Goal: Task Accomplishment & Management: Manage account settings

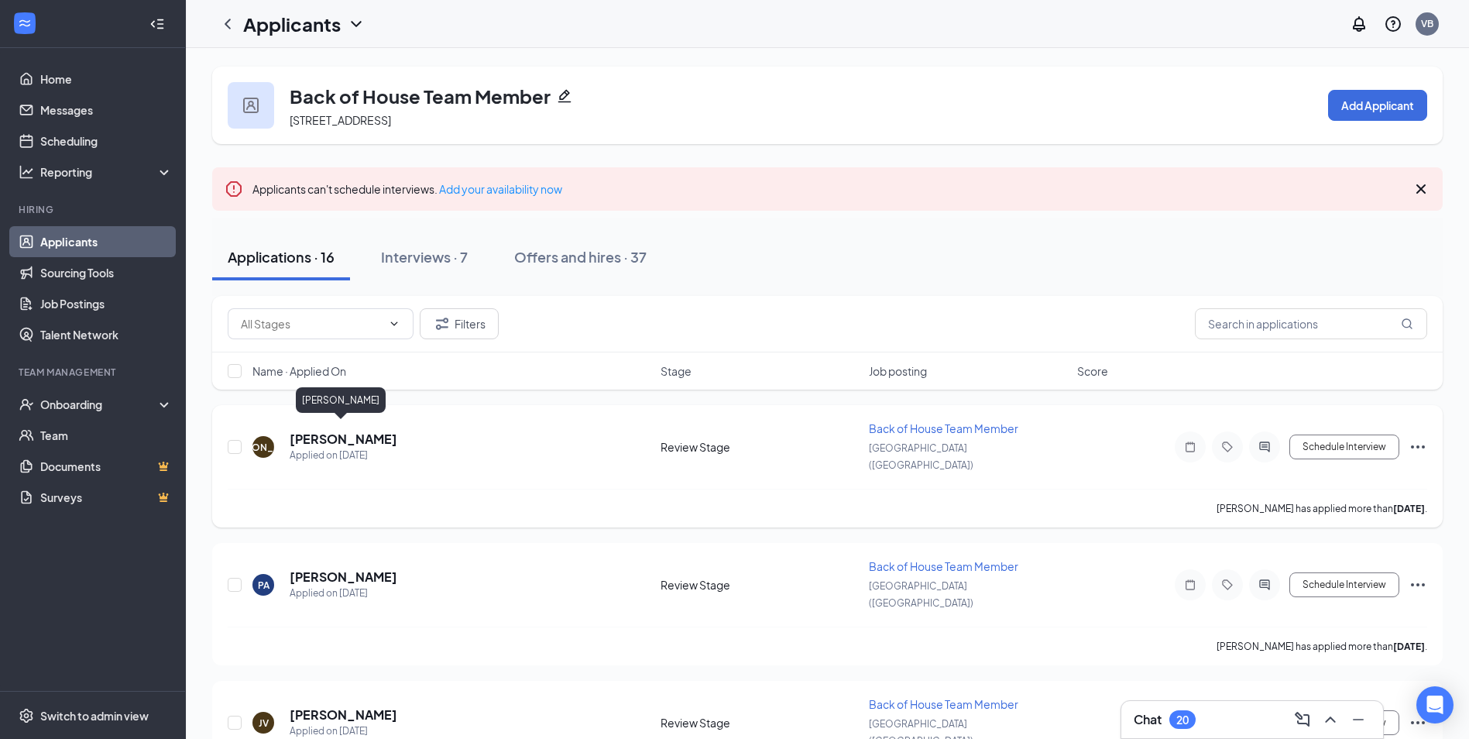
click at [314, 430] on h5 "[PERSON_NAME]" at bounding box center [344, 438] width 108 height 17
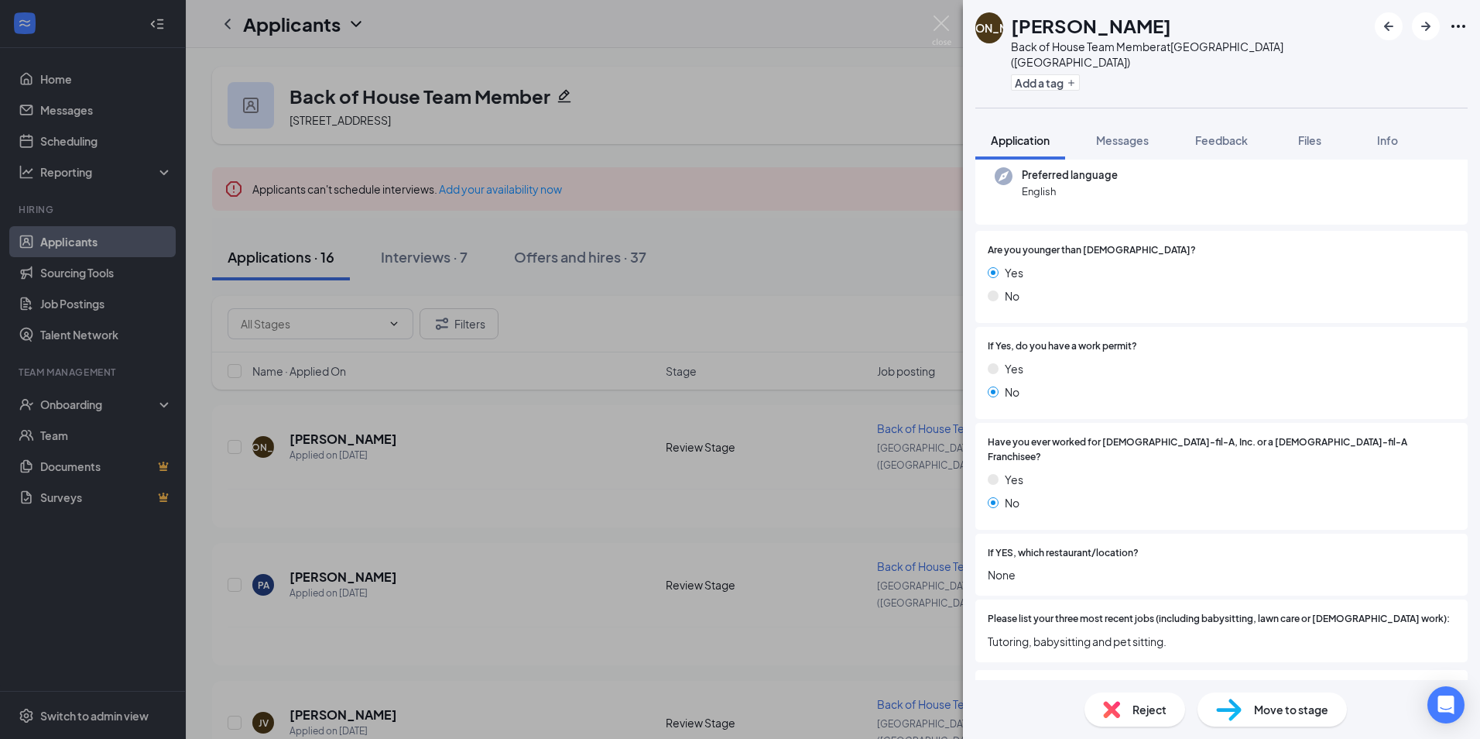
scroll to position [110, 0]
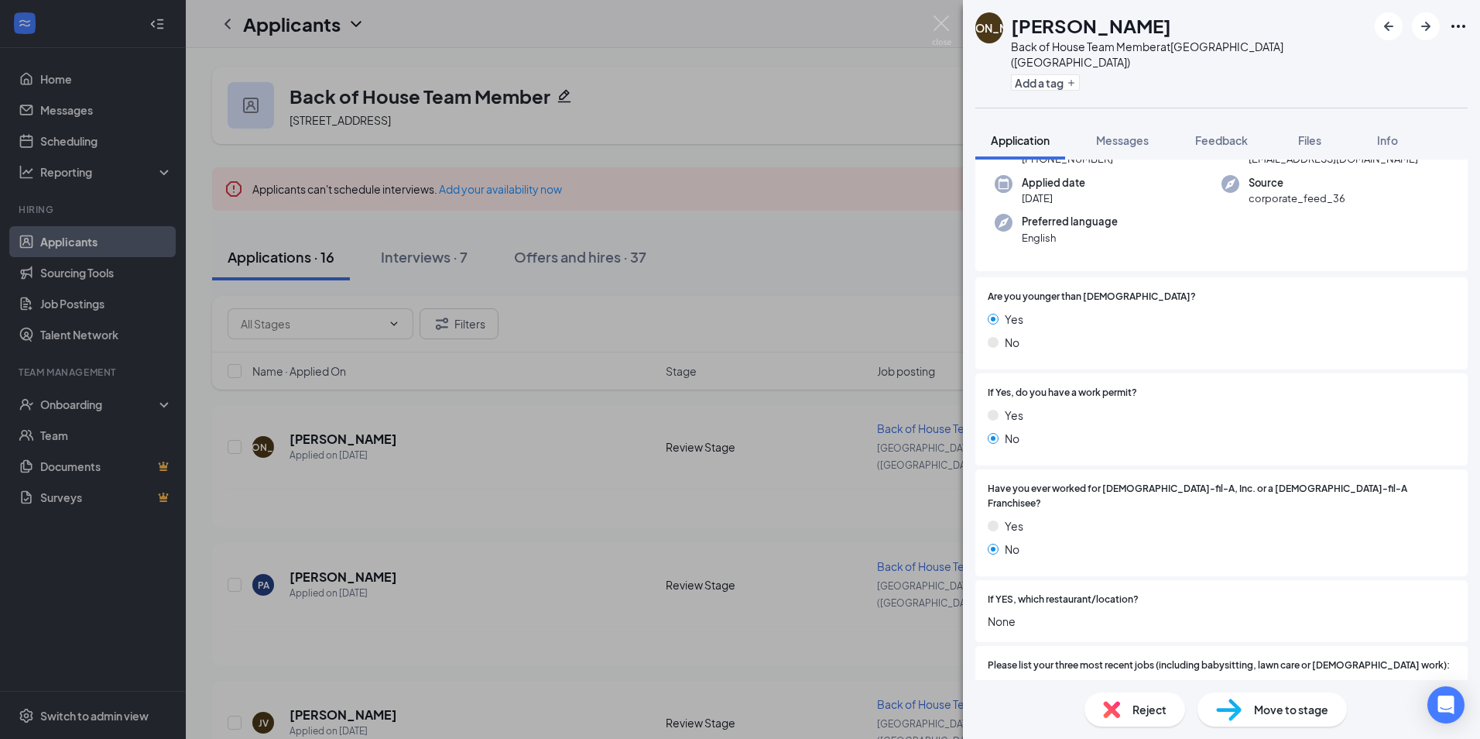
click at [1052, 70] on div "Add a tag" at bounding box center [1189, 83] width 356 height 26
click at [1052, 74] on button "Add a tag" at bounding box center [1045, 82] width 69 height 16
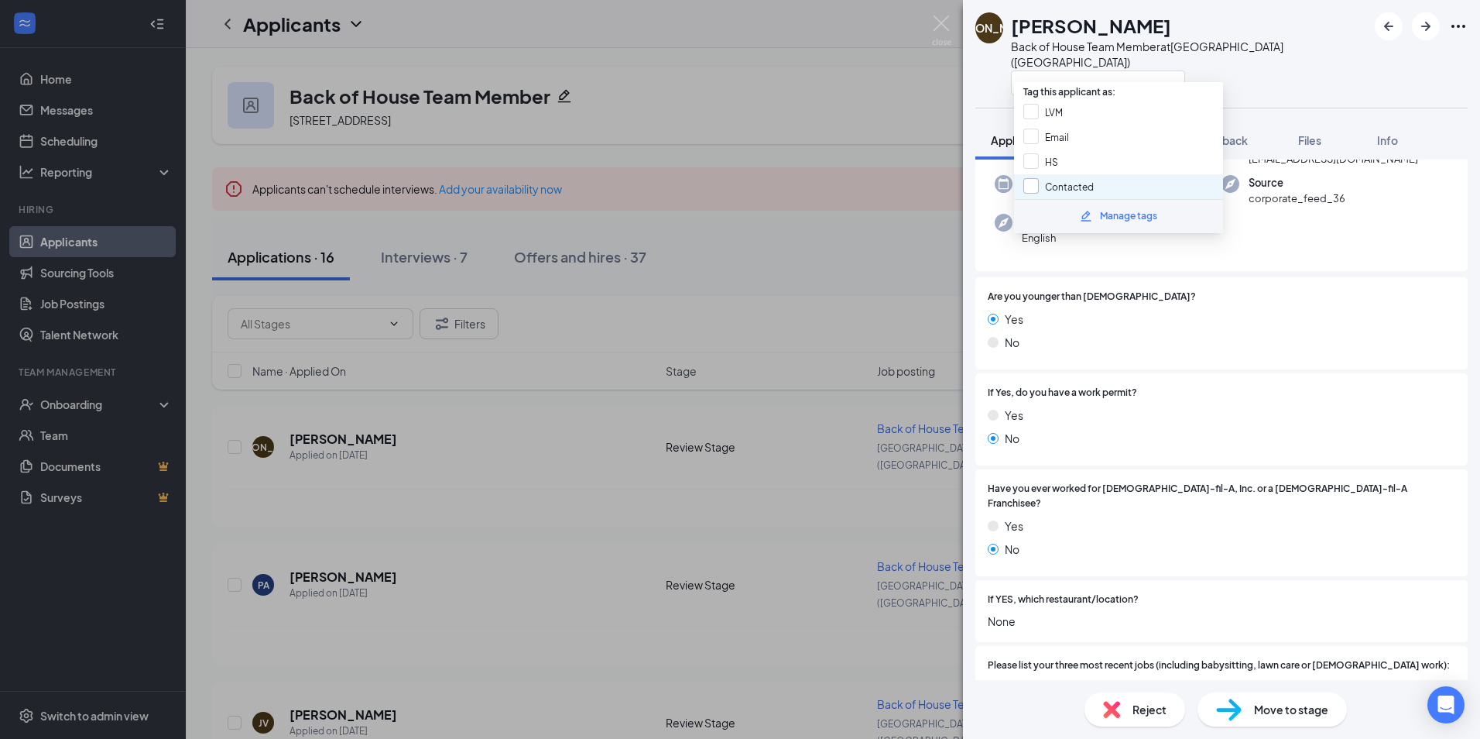
click at [1061, 179] on input "Contacted" at bounding box center [1058, 186] width 70 height 17
checkbox input "true"
click at [1056, 170] on div "HS" at bounding box center [1118, 161] width 209 height 25
checkbox input "true"
click at [1181, 292] on div "Are you younger than [DEMOGRAPHIC_DATA]? Yes No" at bounding box center [1222, 323] width 468 height 67
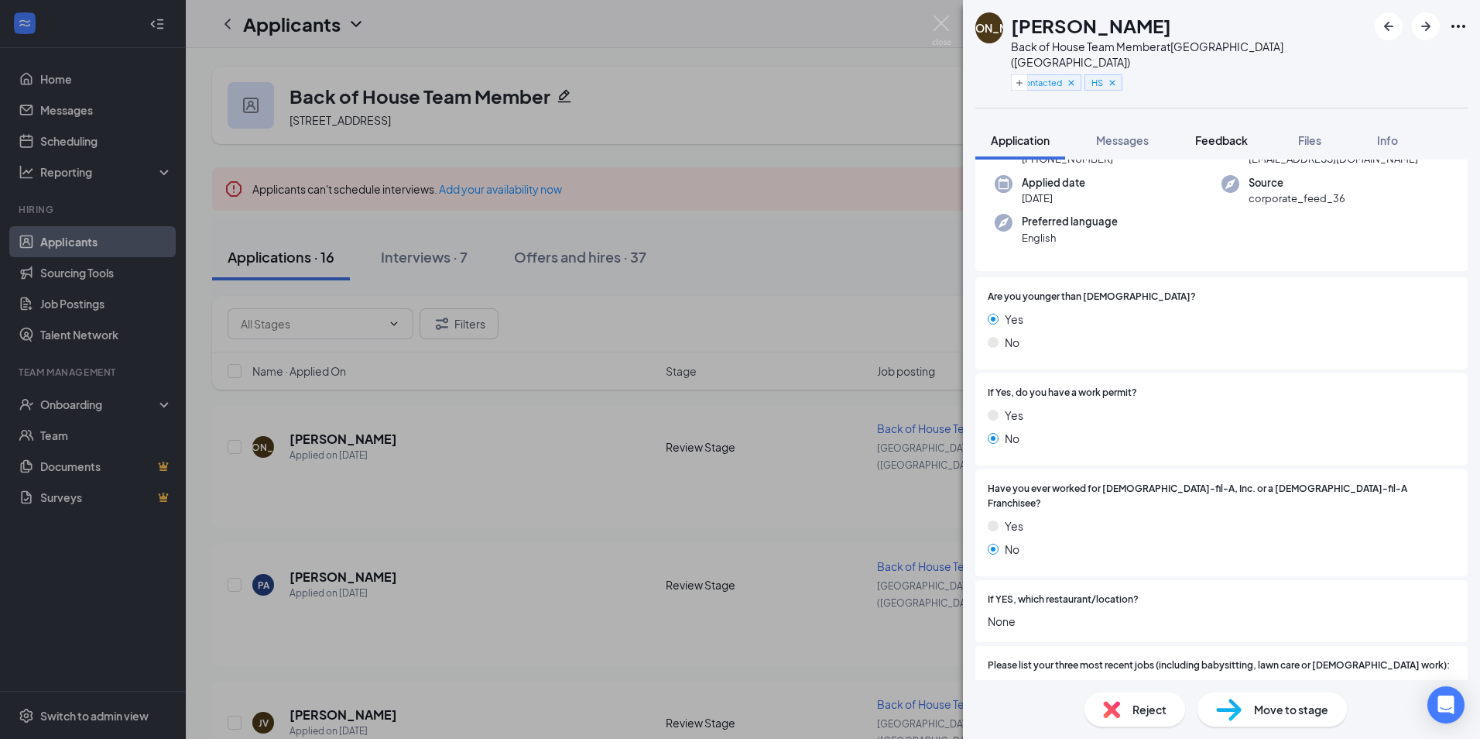
click at [1222, 133] on span "Feedback" at bounding box center [1221, 140] width 53 height 14
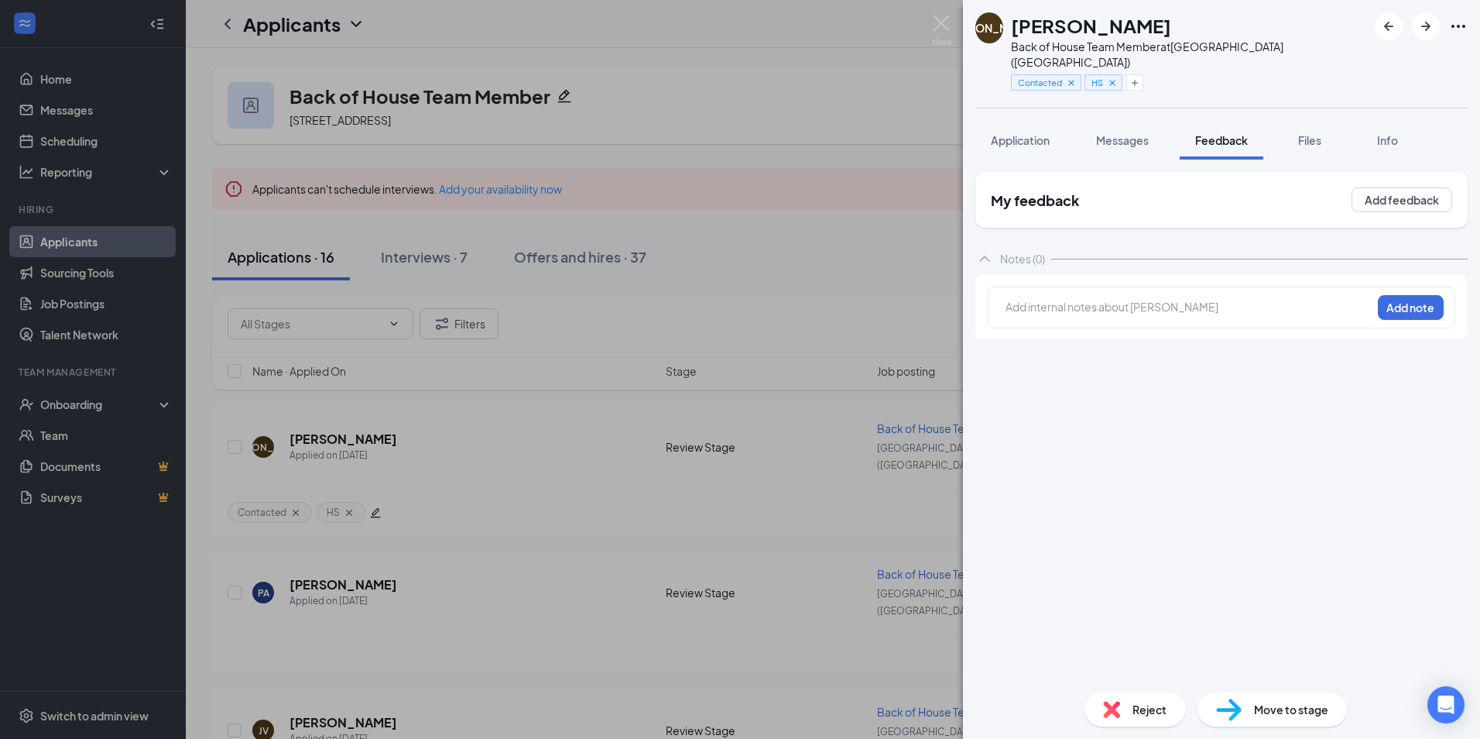
click at [1126, 299] on div at bounding box center [1188, 307] width 365 height 16
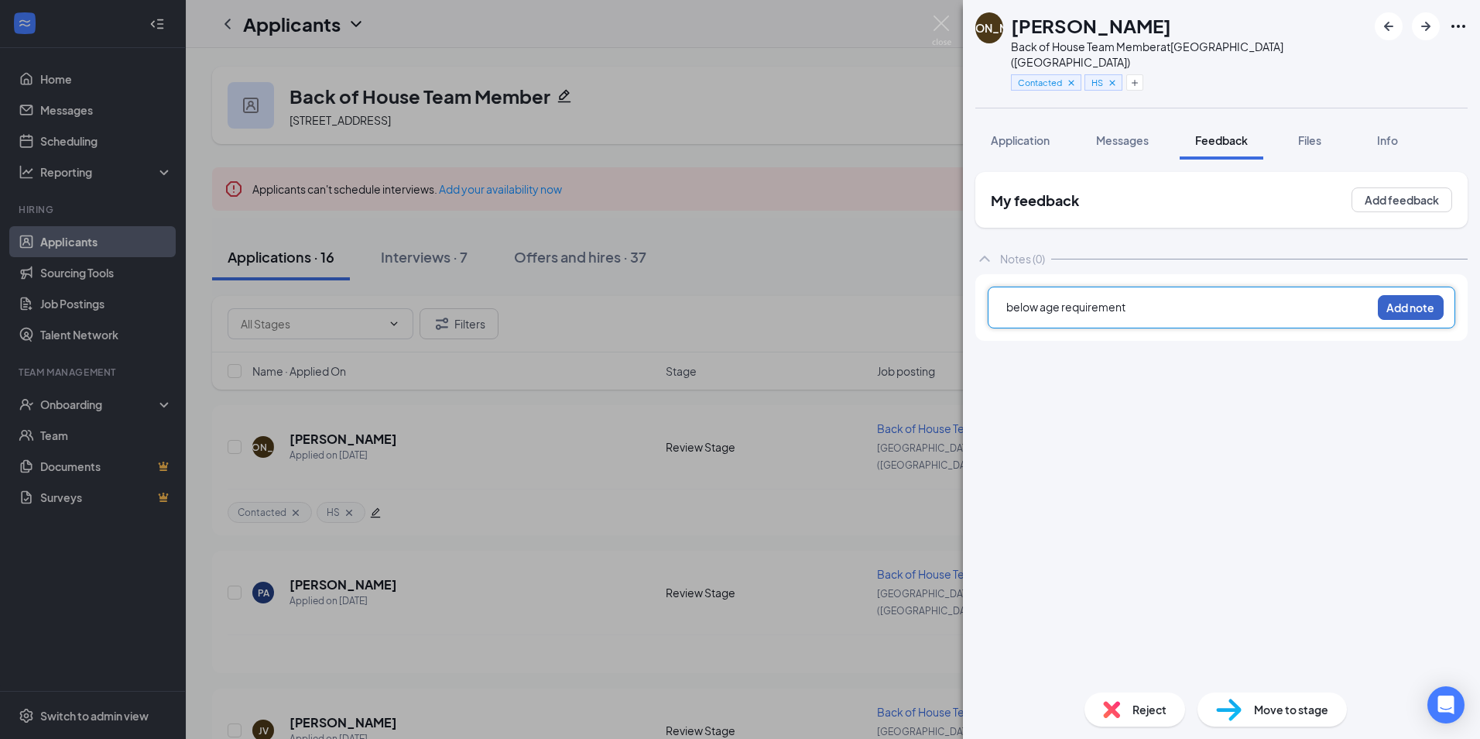
click at [1405, 295] on button "Add note" at bounding box center [1411, 307] width 66 height 25
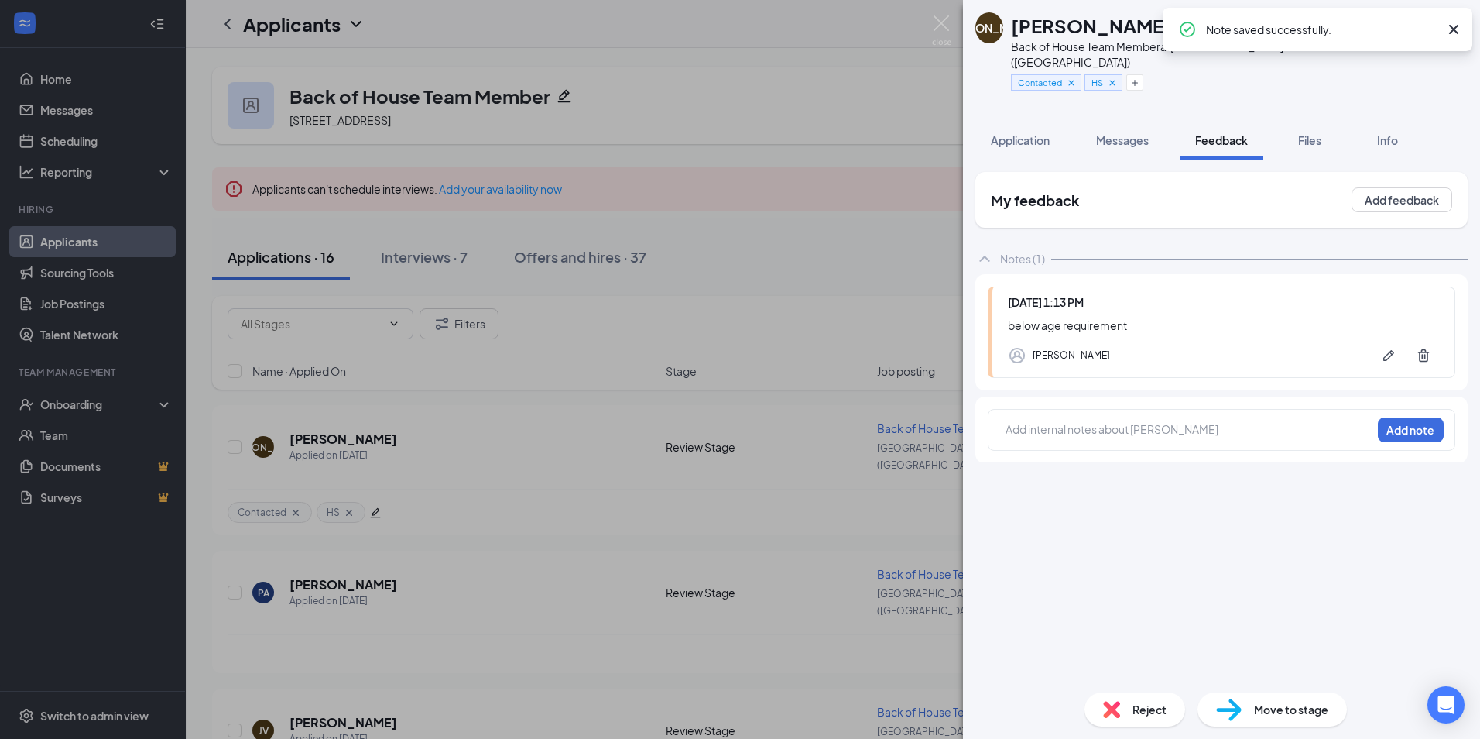
click at [1135, 715] on span "Reject" at bounding box center [1150, 709] width 34 height 17
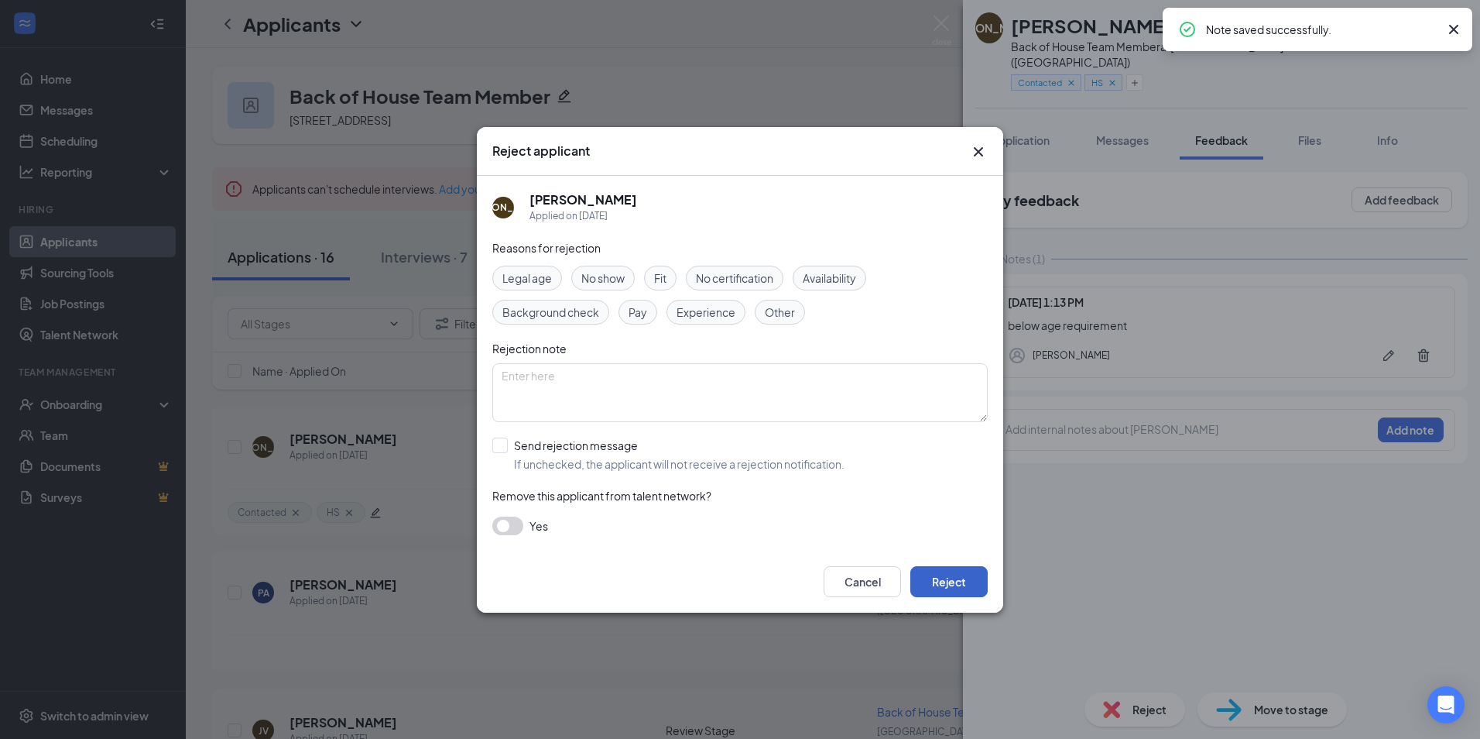
click at [949, 570] on button "Reject" at bounding box center [948, 581] width 77 height 31
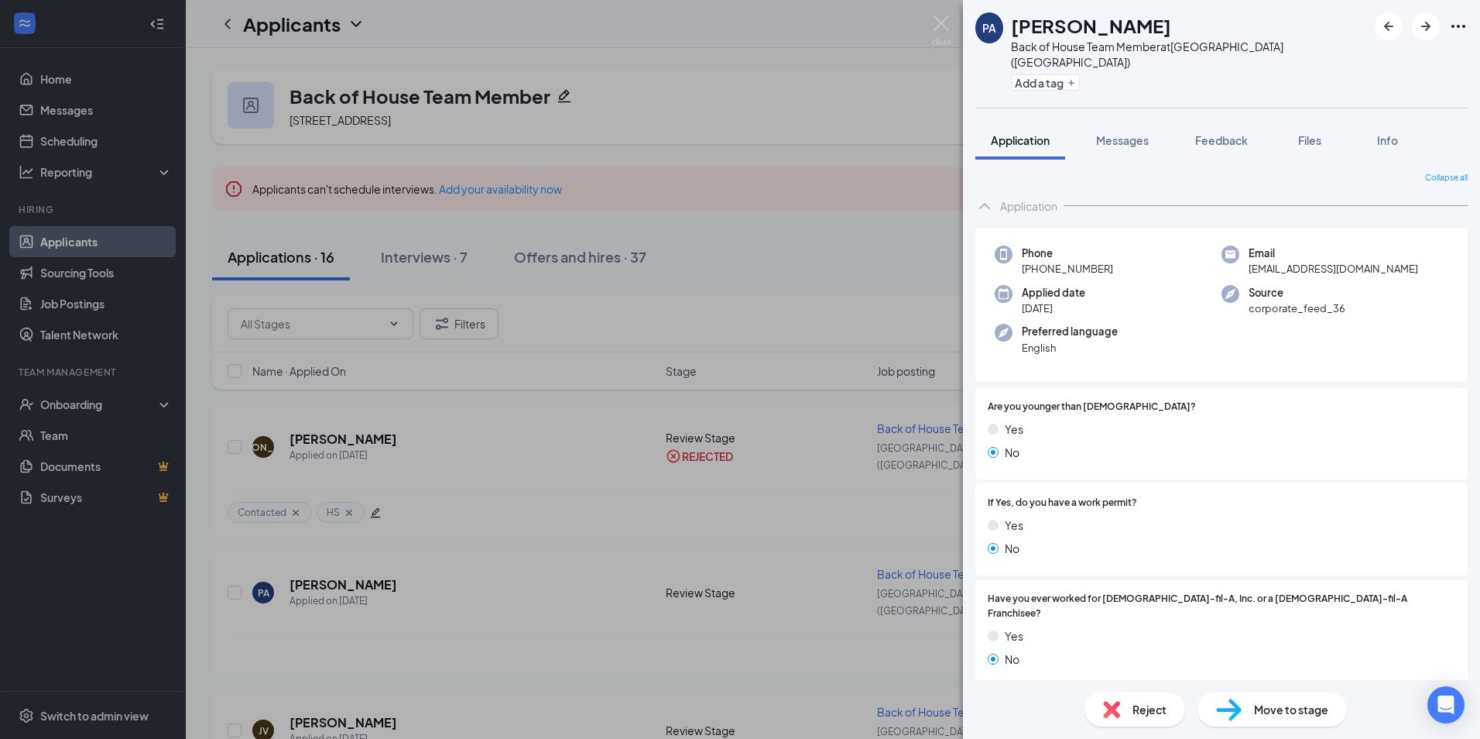
click at [1304, 261] on span "[EMAIL_ADDRESS][DOMAIN_NAME]" at bounding box center [1334, 268] width 170 height 15
copy span "[EMAIL_ADDRESS][DOMAIN_NAME]"
click at [1062, 74] on button "Add a tag" at bounding box center [1045, 82] width 69 height 16
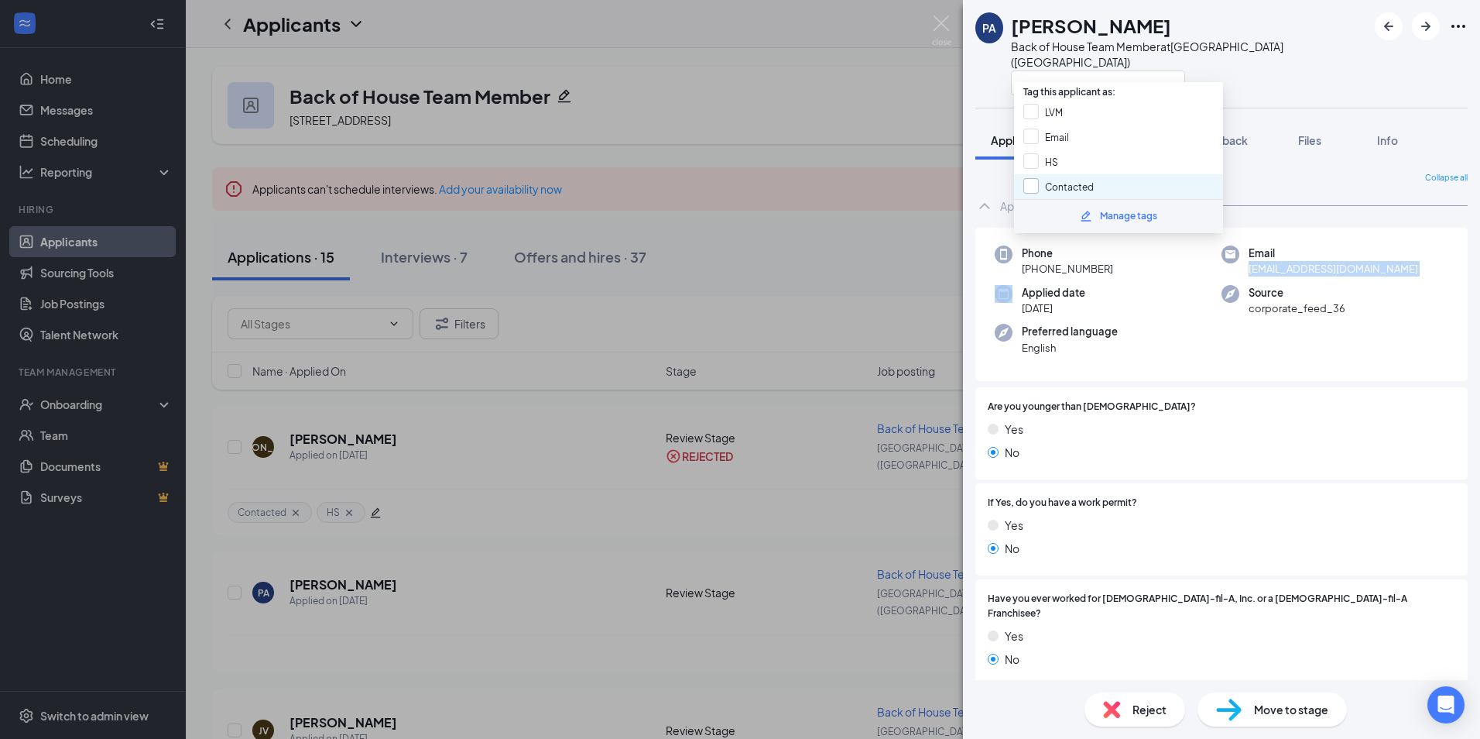
click at [1057, 180] on input "Contacted" at bounding box center [1058, 186] width 70 height 17
checkbox input "true"
click at [1132, 331] on div "Preferred language English" at bounding box center [1108, 340] width 227 height 32
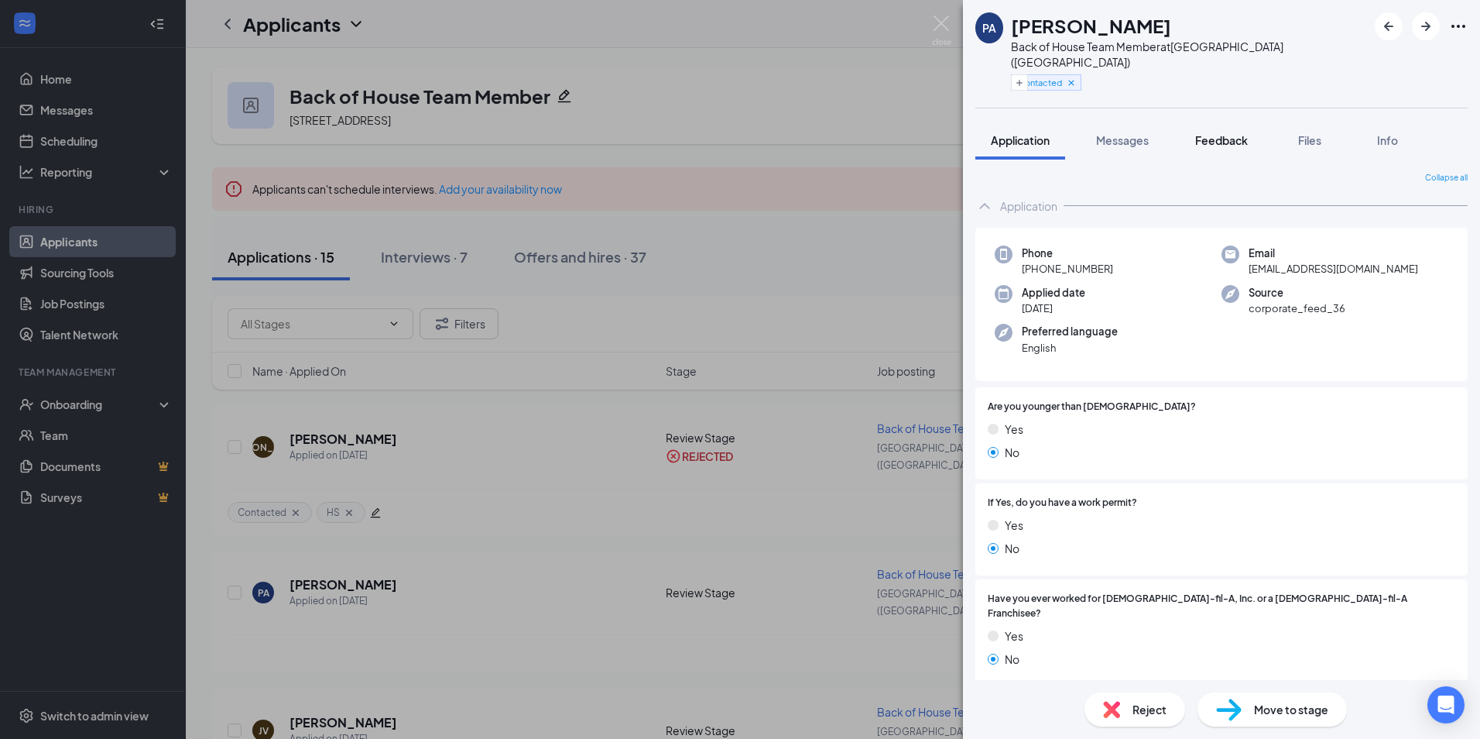
click at [1236, 133] on span "Feedback" at bounding box center [1221, 140] width 53 height 14
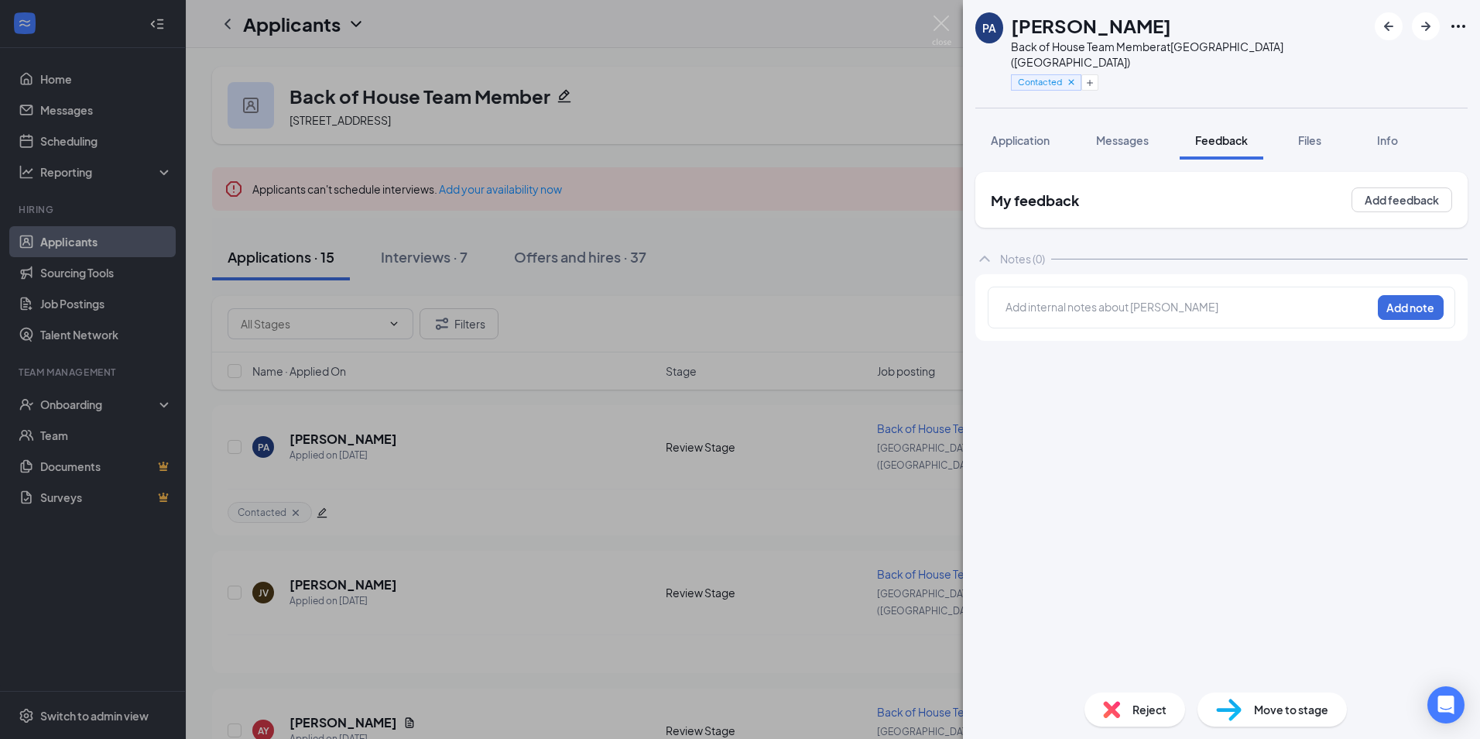
click at [1170, 299] on div at bounding box center [1188, 307] width 365 height 16
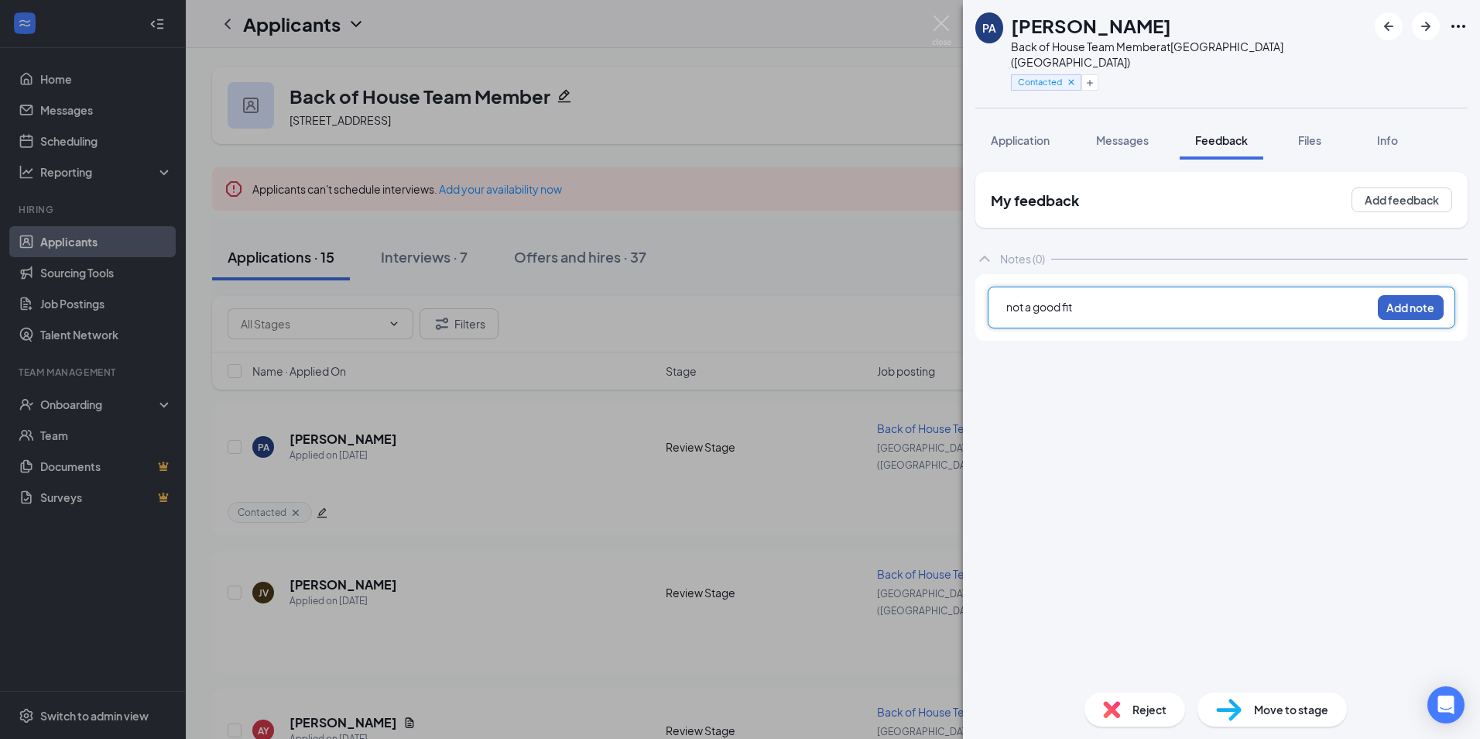
click at [1410, 295] on button "Add note" at bounding box center [1411, 307] width 66 height 25
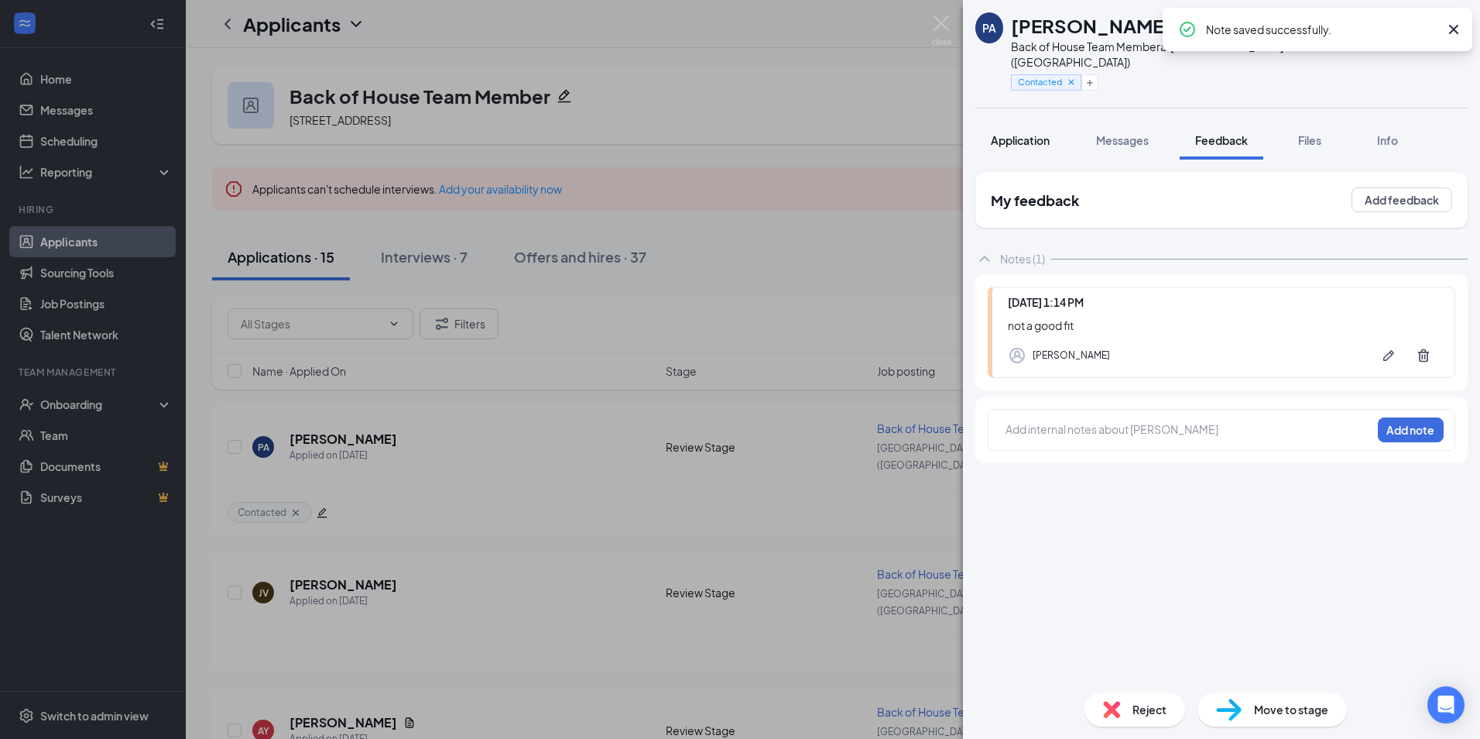
click at [1017, 133] on span "Application" at bounding box center [1020, 140] width 59 height 14
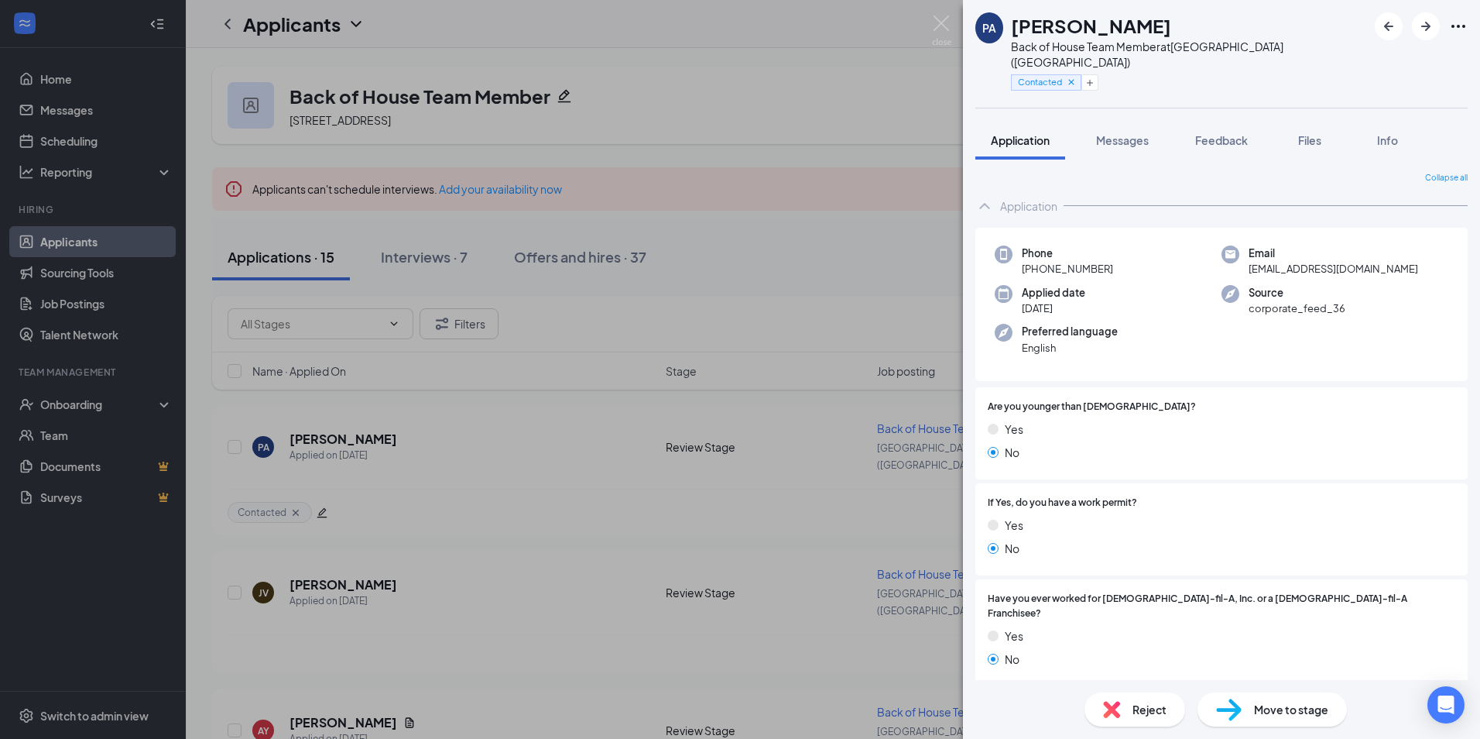
drag, startPoint x: 1479, startPoint y: 554, endPoint x: 1140, endPoint y: 415, distance: 366.6
click at [1140, 420] on div "Yes" at bounding box center [1222, 428] width 468 height 17
click at [1226, 133] on span "Feedback" at bounding box center [1221, 140] width 53 height 14
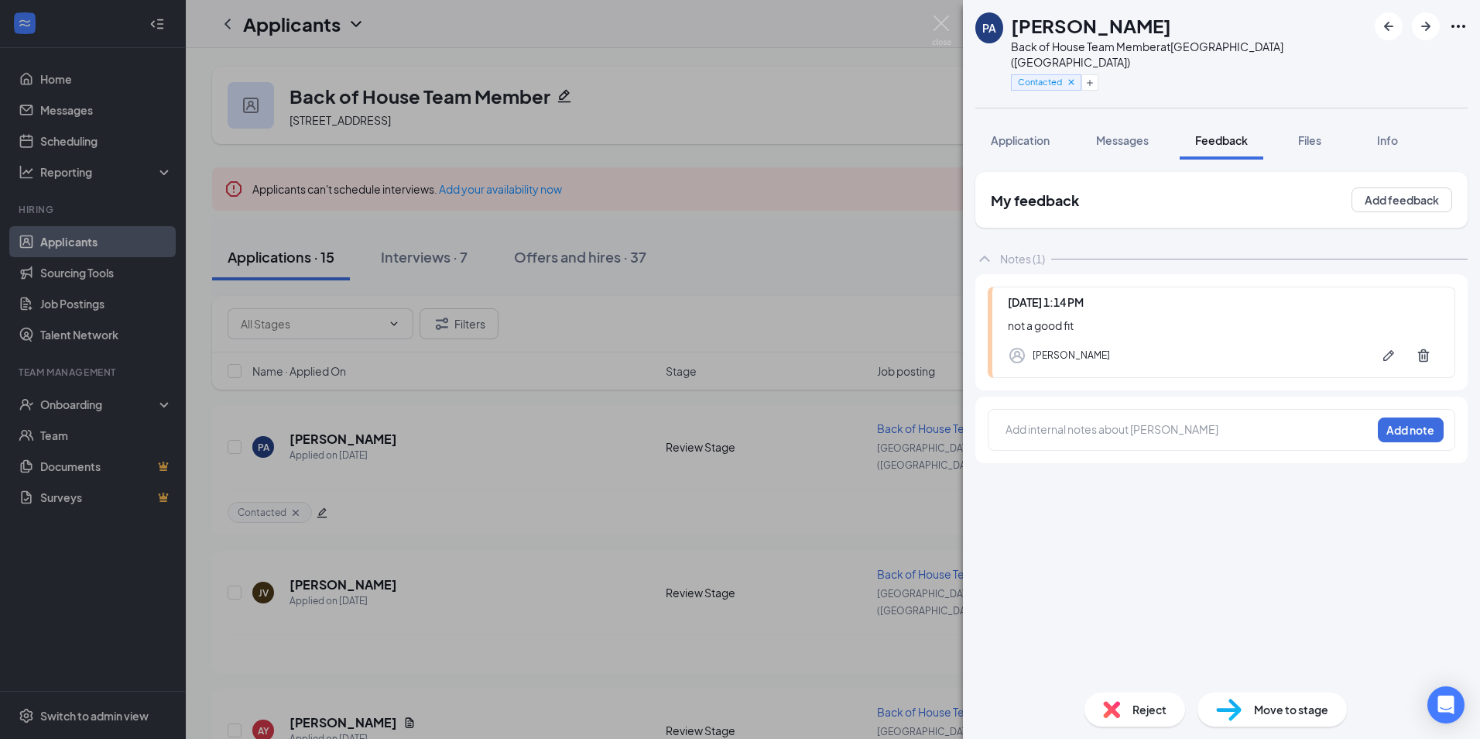
click at [1100, 363] on div "[DATE] 1:14 PM not a good fit [PERSON_NAME]" at bounding box center [1221, 332] width 492 height 116
click at [1102, 421] on div at bounding box center [1188, 429] width 365 height 16
click at [1179, 602] on div "My feedback Add feedback Notes (1) [DATE] 1:14 PM not a good fit [PERSON_NAME] …" at bounding box center [1221, 426] width 492 height 508
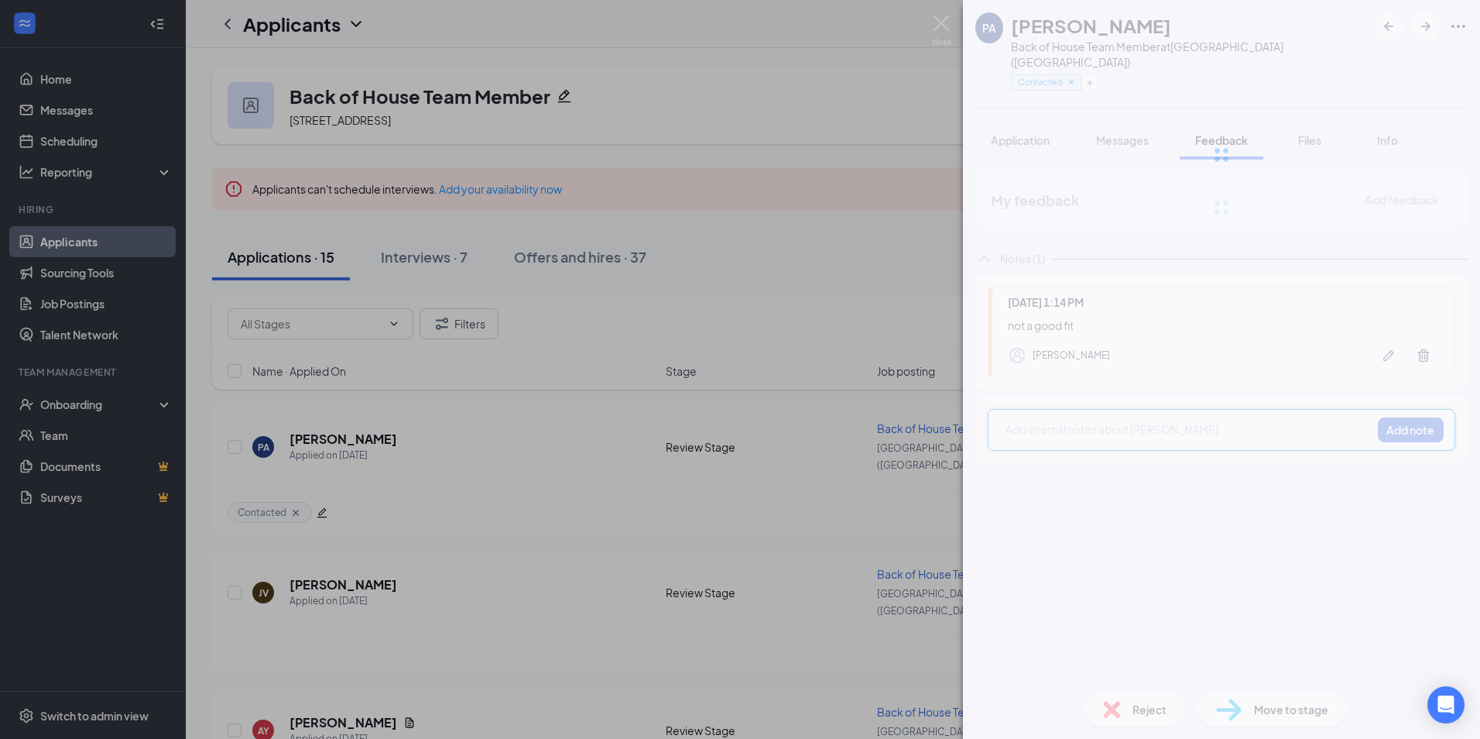
click at [1136, 699] on div "PA [PERSON_NAME] Back of House Team Member at [GEOGRAPHIC_DATA] ([GEOGRAPHIC_DA…" at bounding box center [1221, 369] width 517 height 739
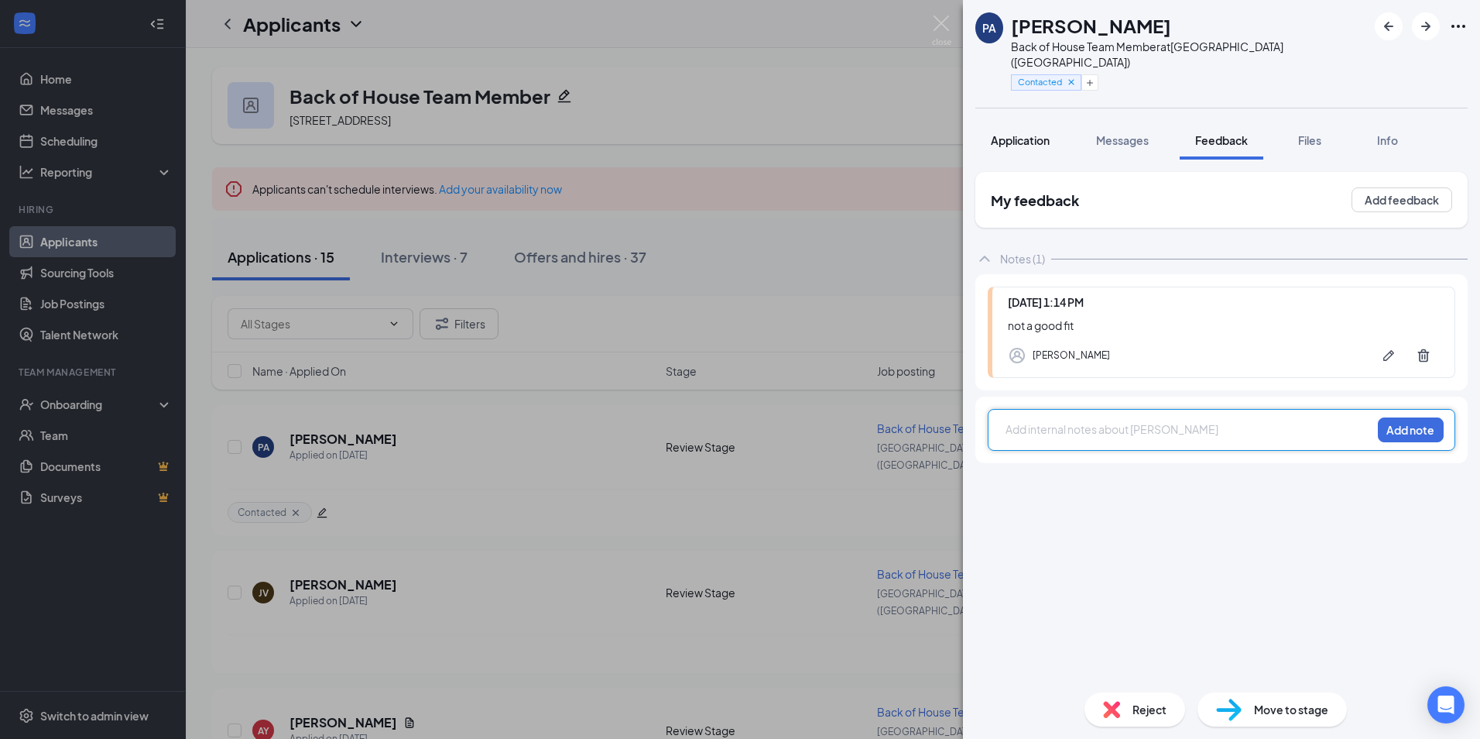
click at [1009, 132] on div "Application" at bounding box center [1020, 139] width 59 height 15
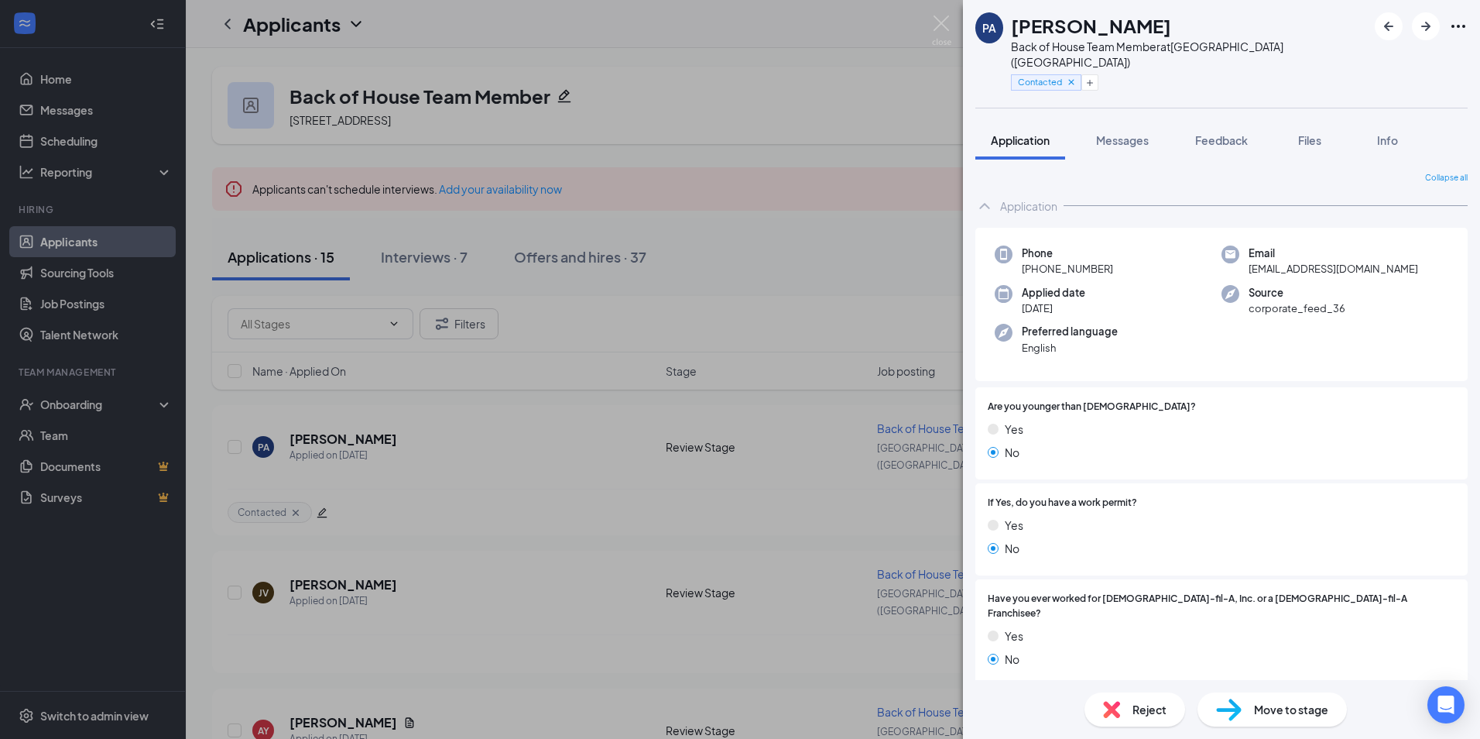
click at [1105, 695] on div "Reject" at bounding box center [1135, 709] width 101 height 34
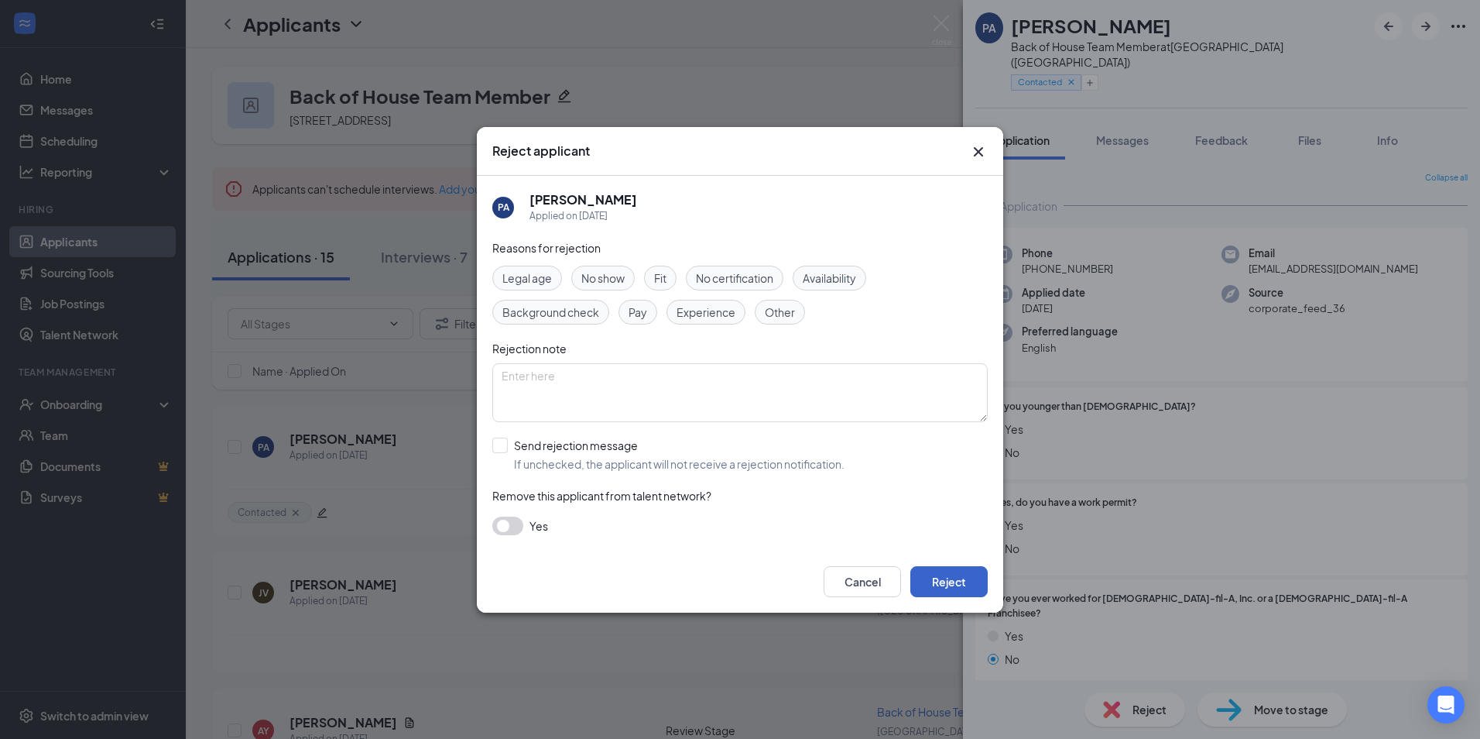
click at [951, 583] on button "Reject" at bounding box center [948, 581] width 77 height 31
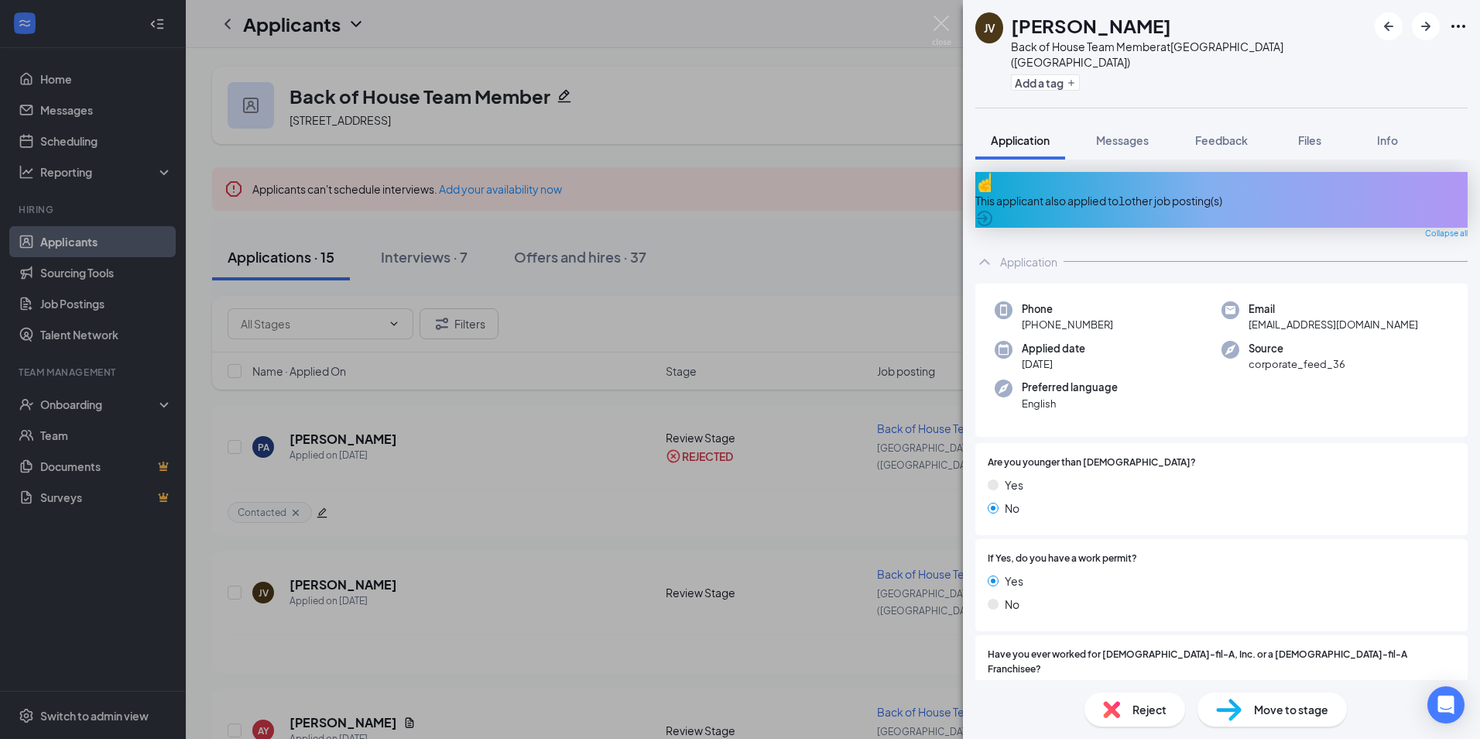
click at [1291, 317] on span "[EMAIL_ADDRESS][DOMAIN_NAME]" at bounding box center [1334, 324] width 170 height 15
click at [1286, 317] on span "[EMAIL_ADDRESS][DOMAIN_NAME]" at bounding box center [1334, 324] width 170 height 15
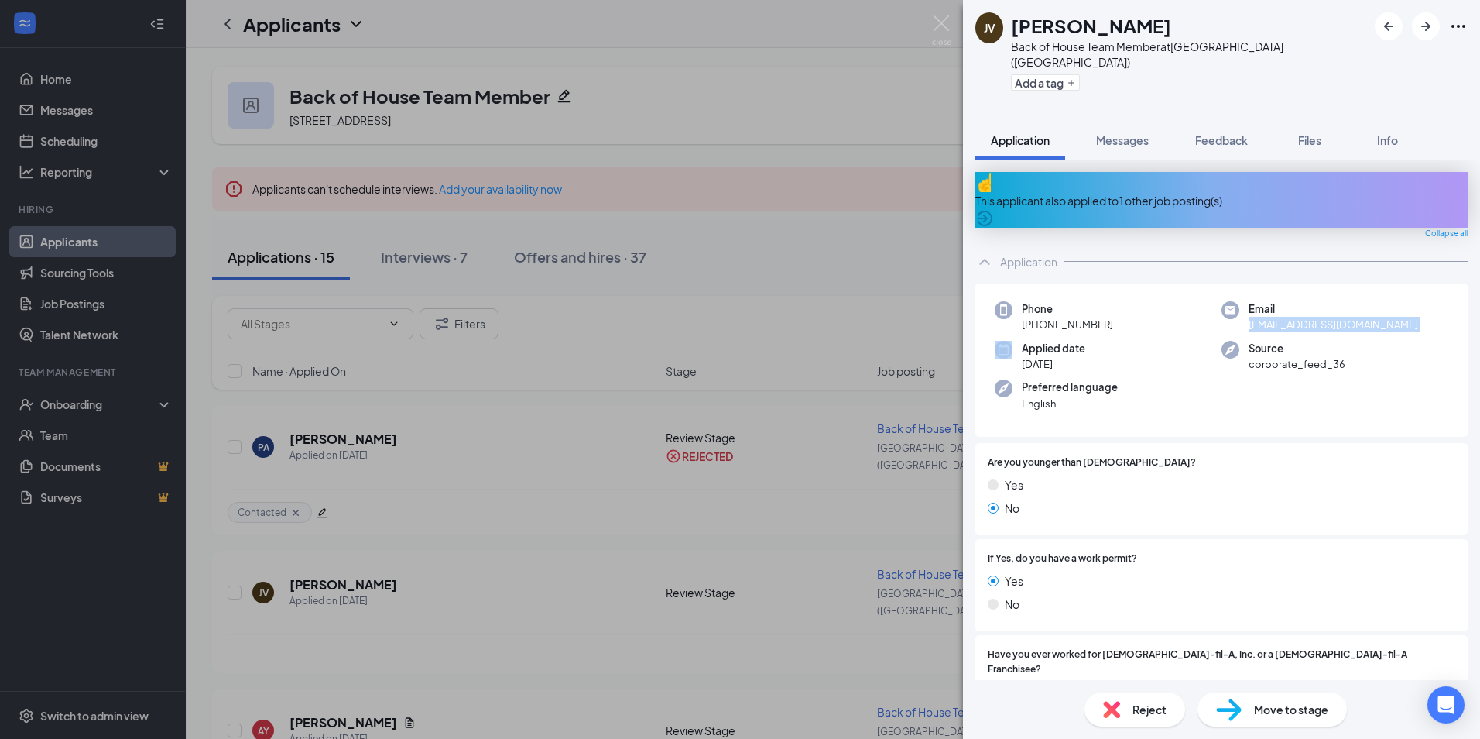
click at [1286, 317] on span "[EMAIL_ADDRESS][DOMAIN_NAME]" at bounding box center [1334, 324] width 170 height 15
click at [1203, 192] on div "This applicant also applied to 1 other job posting(s)" at bounding box center [1221, 200] width 492 height 17
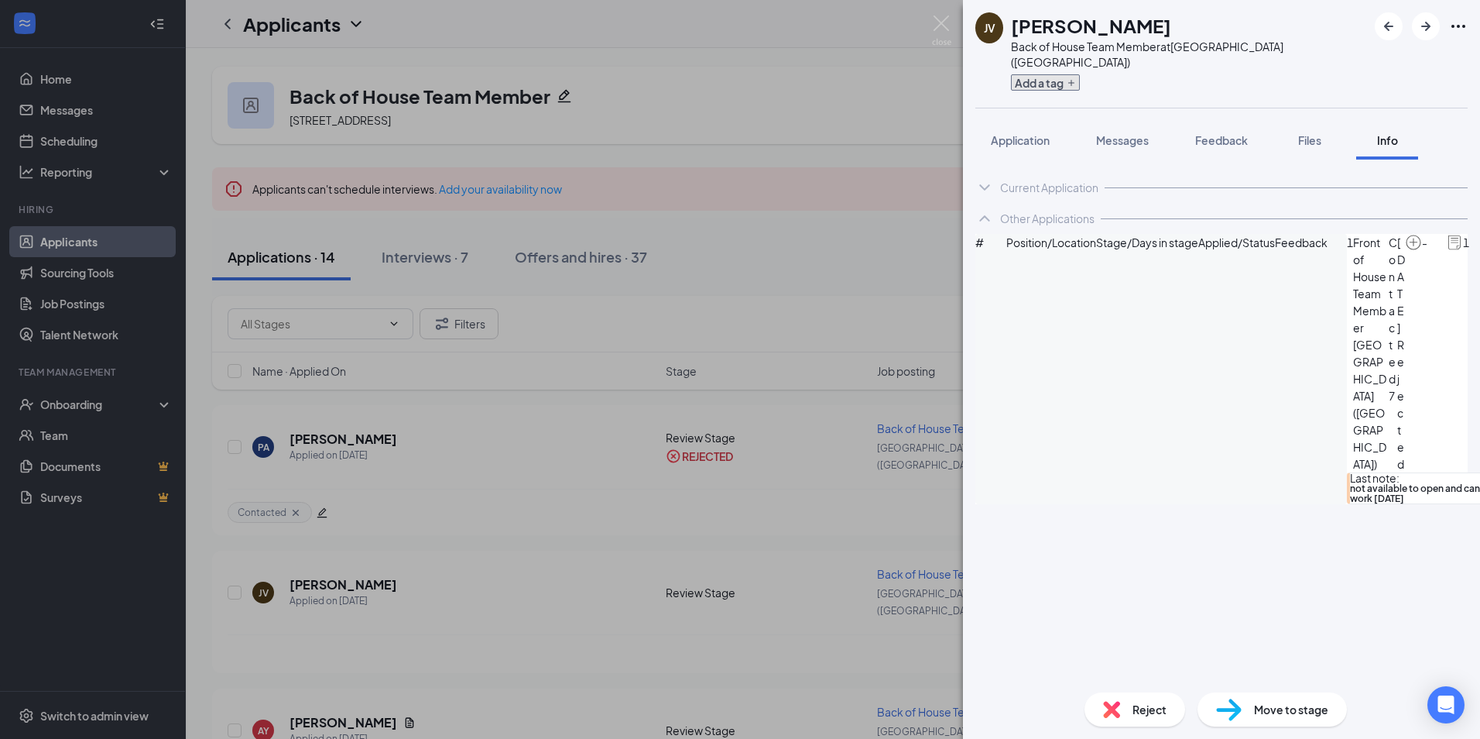
click at [1049, 74] on button "Add a tag" at bounding box center [1045, 82] width 69 height 16
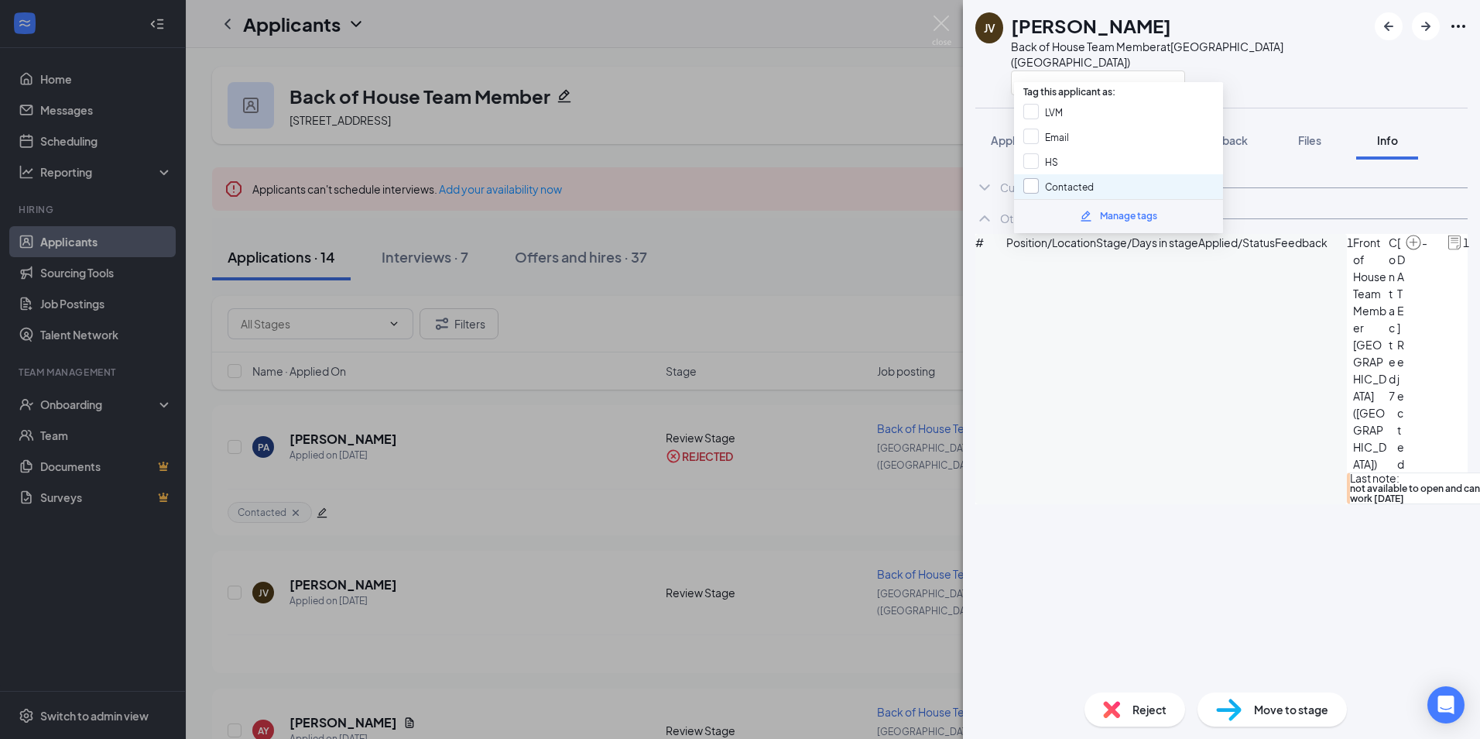
click at [1047, 189] on input "Contacted" at bounding box center [1058, 186] width 70 height 17
checkbox input "true"
drag, startPoint x: 1090, startPoint y: 405, endPoint x: 1163, endPoint y: 320, distance: 112.0
click at [1090, 402] on div "Current Application Phone [PHONE_NUMBER] Email [EMAIL_ADDRESS][DOMAIN_NAME] App…" at bounding box center [1221, 419] width 517 height 520
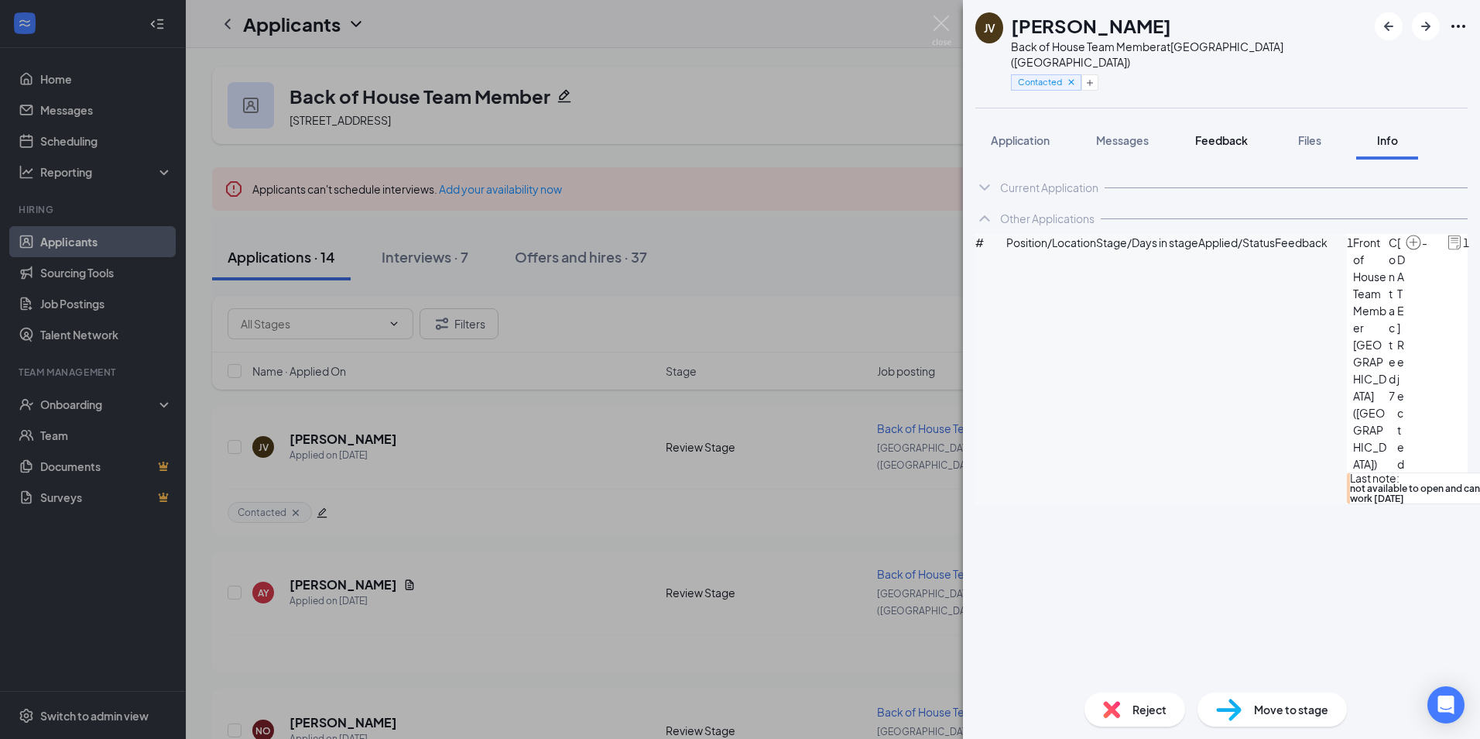
click at [1234, 136] on button "Feedback" at bounding box center [1222, 140] width 84 height 39
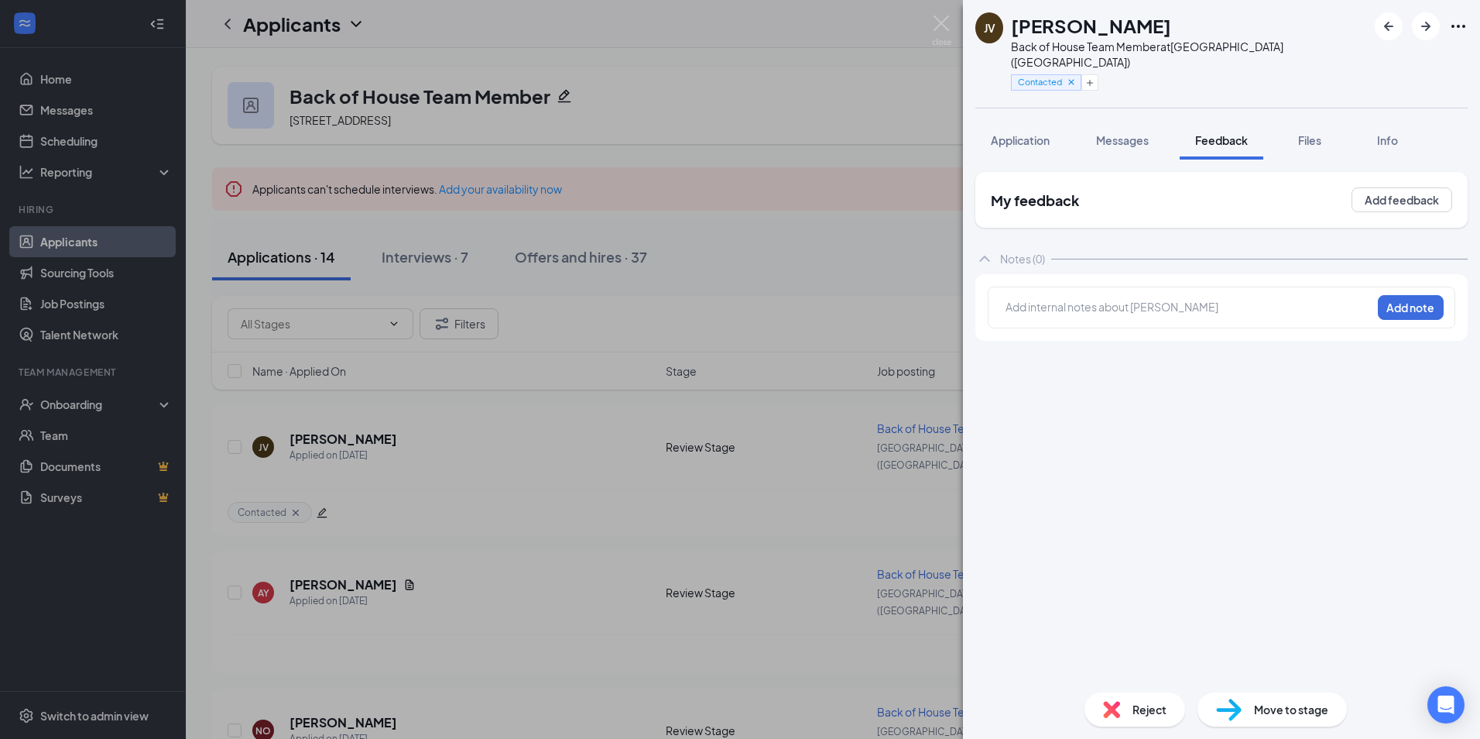
click at [1126, 301] on div at bounding box center [1188, 309] width 365 height 20
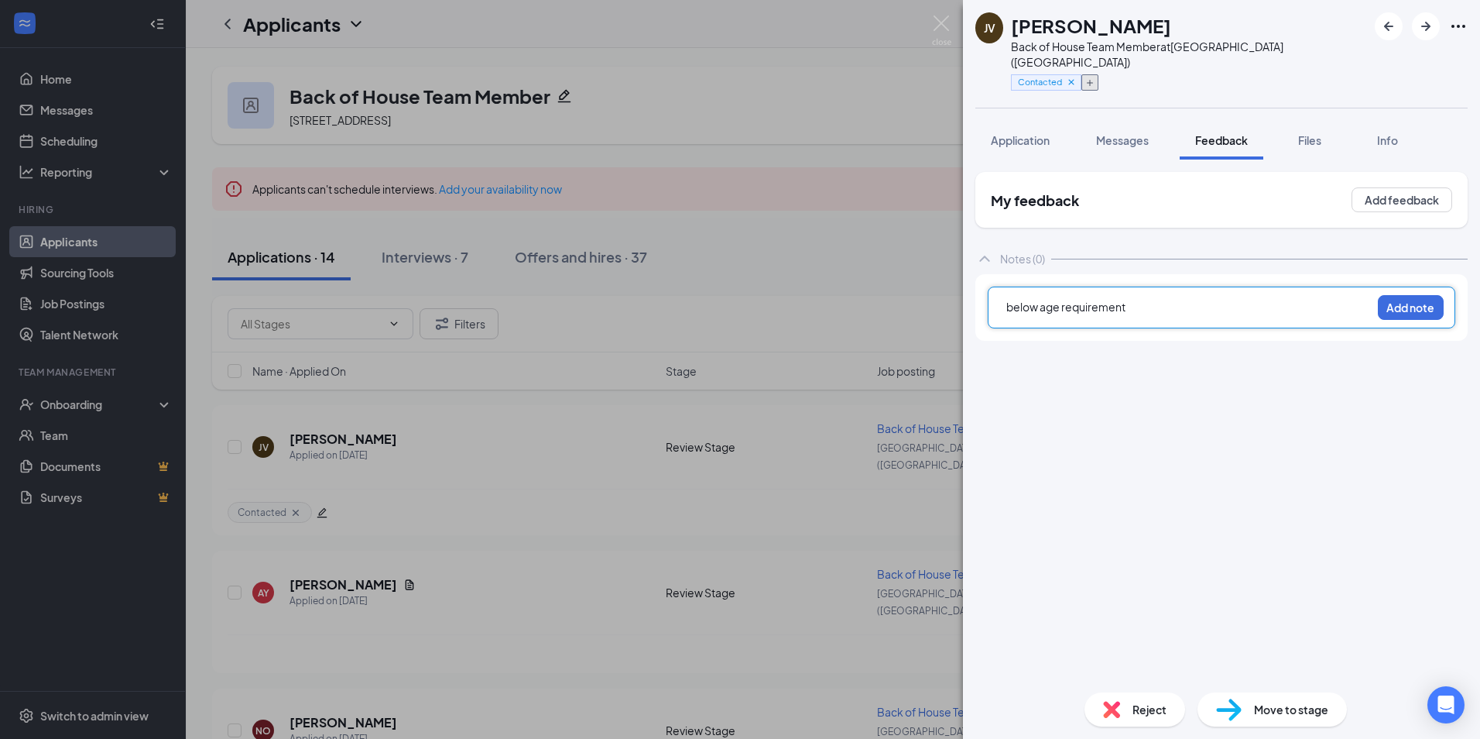
click at [1095, 78] on icon "Plus" at bounding box center [1089, 82] width 9 height 9
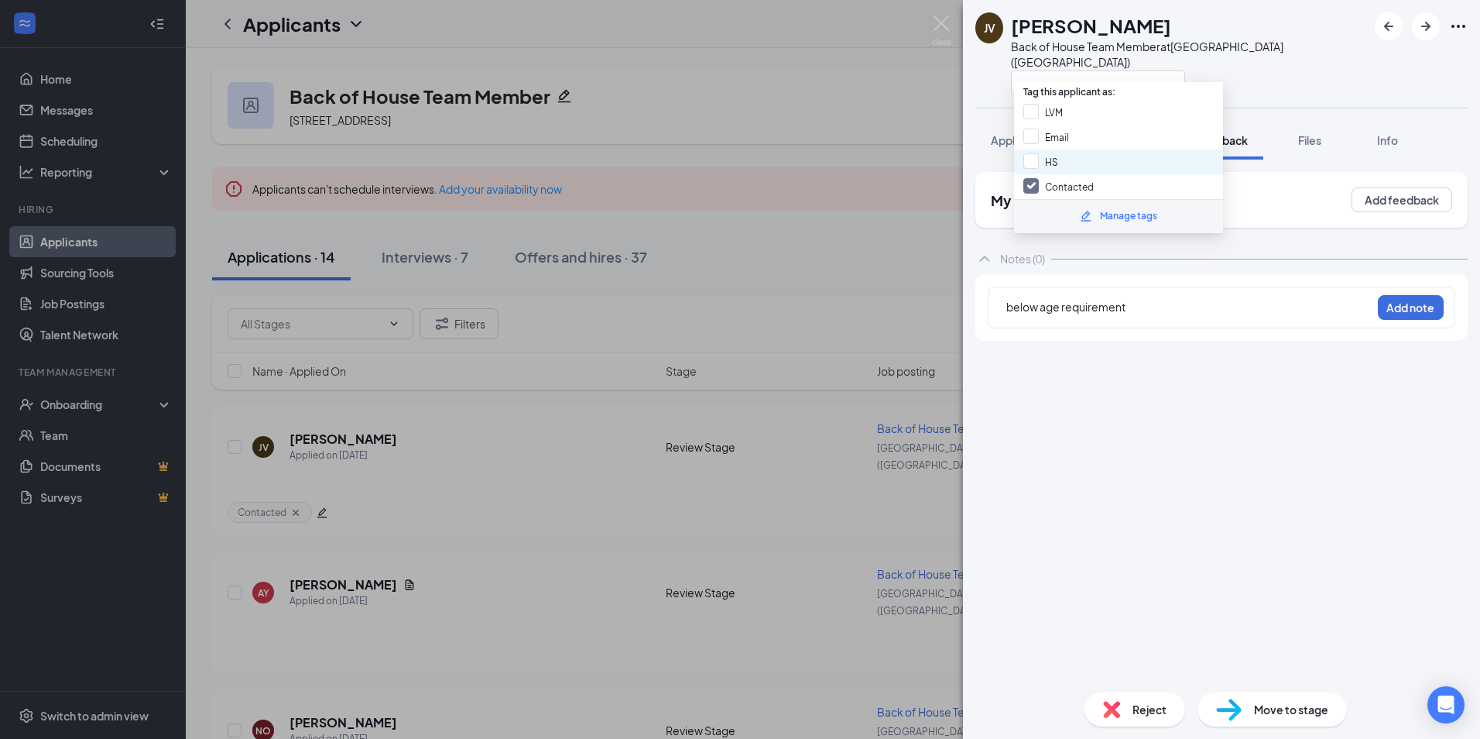
click at [1098, 173] on div "HS" at bounding box center [1118, 161] width 209 height 25
checkbox input "true"
click at [1158, 394] on div "My feedback Add feedback Notes (0) below age requirement Add note" at bounding box center [1221, 426] width 492 height 508
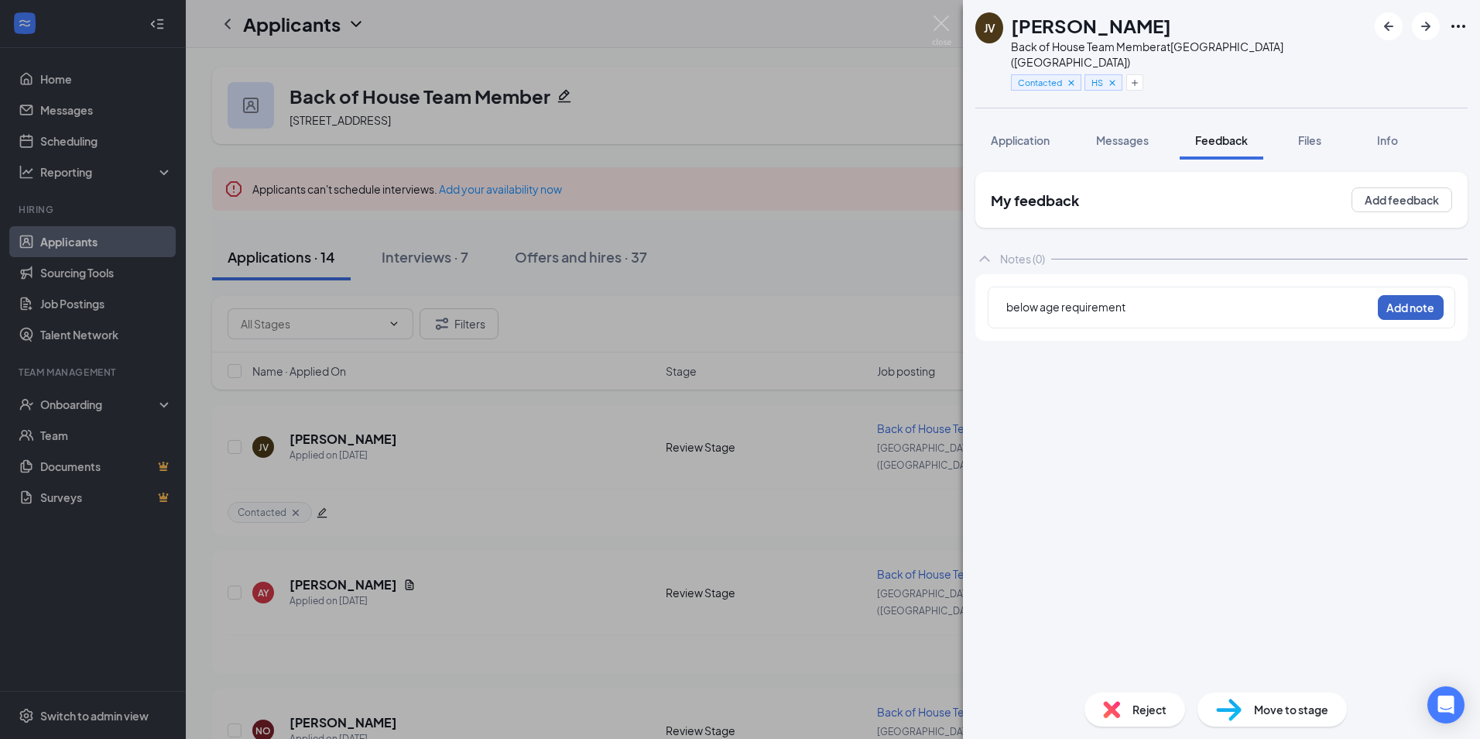
click at [1403, 295] on button "Add note" at bounding box center [1411, 307] width 66 height 25
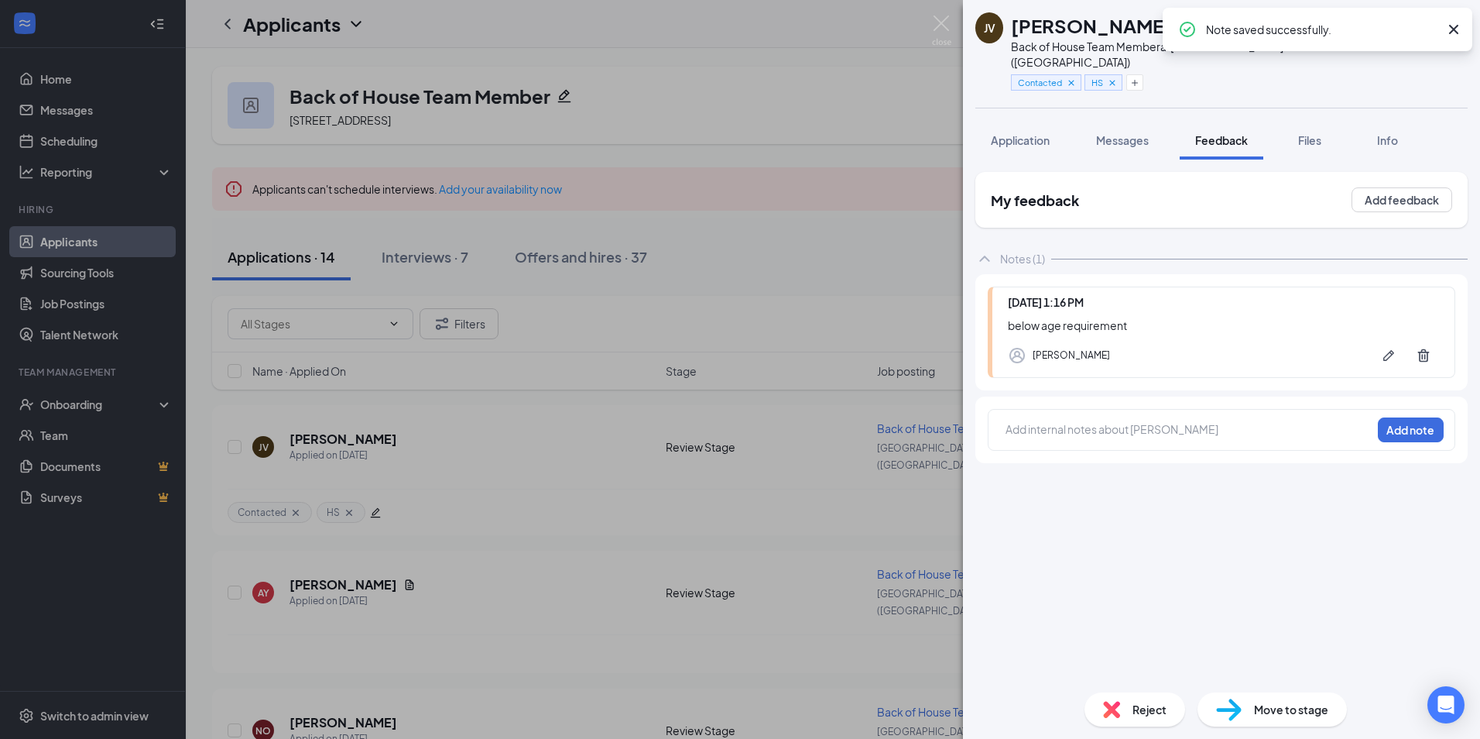
click at [1112, 718] on div "Reject" at bounding box center [1135, 709] width 101 height 34
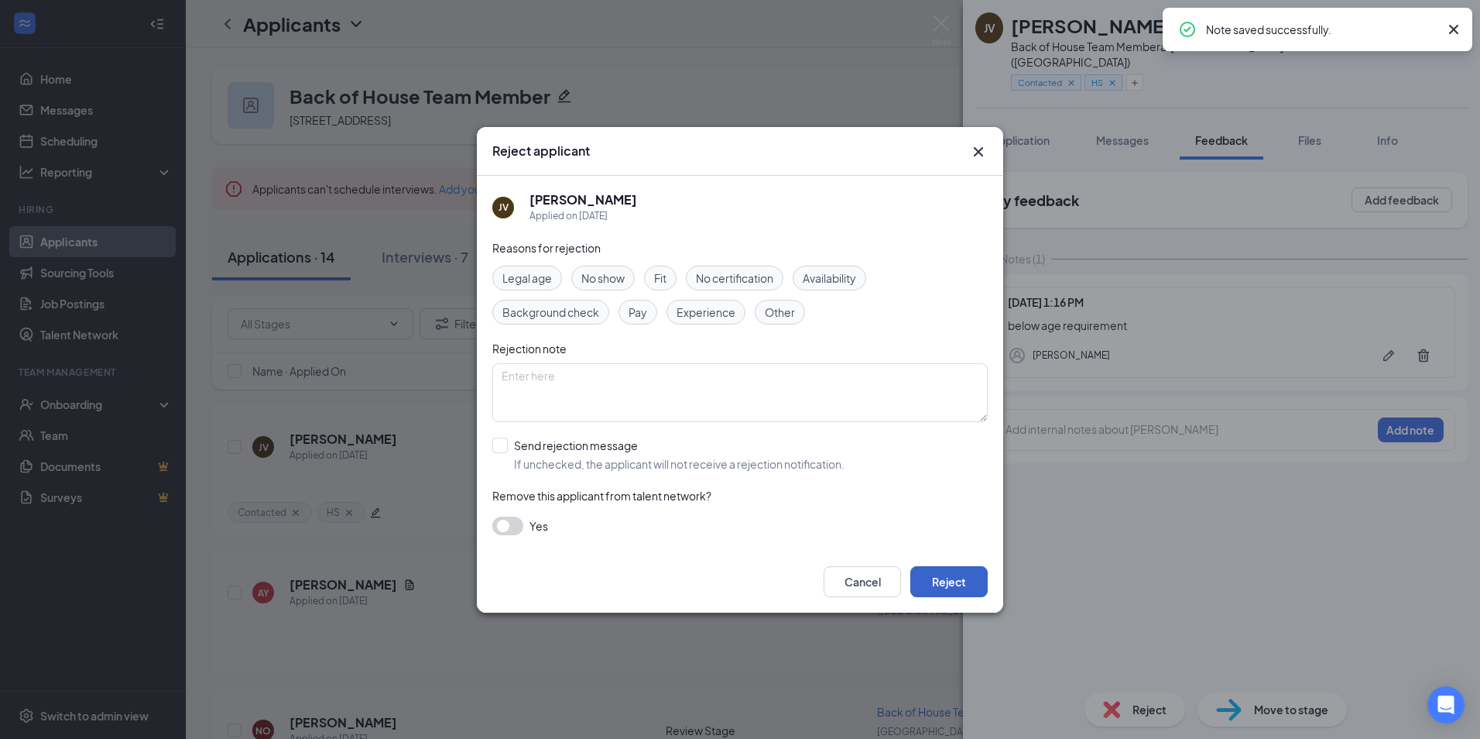
click at [950, 582] on button "Reject" at bounding box center [948, 581] width 77 height 31
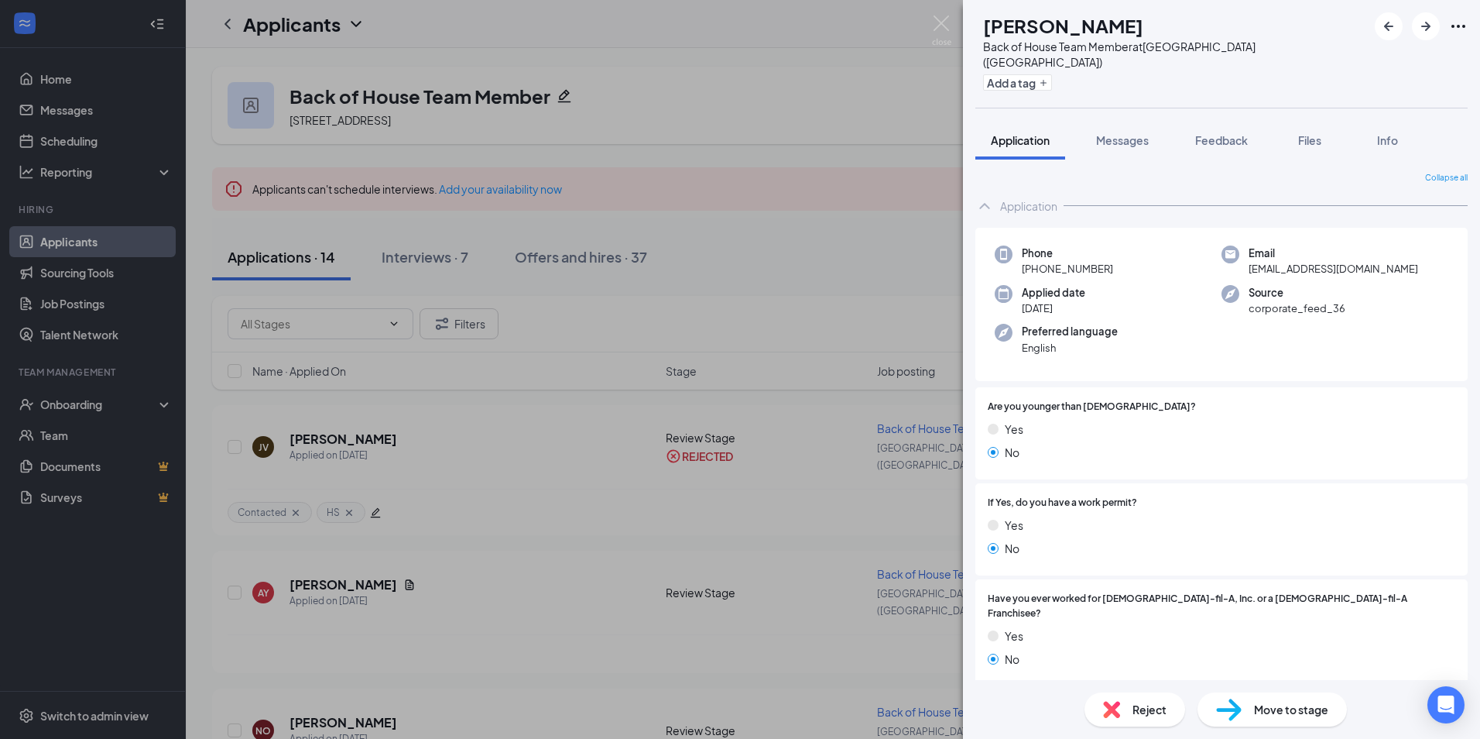
click at [1302, 261] on span "[EMAIL_ADDRESS][DOMAIN_NAME]" at bounding box center [1334, 268] width 170 height 15
copy span "[EMAIL_ADDRESS][DOMAIN_NAME]"
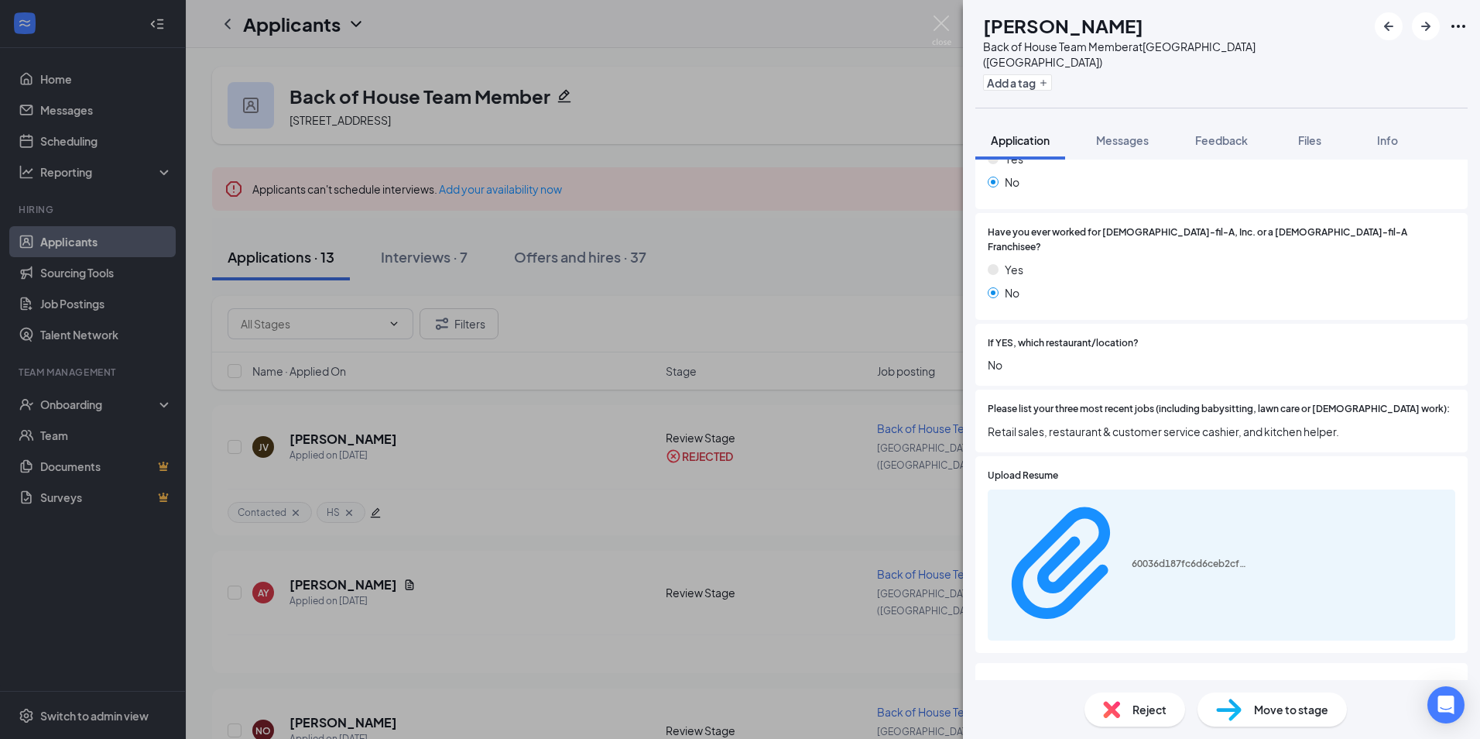
scroll to position [343, 0]
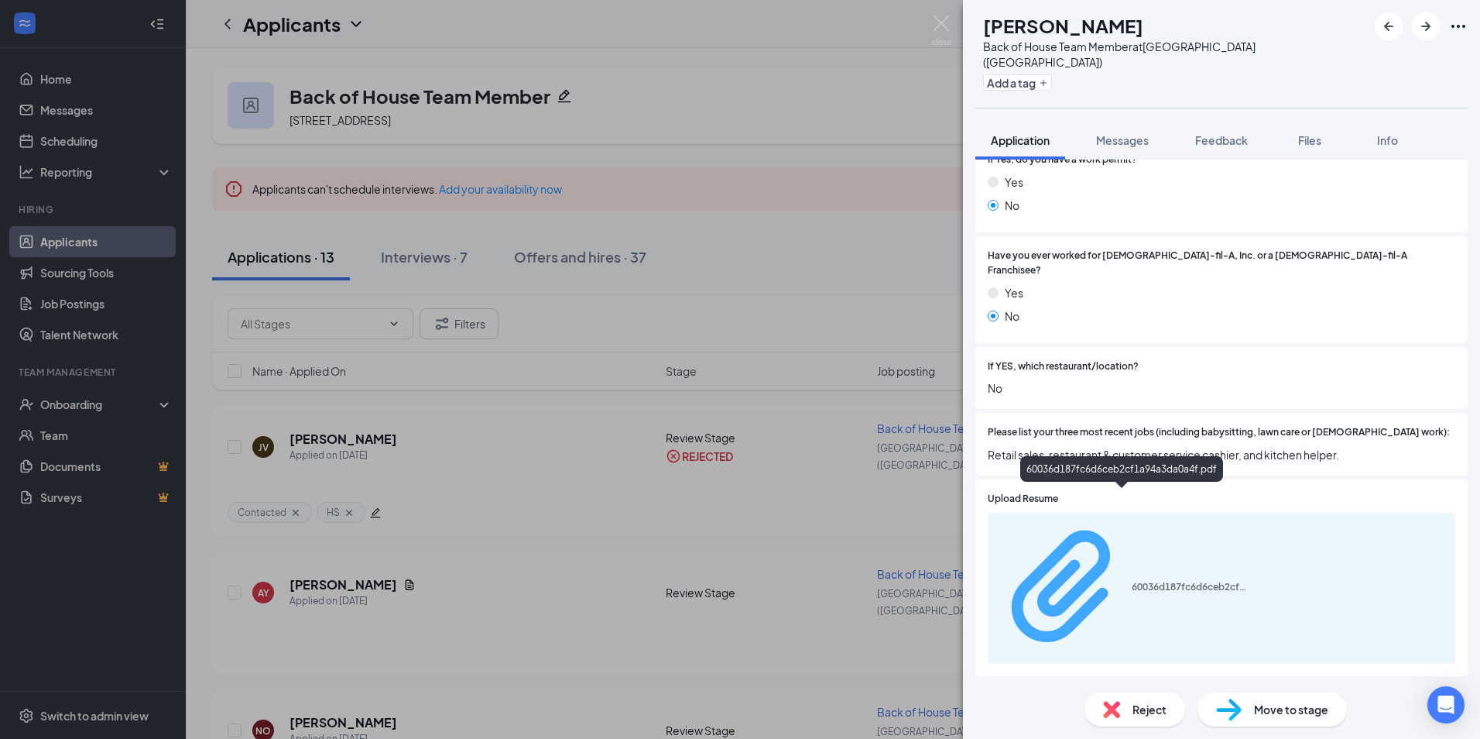
click at [1132, 581] on div "60036d187fc6d6ceb2cf1a94a3da0a4f.pdf" at bounding box center [1190, 587] width 116 height 12
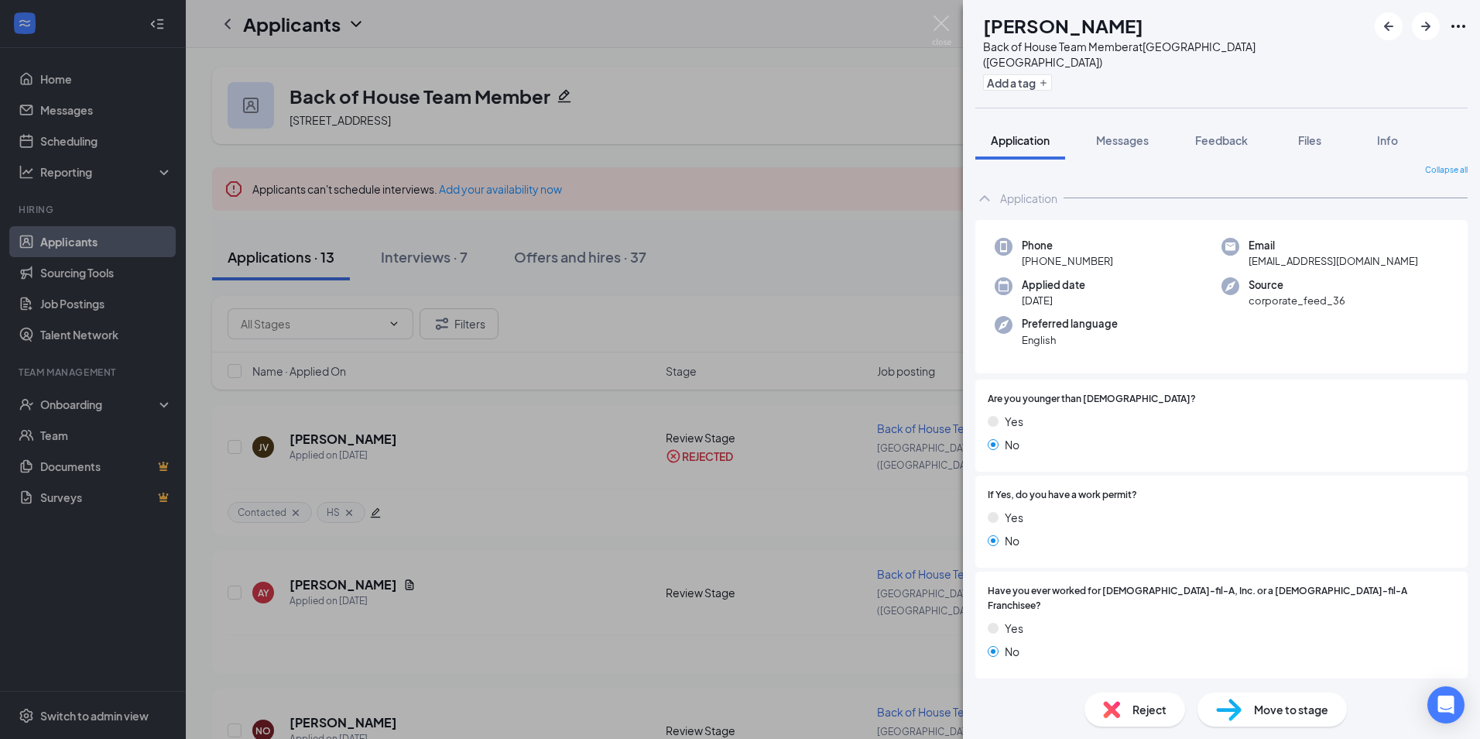
scroll to position [0, 0]
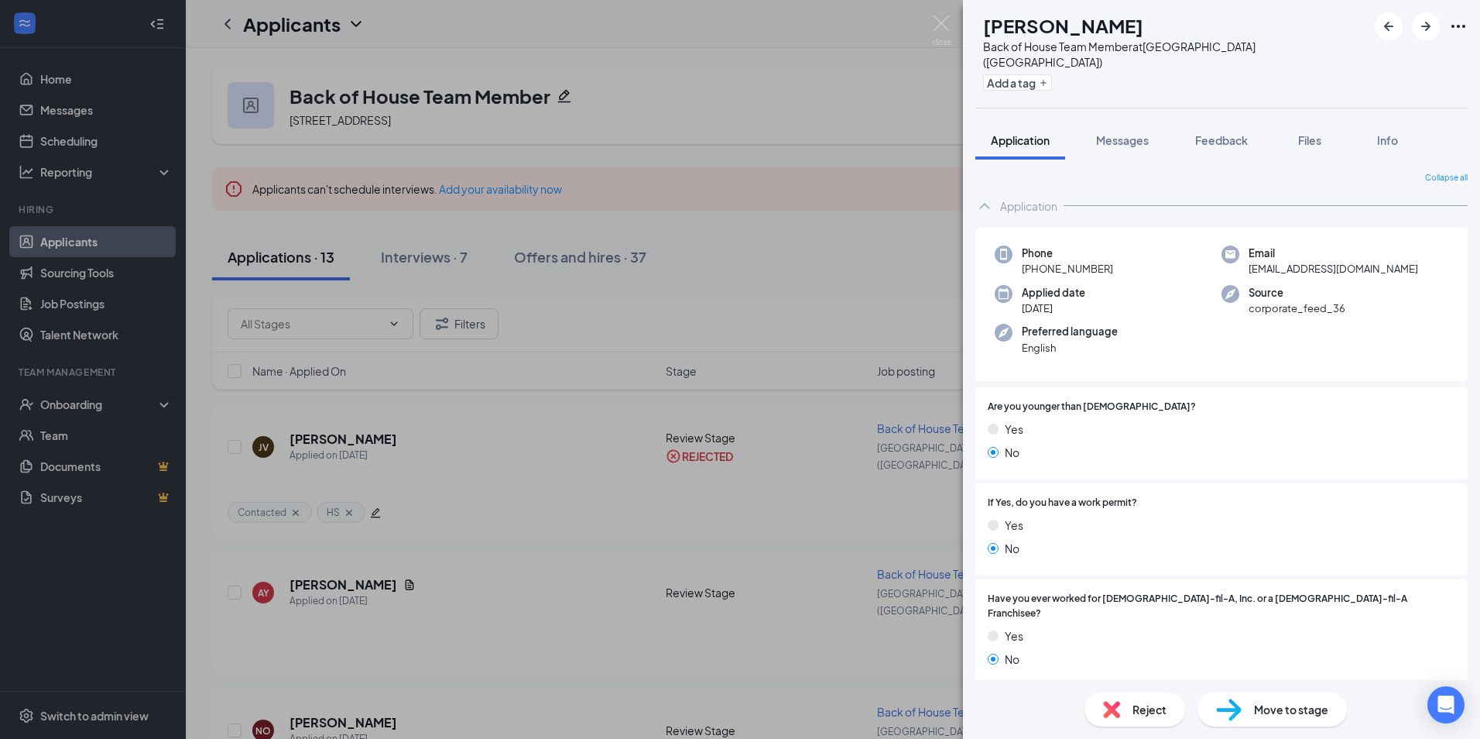
click at [1256, 261] on span "[EMAIL_ADDRESS][DOMAIN_NAME]" at bounding box center [1334, 268] width 170 height 15
copy span "[EMAIL_ADDRESS][DOMAIN_NAME]"
click at [1052, 74] on button "Add a tag" at bounding box center [1017, 82] width 69 height 16
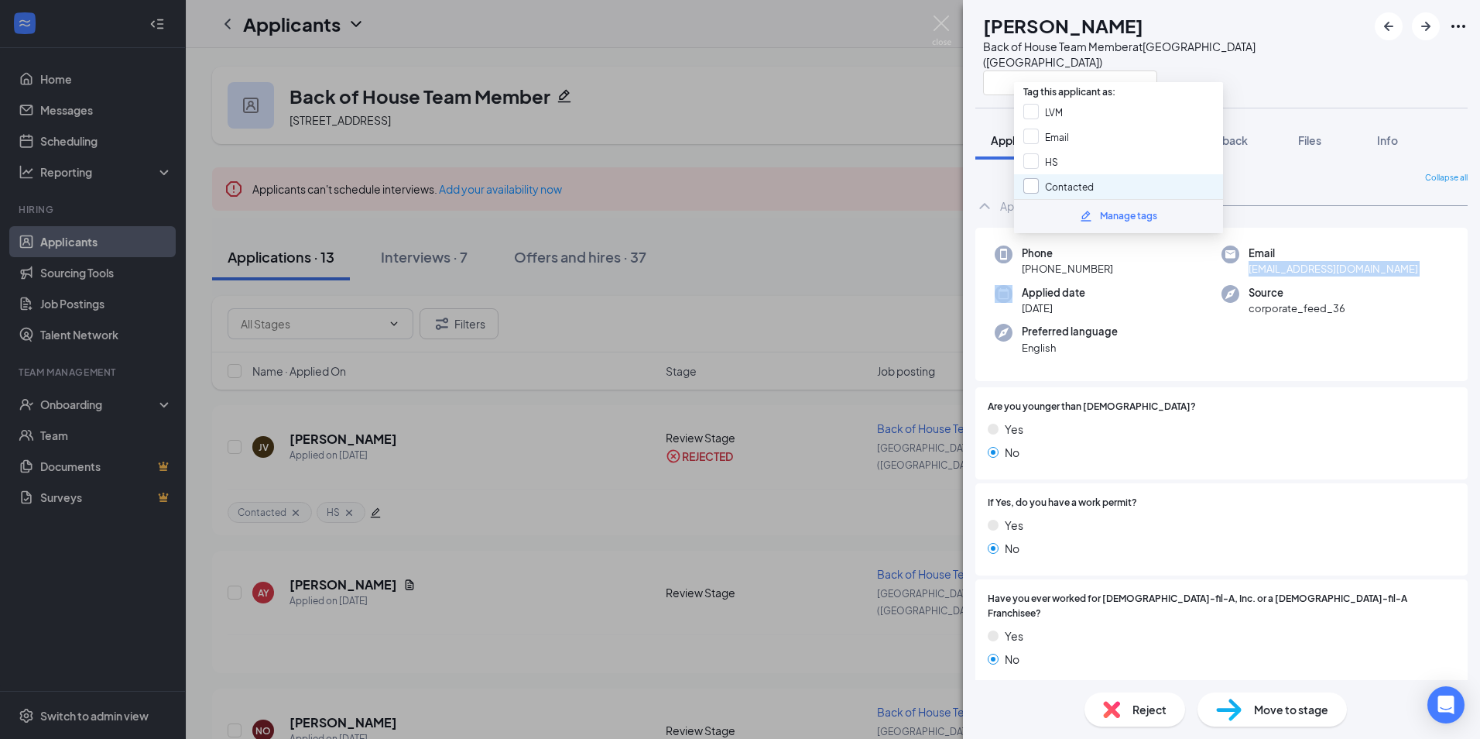
click at [1061, 189] on input "Contacted" at bounding box center [1058, 186] width 70 height 17
checkbox input "true"
click at [1123, 324] on div "Preferred language English" at bounding box center [1108, 340] width 227 height 32
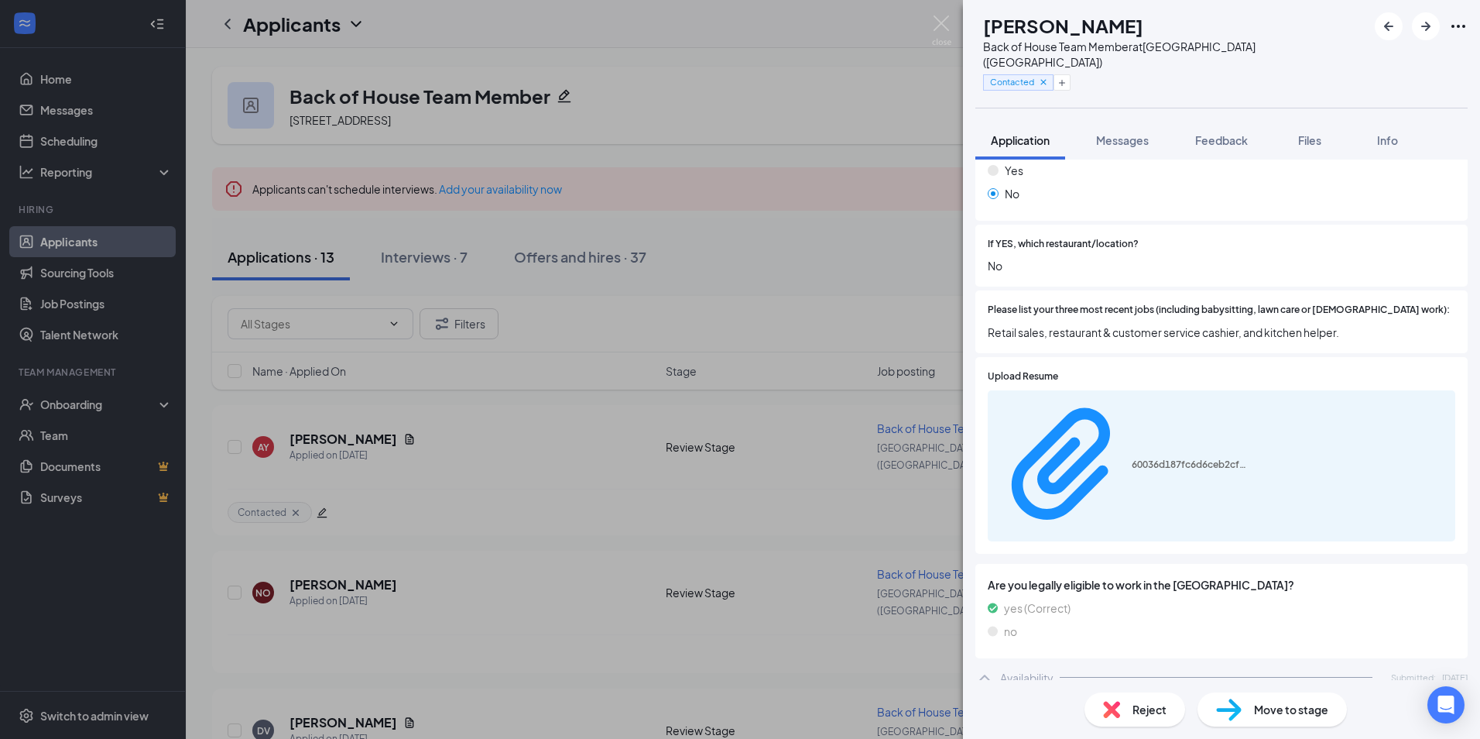
scroll to position [464, 0]
click at [1263, 132] on button "Feedback" at bounding box center [1222, 140] width 84 height 39
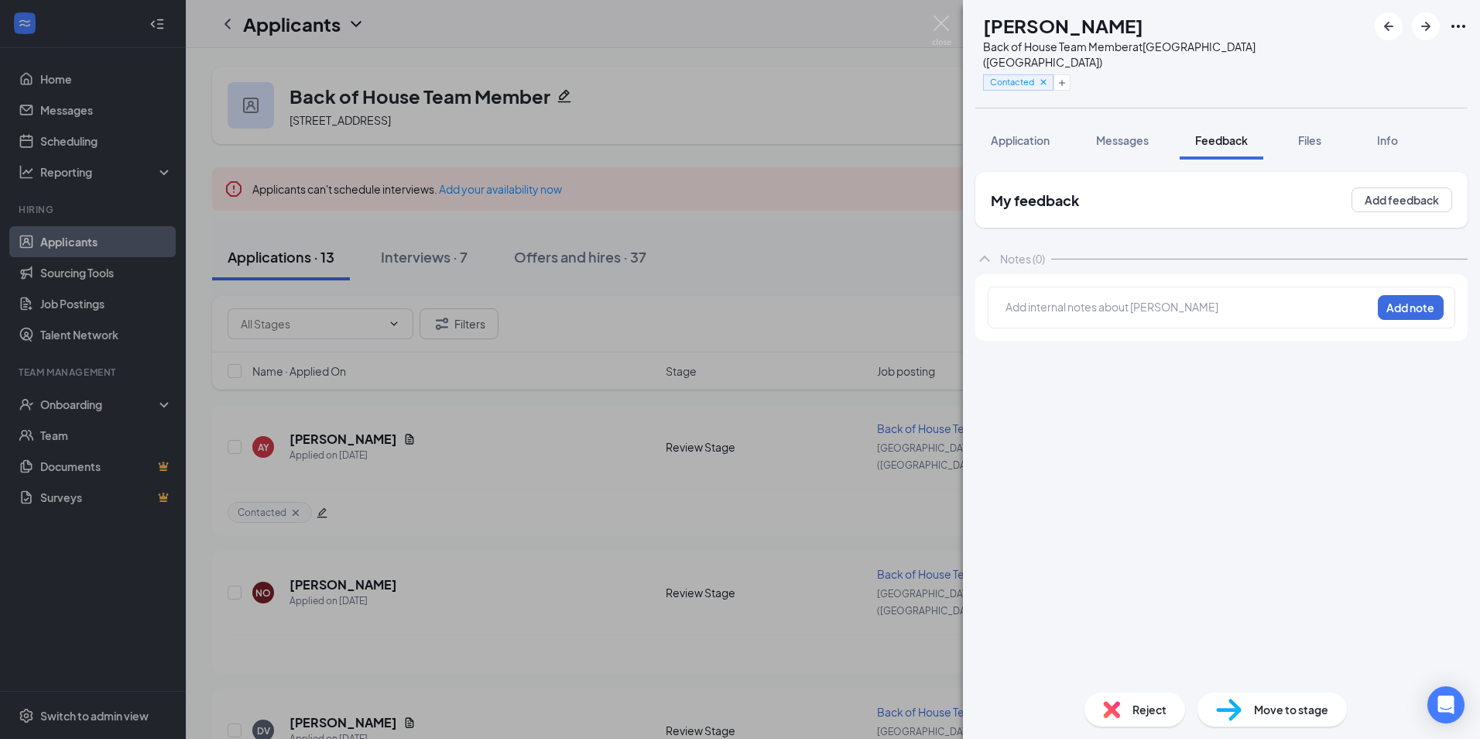
click at [1174, 286] on div "Add internal notes about [PERSON_NAME] Add note" at bounding box center [1222, 307] width 468 height 42
click at [1176, 301] on div at bounding box center [1188, 309] width 365 height 20
click at [1374, 286] on div "left vm and sent email Add note" at bounding box center [1222, 307] width 468 height 42
click at [1389, 295] on button "Add note" at bounding box center [1411, 307] width 66 height 25
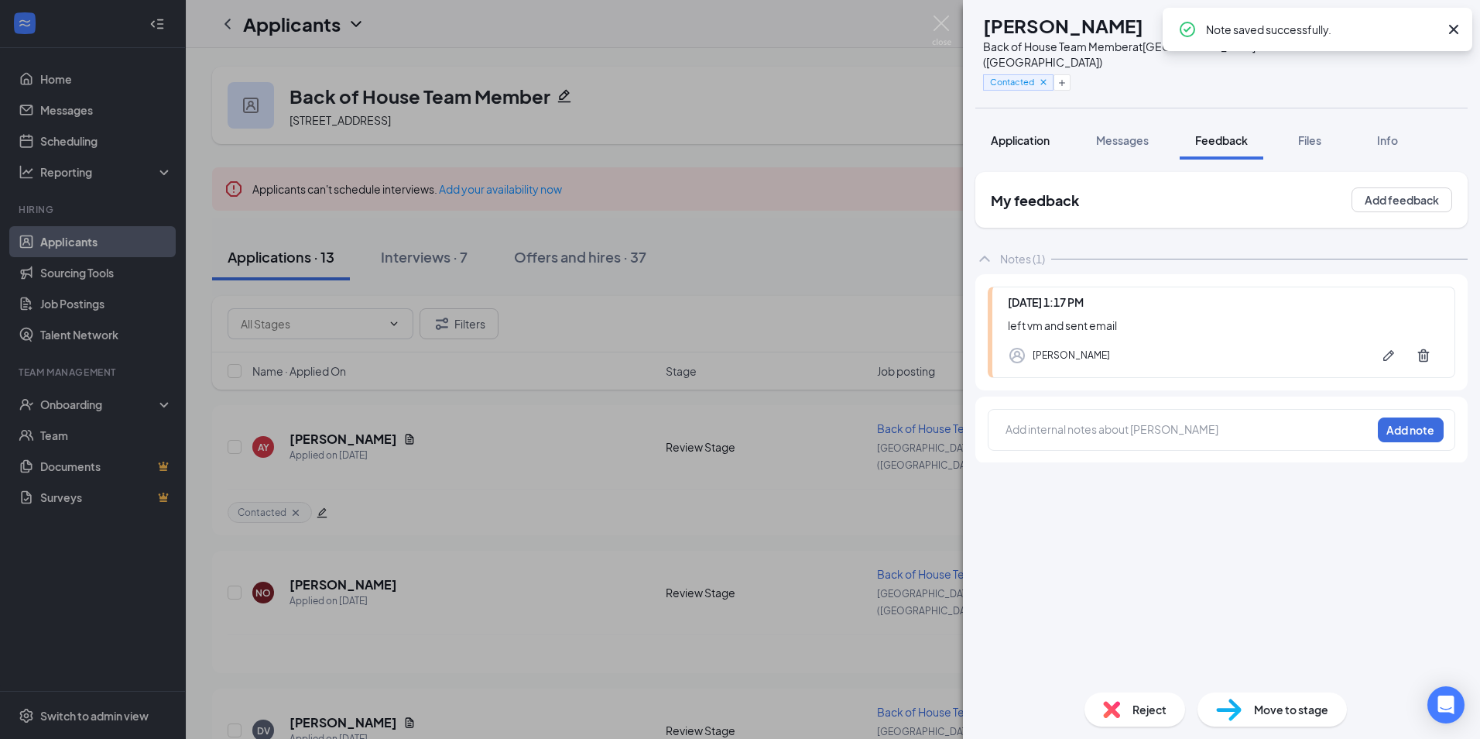
click at [1031, 133] on span "Application" at bounding box center [1020, 140] width 59 height 14
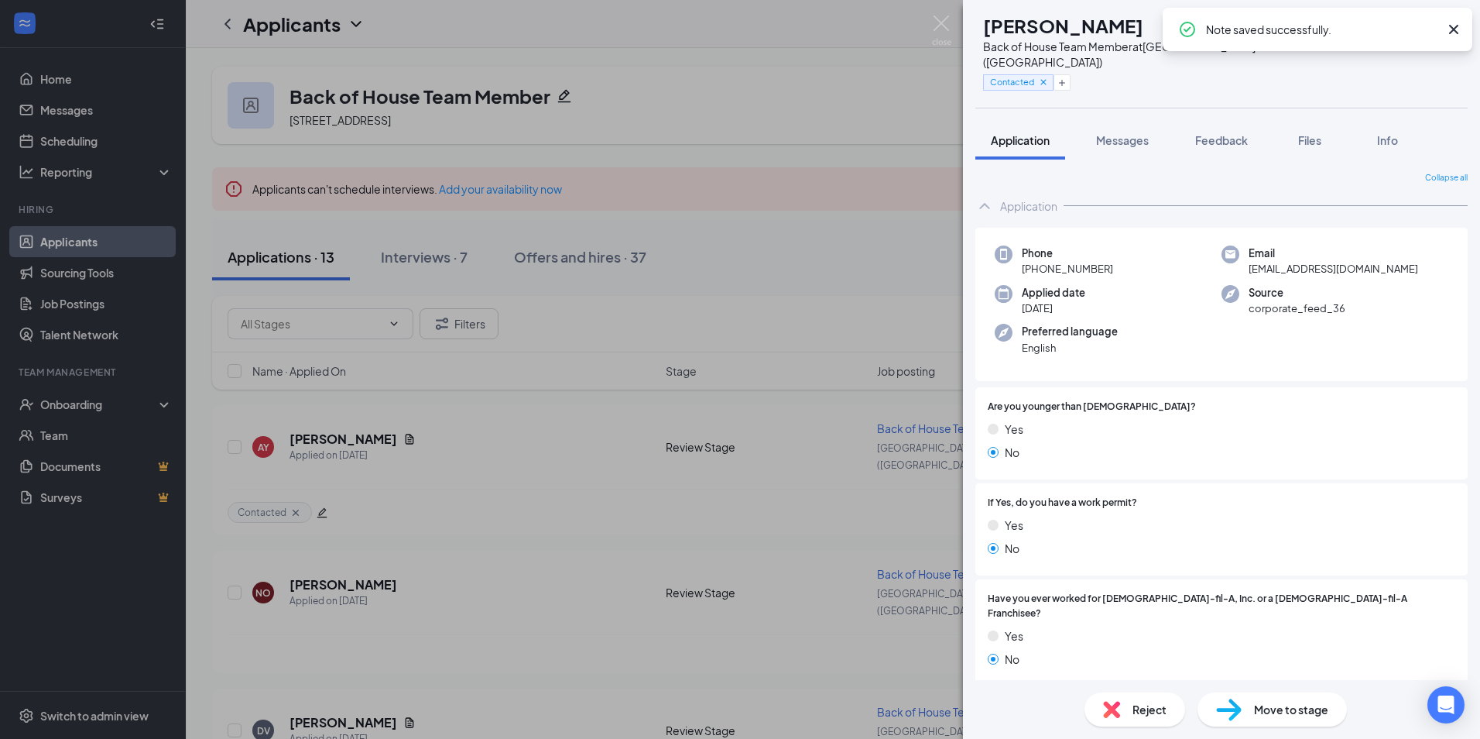
click at [1307, 261] on span "[EMAIL_ADDRESS][DOMAIN_NAME]" at bounding box center [1334, 268] width 170 height 15
copy span "[EMAIL_ADDRESS][DOMAIN_NAME]"
drag, startPoint x: 1222, startPoint y: 108, endPoint x: 1177, endPoint y: 526, distance: 421.2
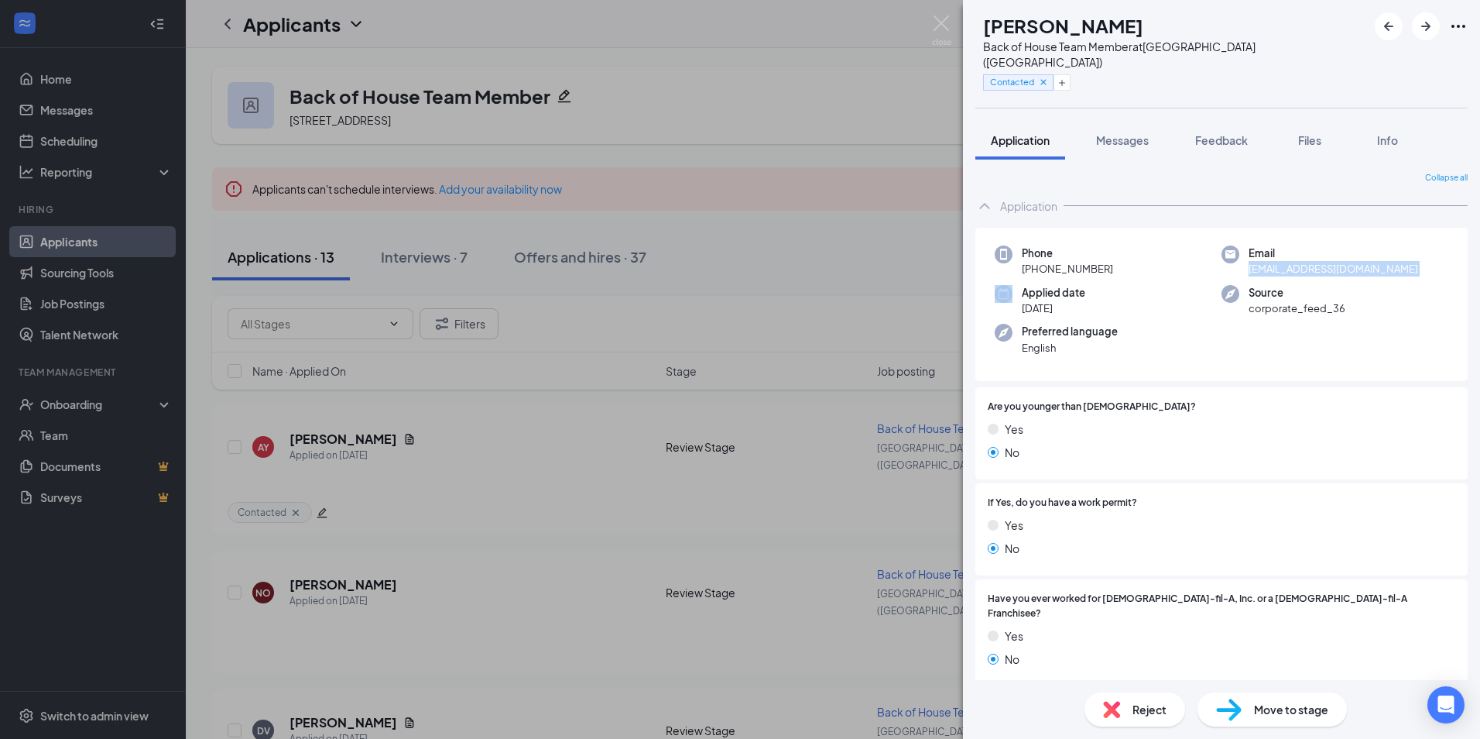
click at [1222, 121] on button "Feedback" at bounding box center [1222, 140] width 84 height 39
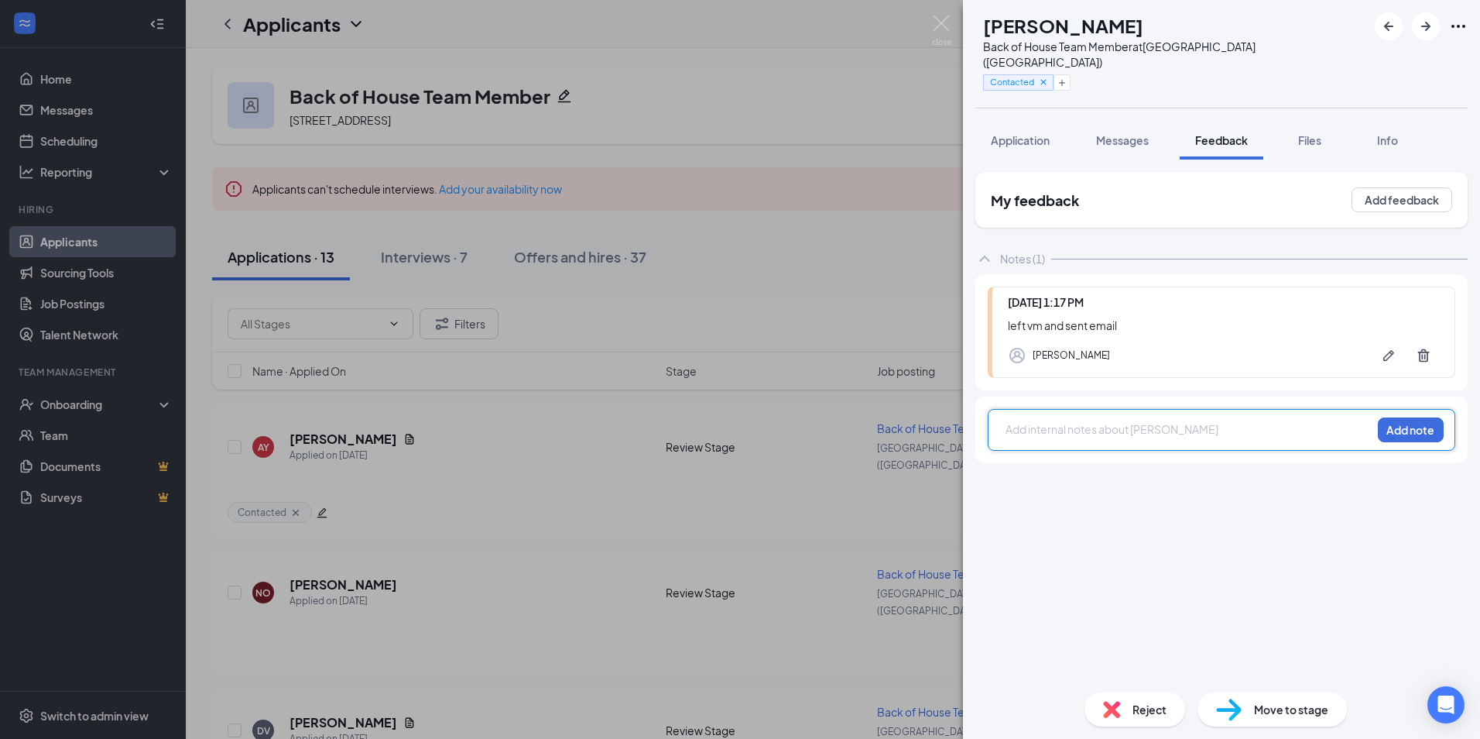
click at [1088, 421] on div at bounding box center [1188, 429] width 365 height 16
click at [1153, 712] on span "Reject" at bounding box center [1150, 709] width 34 height 17
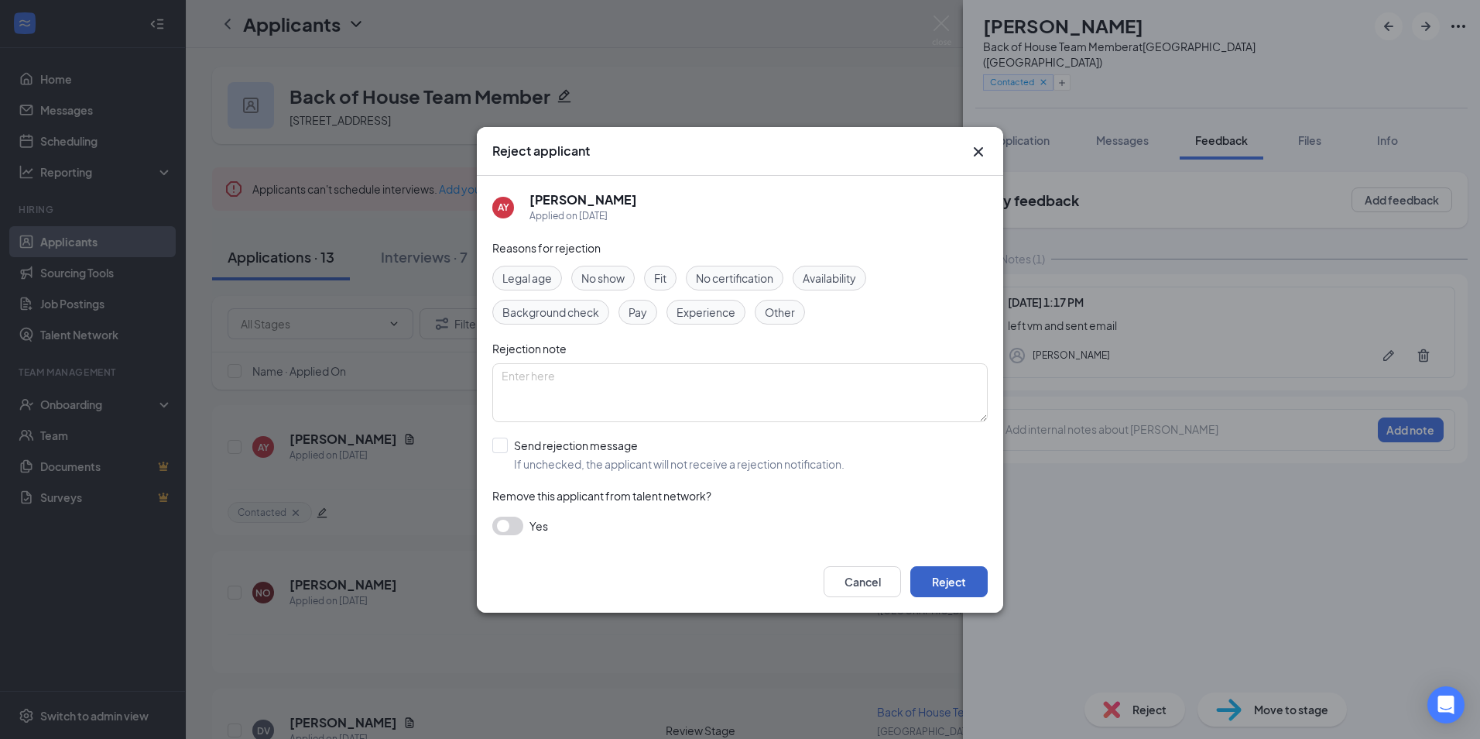
drag, startPoint x: 963, startPoint y: 581, endPoint x: 1272, endPoint y: 556, distance: 309.9
click at [1271, 557] on div "Reject applicant AY [PERSON_NAME] Applied on [DATE] Reasons for rejection Legal…" at bounding box center [740, 369] width 1480 height 739
click at [1272, 555] on div "Reject applicant AY [PERSON_NAME] Applied on [DATE] Reasons for rejection Legal…" at bounding box center [740, 369] width 1480 height 739
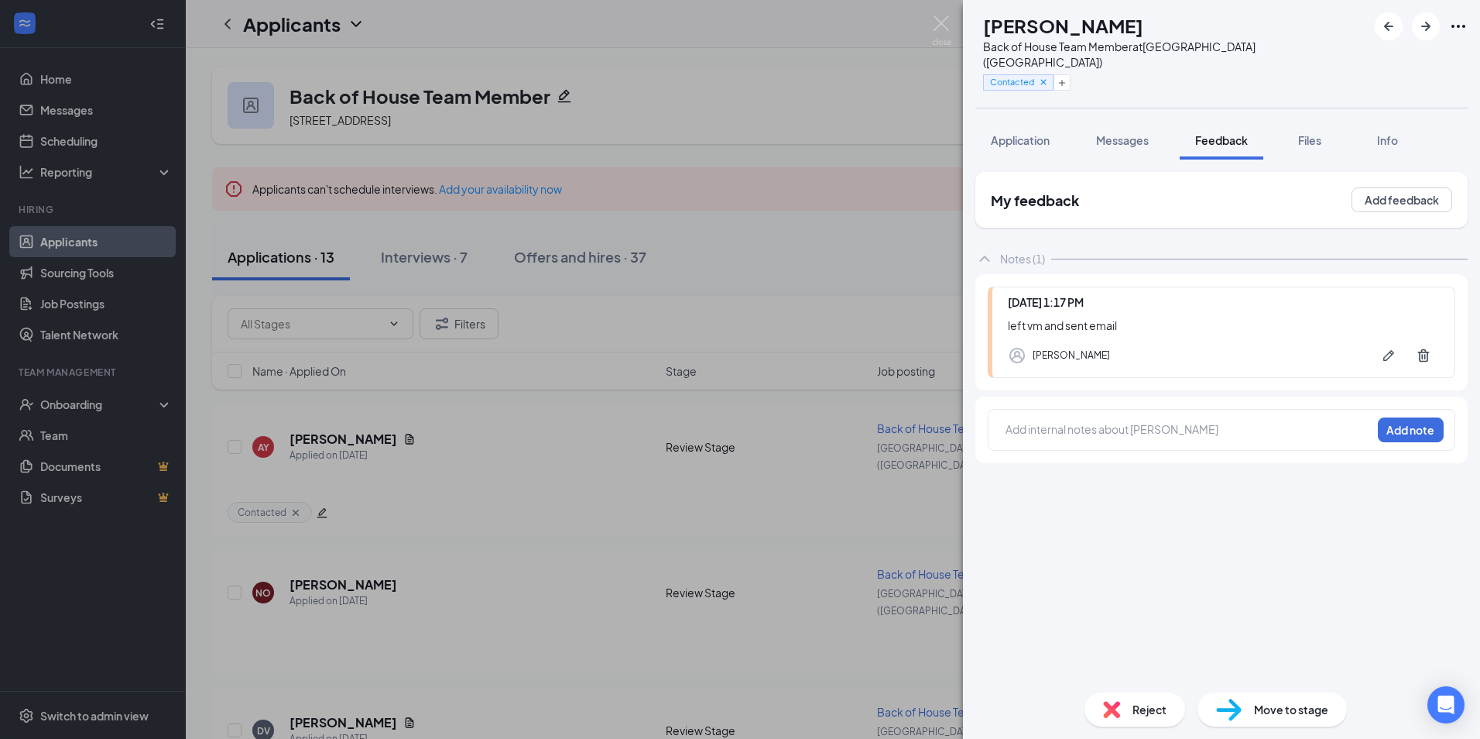
click at [1265, 712] on span "Move to stage" at bounding box center [1291, 709] width 74 height 17
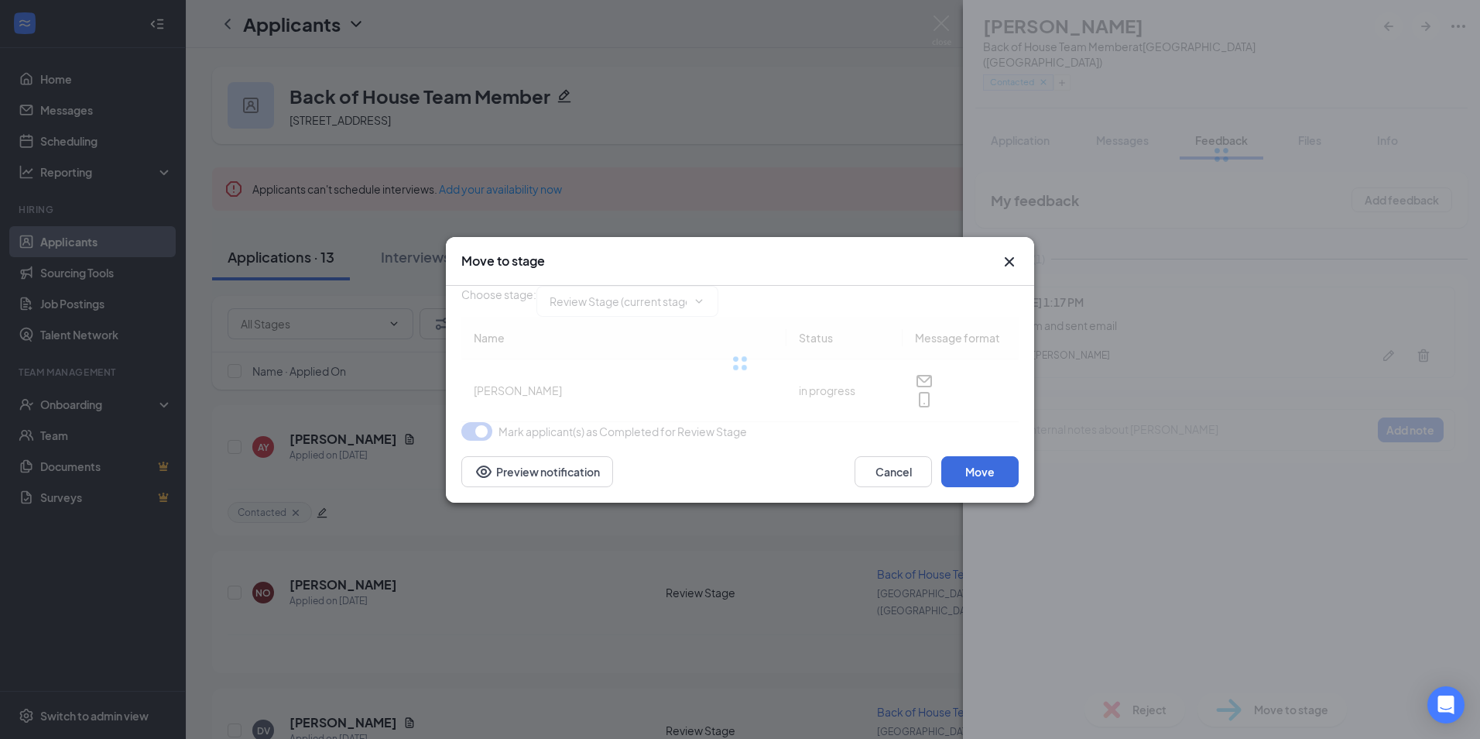
type input "Contacted (next stage)"
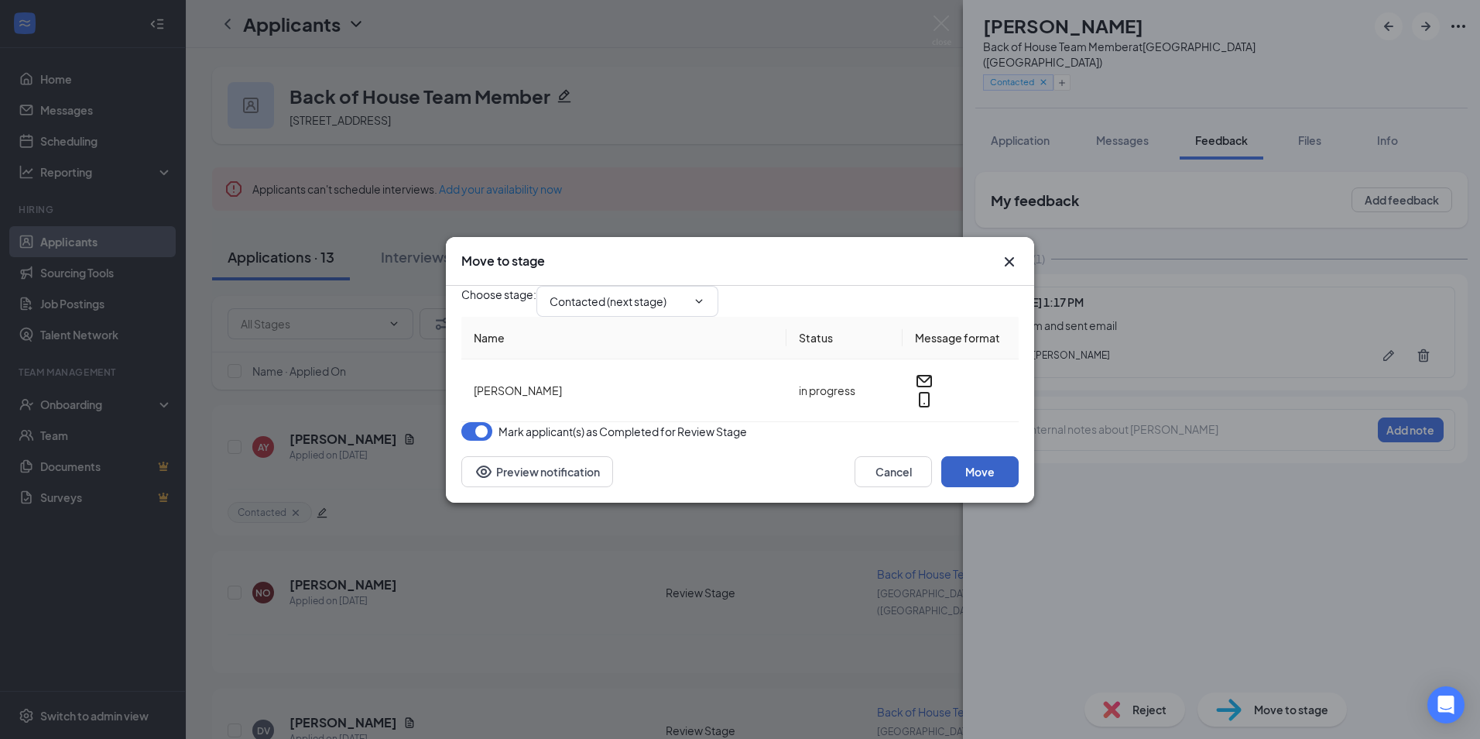
click at [961, 487] on button "Move" at bounding box center [979, 471] width 77 height 31
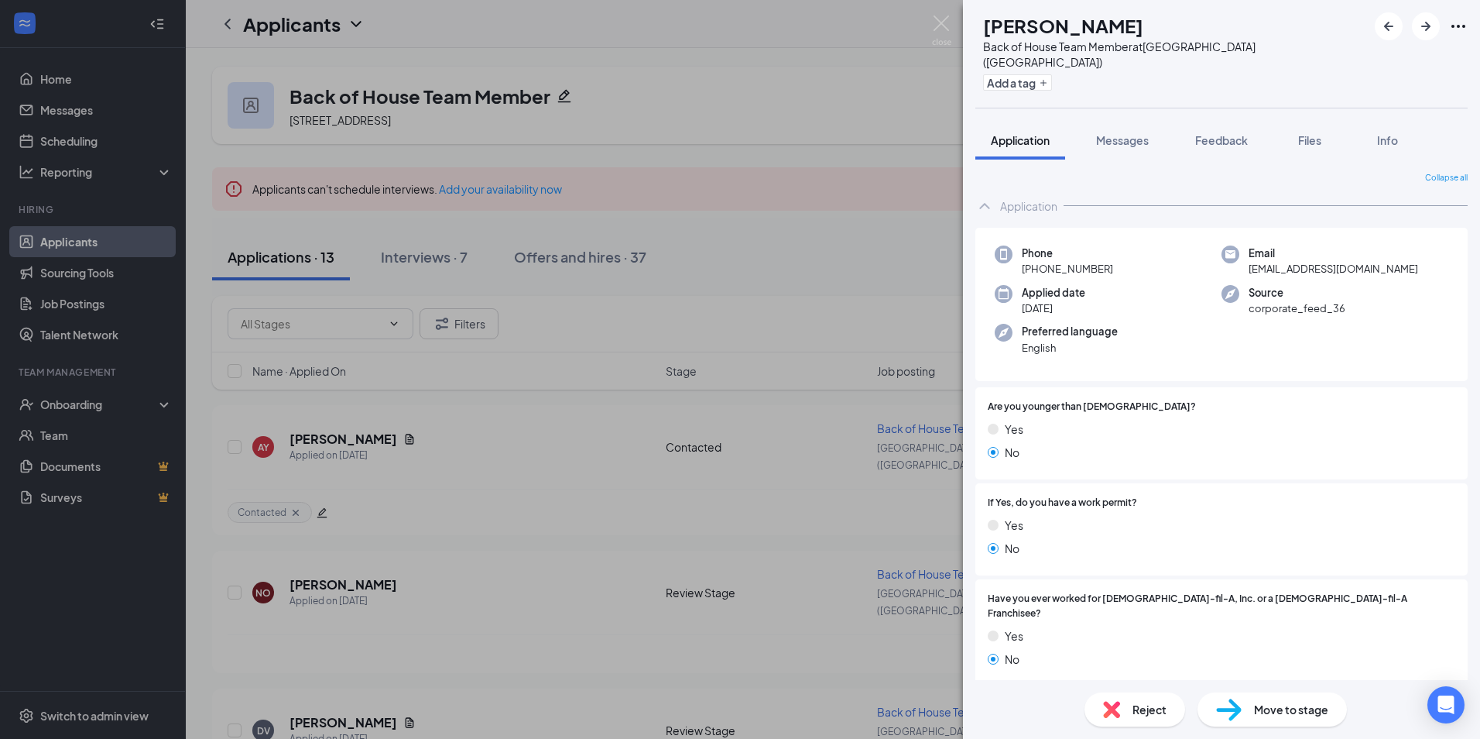
click at [1293, 261] on span "[EMAIL_ADDRESS][DOMAIN_NAME]" at bounding box center [1334, 268] width 170 height 15
click at [1296, 261] on span "[EMAIL_ADDRESS][DOMAIN_NAME]" at bounding box center [1334, 268] width 170 height 15
copy span "[EMAIL_ADDRESS][DOMAIN_NAME]"
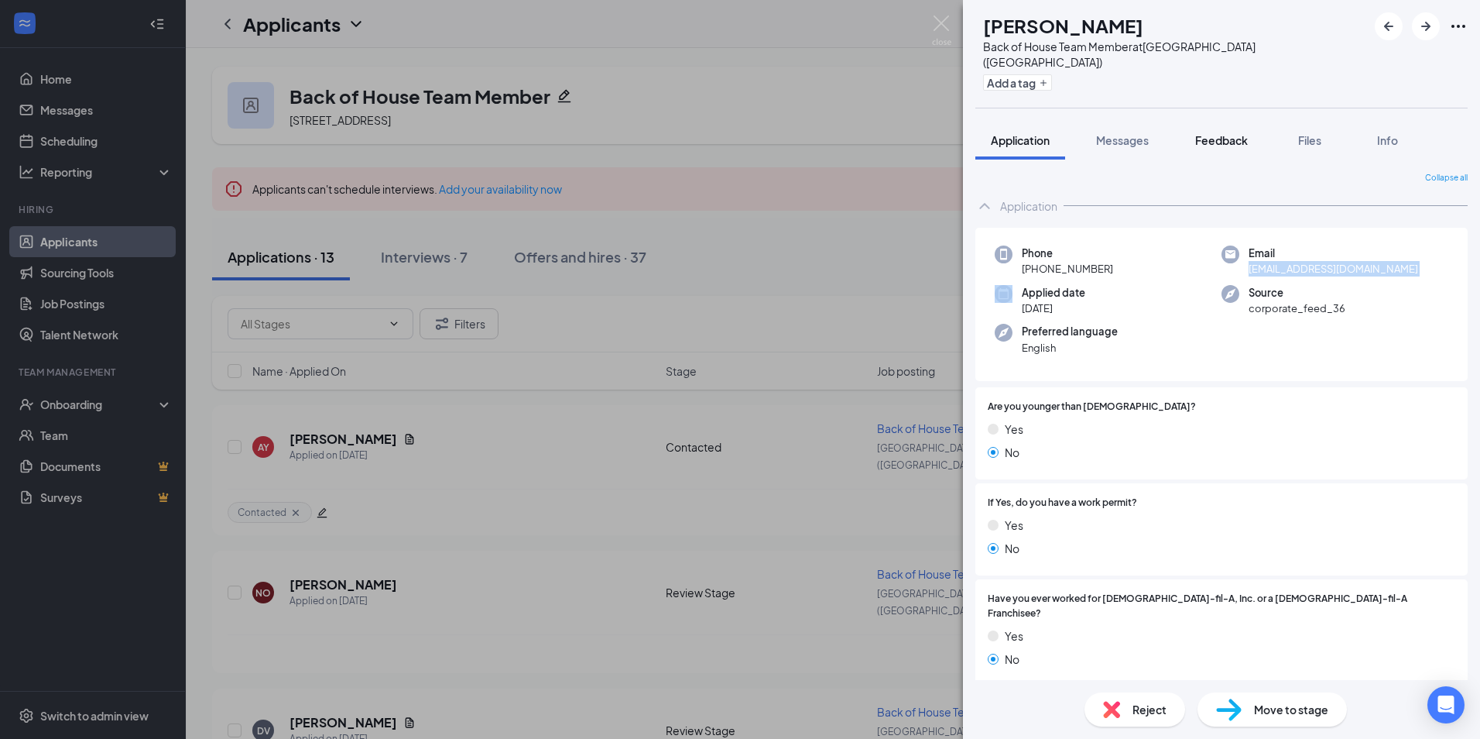
click at [1211, 136] on button "Feedback" at bounding box center [1222, 140] width 84 height 39
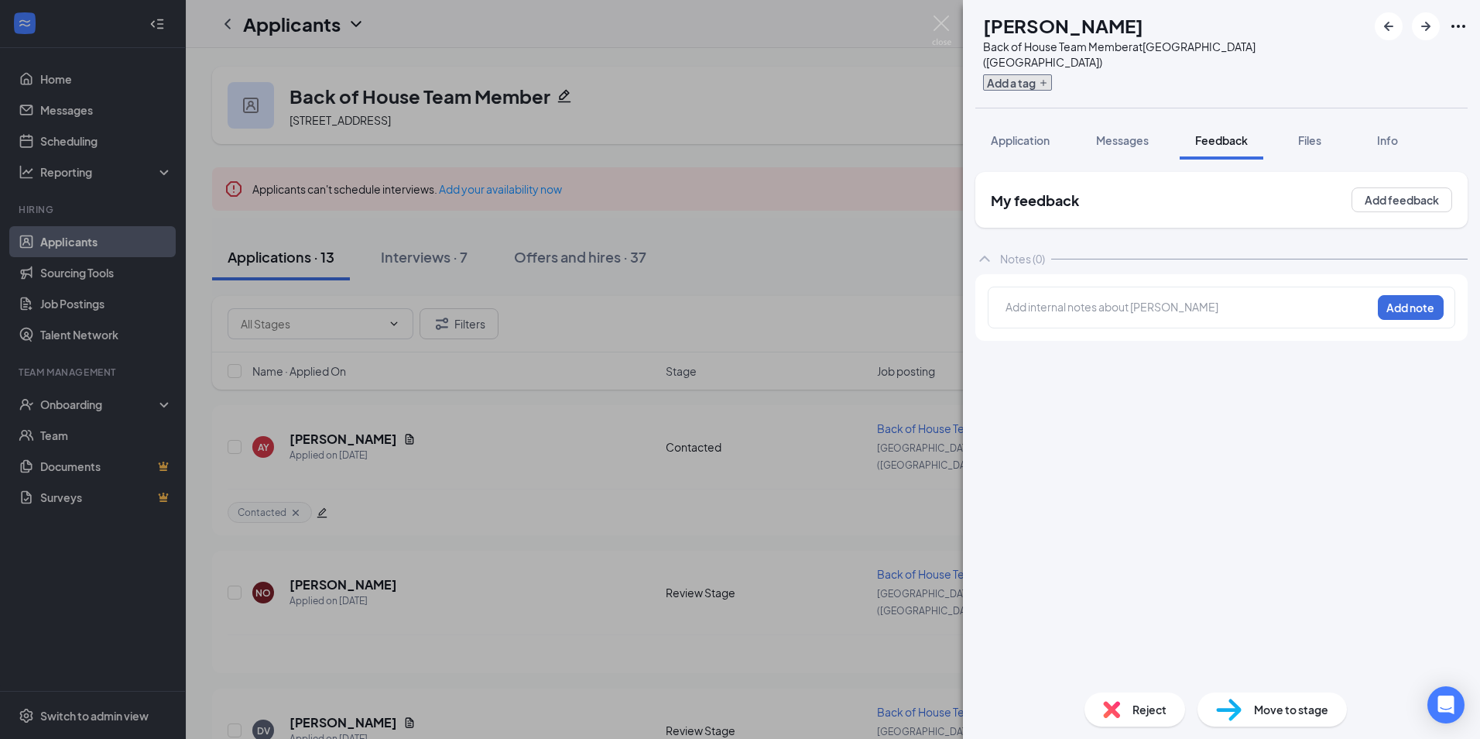
click at [1052, 74] on button "Add a tag" at bounding box center [1017, 82] width 69 height 16
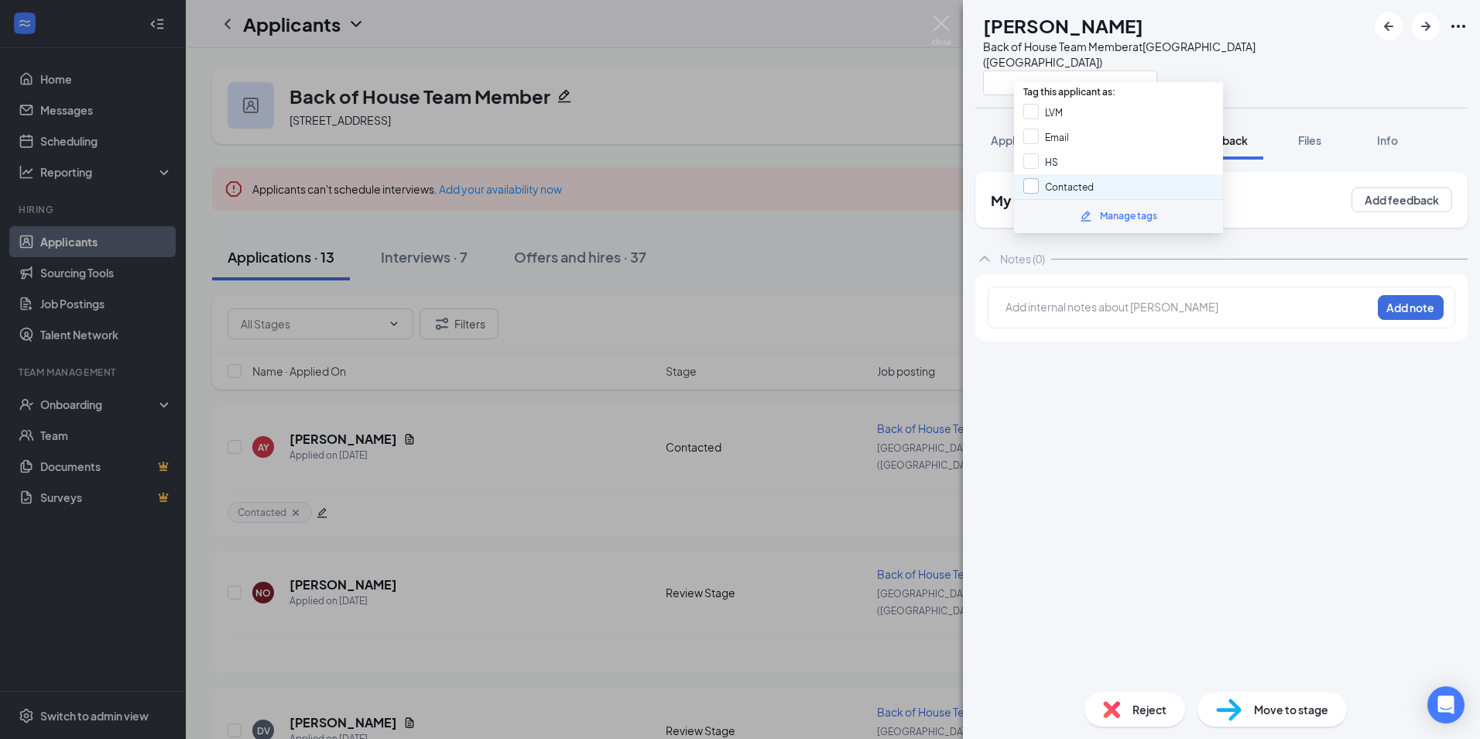
click at [1041, 186] on input "Contacted" at bounding box center [1058, 186] width 70 height 17
checkbox input "true"
click at [1141, 381] on div "My feedback Add feedback Notes (0) Add internal notes about [PERSON_NAME] Add n…" at bounding box center [1221, 426] width 492 height 508
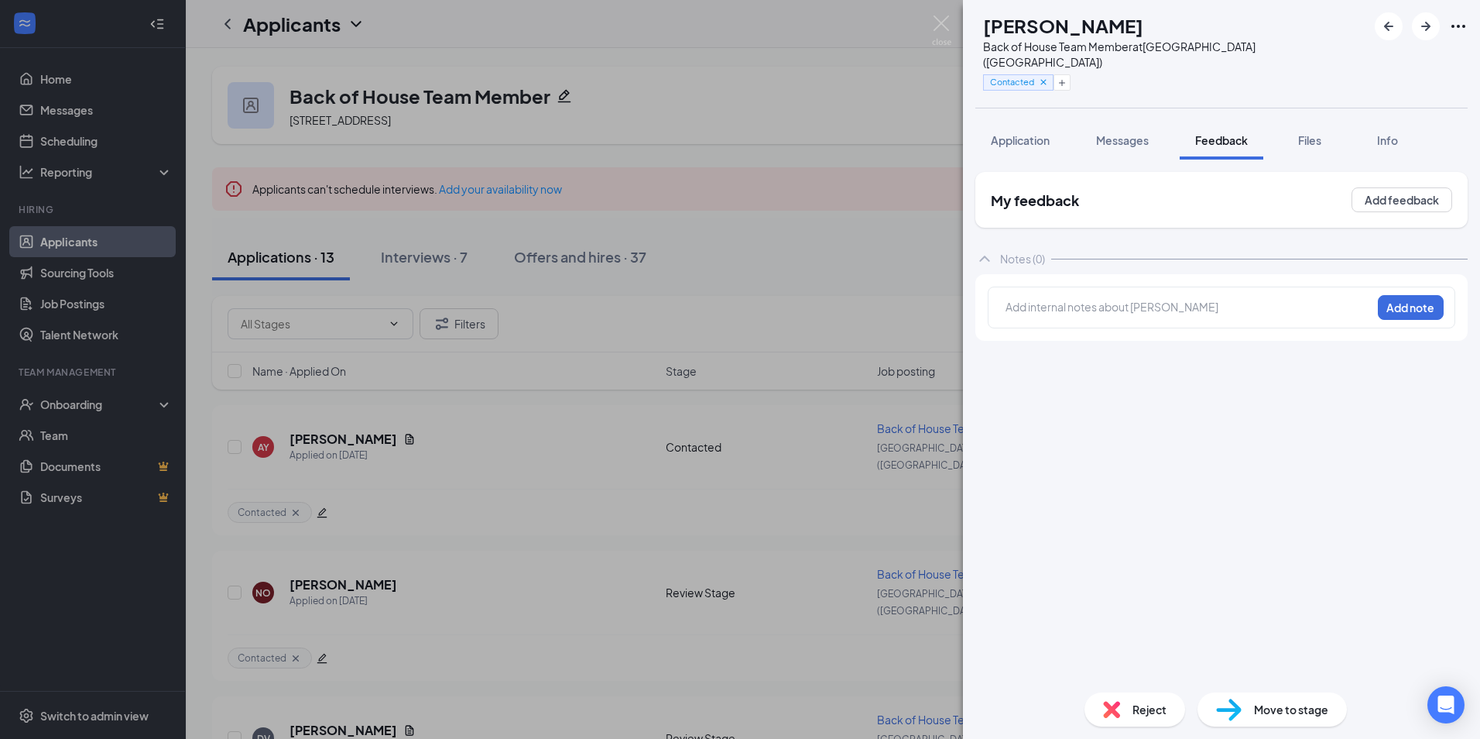
click at [1196, 299] on div at bounding box center [1188, 307] width 365 height 16
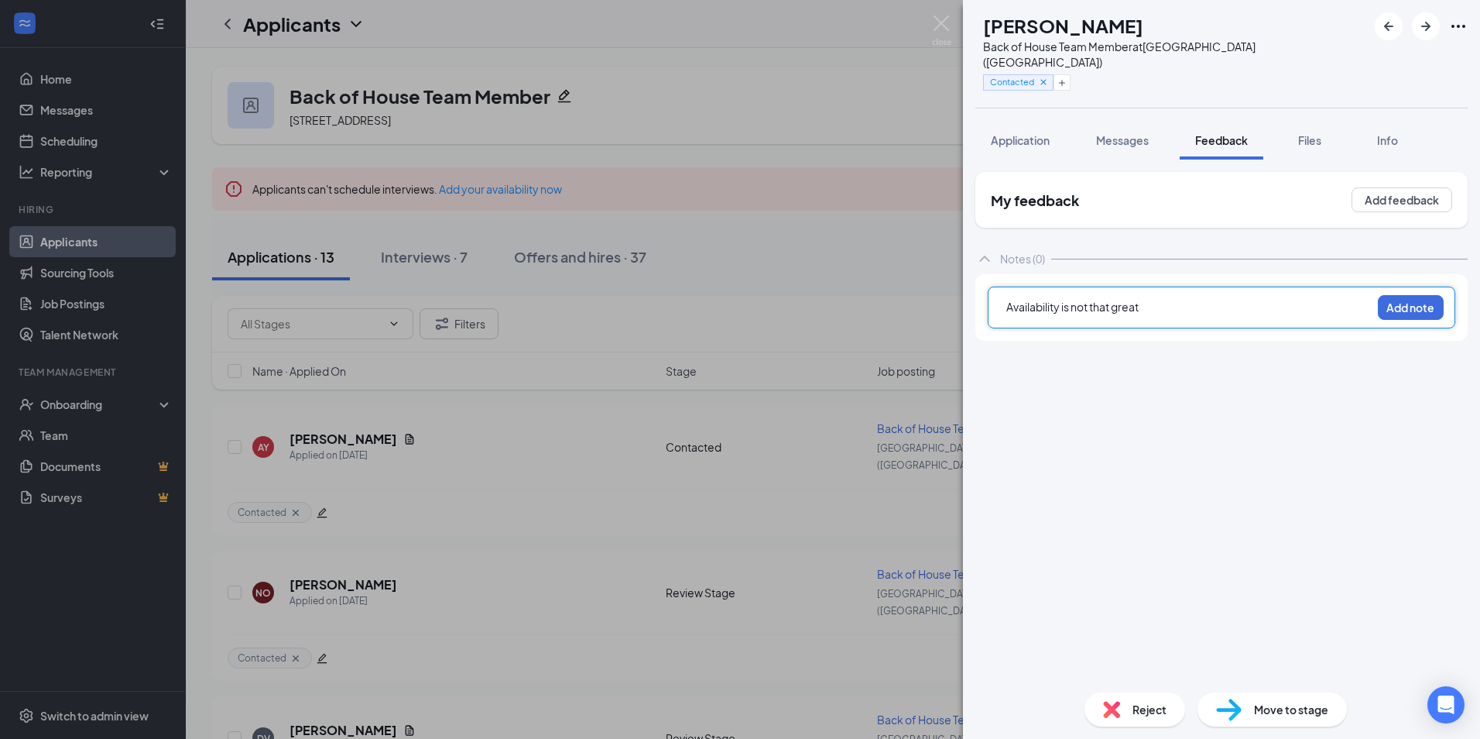
click at [1446, 293] on div "Availability is not that great Add note" at bounding box center [1222, 307] width 468 height 42
click at [1426, 300] on button "Add note" at bounding box center [1411, 307] width 66 height 25
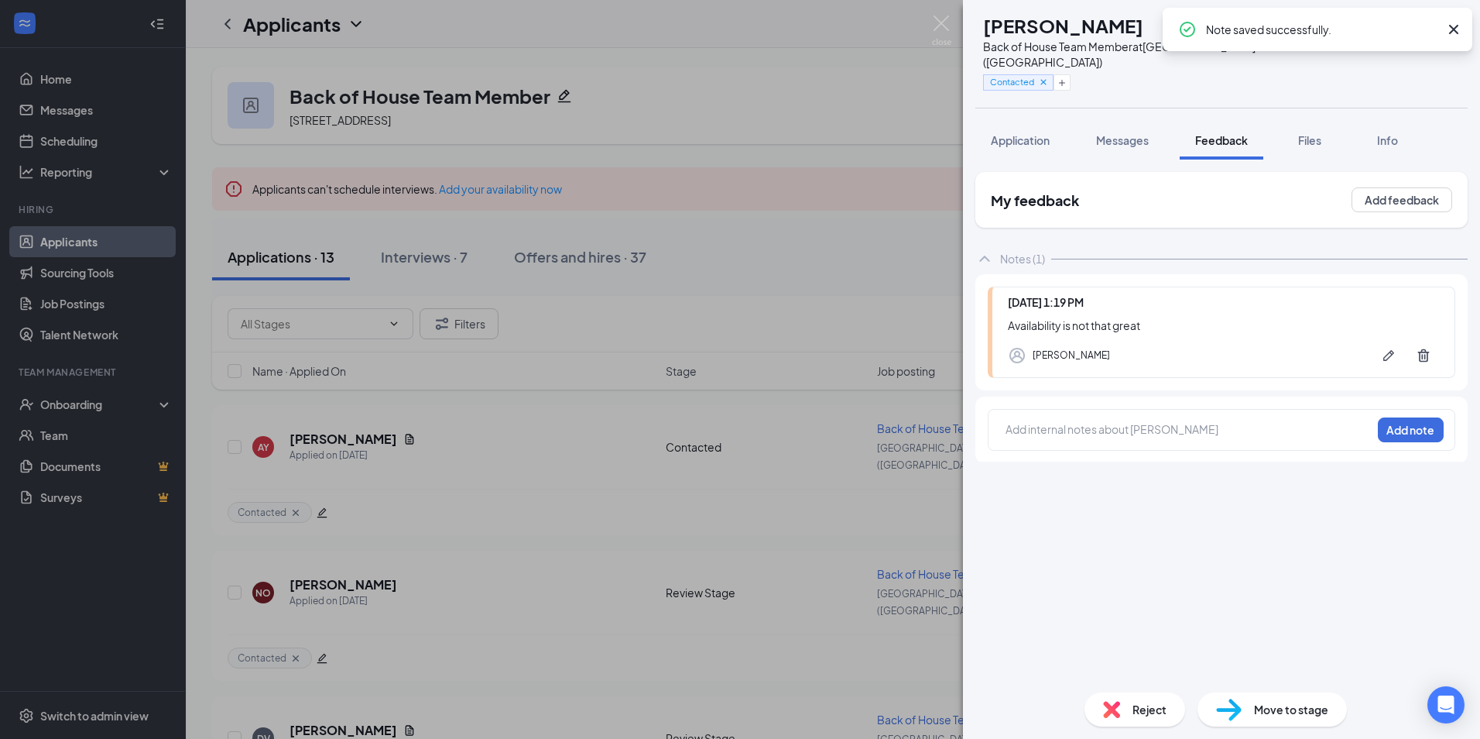
click at [1126, 725] on div "Reject" at bounding box center [1135, 709] width 101 height 34
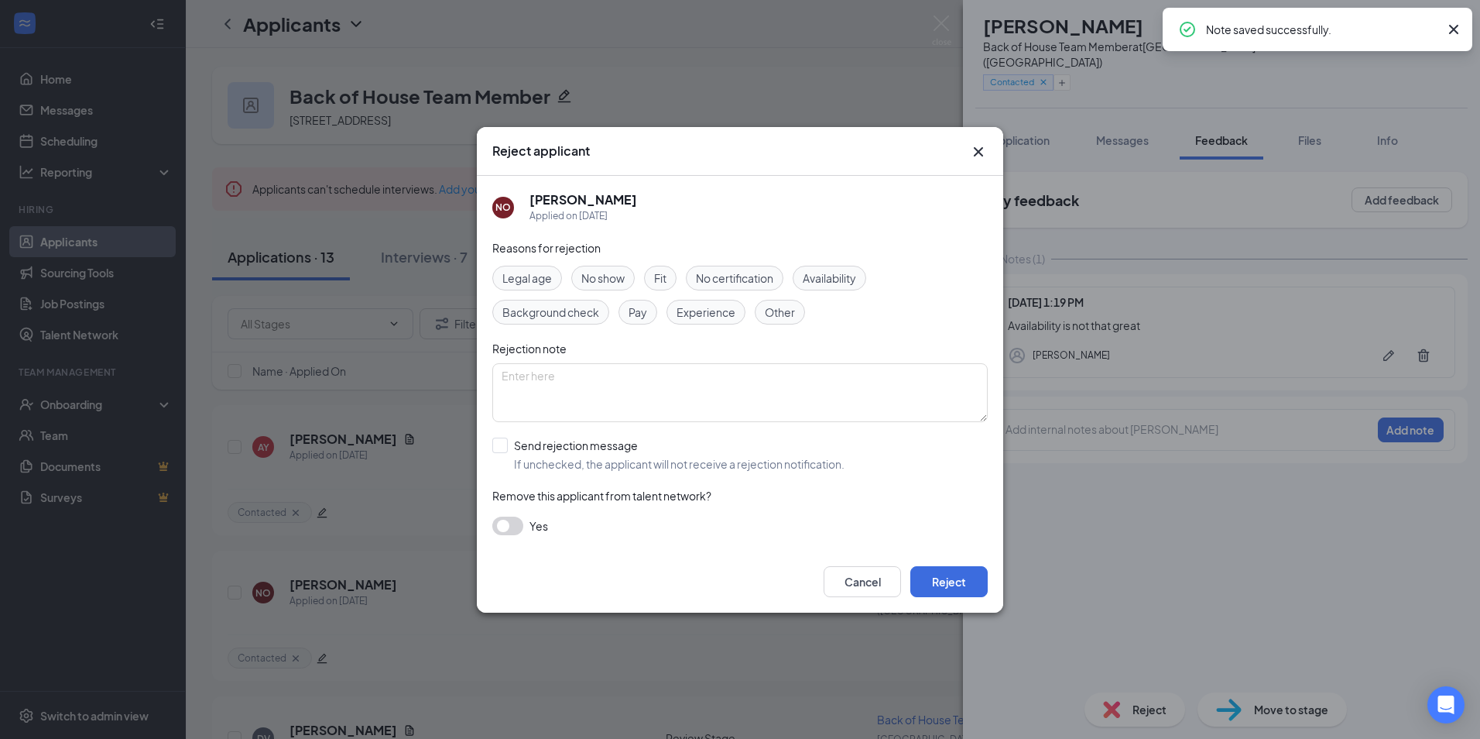
click at [955, 558] on div "Cancel Reject" at bounding box center [740, 581] width 526 height 62
click at [948, 588] on button "Reject" at bounding box center [948, 581] width 77 height 31
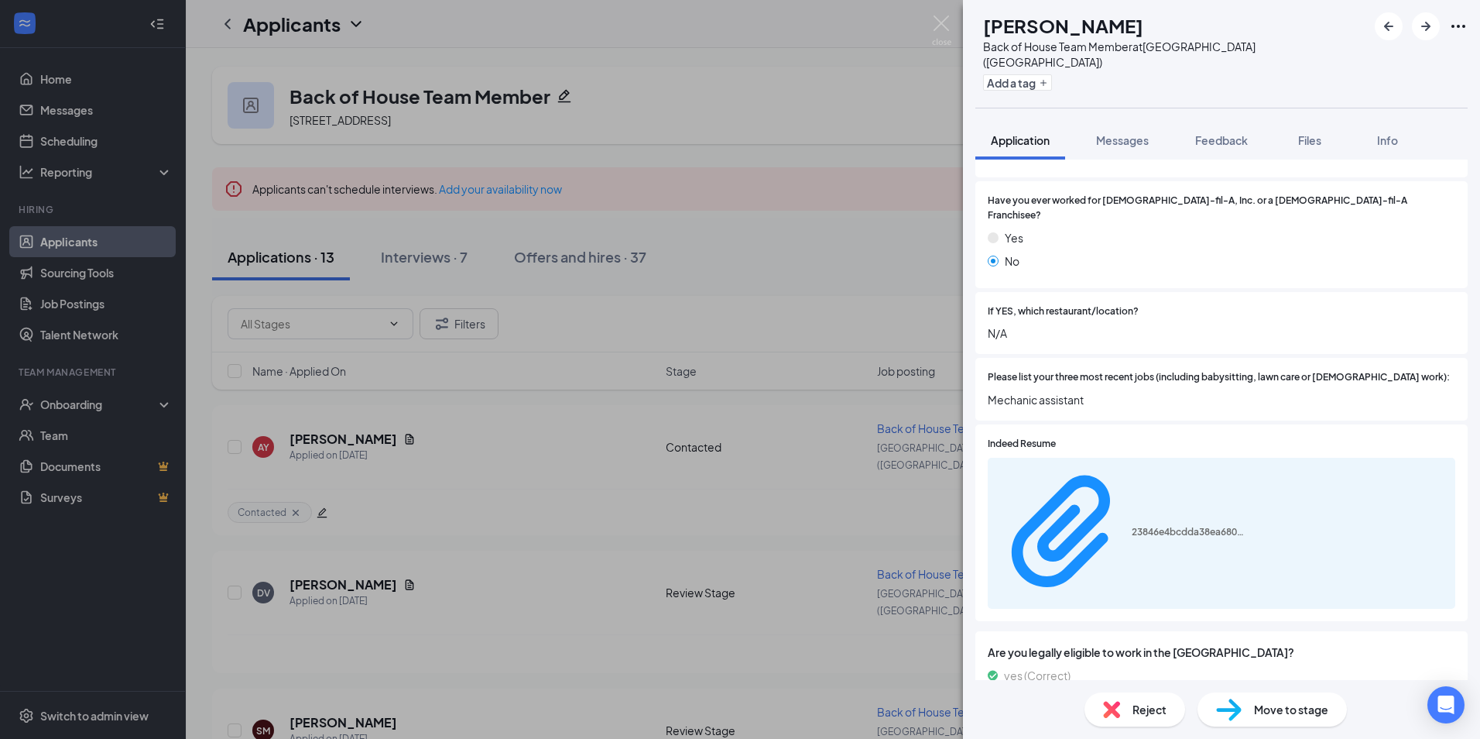
scroll to position [349, 0]
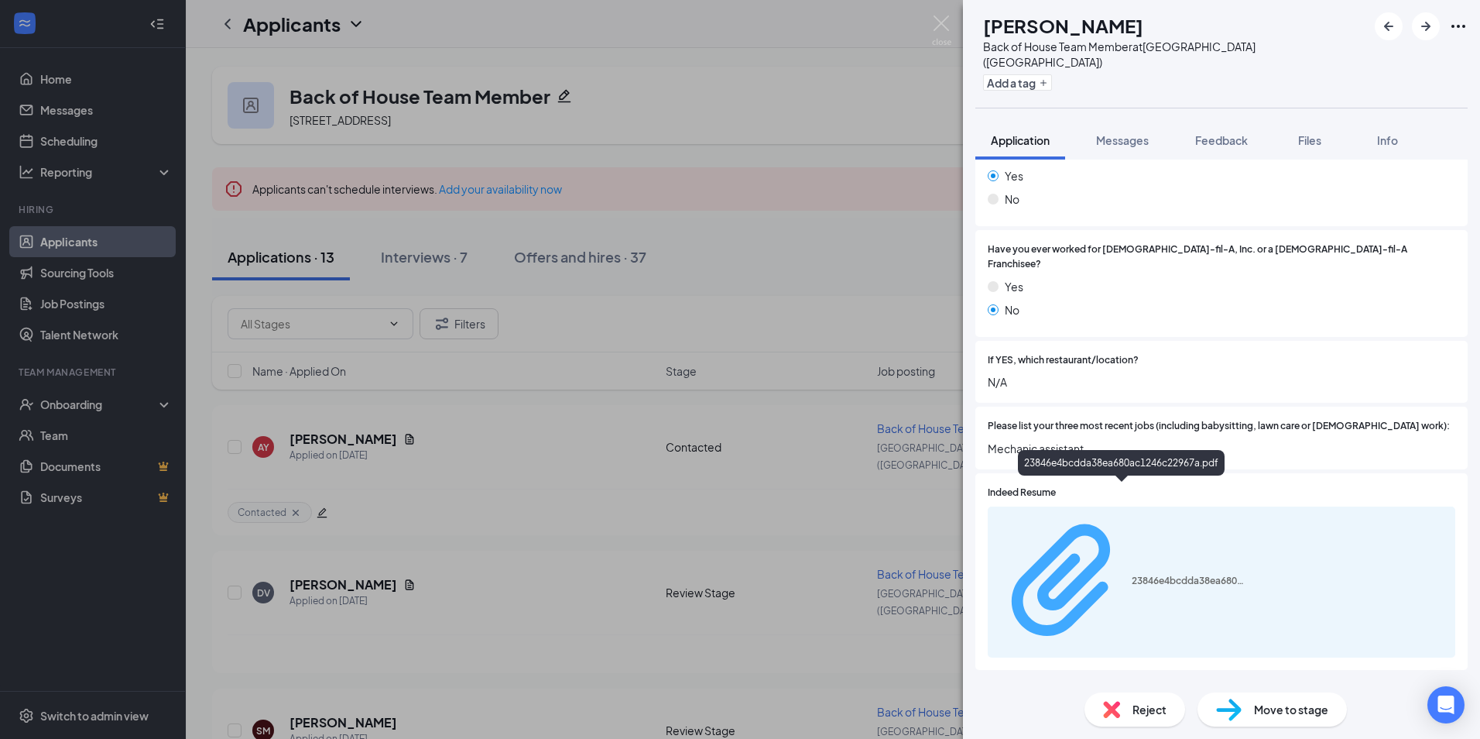
click at [1148, 574] on div "23846e4bcdda38ea680ac1246c22967a.pdf" at bounding box center [1190, 580] width 116 height 12
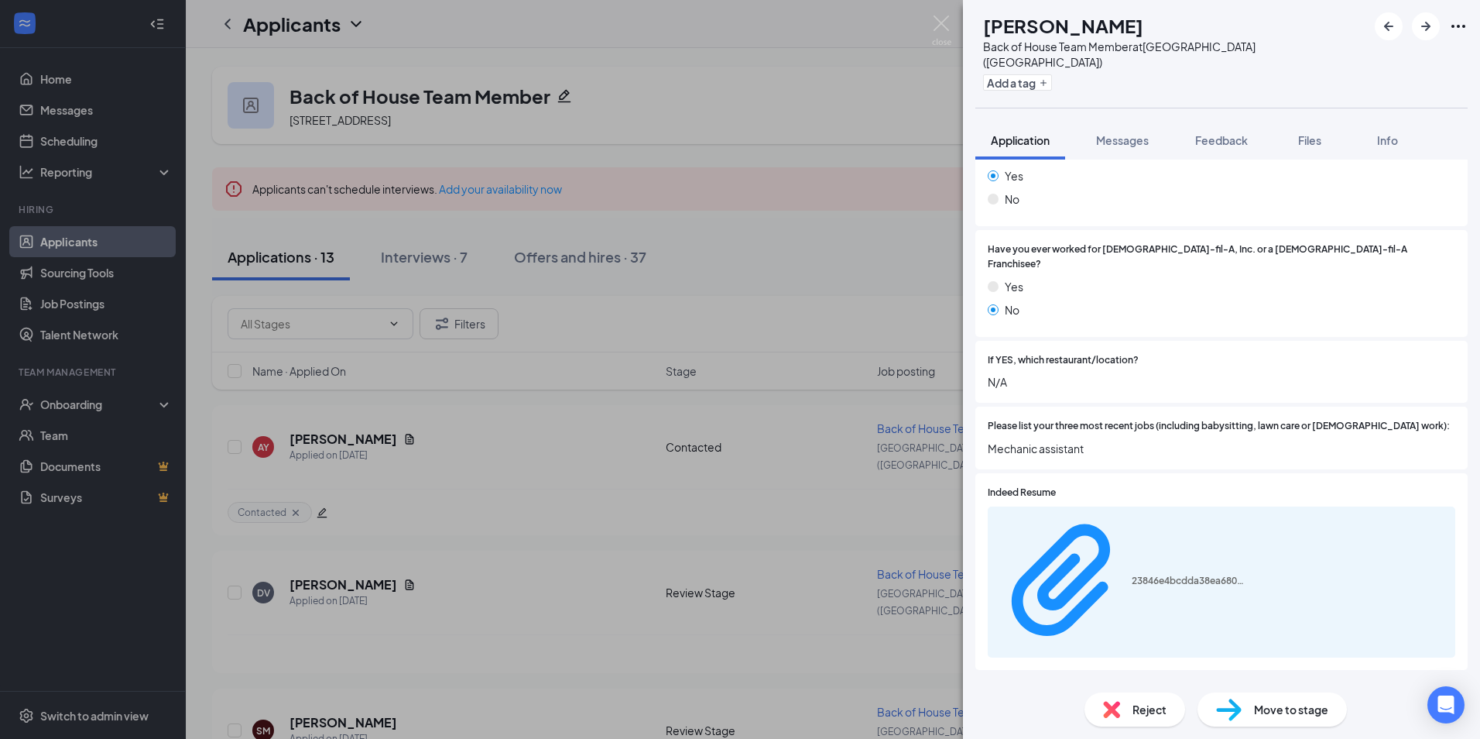
click at [1054, 77] on div "Add a tag" at bounding box center [1175, 83] width 384 height 26
click at [1052, 74] on button "Add a tag" at bounding box center [1017, 82] width 69 height 16
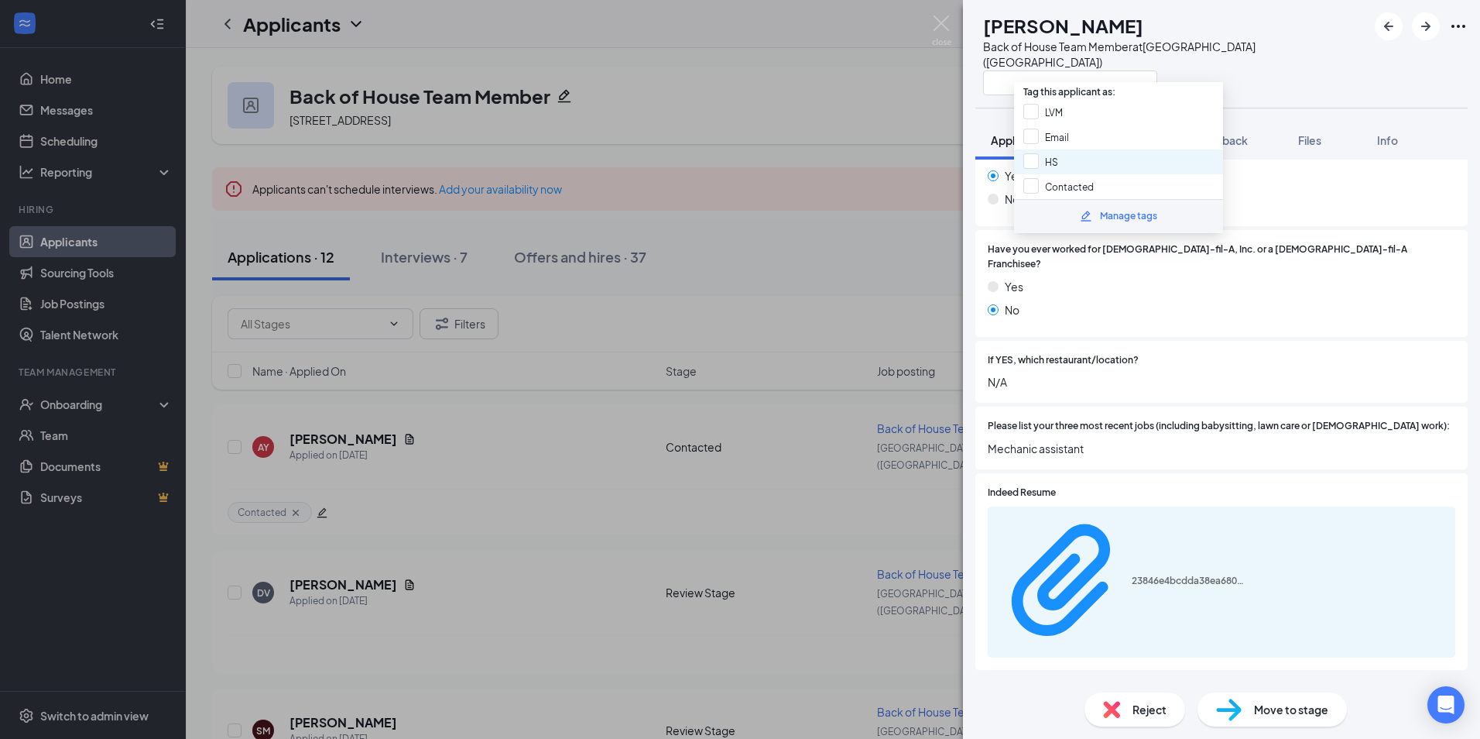
click at [1064, 170] on div "HS" at bounding box center [1118, 161] width 209 height 25
checkbox input "true"
click at [1060, 180] on input "Contacted" at bounding box center [1058, 186] width 70 height 17
checkbox input "true"
click at [1084, 300] on div "Have you ever worked for [DEMOGRAPHIC_DATA]-fil-A, Inc. or a [DEMOGRAPHIC_DATA]…" at bounding box center [1221, 283] width 492 height 107
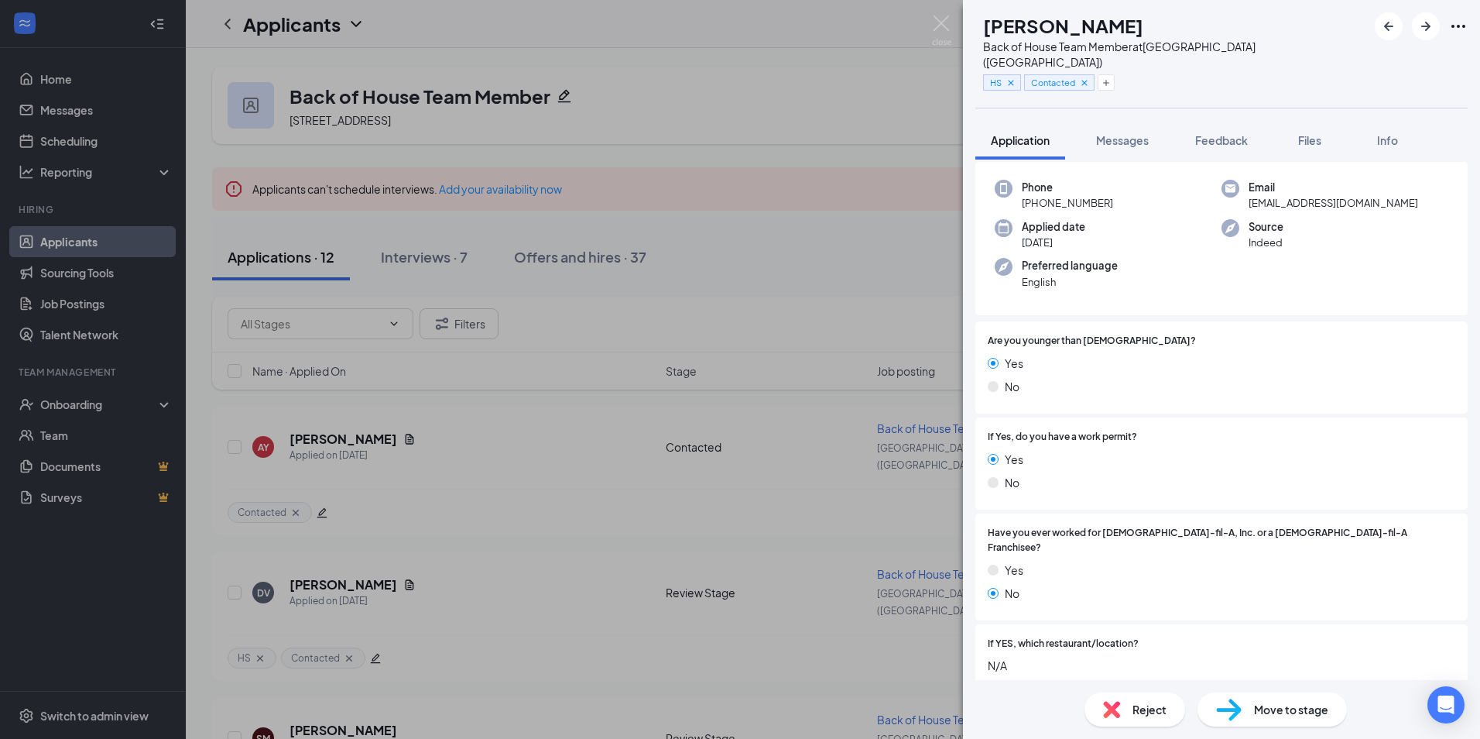
scroll to position [0, 0]
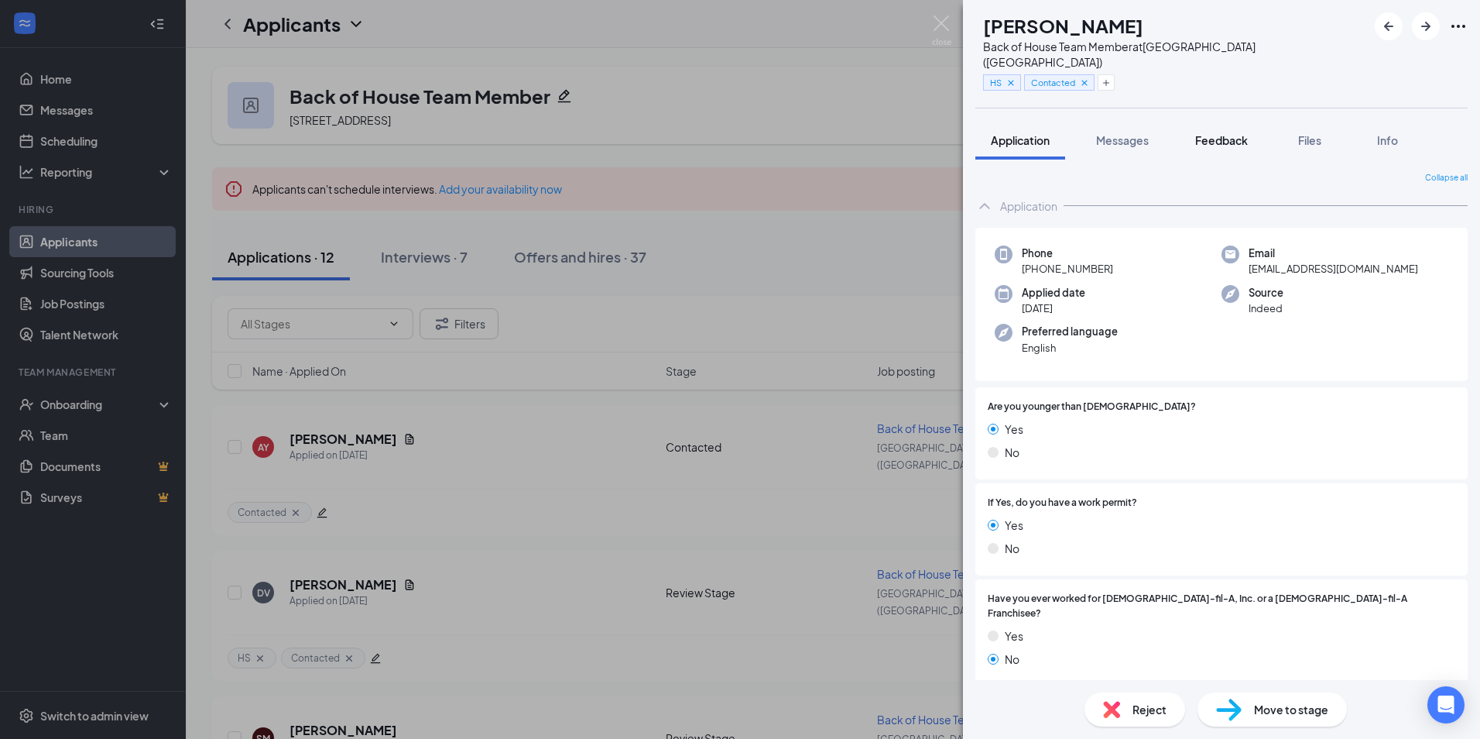
click at [1225, 132] on button "Feedback" at bounding box center [1222, 140] width 84 height 39
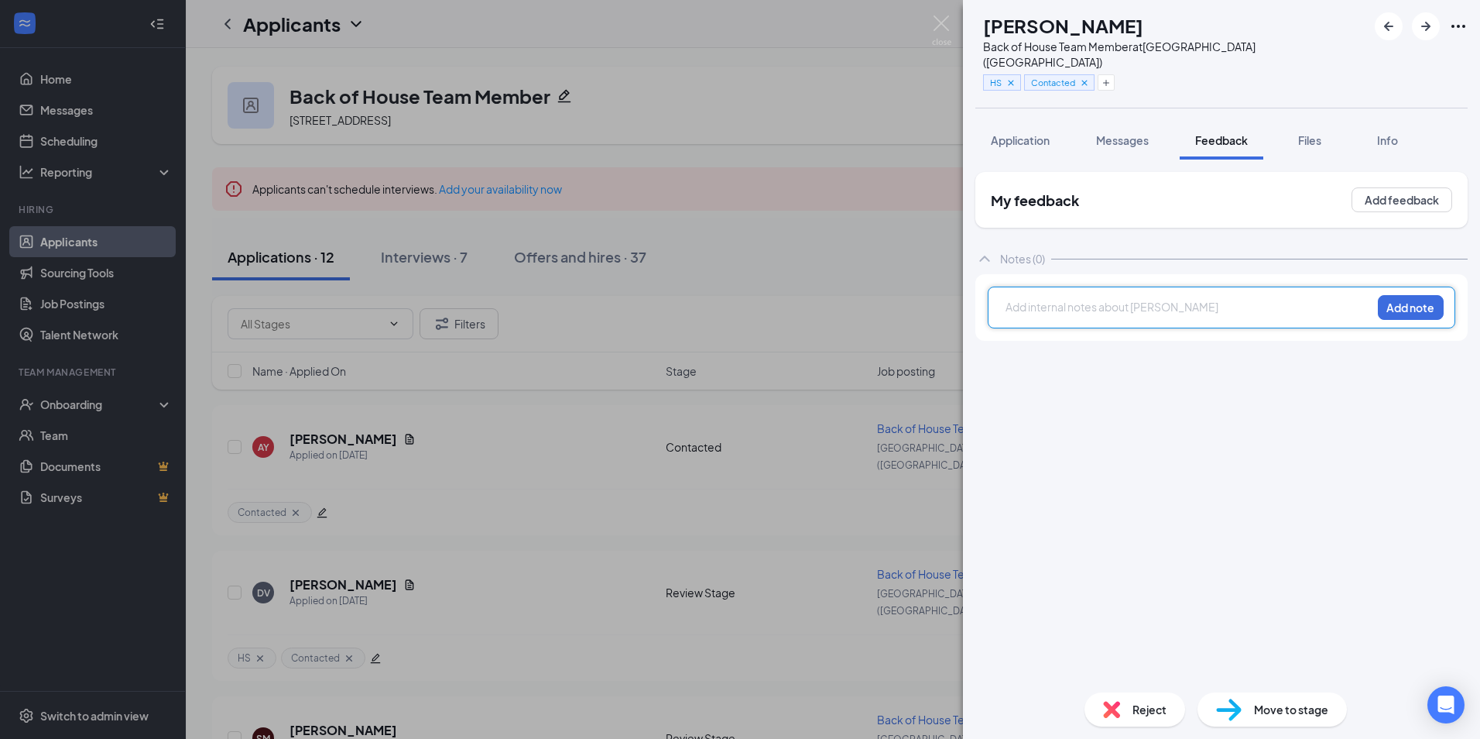
click at [1141, 299] on div at bounding box center [1188, 307] width 365 height 16
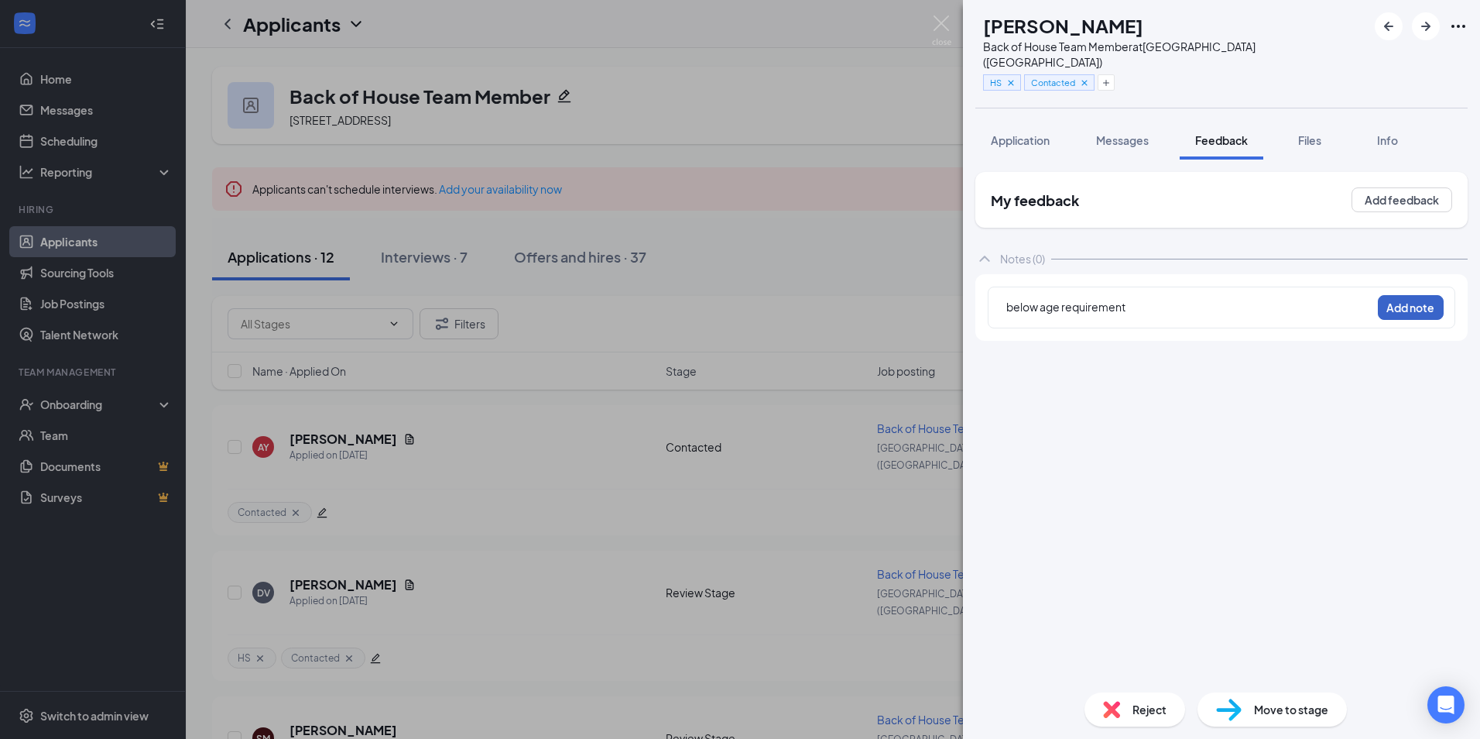
click at [1389, 295] on button "Add note" at bounding box center [1411, 307] width 66 height 25
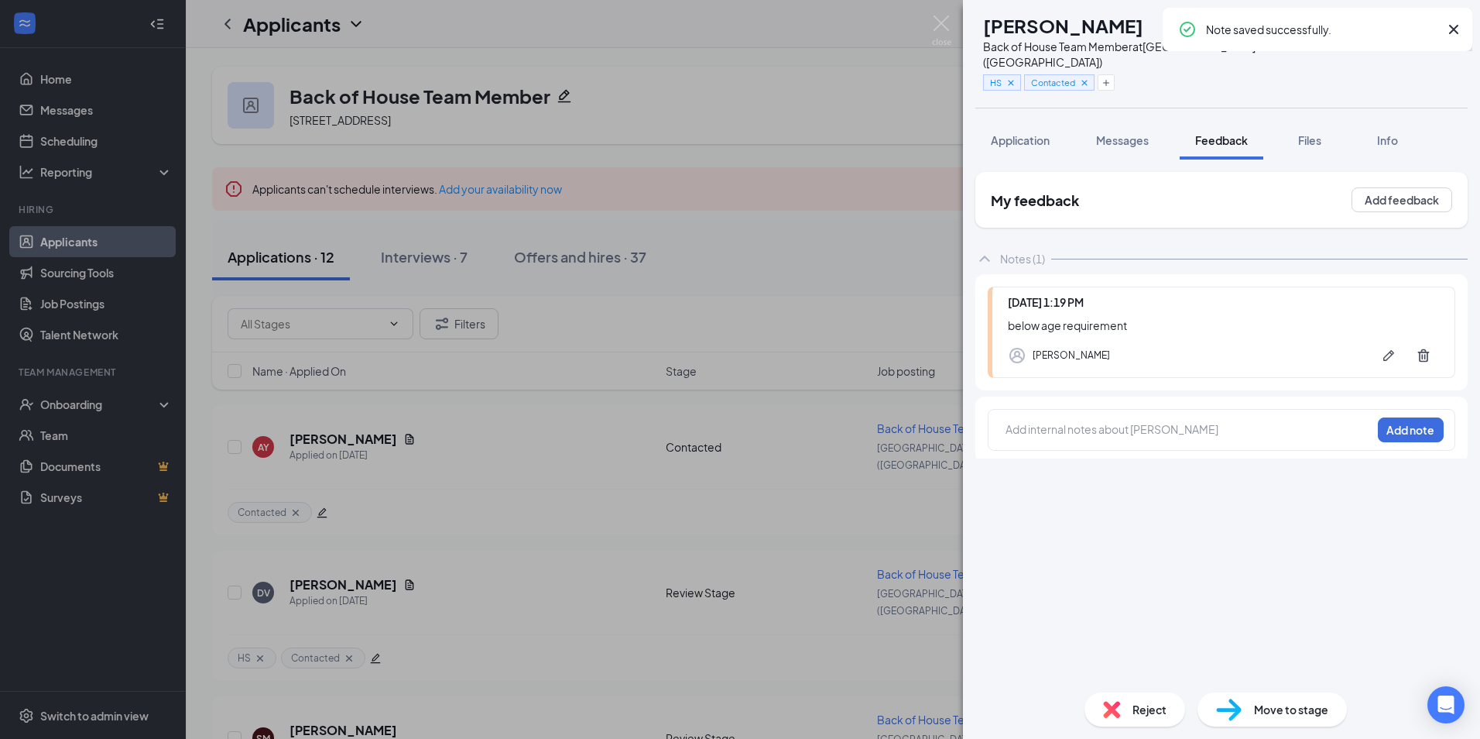
click at [1099, 716] on div "Reject" at bounding box center [1135, 709] width 101 height 34
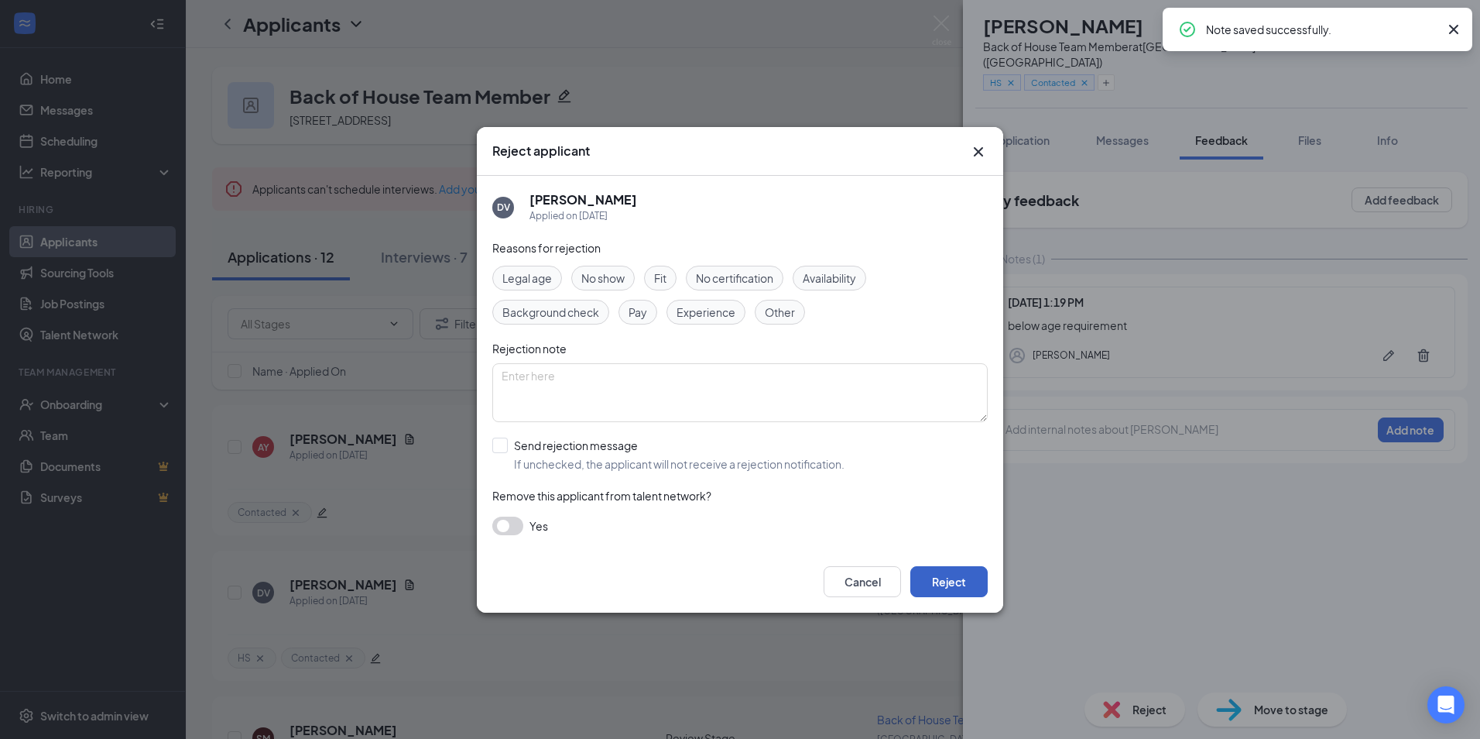
click at [958, 581] on button "Reject" at bounding box center [948, 581] width 77 height 31
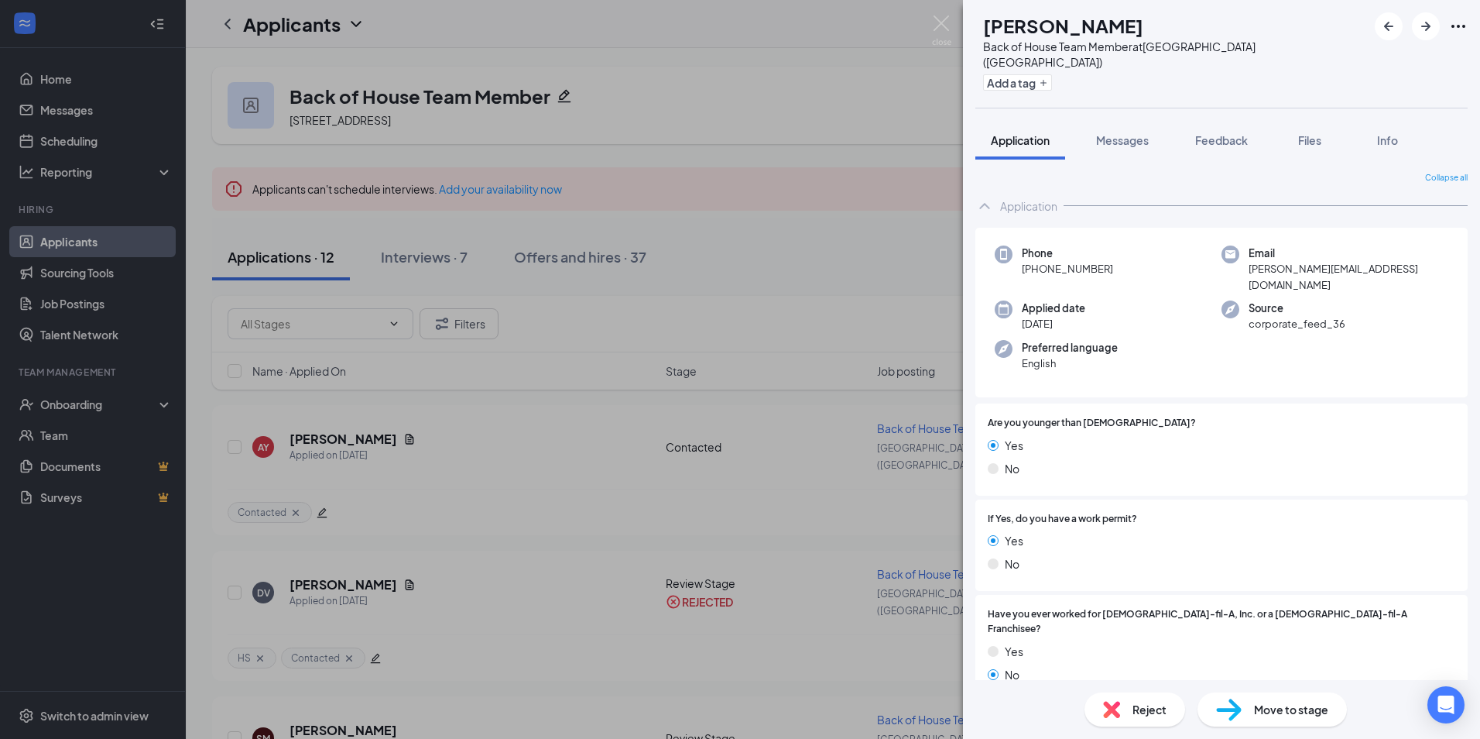
click at [1267, 261] on span "[PERSON_NAME][EMAIL_ADDRESS][DOMAIN_NAME]" at bounding box center [1349, 277] width 200 height 32
copy span "[PERSON_NAME][EMAIL_ADDRESS][DOMAIN_NAME]"
click at [946, 26] on img at bounding box center [941, 30] width 19 height 30
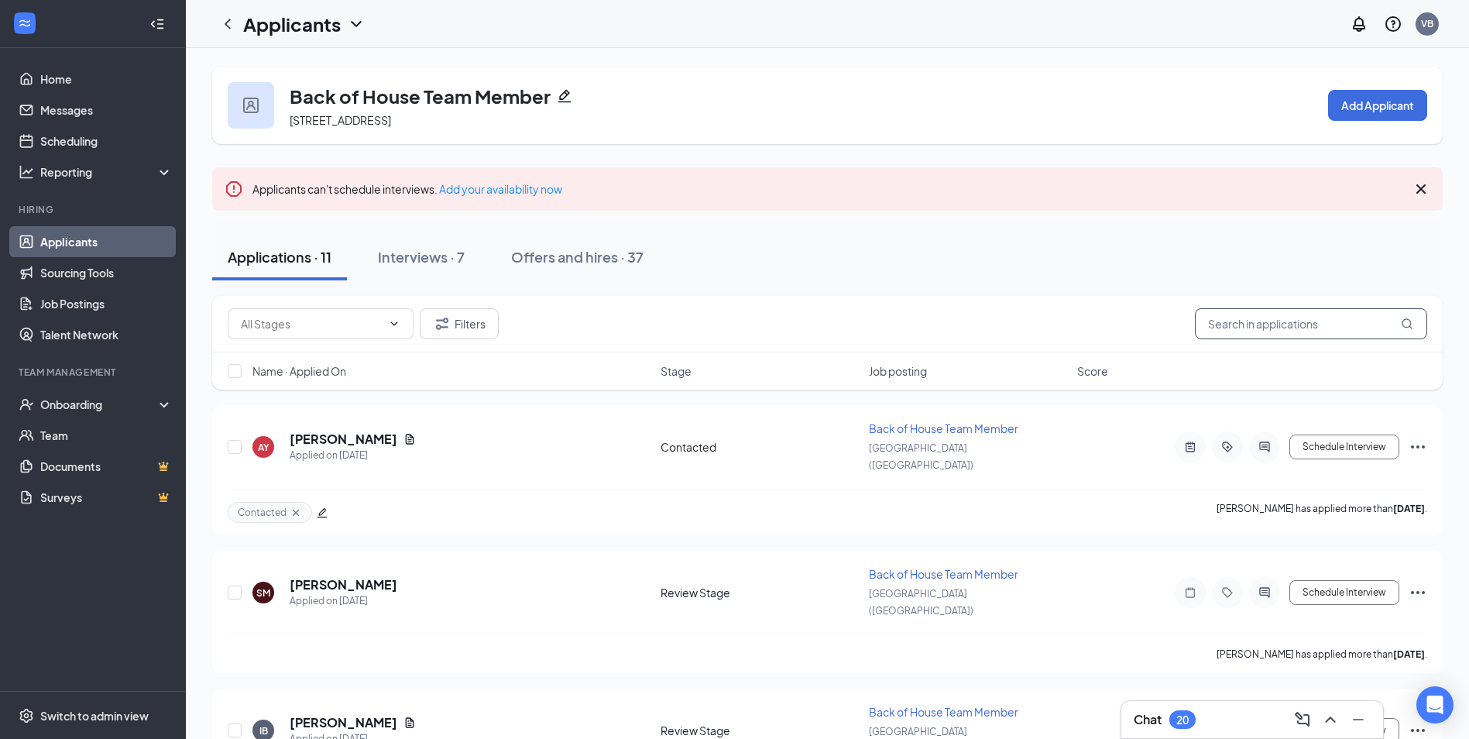
click at [1248, 317] on input "text" at bounding box center [1311, 323] width 232 height 31
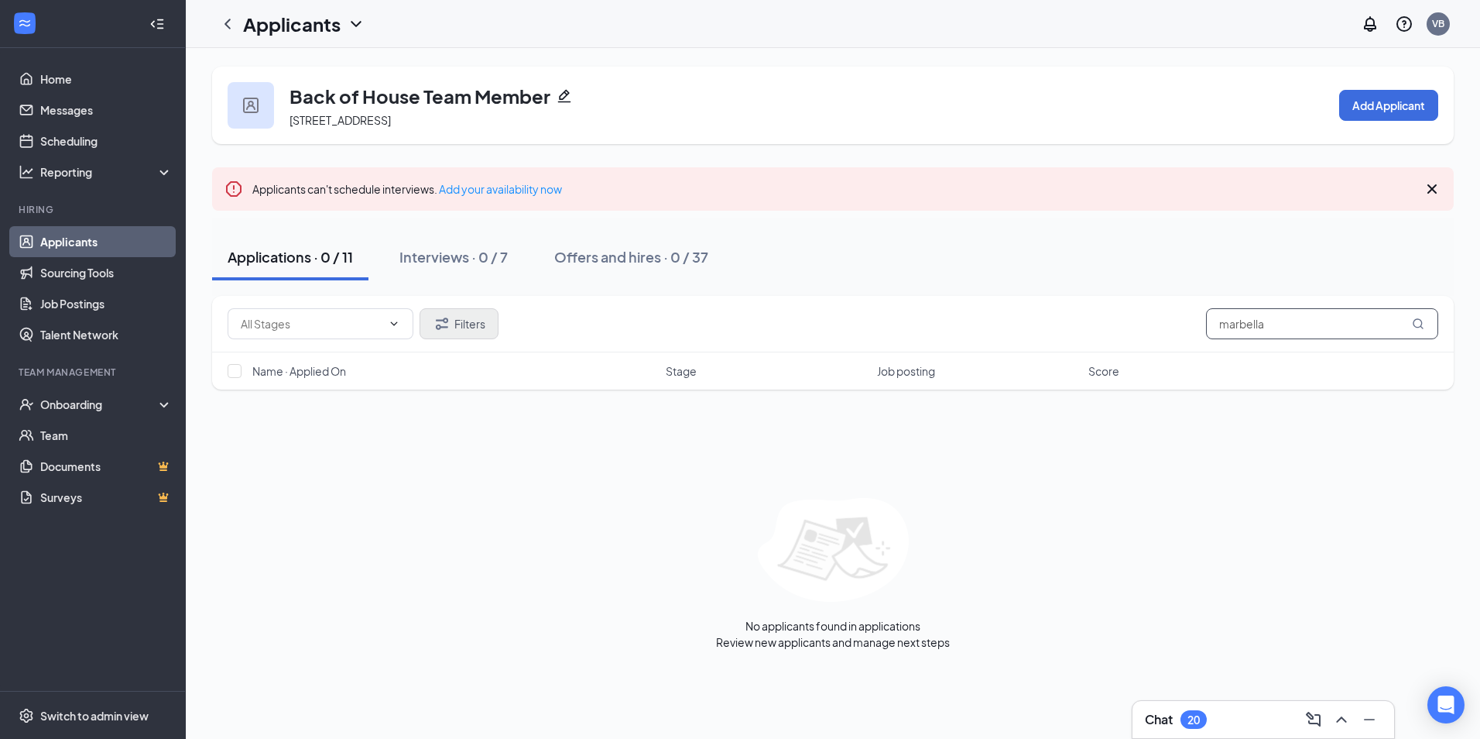
type input "marbella"
click at [479, 310] on button "Filters" at bounding box center [459, 323] width 79 height 31
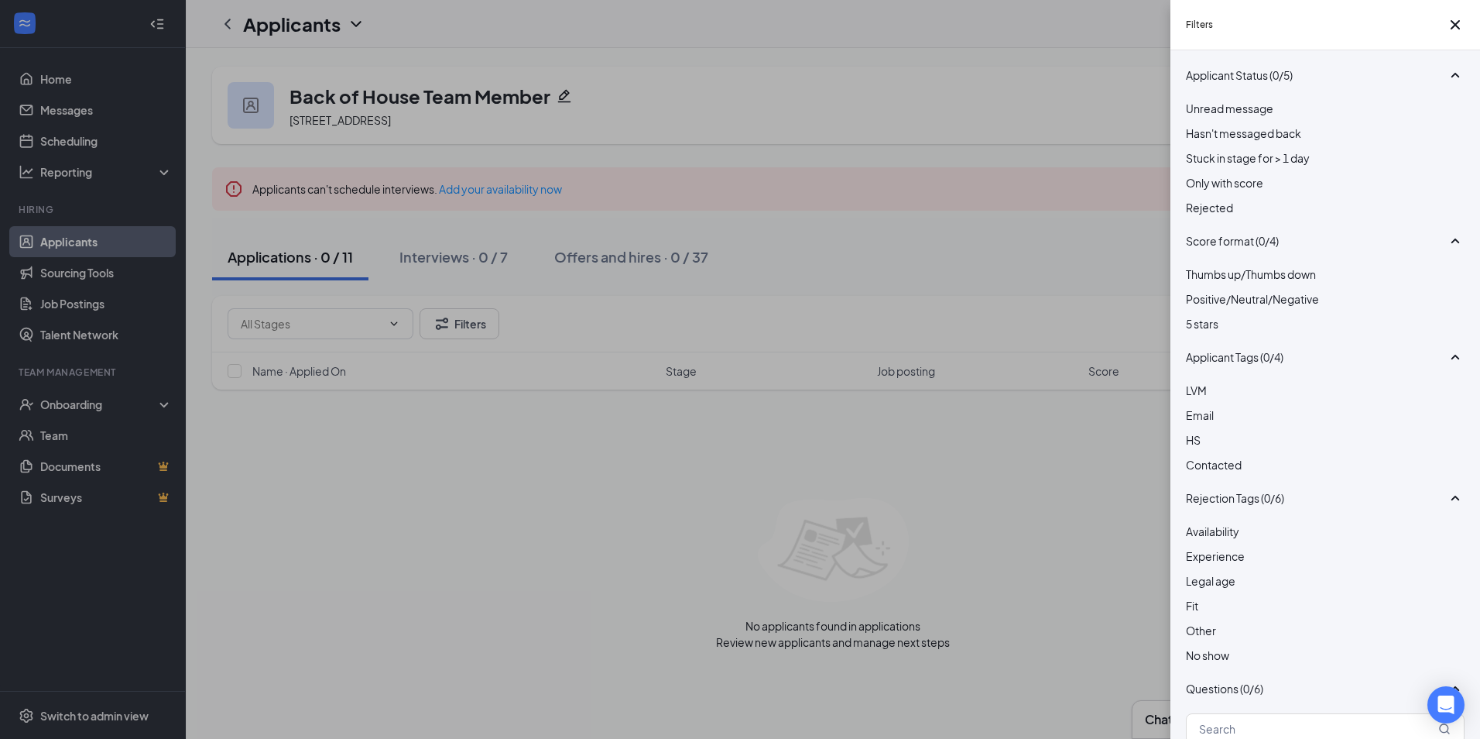
click at [1201, 199] on div at bounding box center [1325, 199] width 279 height 0
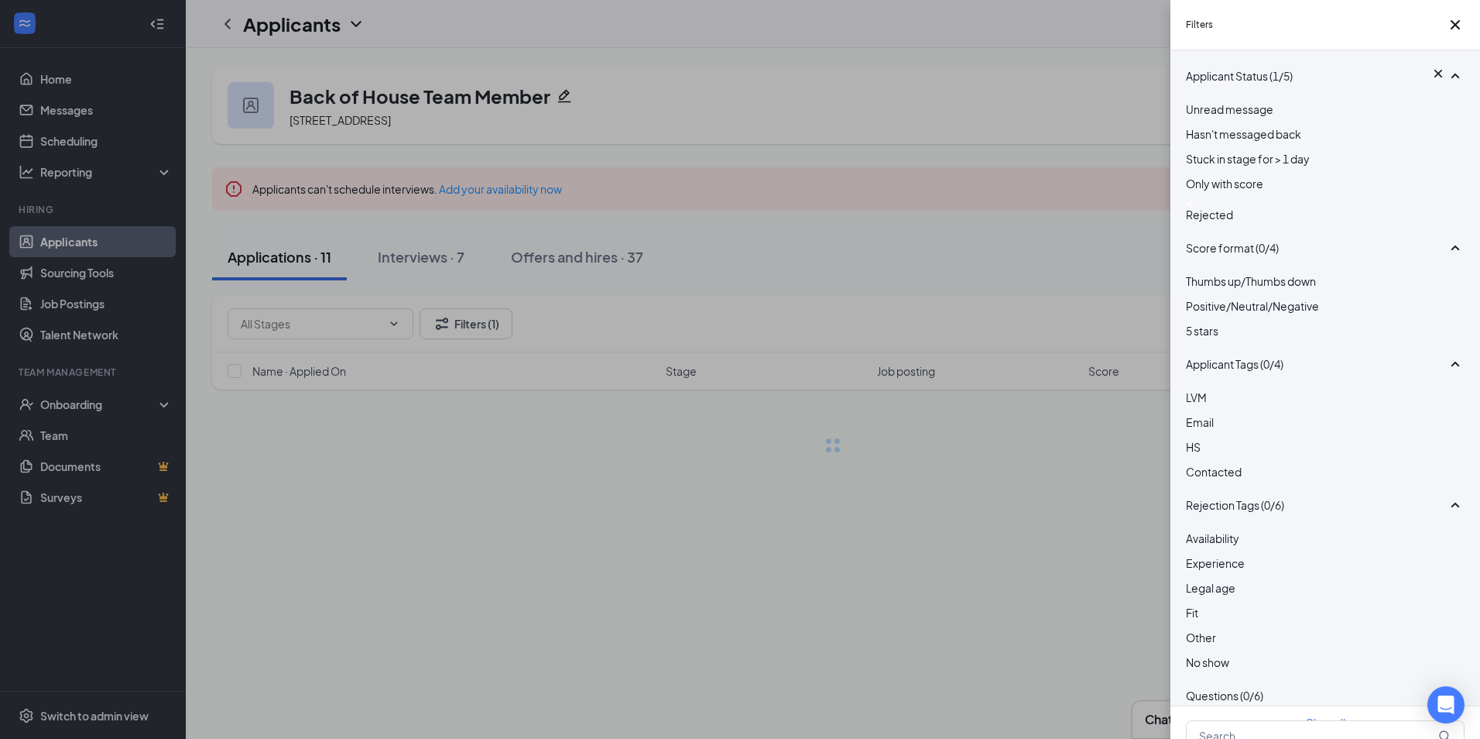
click at [713, 505] on div "Filters Applicant Status (1/5) Unread message Hasn't messaged back Stuck in sta…" at bounding box center [740, 369] width 1480 height 739
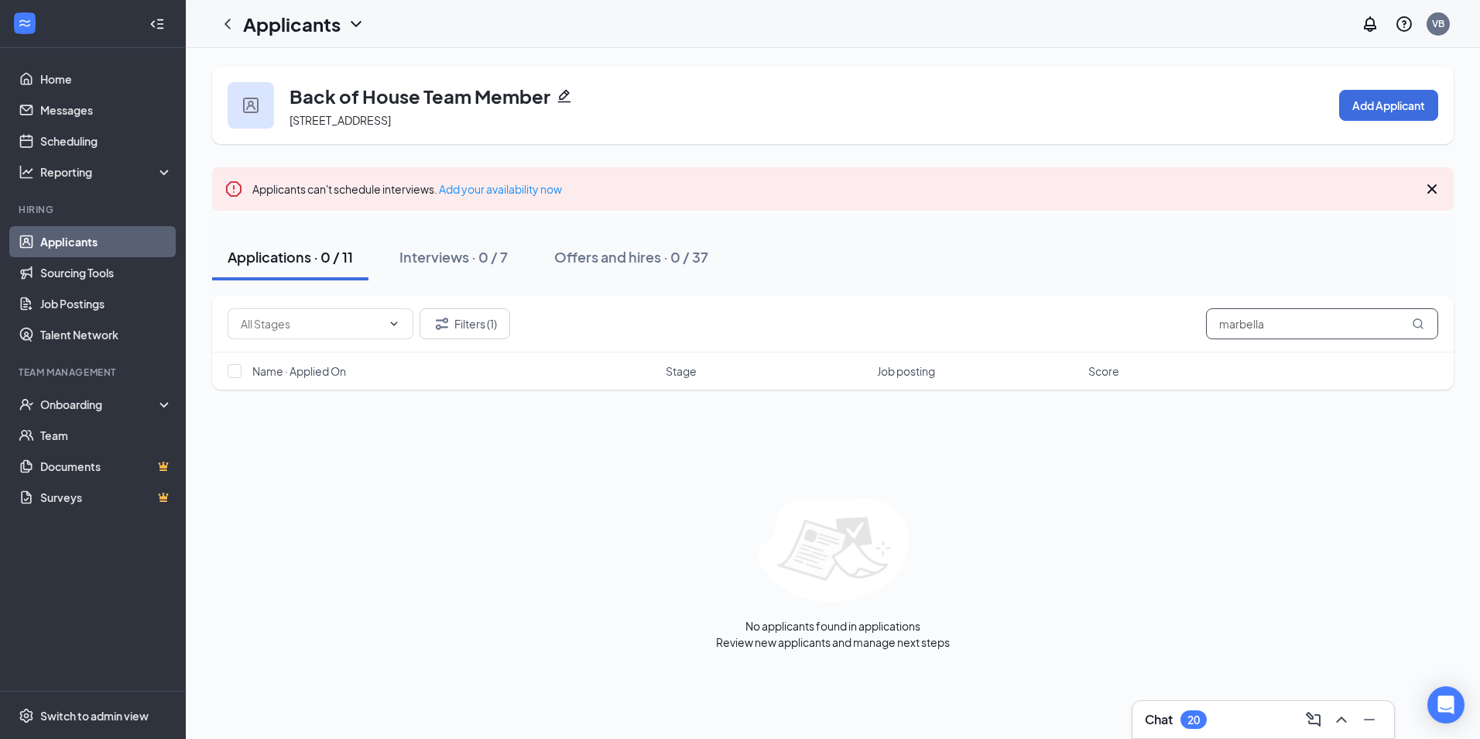
click at [1351, 322] on input "marbella" at bounding box center [1322, 323] width 232 height 31
click at [232, 28] on icon "ChevronLeft" at bounding box center [227, 24] width 19 height 19
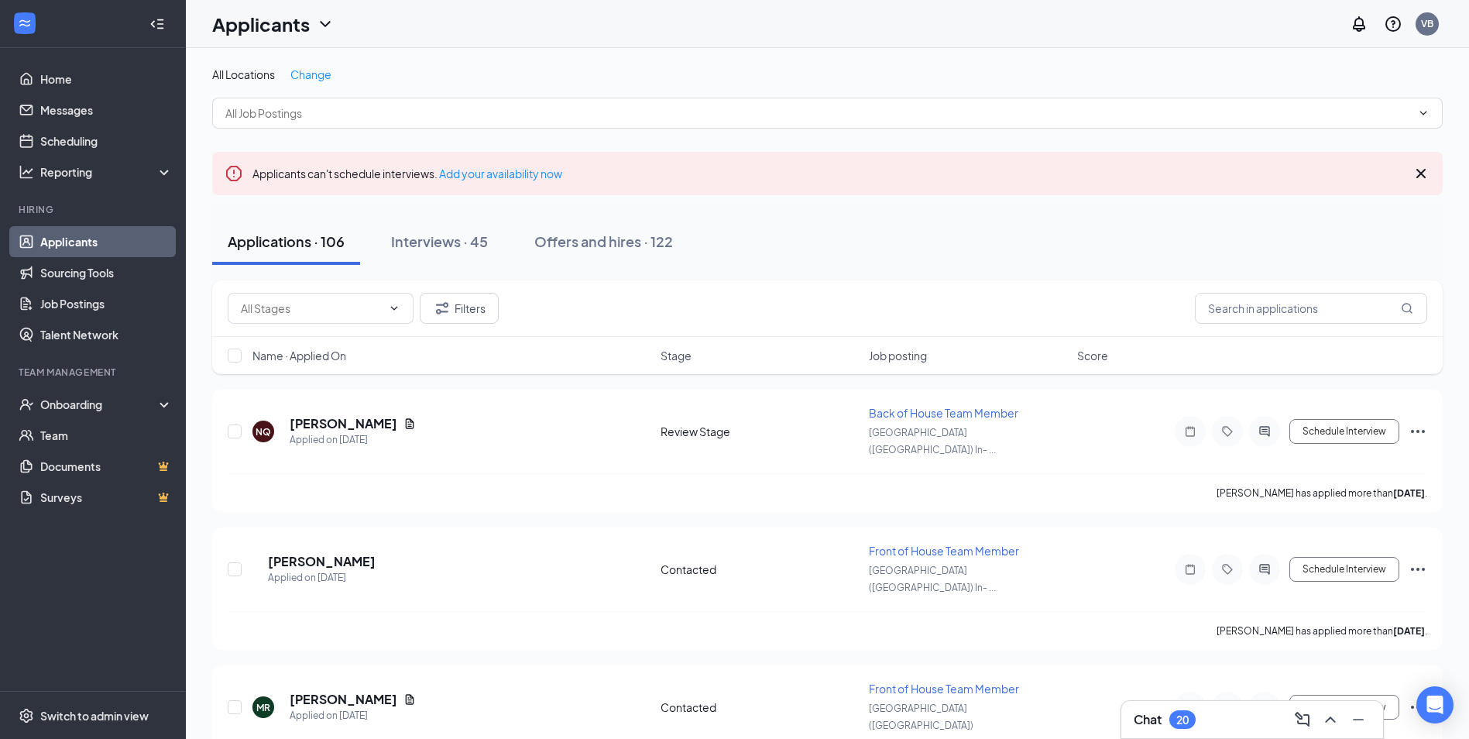
click at [1239, 326] on div "Filters" at bounding box center [827, 308] width 1230 height 57
click at [1238, 314] on input "text" at bounding box center [1311, 308] width 232 height 31
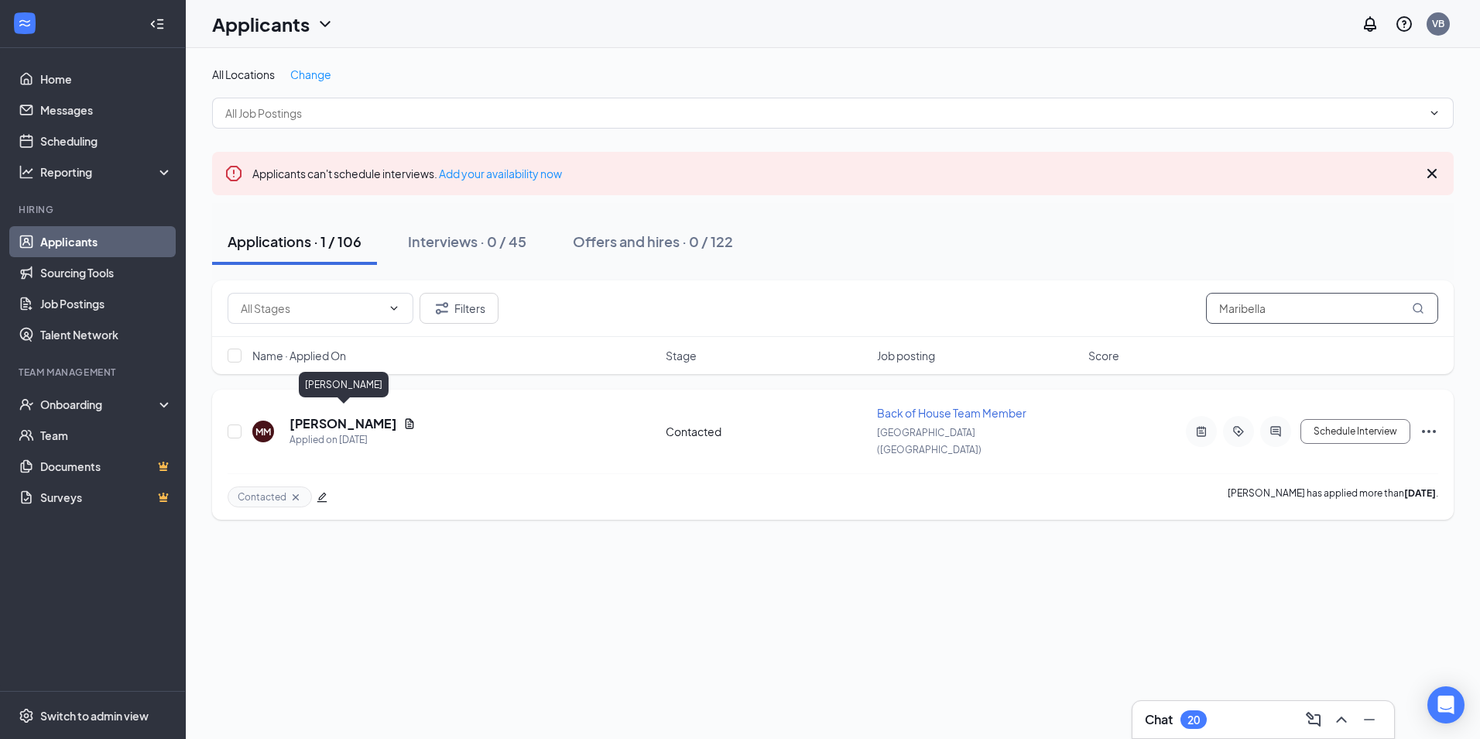
type input "Maribella"
click at [319, 415] on h5 "[PERSON_NAME]" at bounding box center [344, 423] width 108 height 17
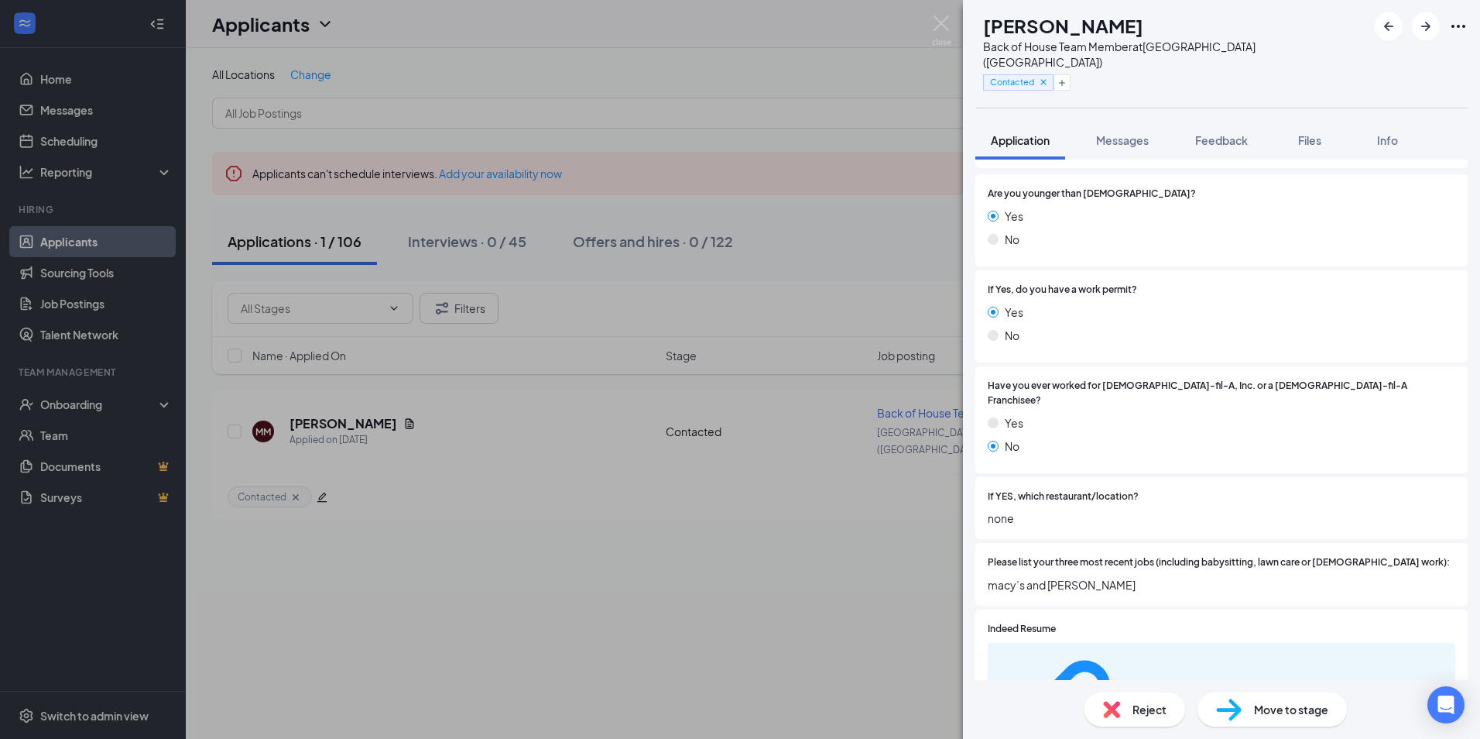
scroll to position [349, 0]
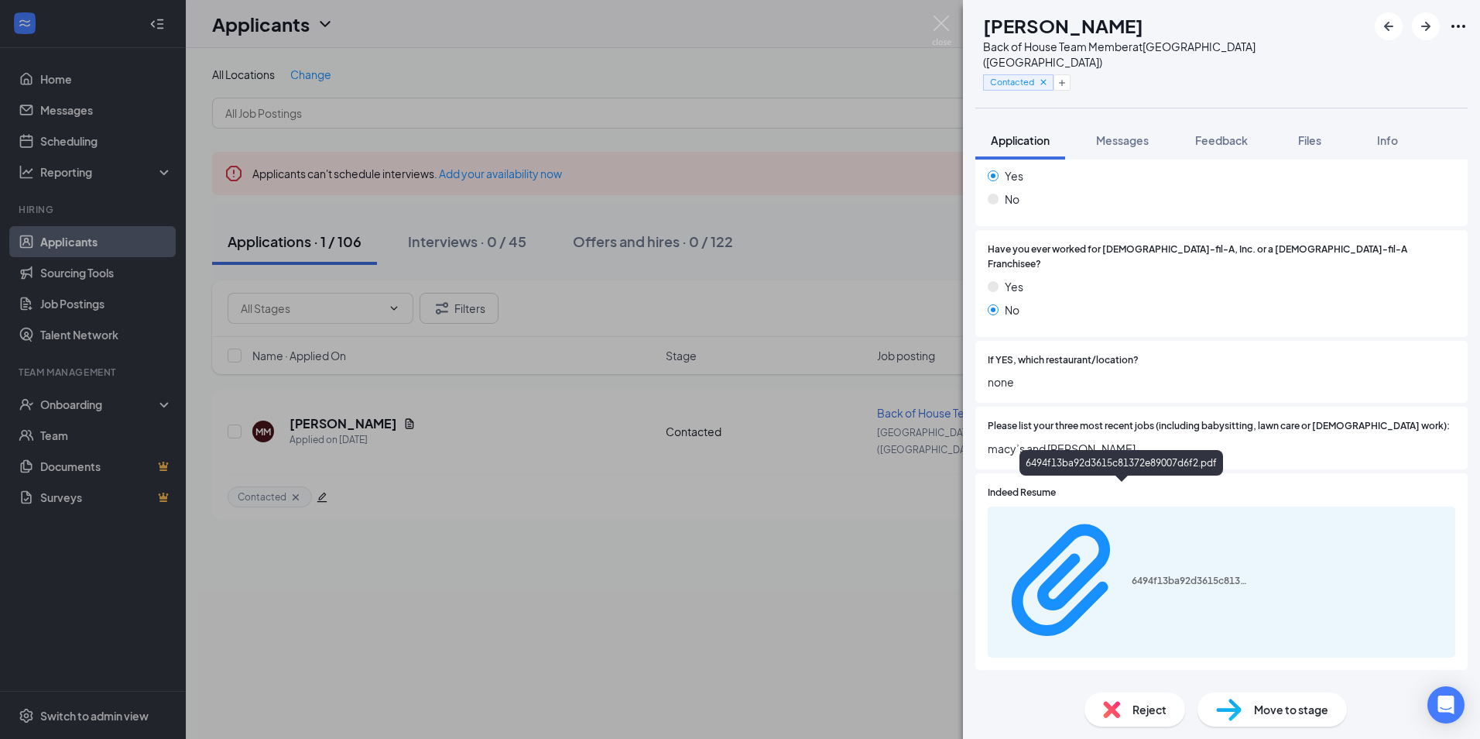
click at [1122, 478] on div "6494f13ba92d3615c81372e89007d6f2.pdf" at bounding box center [1122, 466] width 204 height 32
click at [1132, 574] on div "6494f13ba92d3615c81372e89007d6f2.pdf" at bounding box center [1190, 580] width 116 height 12
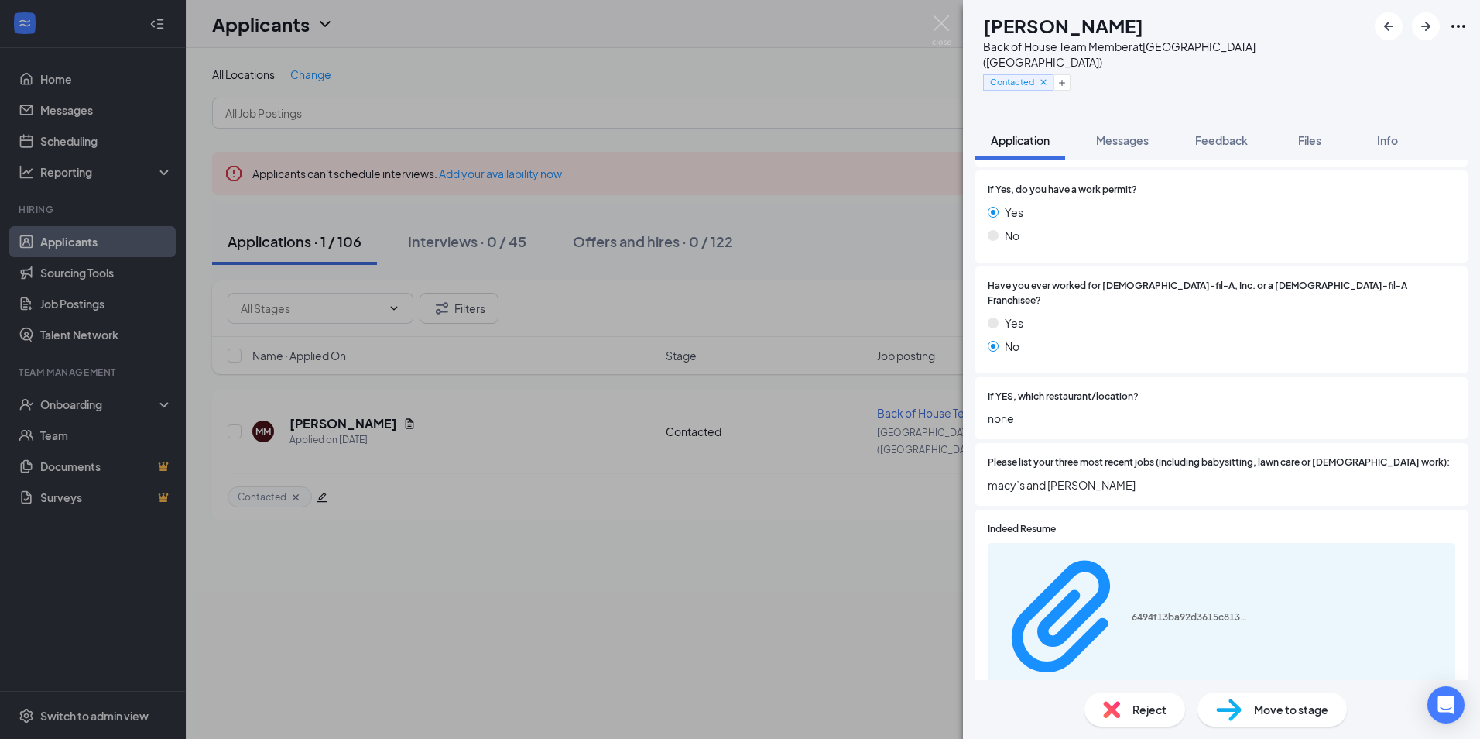
scroll to position [0, 0]
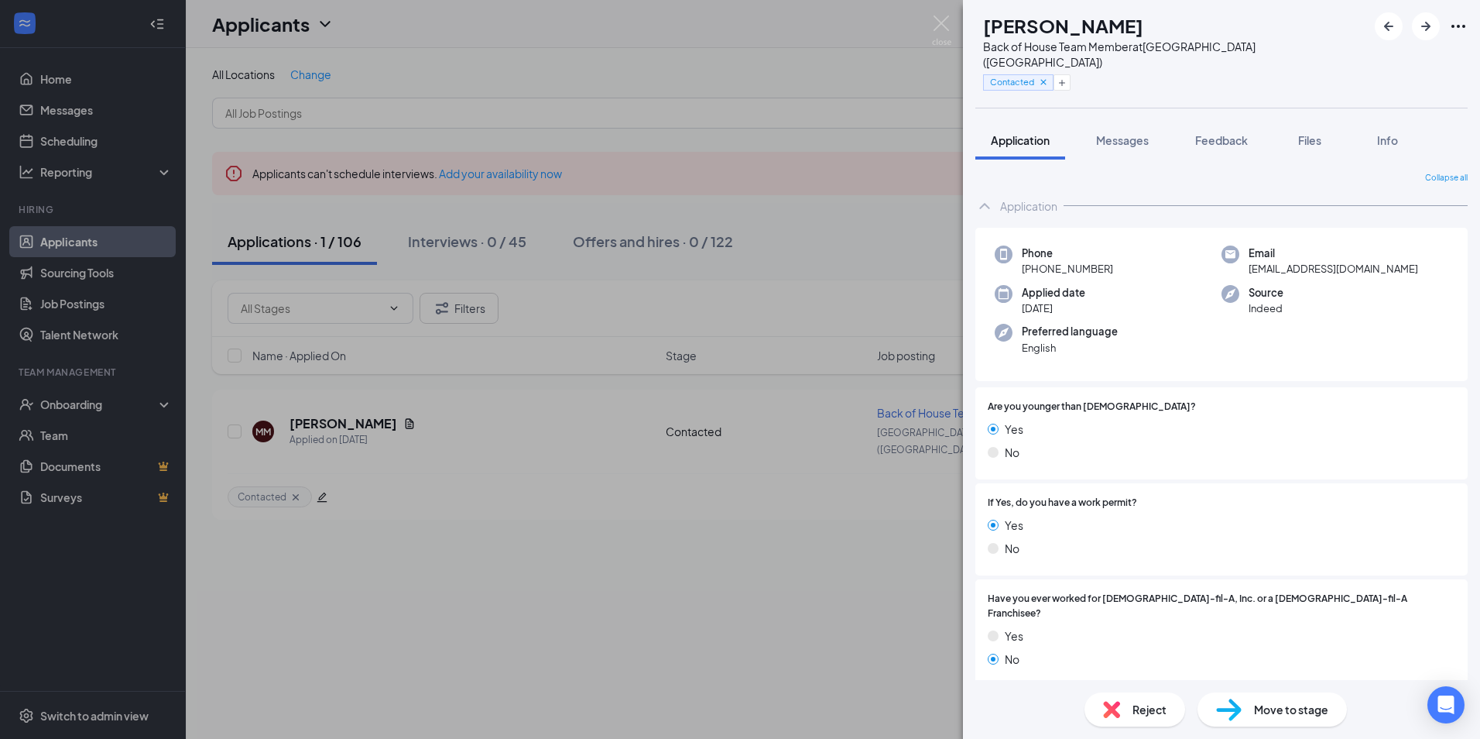
click at [1291, 261] on span "[EMAIL_ADDRESS][DOMAIN_NAME]" at bounding box center [1334, 268] width 170 height 15
drag, startPoint x: 1291, startPoint y: 252, endPoint x: 1232, endPoint y: 346, distance: 111.0
click at [1232, 346] on div "Phone [PHONE_NUMBER] Email [EMAIL_ADDRESS][DOMAIN_NAME] Applied date [DATE] Sou…" at bounding box center [1221, 305] width 492 height 154
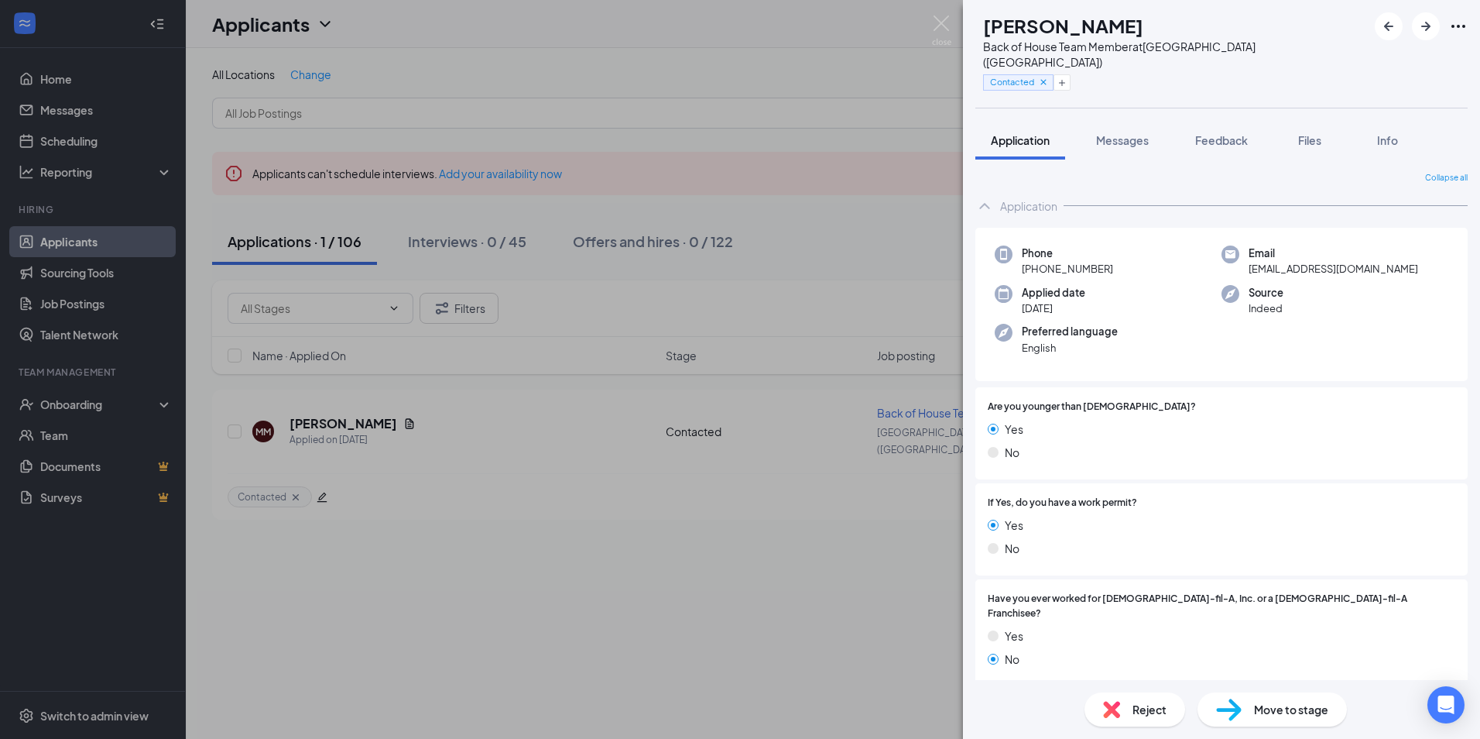
click at [1295, 261] on span "[EMAIL_ADDRESS][DOMAIN_NAME]" at bounding box center [1334, 268] width 170 height 15
click at [1030, 495] on div "If Yes, do you have a work permit? Yes No" at bounding box center [1222, 528] width 468 height 67
click at [1282, 261] on span "[EMAIL_ADDRESS][DOMAIN_NAME]" at bounding box center [1334, 268] width 170 height 15
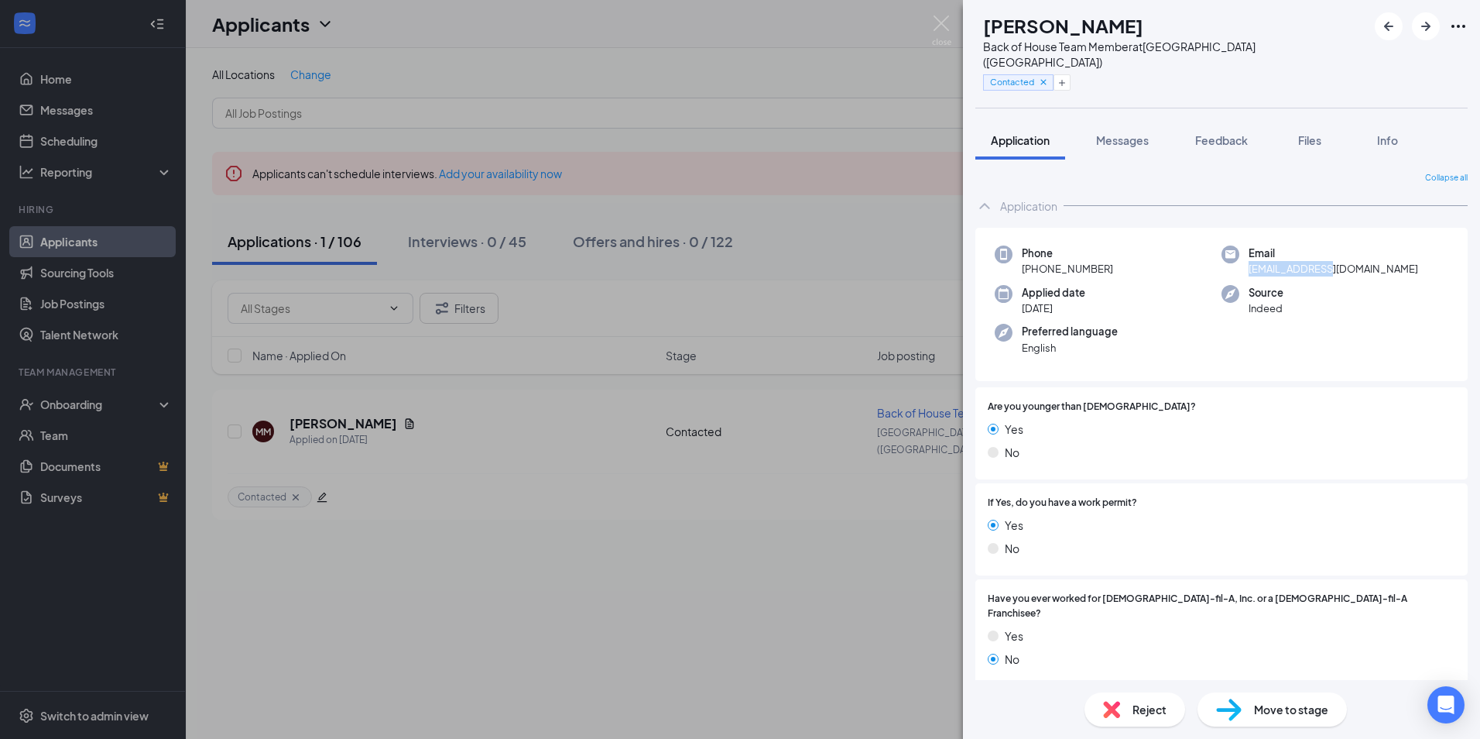
click at [1282, 261] on span "[EMAIL_ADDRESS][DOMAIN_NAME]" at bounding box center [1334, 268] width 170 height 15
copy span "[EMAIL_ADDRESS][DOMAIN_NAME]"
click at [1297, 261] on span "[EMAIL_ADDRESS][DOMAIN_NAME]" at bounding box center [1334, 268] width 170 height 15
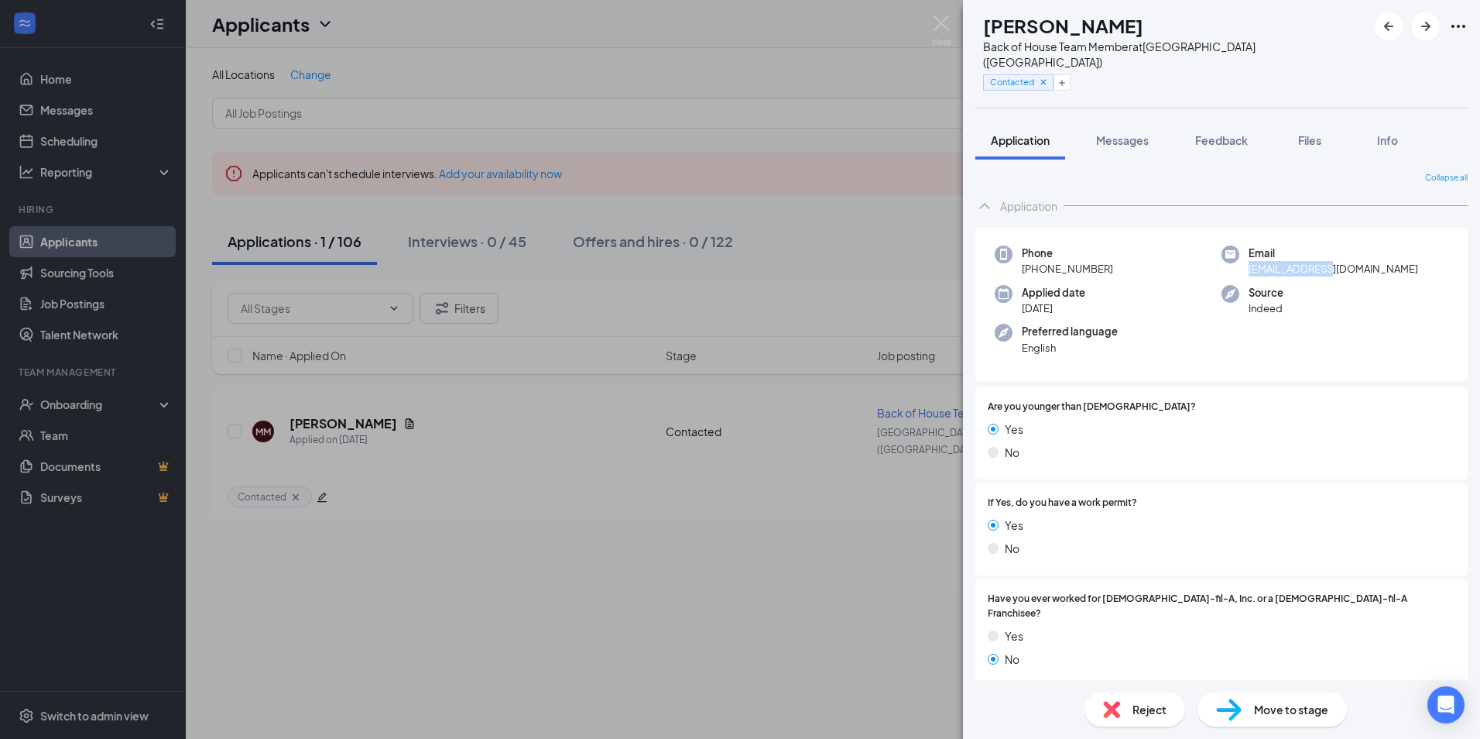
click at [1297, 261] on span "[EMAIL_ADDRESS][DOMAIN_NAME]" at bounding box center [1334, 268] width 170 height 15
click at [1253, 121] on button "Feedback" at bounding box center [1222, 140] width 84 height 39
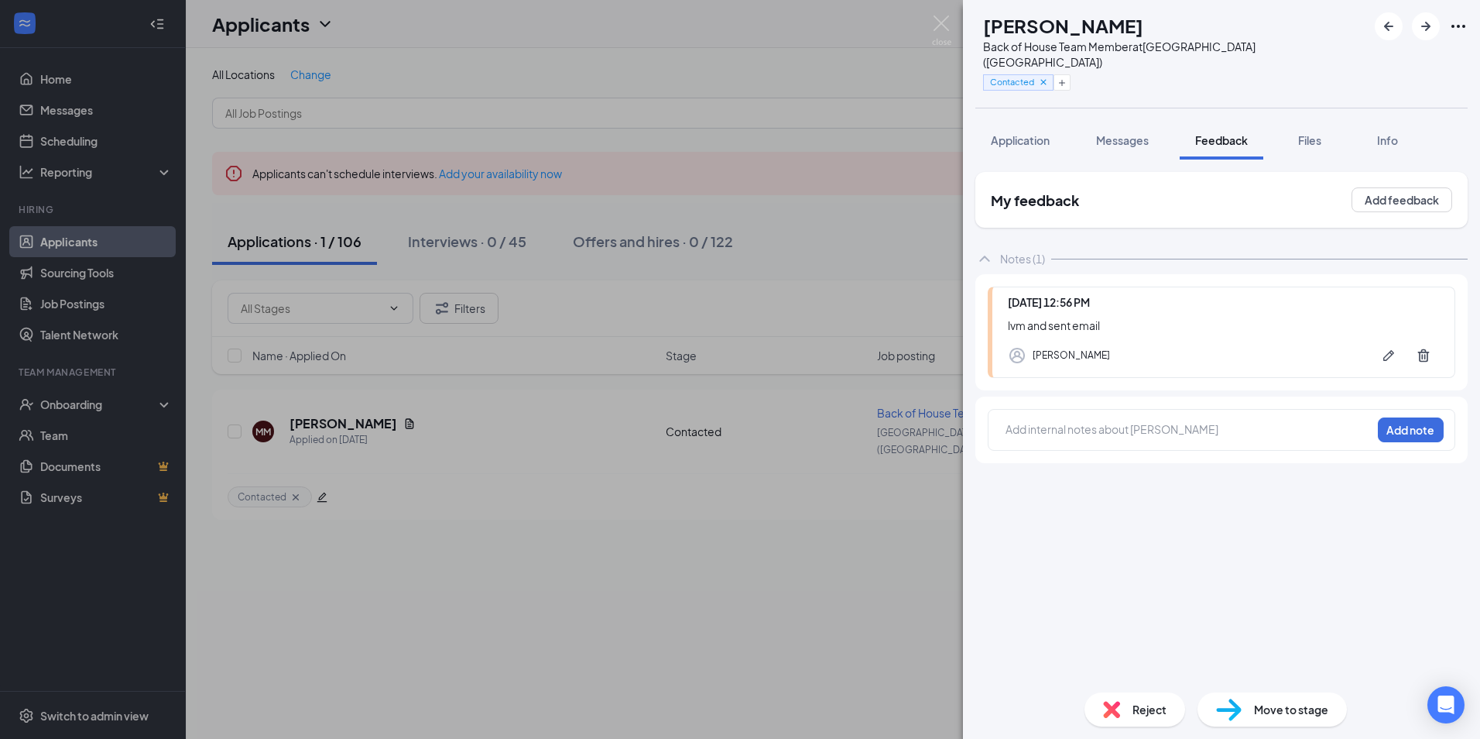
click at [1079, 421] on div at bounding box center [1188, 429] width 365 height 16
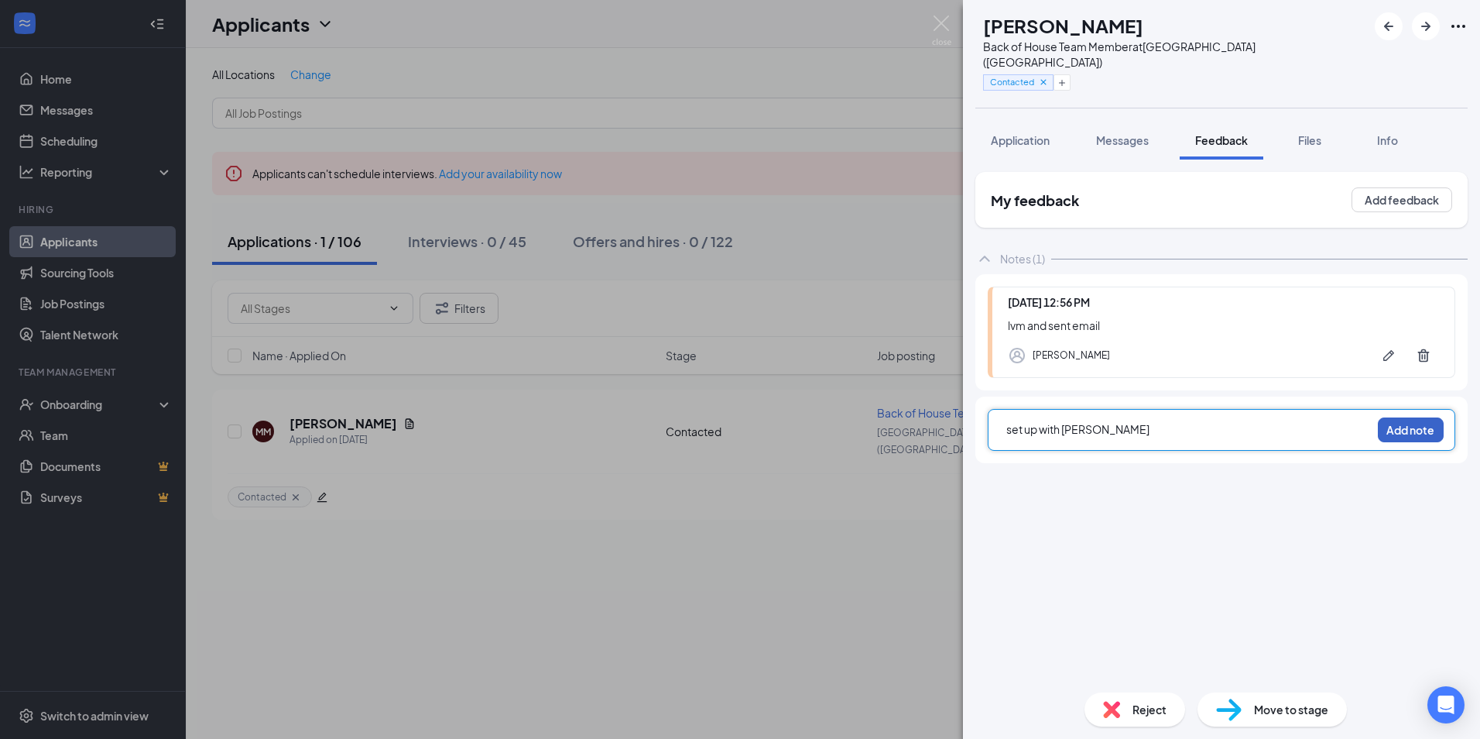
click at [1393, 417] on button "Add note" at bounding box center [1411, 429] width 66 height 25
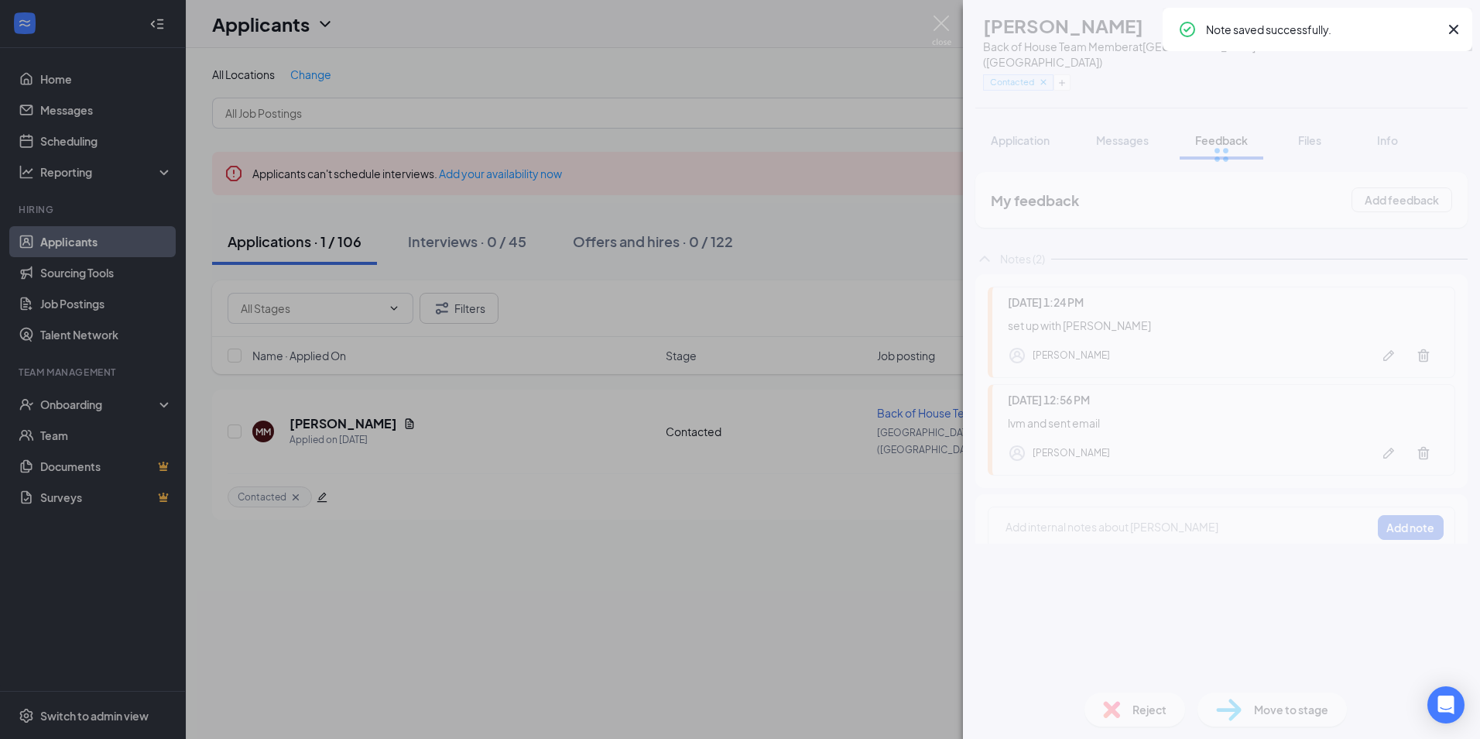
click at [1247, 704] on div "Move to stage" at bounding box center [1272, 709] width 149 height 34
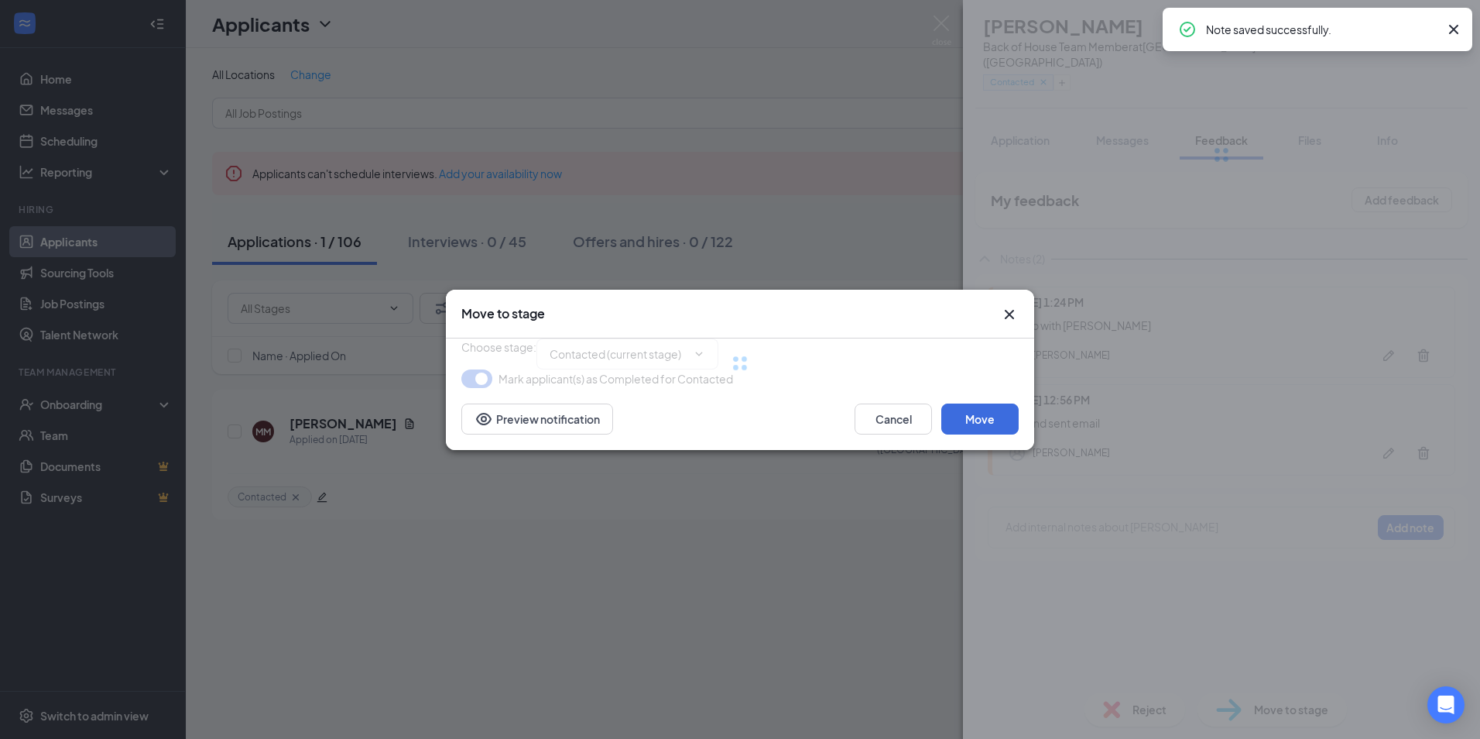
type input "Onsite Interview (next stage)"
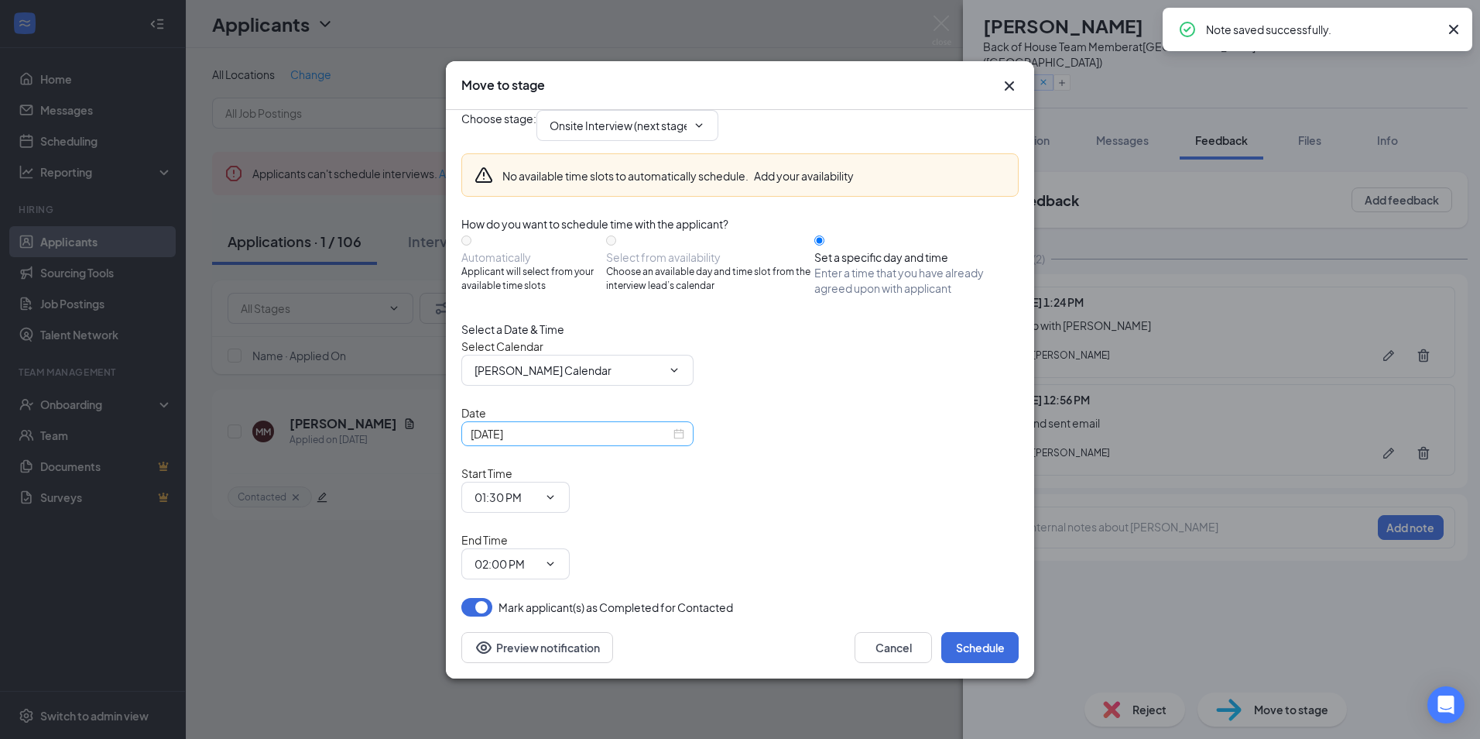
click at [565, 446] on div "[DATE]" at bounding box center [577, 433] width 232 height 25
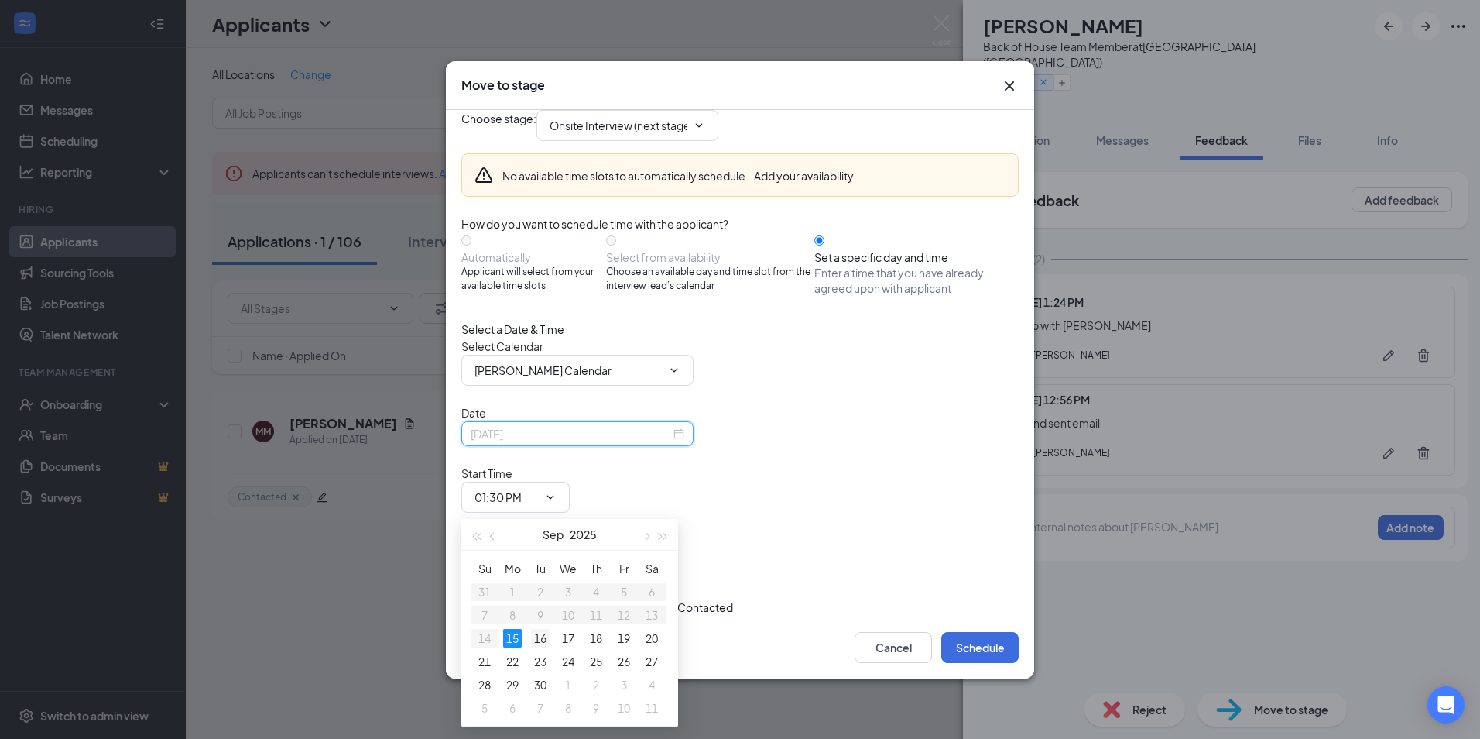
type input "[DATE]"
drag, startPoint x: 535, startPoint y: 636, endPoint x: 554, endPoint y: 621, distance: 24.2
click at [536, 637] on div "16" at bounding box center [540, 638] width 19 height 19
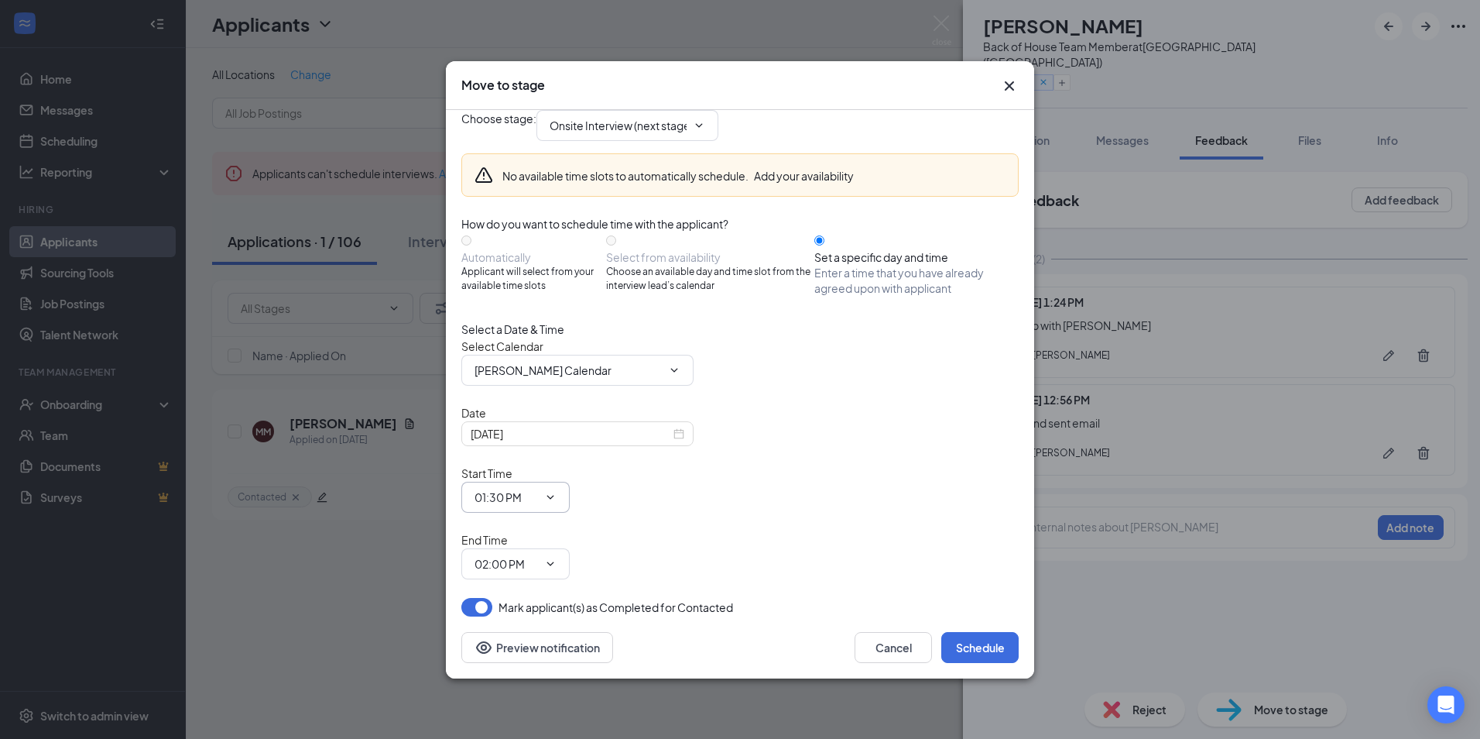
click at [538, 503] on input "01:30 PM" at bounding box center [506, 496] width 63 height 17
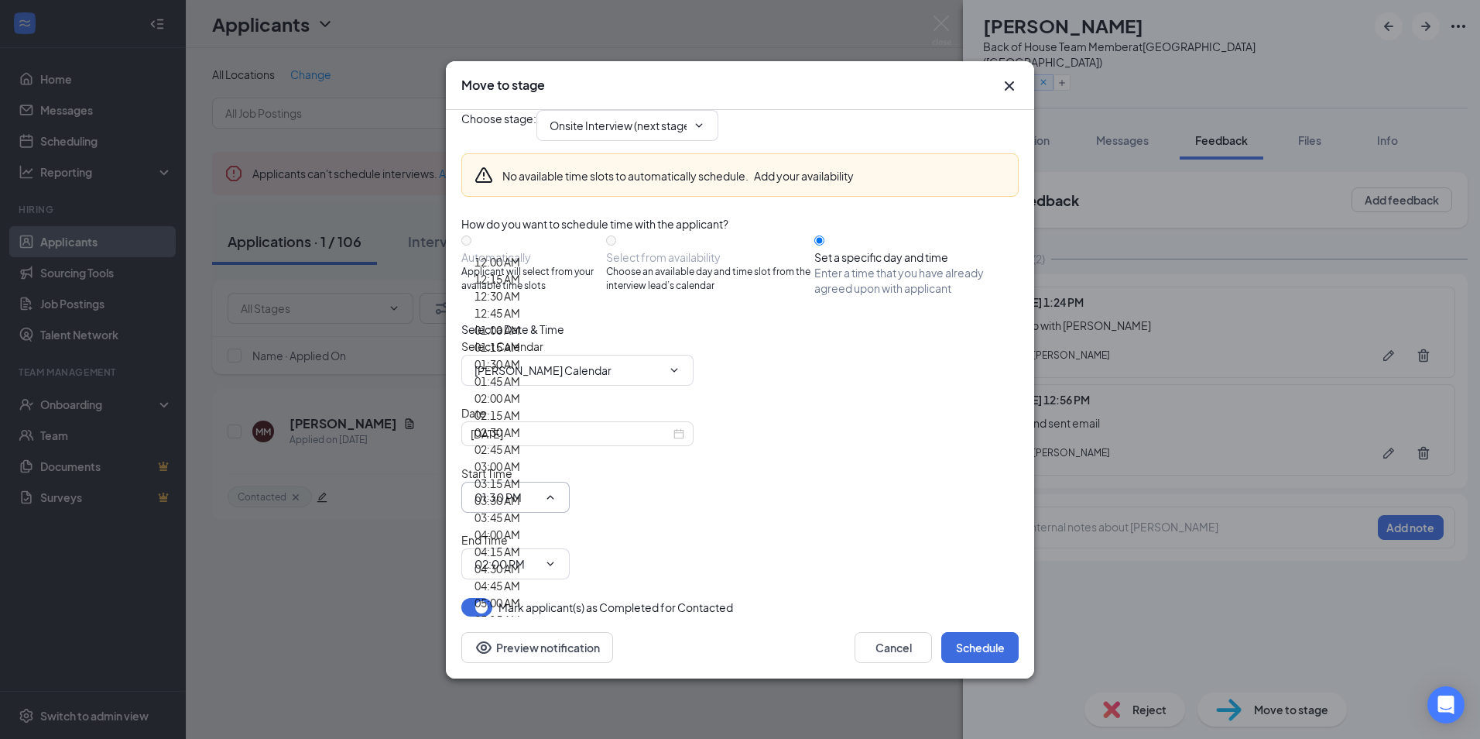
scroll to position [2013, 0]
type input "03:00 PM"
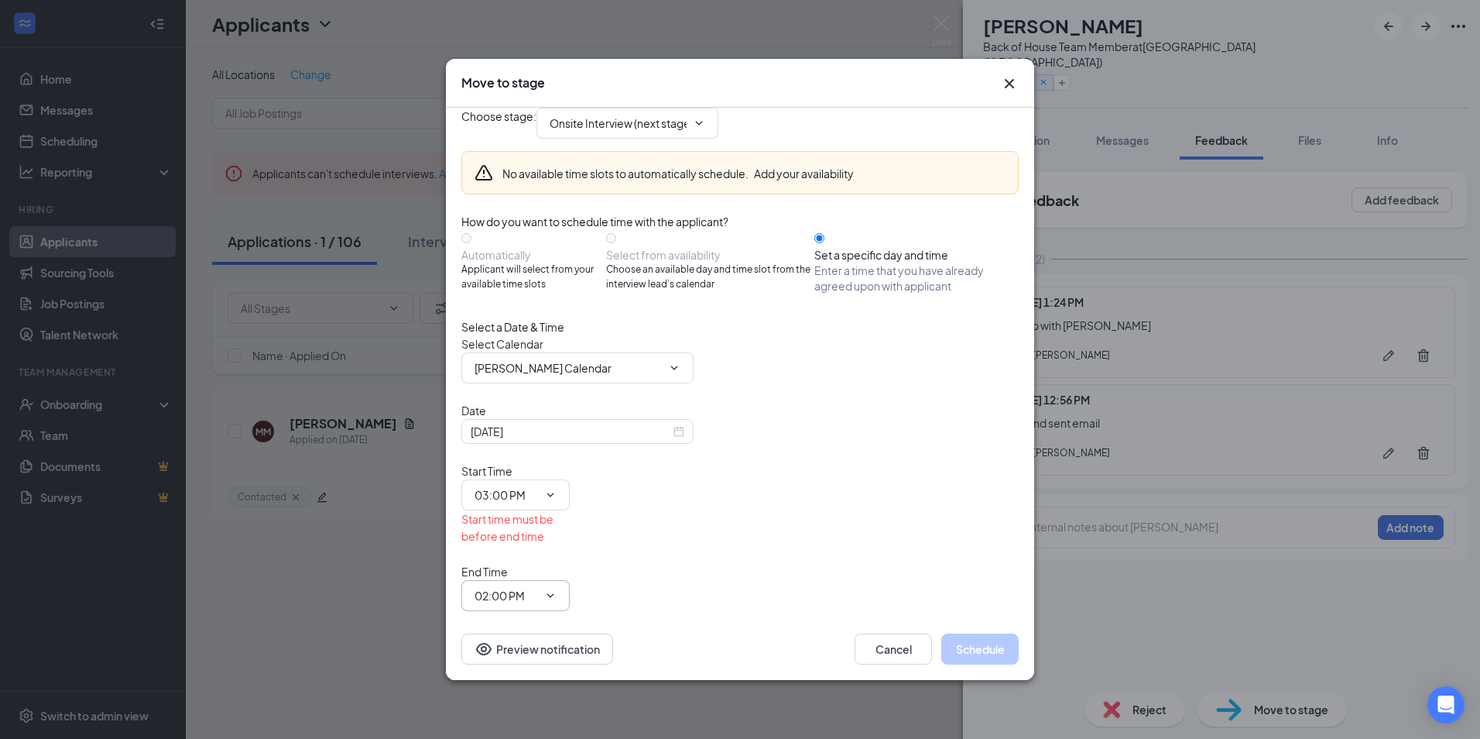
click at [538, 587] on input "02:00 PM" at bounding box center [506, 595] width 63 height 17
type input "03:15 PM"
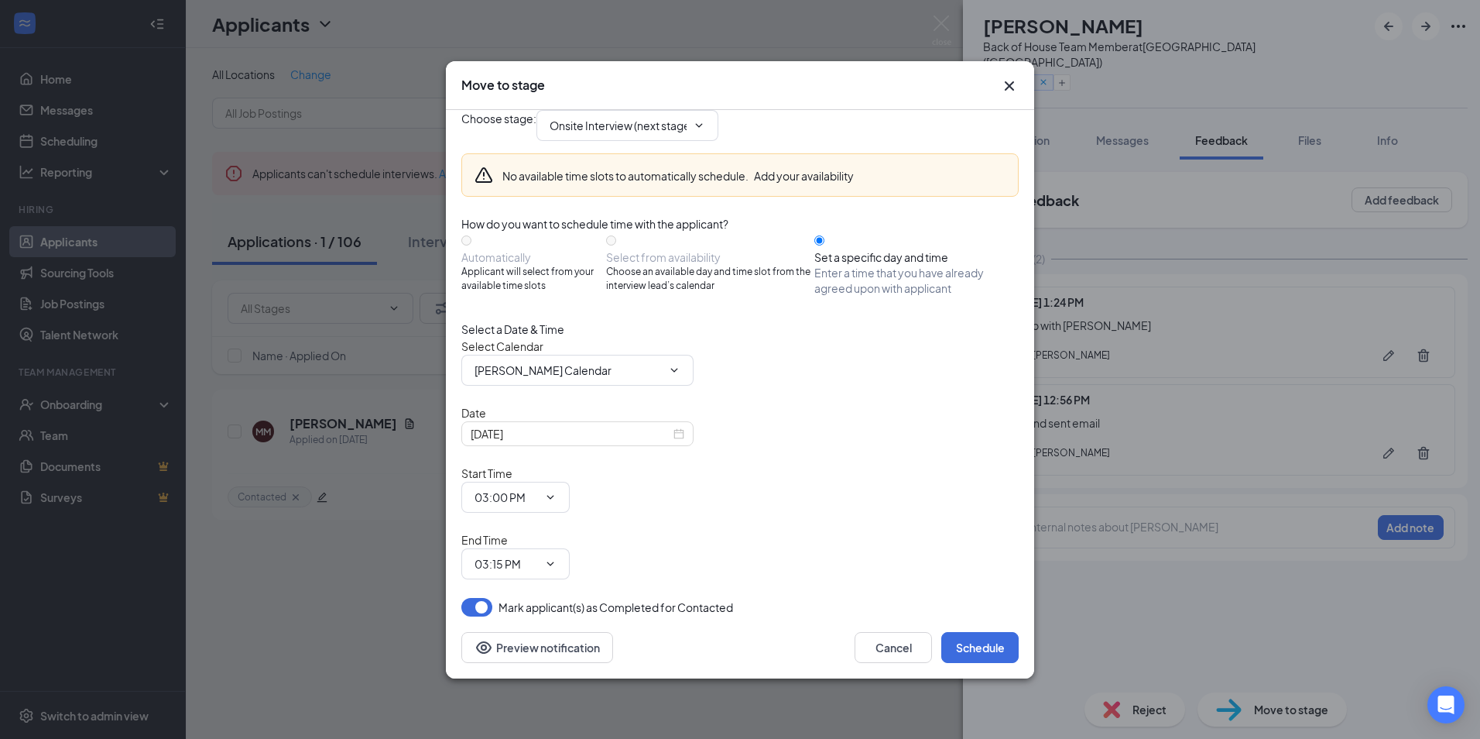
click at [973, 616] on div "Cancel Schedule Preview notification" at bounding box center [740, 647] width 588 height 62
click at [985, 632] on button "Schedule" at bounding box center [979, 647] width 77 height 31
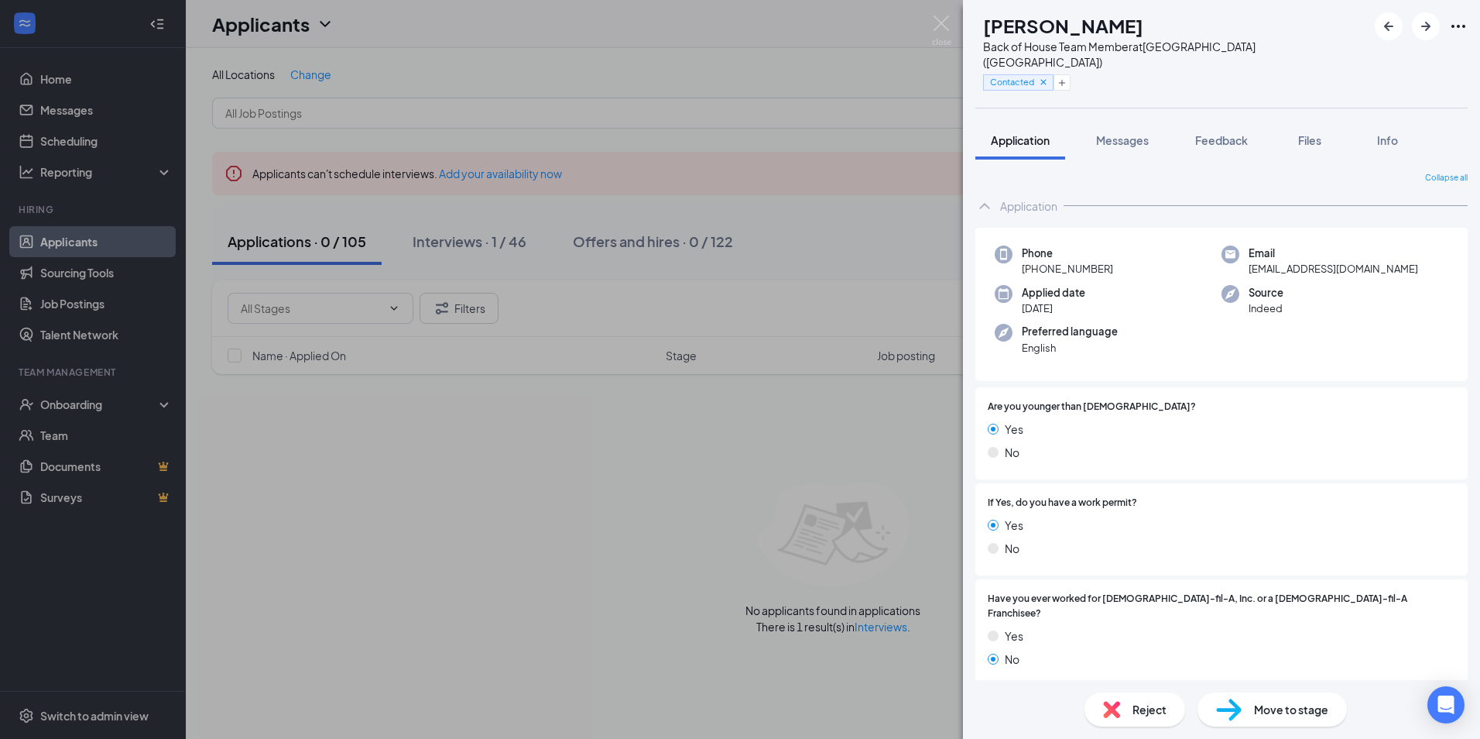
click at [740, 529] on div "MM [PERSON_NAME] Back of House Team Member at [GEOGRAPHIC_DATA] ([GEOGRAPHIC_DA…" at bounding box center [740, 369] width 1480 height 739
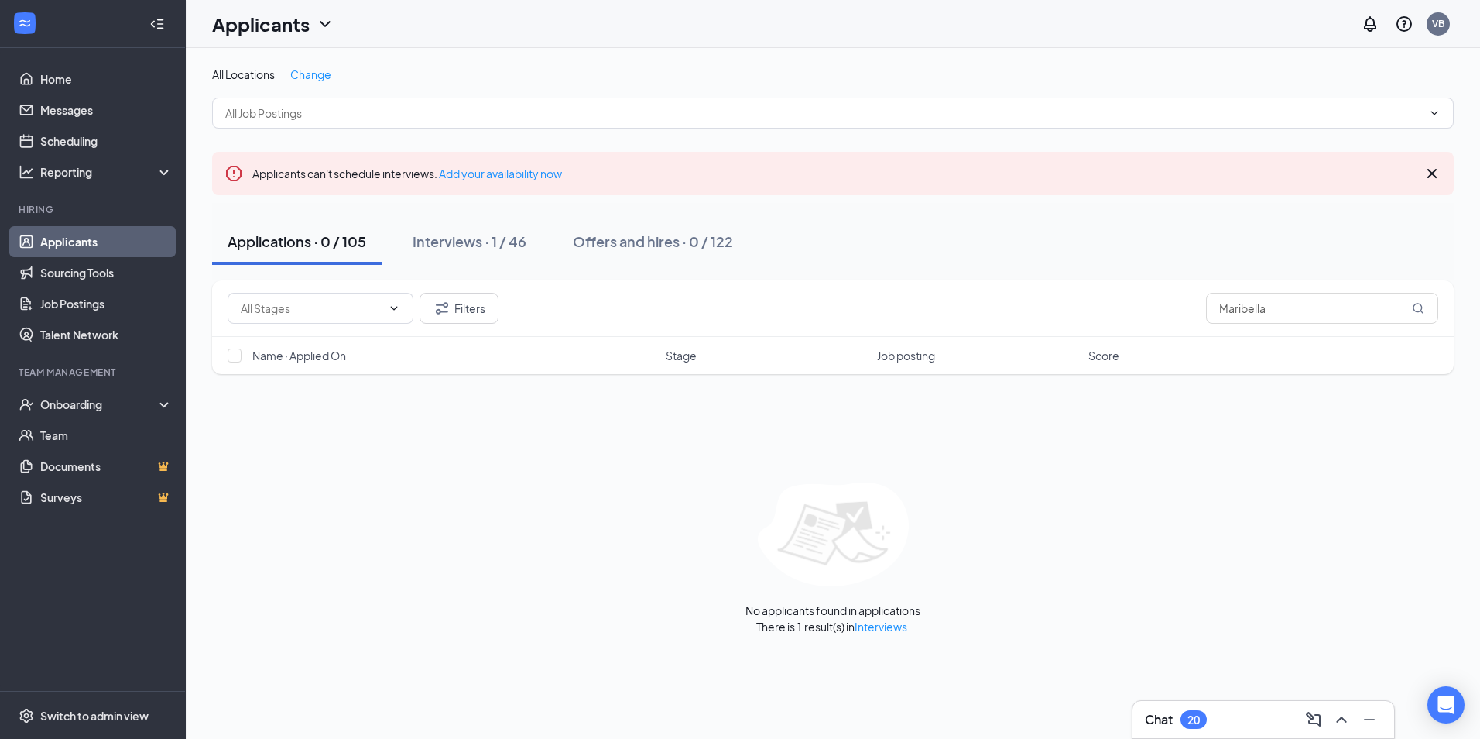
click at [314, 65] on div "All Locations Change Applicants can't schedule interviews. Add your availabilit…" at bounding box center [833, 350] width 1294 height 605
click at [315, 71] on span "Change" at bounding box center [310, 74] width 41 height 14
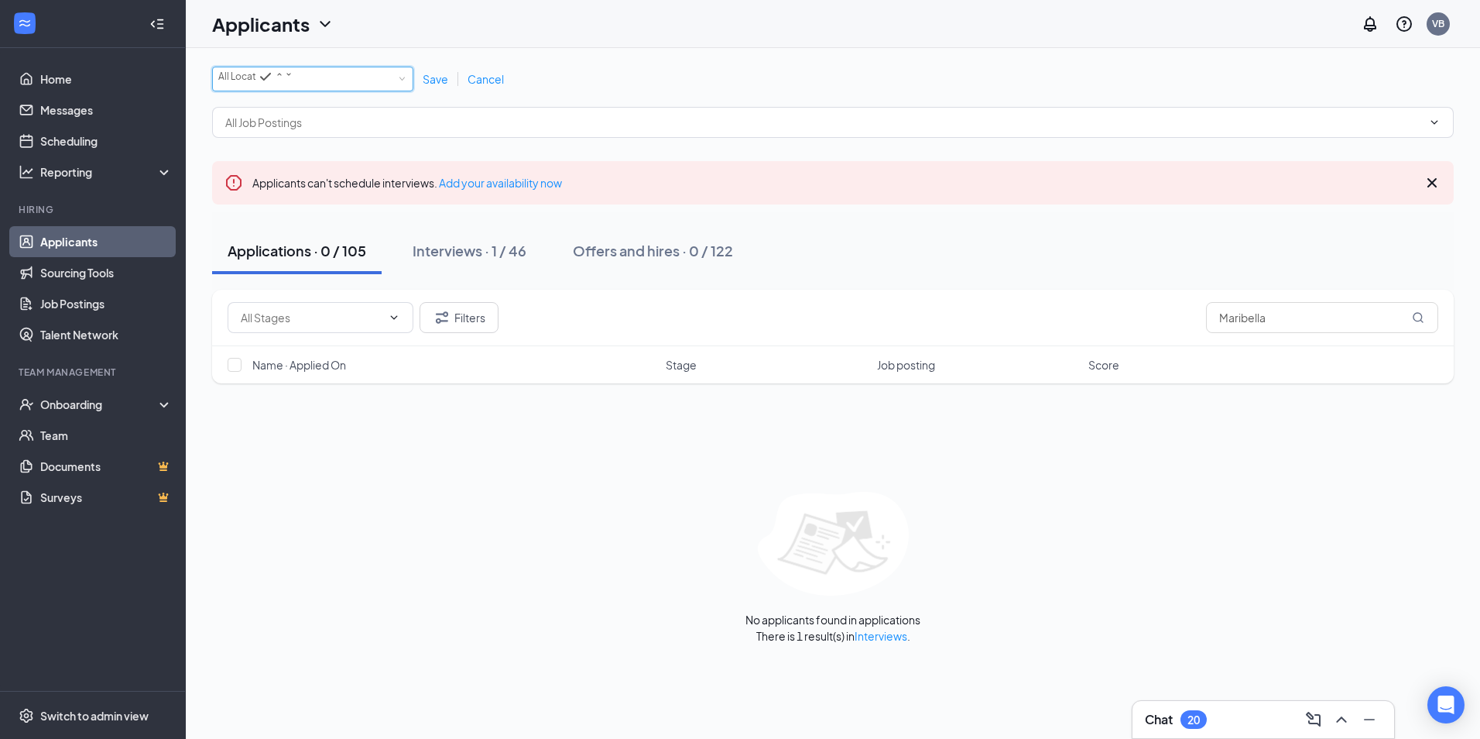
click at [315, 71] on div "All Locations All Locations" at bounding box center [312, 79] width 201 height 25
click at [302, 180] on span "[GEOGRAPHIC_DATA] ([GEOGRAPHIC_DATA])" at bounding box center [320, 174] width 204 height 12
click at [356, 138] on span at bounding box center [833, 122] width 1242 height 31
click at [356, 323] on input "text" at bounding box center [311, 317] width 141 height 17
click at [522, 81] on div "All Locations [GEOGRAPHIC_DATA] ([GEOGRAPHIC_DATA]) Save Cancel" at bounding box center [833, 79] width 1242 height 25
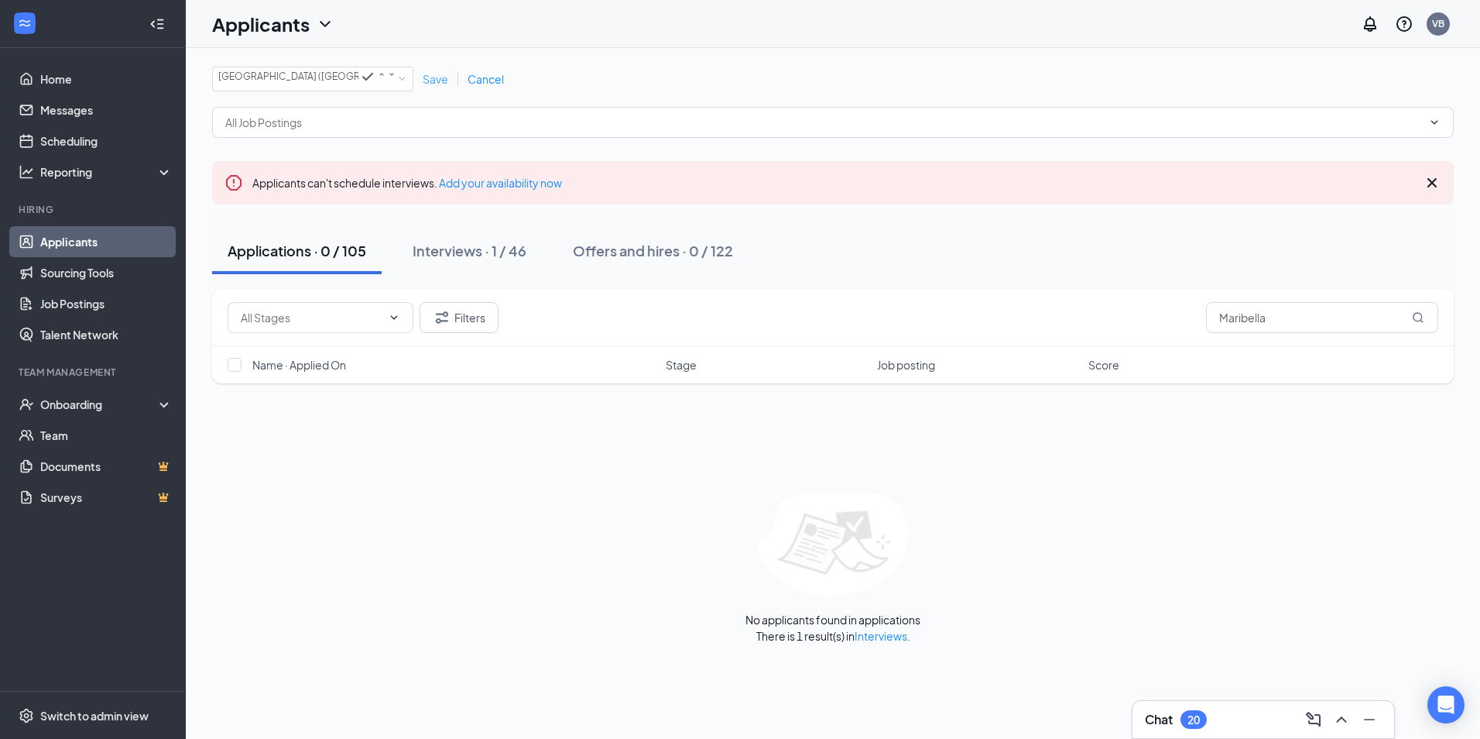
click at [437, 78] on span "Save" at bounding box center [436, 79] width 26 height 14
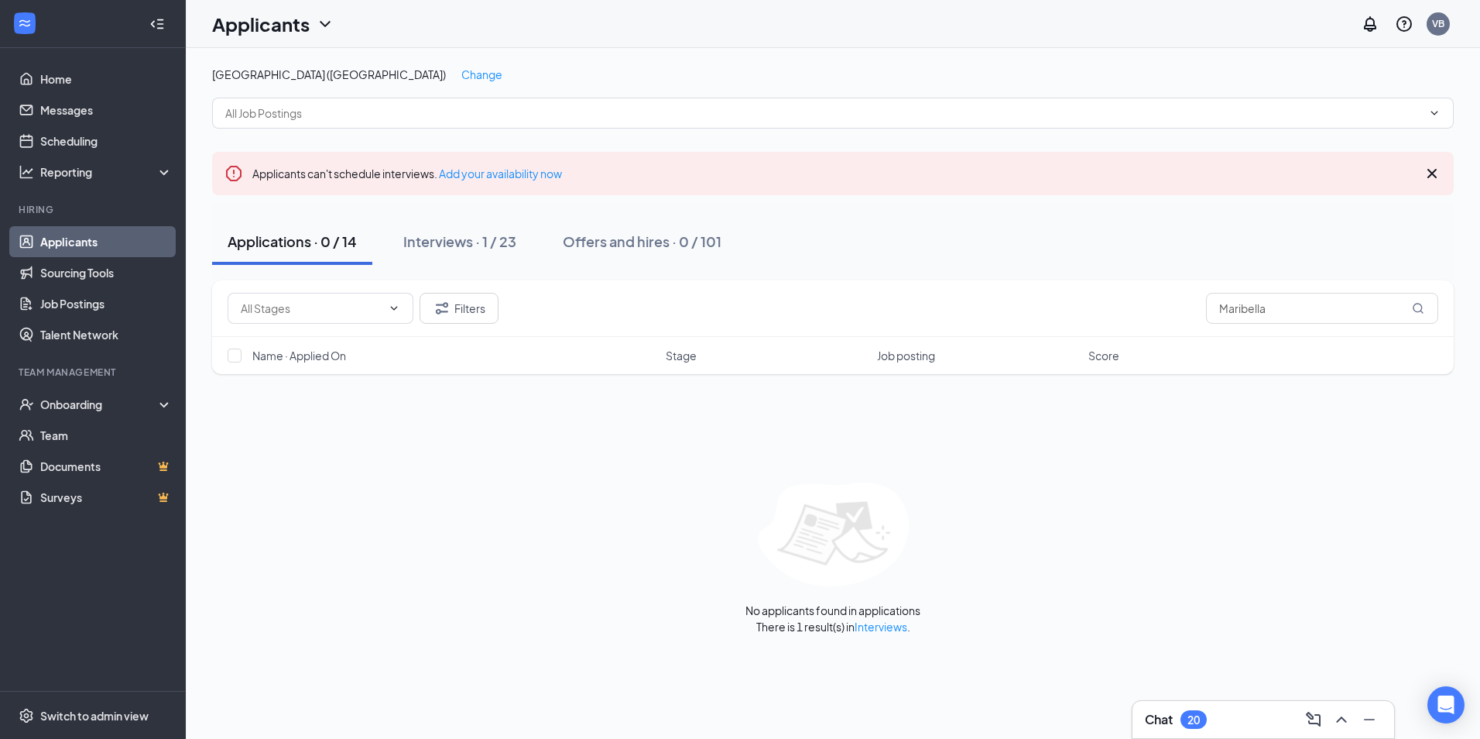
click at [423, 129] on div "[GEOGRAPHIC_DATA] ([GEOGRAPHIC_DATA]) Change Applicants can't schedule intervie…" at bounding box center [833, 350] width 1242 height 567
click at [1428, 107] on icon "ChevronDown" at bounding box center [1434, 113] width 12 height 12
click at [330, 101] on span at bounding box center [833, 113] width 1242 height 31
click at [266, 108] on input "text" at bounding box center [823, 113] width 1197 height 17
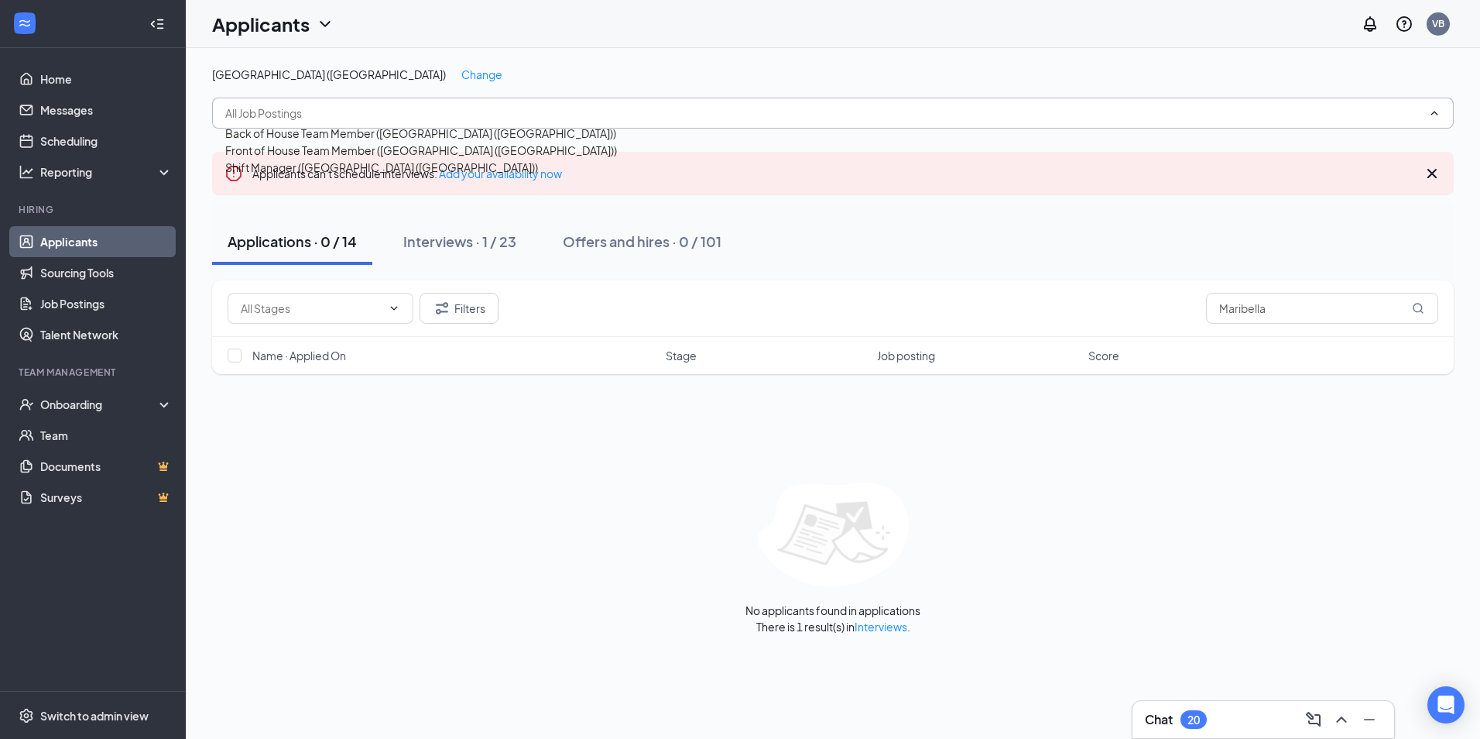
click at [321, 142] on div "Back of House Team Member ([GEOGRAPHIC_DATA] ([GEOGRAPHIC_DATA]))" at bounding box center [420, 133] width 391 height 17
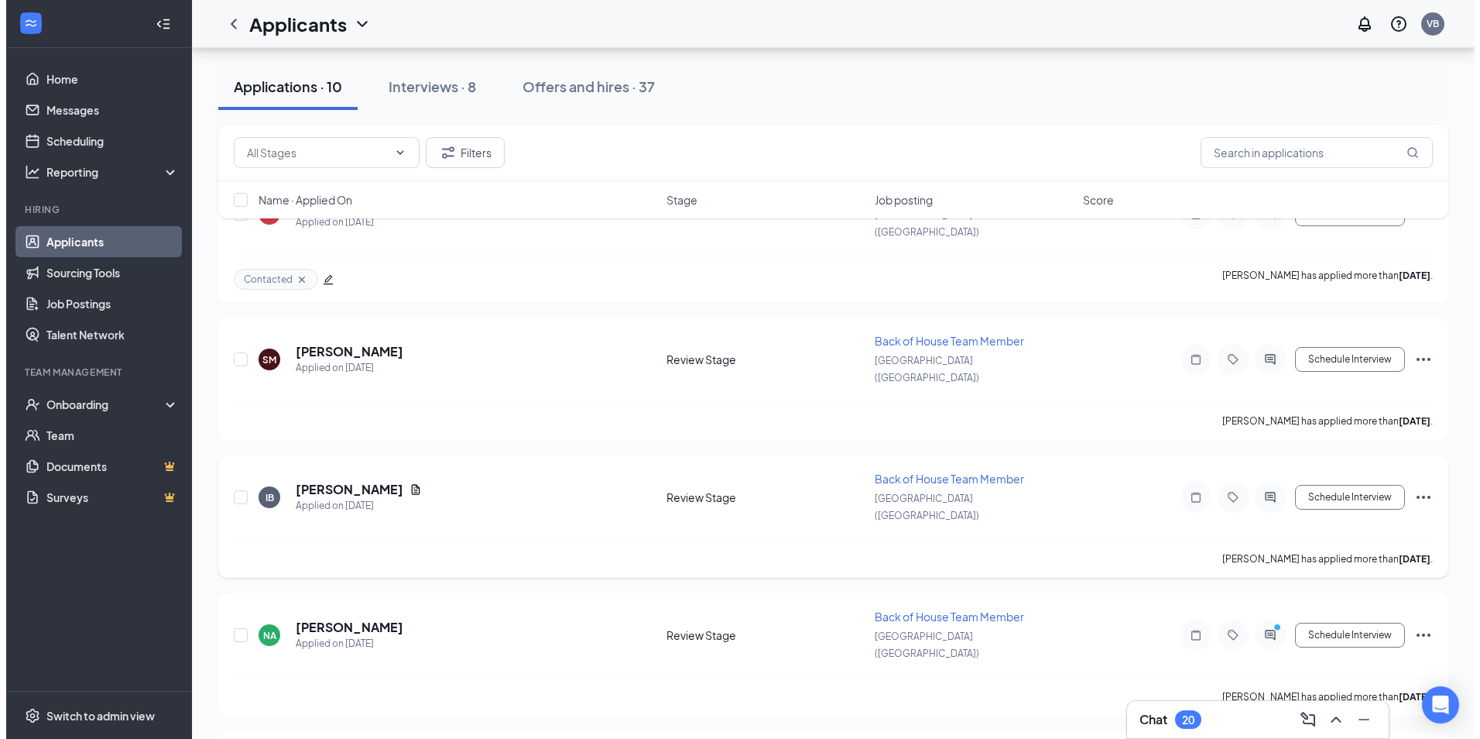
scroll to position [232, 0]
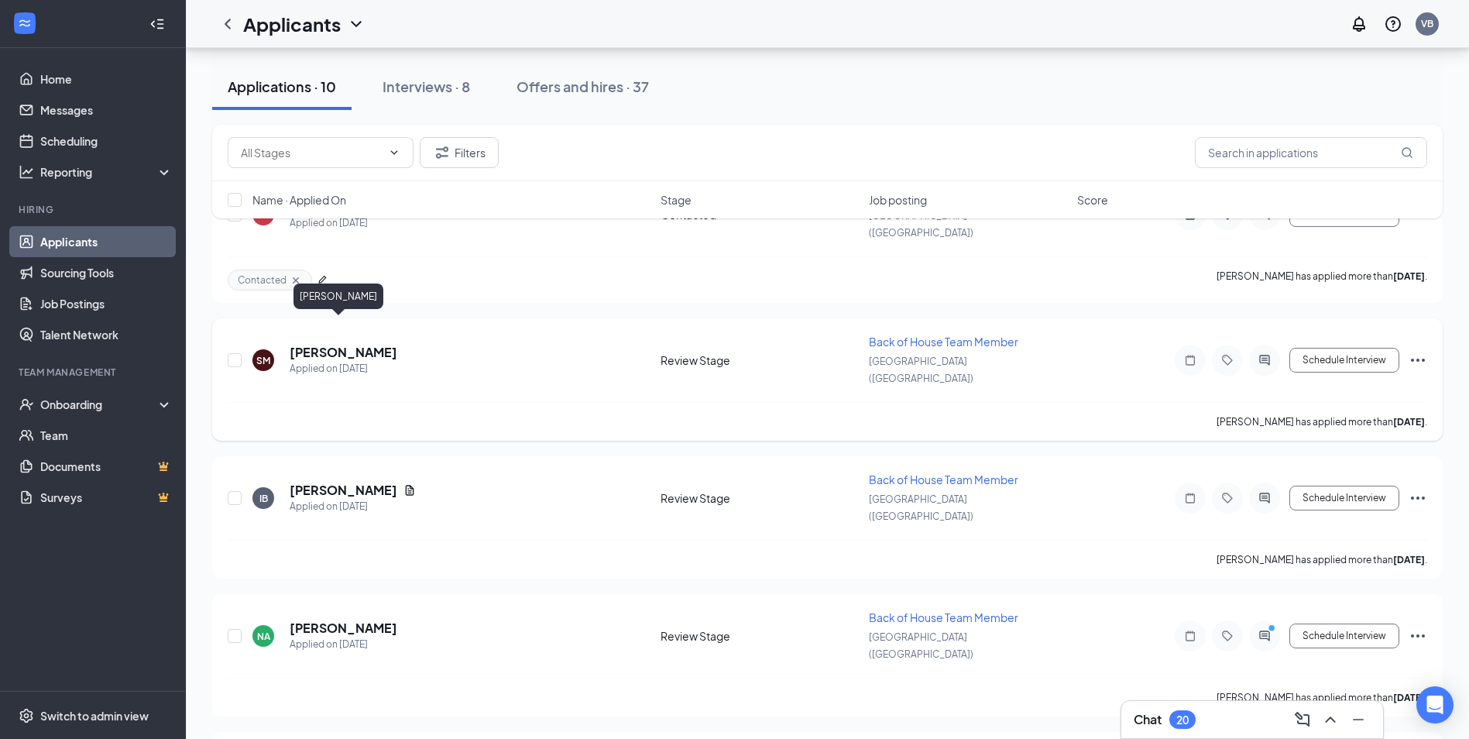
click at [297, 344] on h5 "[PERSON_NAME]" at bounding box center [344, 352] width 108 height 17
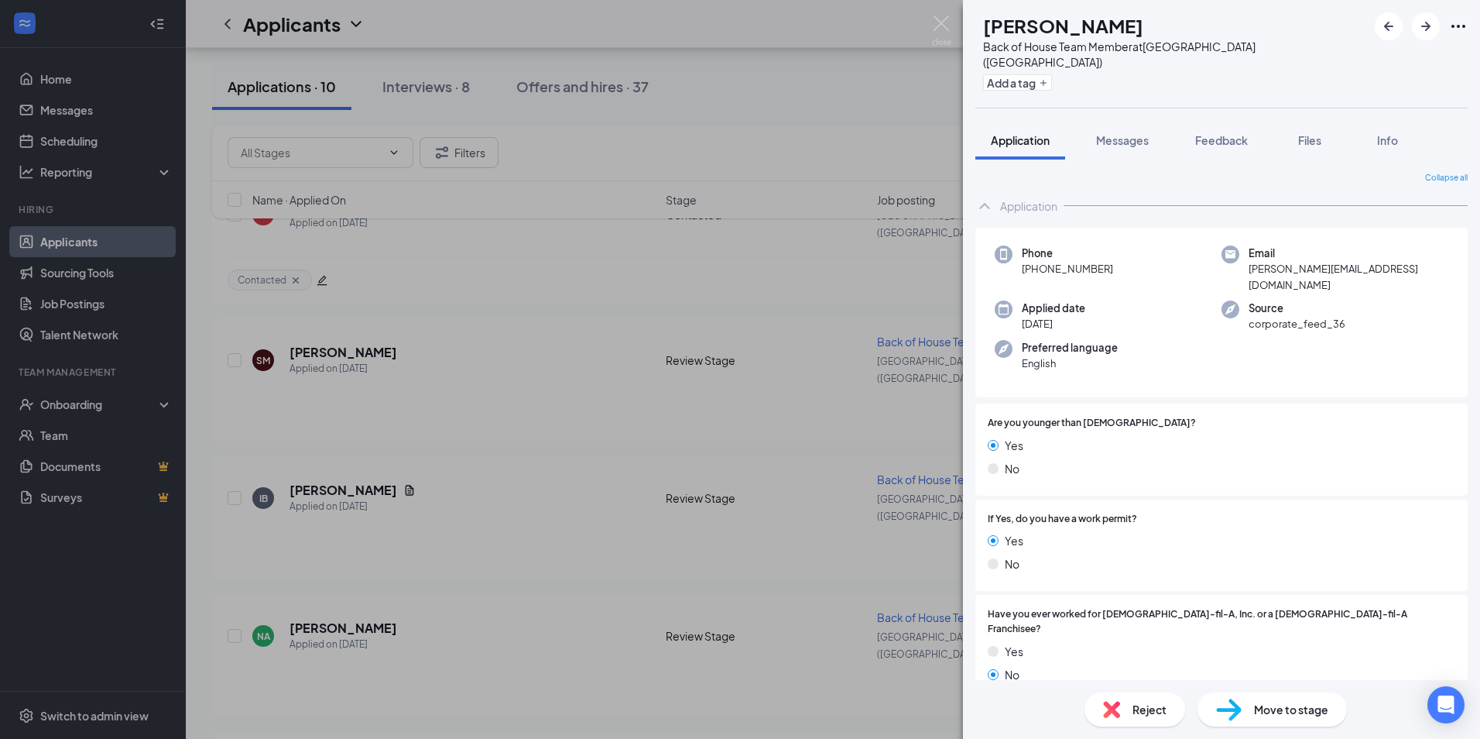
click at [1287, 261] on span "[PERSON_NAME][EMAIL_ADDRESS][DOMAIN_NAME]" at bounding box center [1349, 277] width 200 height 32
copy span "[PERSON_NAME][EMAIL_ADDRESS][DOMAIN_NAME]"
click at [1052, 79] on div "Add a tag" at bounding box center [1175, 83] width 384 height 26
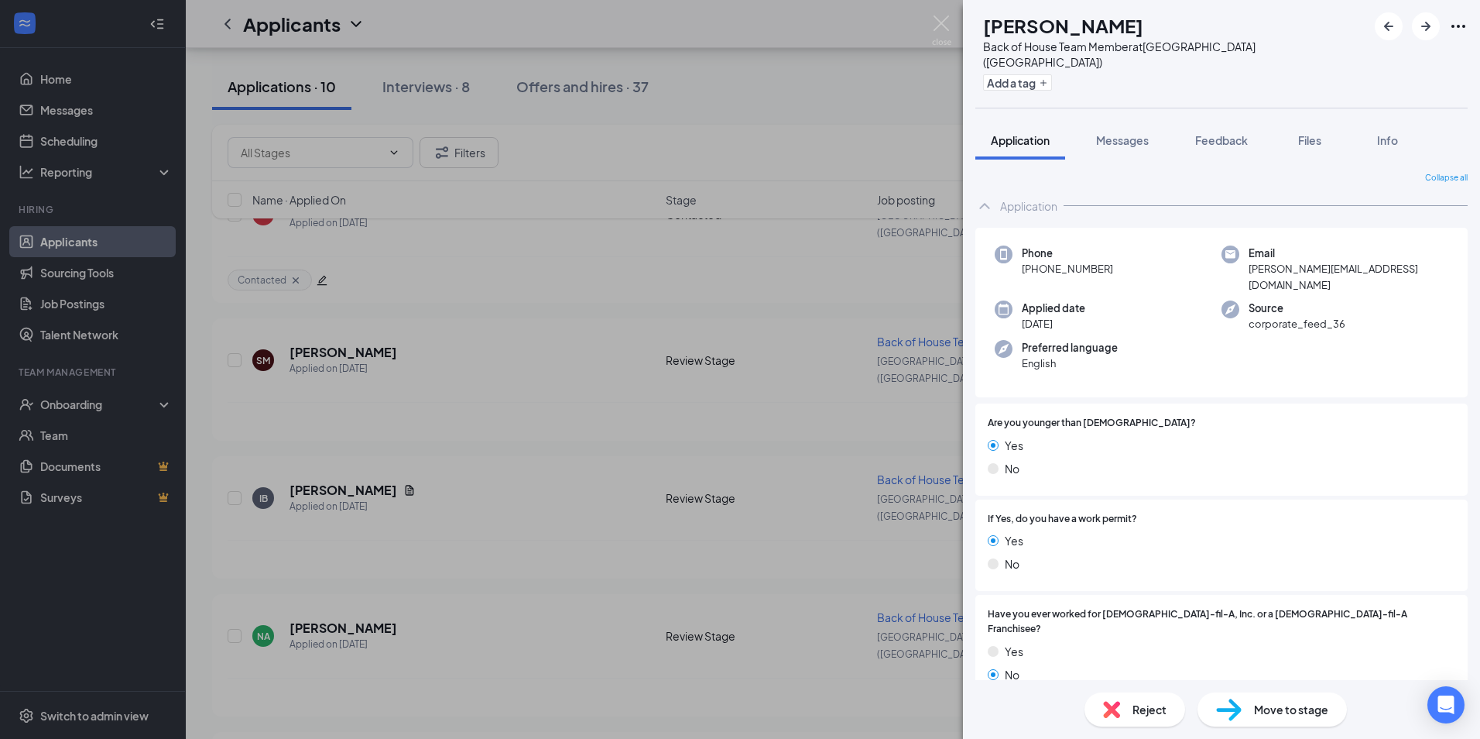
click at [1051, 75] on div "Add a tag" at bounding box center [1175, 83] width 384 height 26
click at [1052, 74] on button "Add a tag" at bounding box center [1017, 82] width 69 height 16
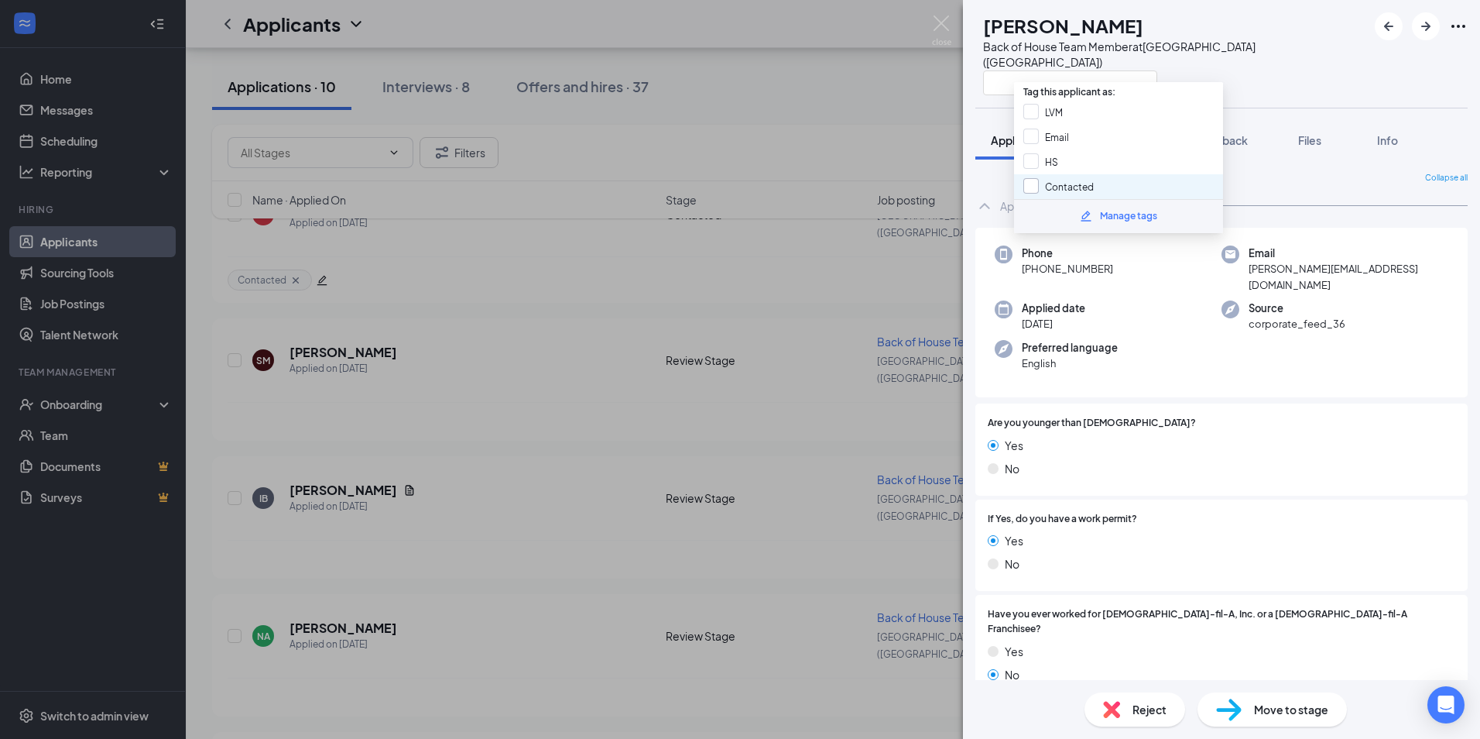
click at [1049, 192] on input "Contacted" at bounding box center [1058, 186] width 70 height 17
checkbox input "true"
click at [1155, 358] on div "Phone [PHONE_NUMBER] Email [PERSON_NAME][EMAIL_ADDRESS][DOMAIN_NAME] Applied da…" at bounding box center [1221, 313] width 492 height 170
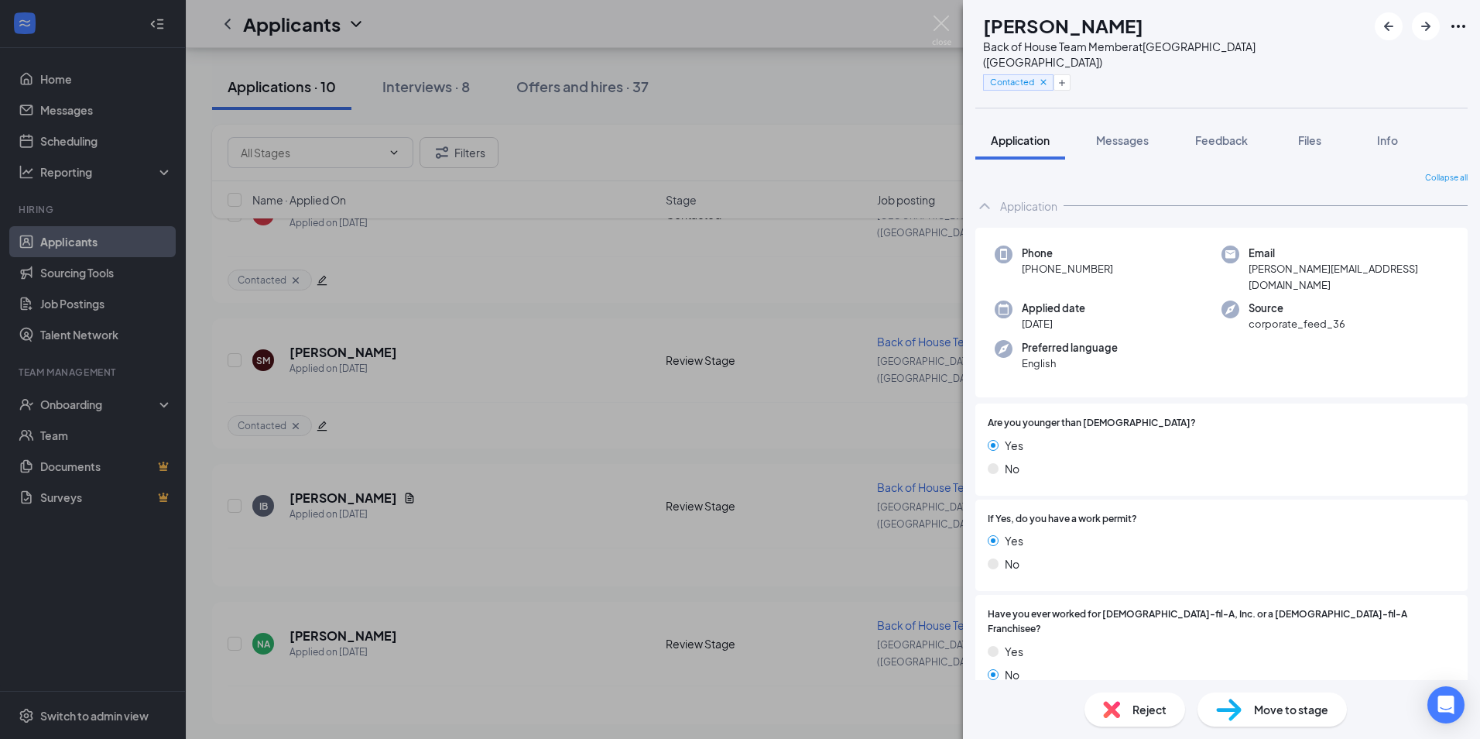
click at [1291, 261] on span "[PERSON_NAME][EMAIL_ADDRESS][DOMAIN_NAME]" at bounding box center [1349, 277] width 200 height 32
copy span "[PERSON_NAME][EMAIL_ADDRESS][DOMAIN_NAME]"
click at [1229, 133] on span "Feedback" at bounding box center [1221, 140] width 53 height 14
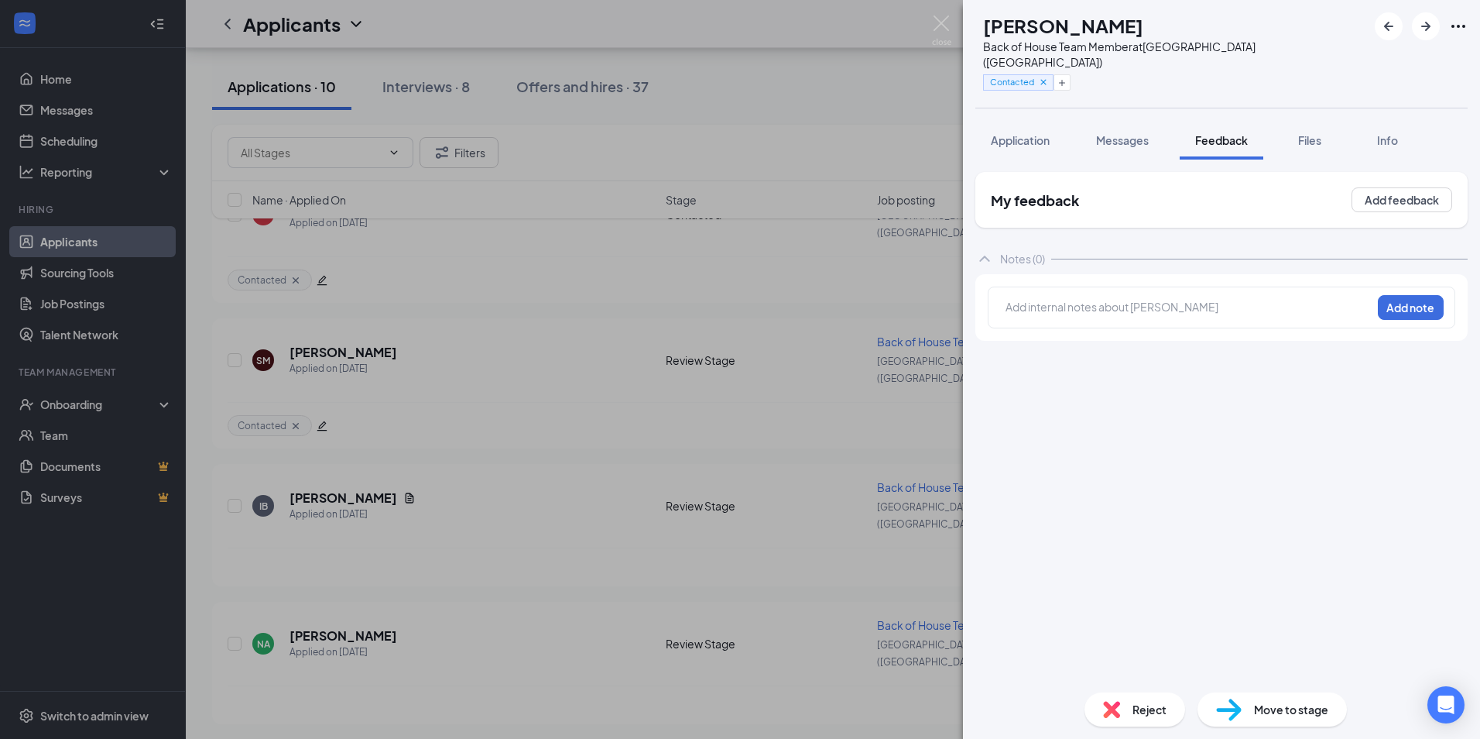
click at [1096, 316] on div "Add internal notes about [PERSON_NAME] Add note" at bounding box center [1221, 307] width 492 height 67
click at [1100, 299] on div at bounding box center [1188, 307] width 365 height 16
drag, startPoint x: 1383, startPoint y: 277, endPoint x: 1402, endPoint y: 286, distance: 21.1
click at [1402, 286] on div "unable to lvm but sent email Add note" at bounding box center [1222, 307] width 468 height 42
drag, startPoint x: 1402, startPoint y: 286, endPoint x: 1444, endPoint y: 292, distance: 42.3
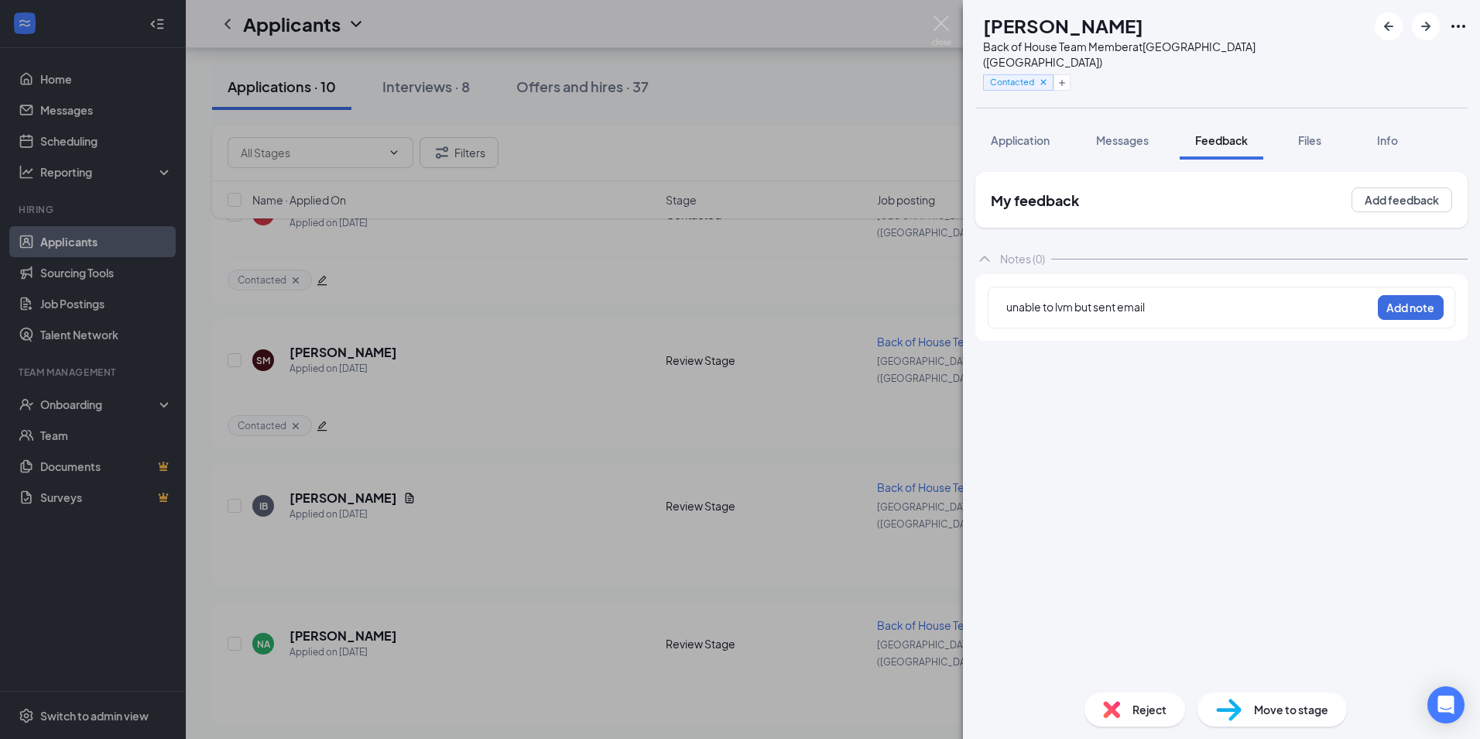
click at [1444, 292] on div "unable to lvm but sent email Add note" at bounding box center [1222, 307] width 468 height 42
click at [1424, 300] on button "Add note" at bounding box center [1411, 307] width 66 height 25
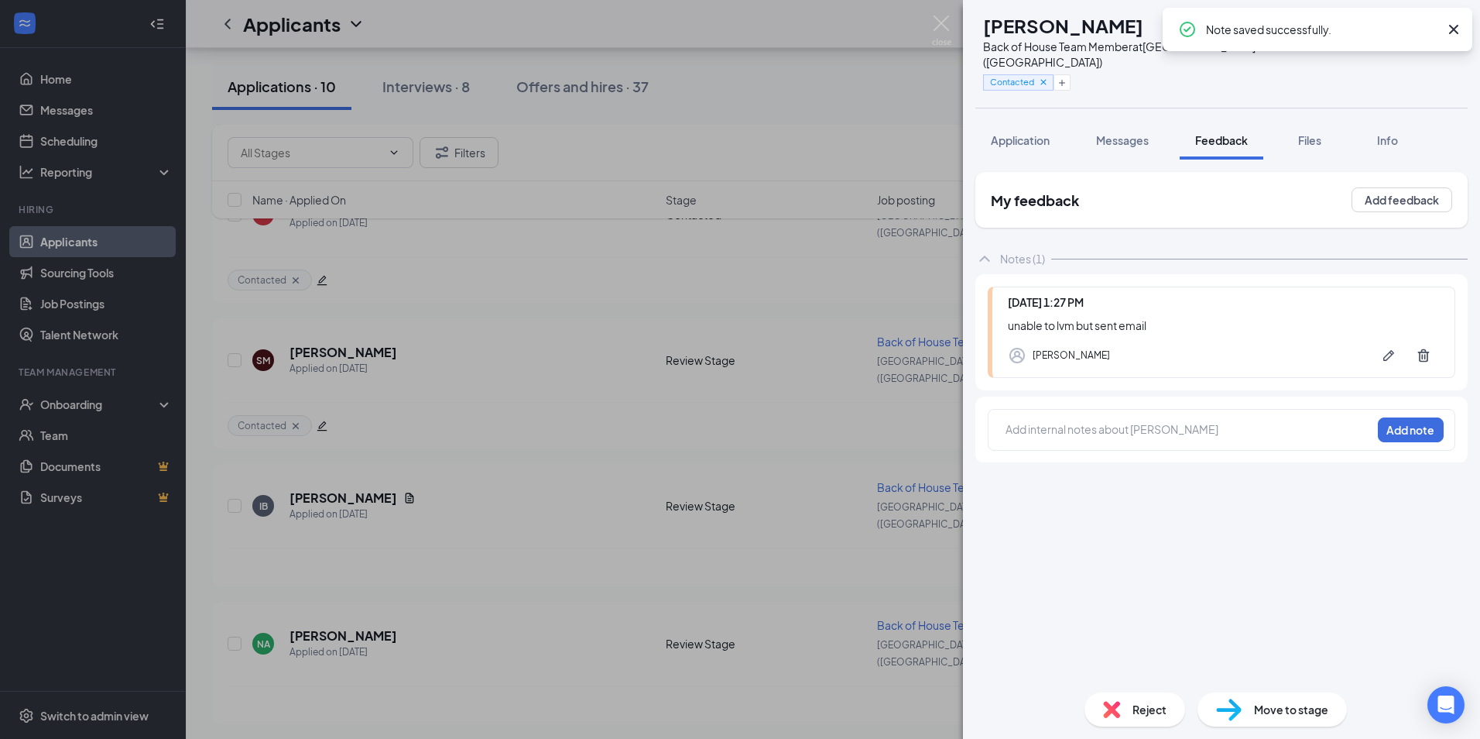
click at [1229, 711] on img at bounding box center [1229, 709] width 26 height 22
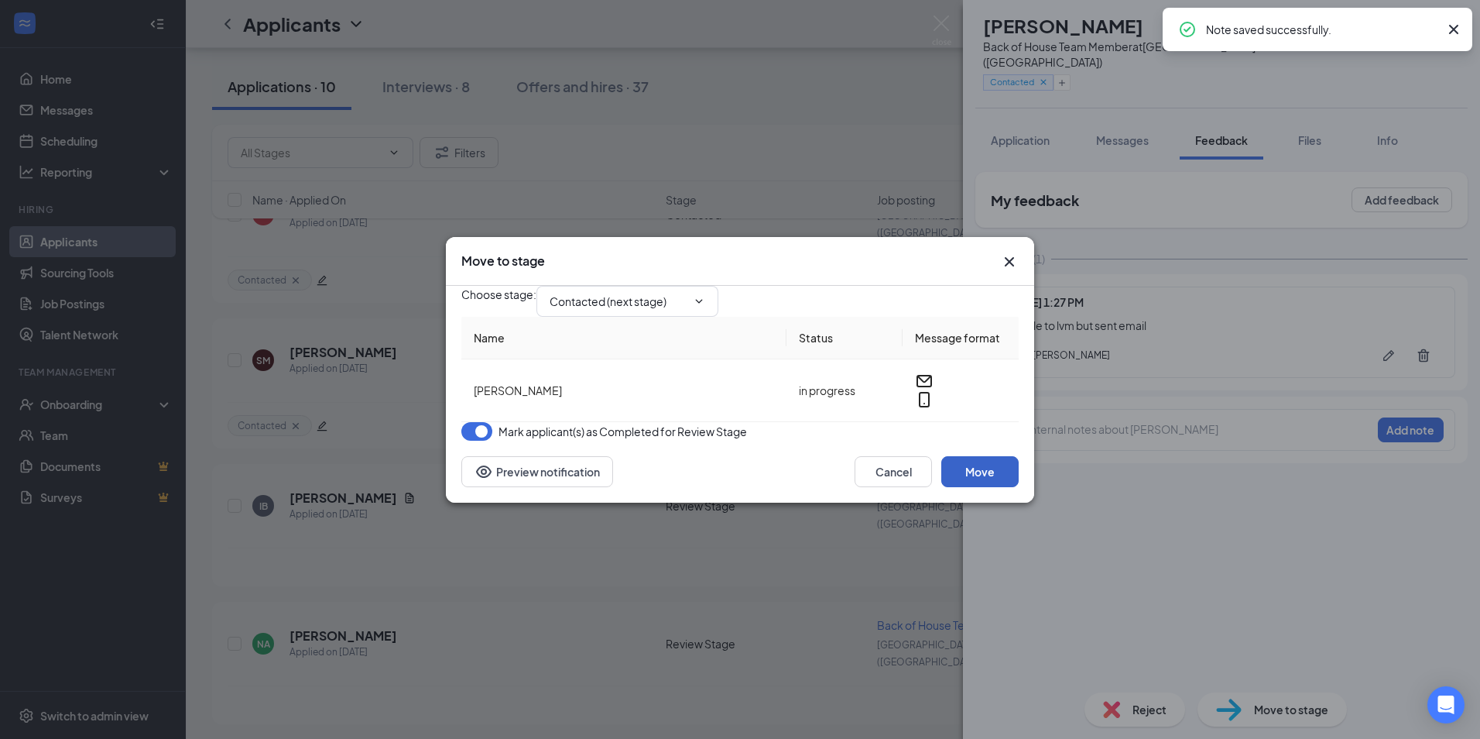
click at [993, 487] on button "Move" at bounding box center [979, 471] width 77 height 31
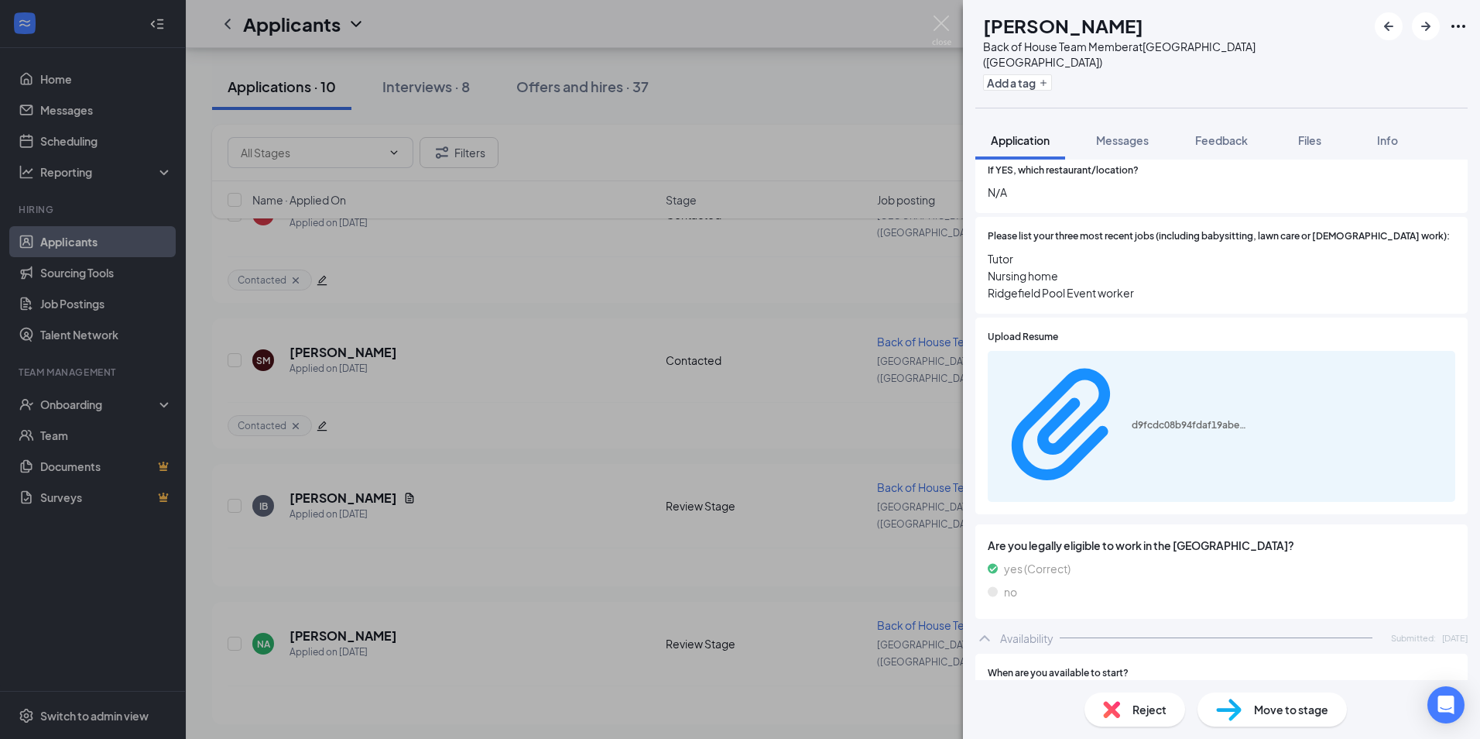
scroll to position [538, 0]
click at [1124, 351] on div "d9fcdc08b94fdaf19abeb989d7fc87ce.pdf" at bounding box center [1222, 426] width 468 height 151
click at [1124, 358] on div "d9fcdc08b94fdaf19abeb989d7fc87ce.pdf" at bounding box center [1122, 426] width 251 height 137
click at [1067, 70] on div "Add a tag" at bounding box center [1175, 83] width 384 height 26
click at [1052, 74] on button "Add a tag" at bounding box center [1017, 82] width 69 height 16
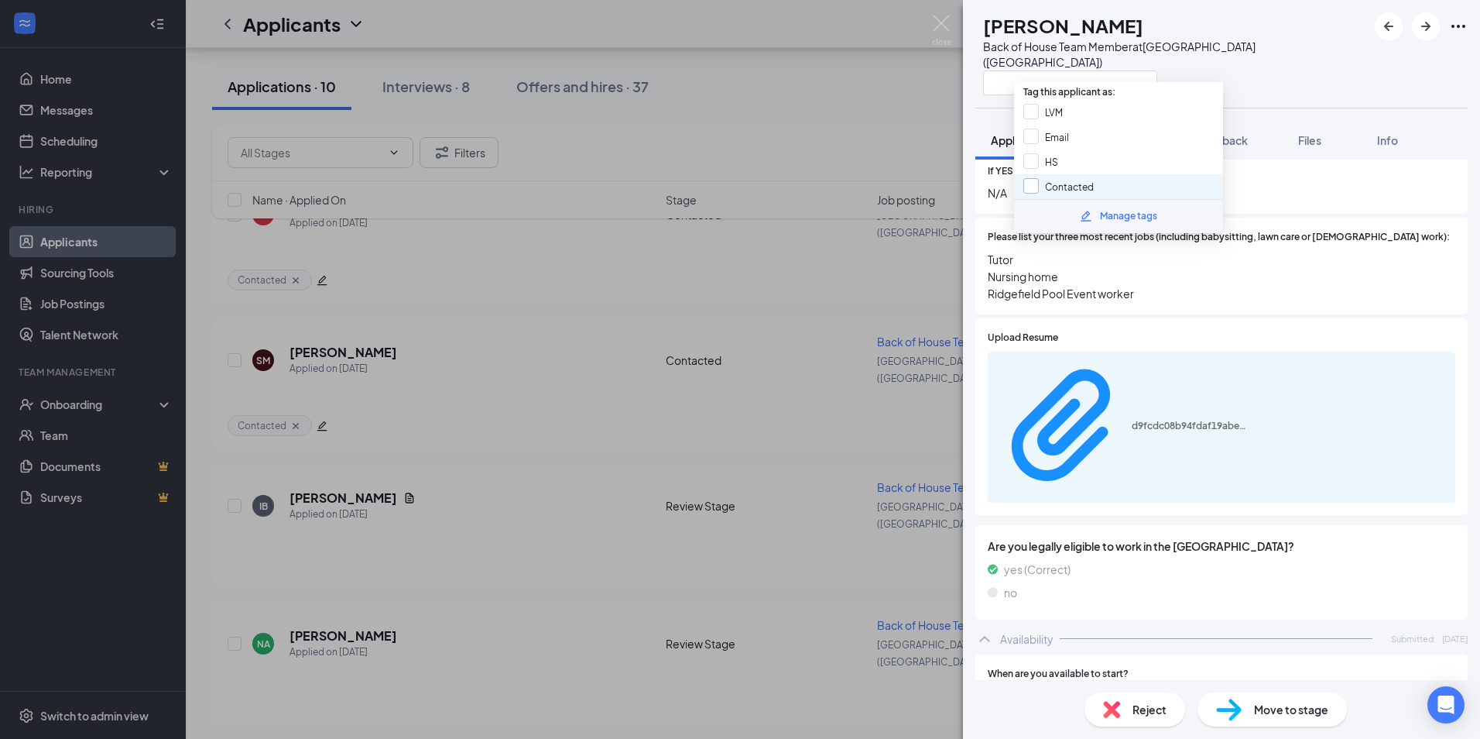
click at [1071, 192] on input "Contacted" at bounding box center [1058, 186] width 70 height 17
checkbox input "true"
click at [1066, 157] on div "HS" at bounding box center [1118, 161] width 209 height 25
checkbox input "true"
click at [1171, 331] on div "Upload Resume d9fcdc08b94fdaf19abeb989d7fc87ce.pdf" at bounding box center [1222, 417] width 468 height 172
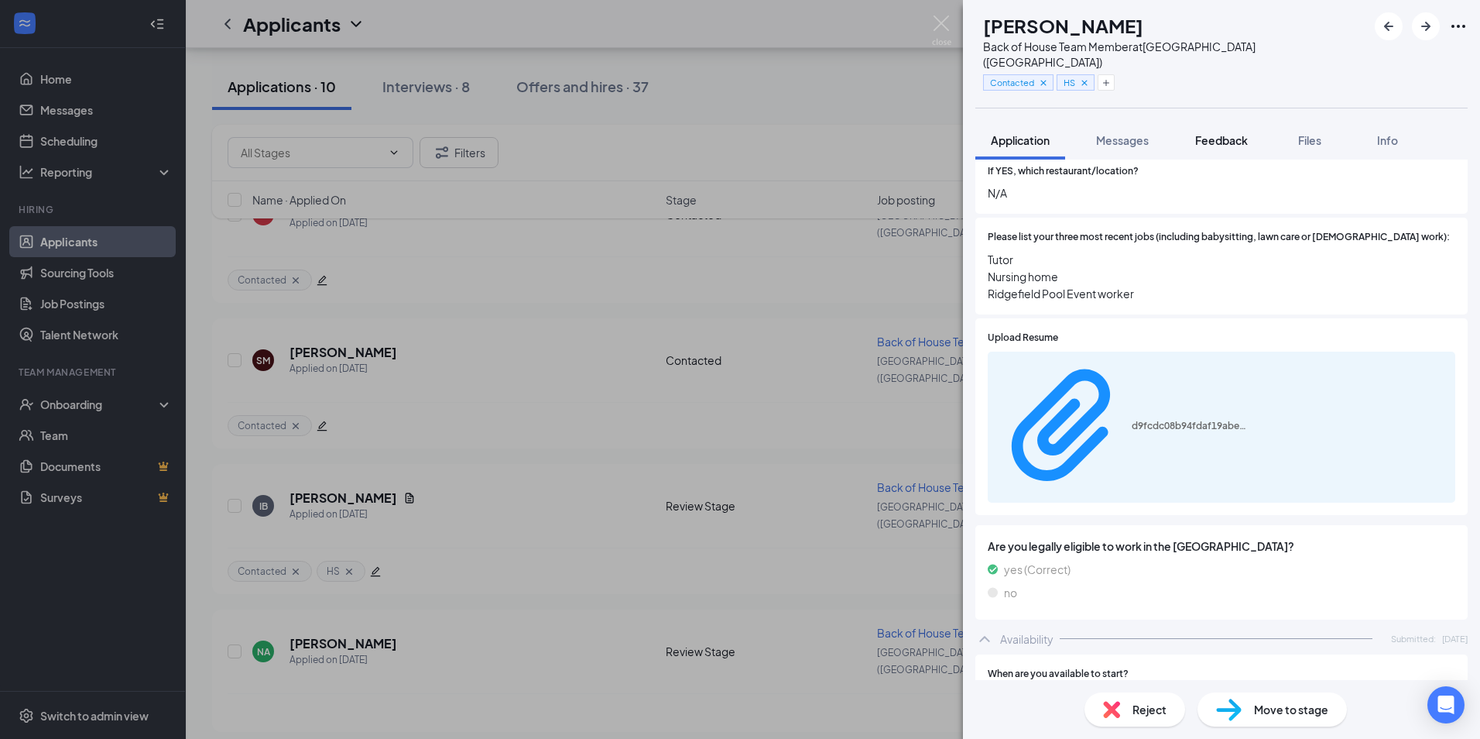
click at [1214, 133] on span "Feedback" at bounding box center [1221, 140] width 53 height 14
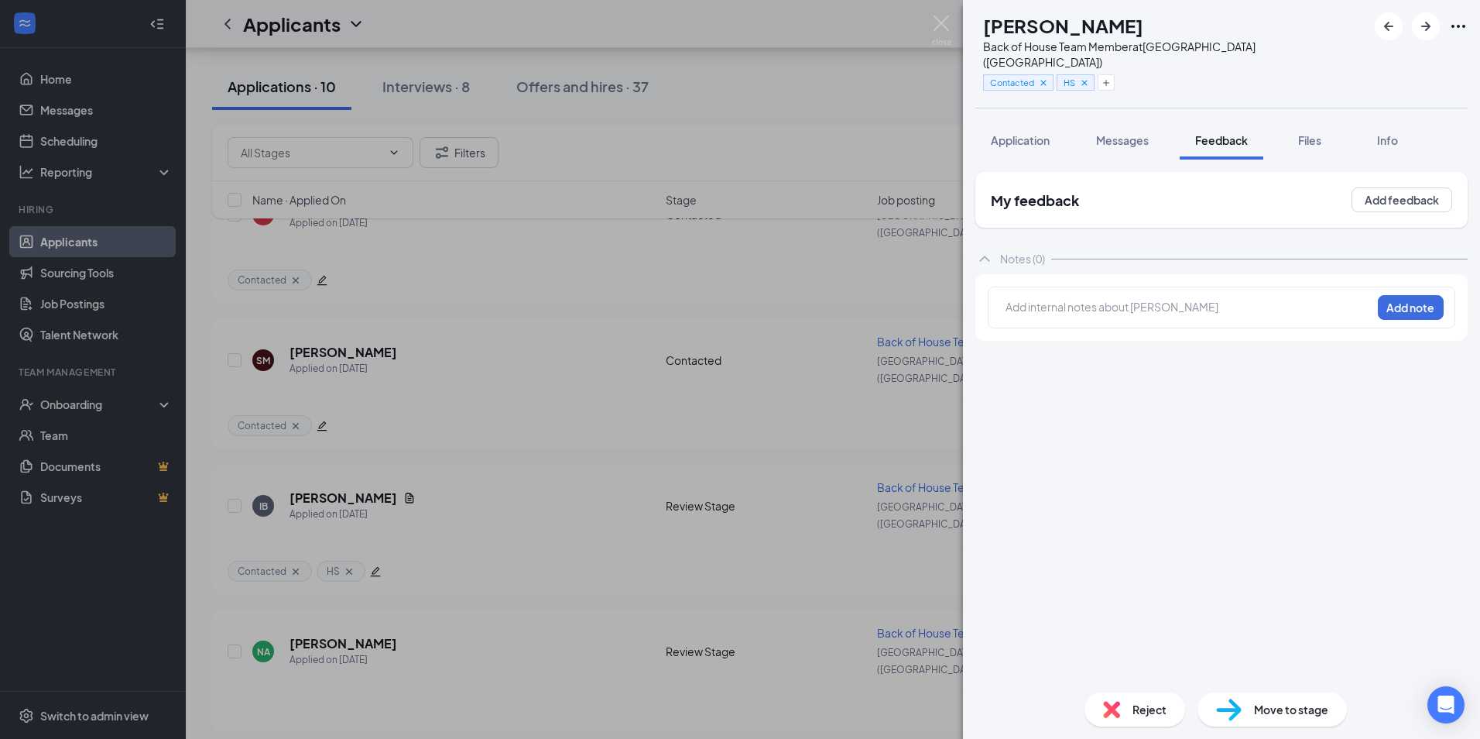
click at [1047, 299] on div at bounding box center [1188, 307] width 365 height 16
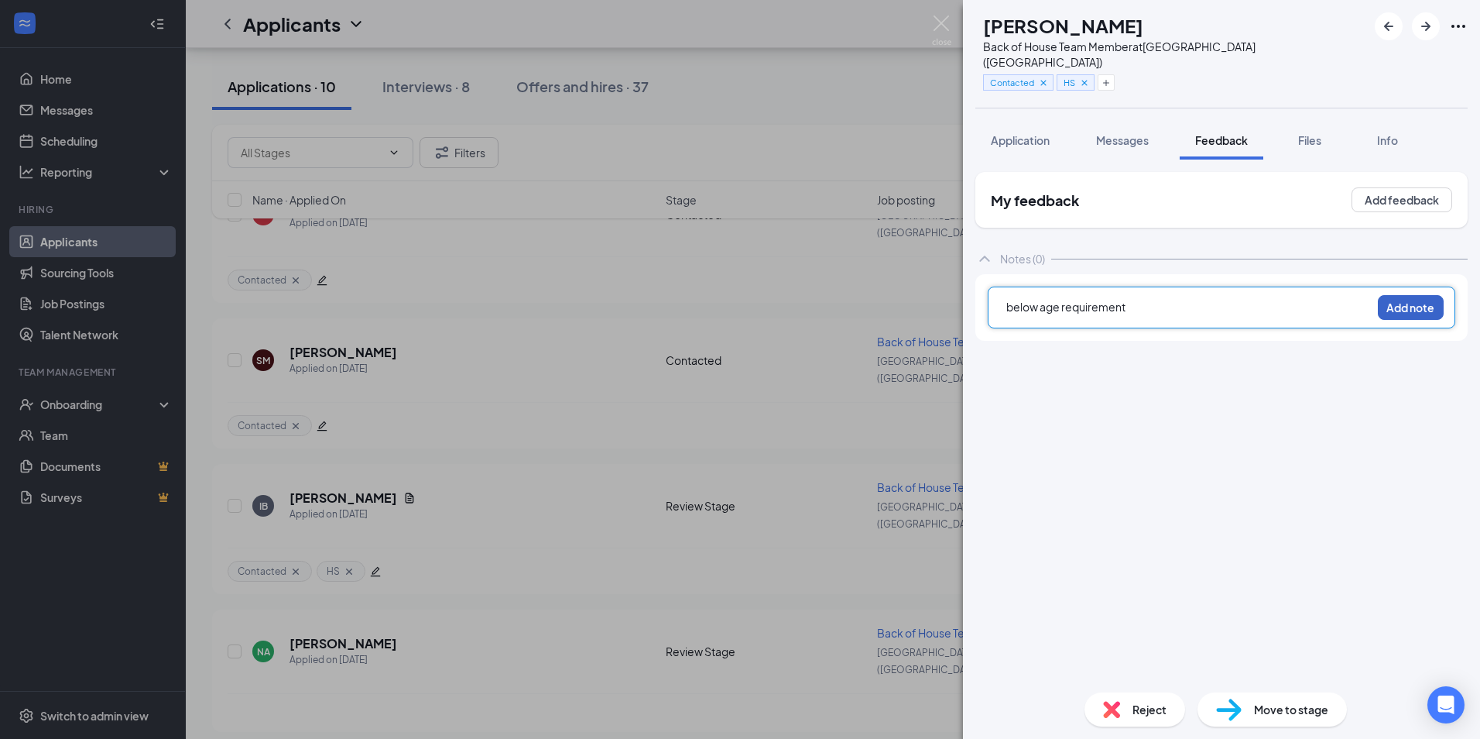
click at [1402, 295] on button "Add note" at bounding box center [1411, 307] width 66 height 25
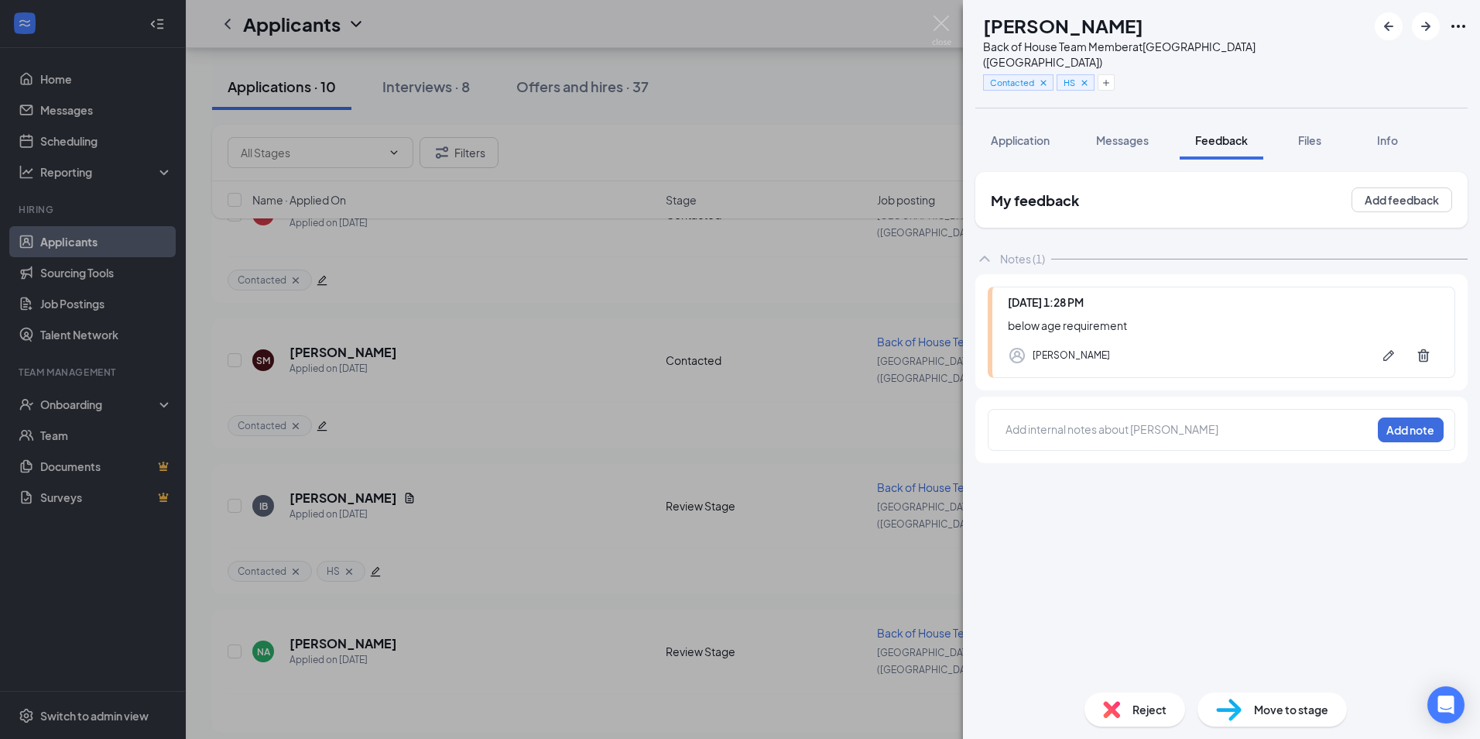
click at [578, 593] on div "IB [PERSON_NAME] Back of House Team Member at [GEOGRAPHIC_DATA] ([GEOGRAPHIC_DA…" at bounding box center [740, 369] width 1480 height 739
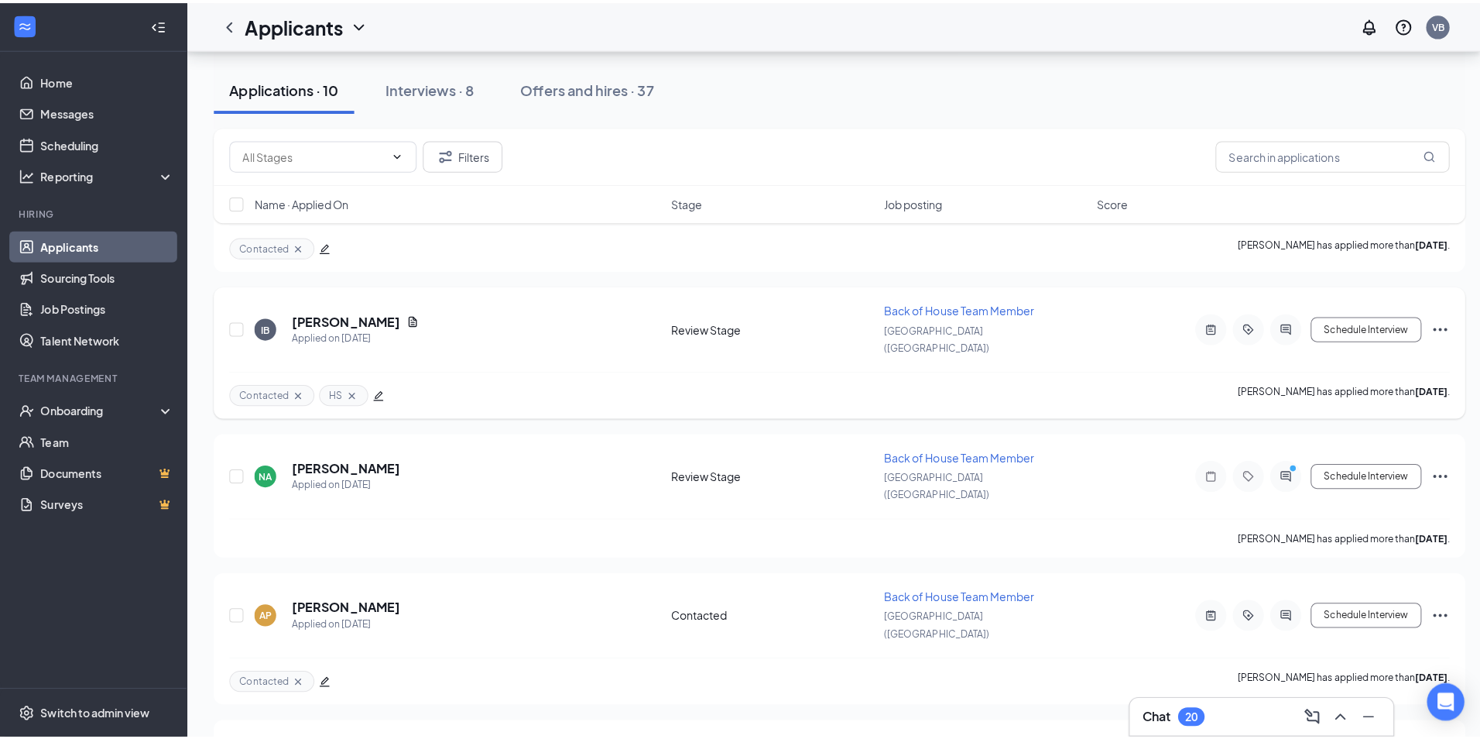
scroll to position [387, 0]
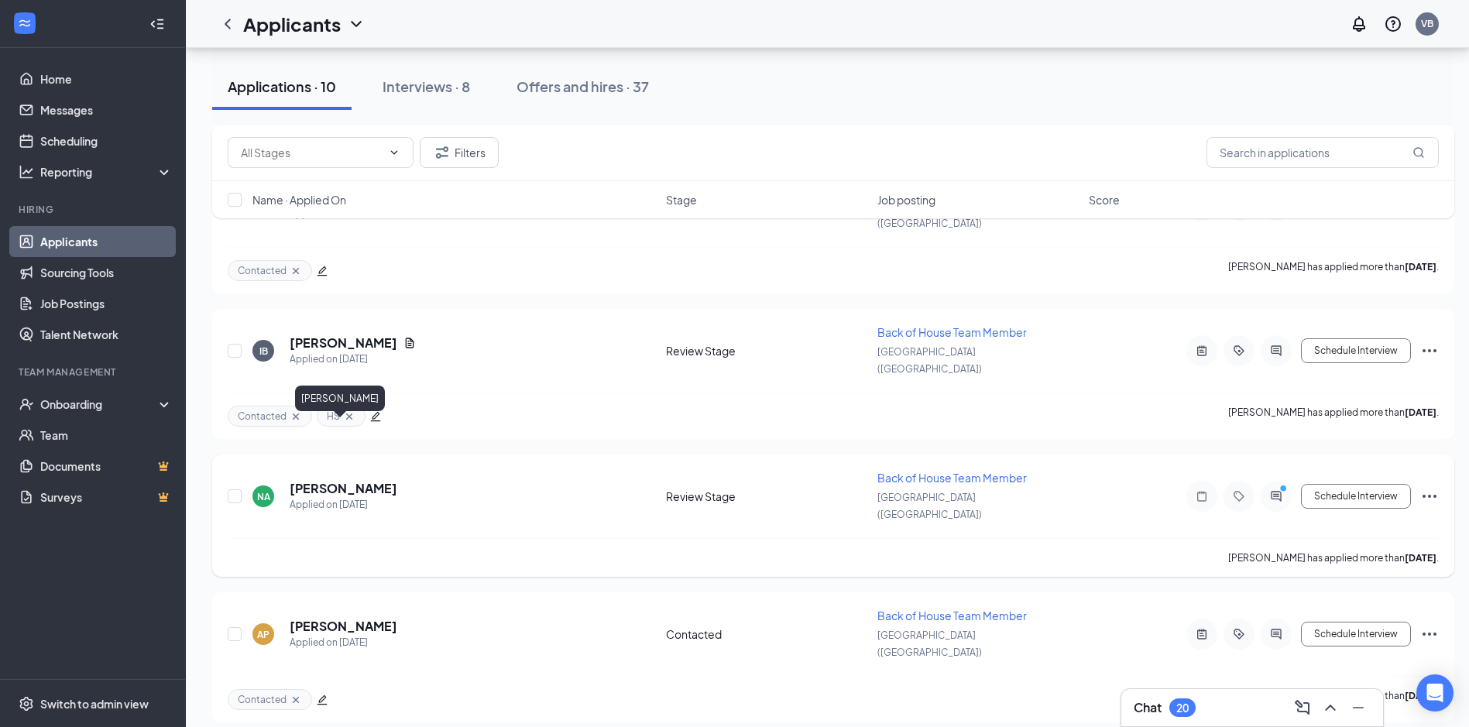
click at [316, 480] on h5 "[PERSON_NAME]" at bounding box center [344, 488] width 108 height 17
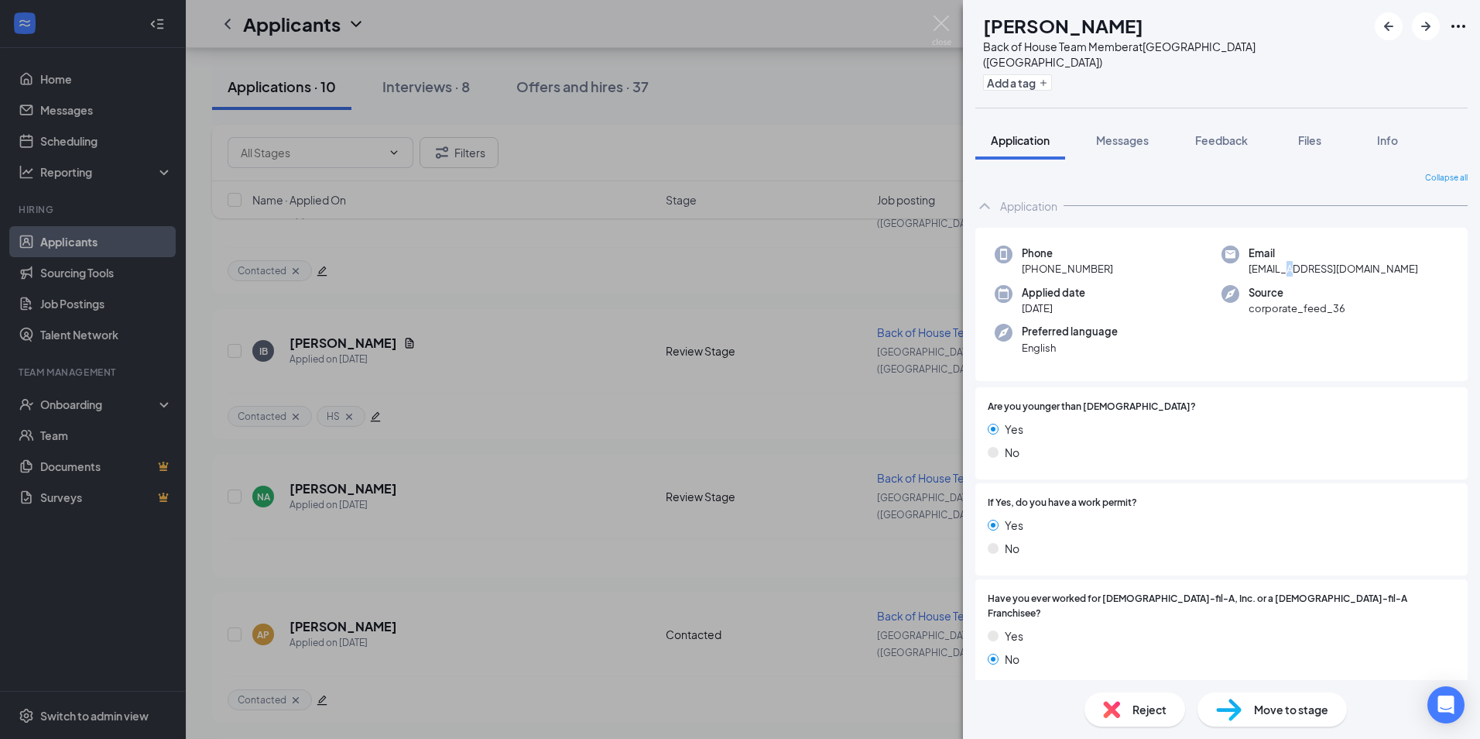
click at [1276, 261] on span "[EMAIL_ADDRESS][DOMAIN_NAME]" at bounding box center [1334, 268] width 170 height 15
click at [1275, 261] on span "[EMAIL_ADDRESS][DOMAIN_NAME]" at bounding box center [1334, 268] width 170 height 15
click at [1204, 133] on span "Feedback" at bounding box center [1221, 140] width 53 height 14
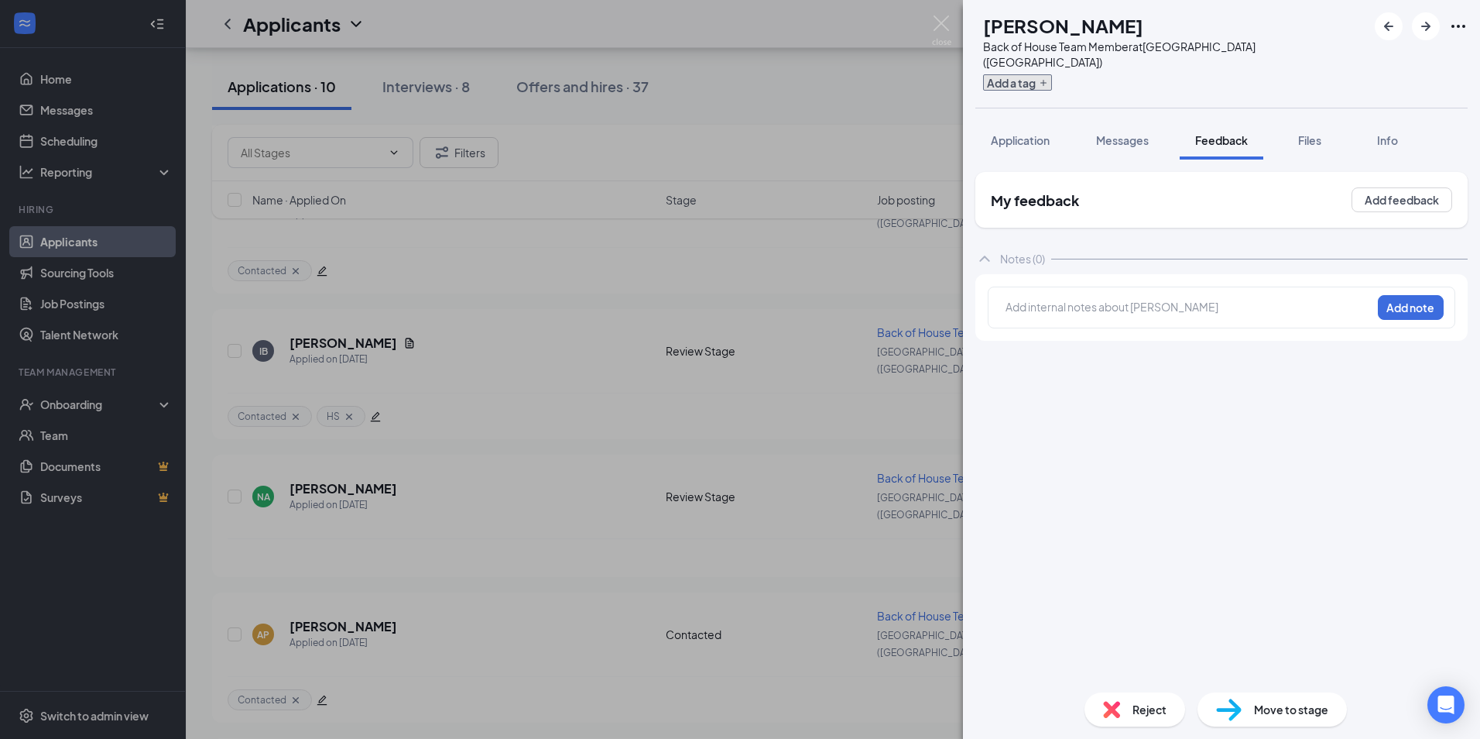
click at [1052, 74] on button "Add a tag" at bounding box center [1017, 82] width 69 height 16
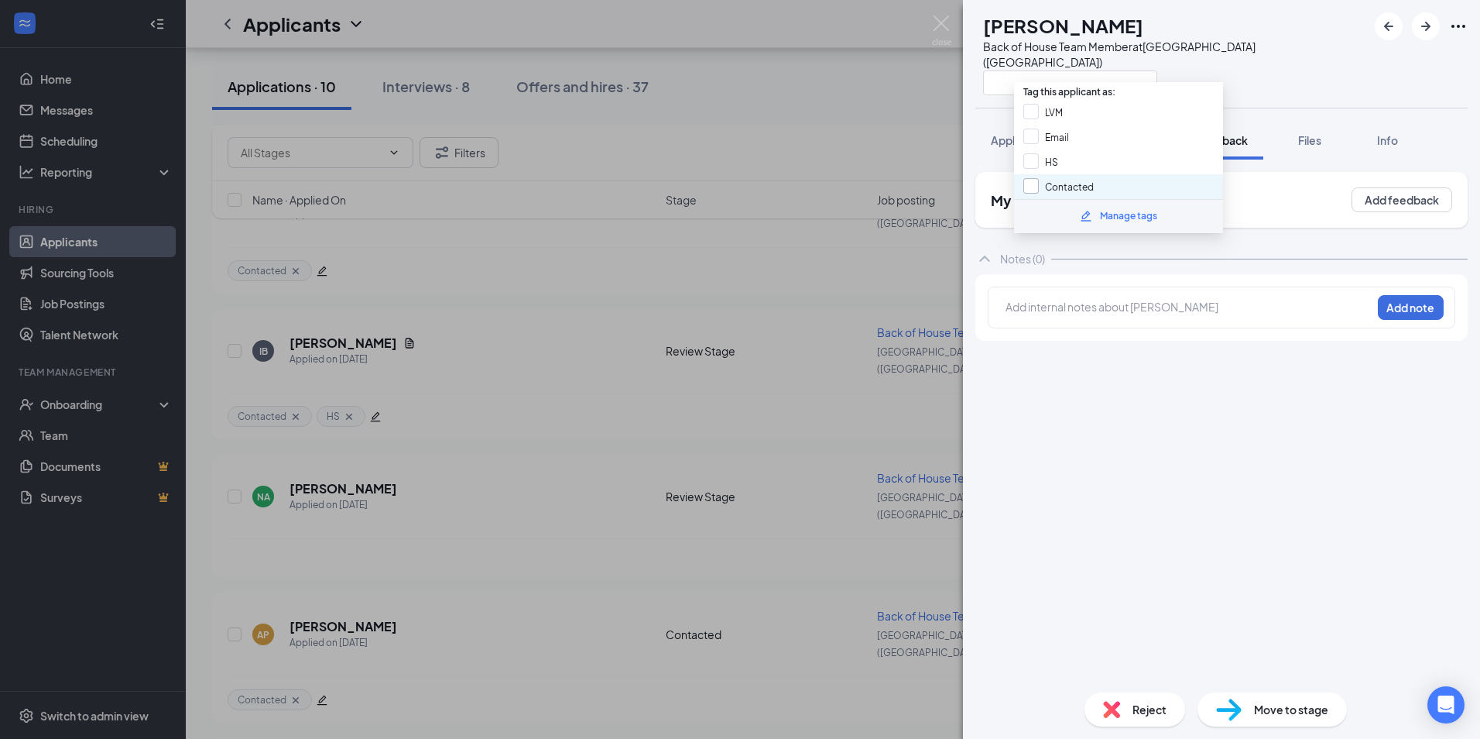
click at [1078, 185] on input "Contacted" at bounding box center [1058, 186] width 70 height 17
checkbox input "true"
click at [1104, 299] on div at bounding box center [1188, 307] width 365 height 16
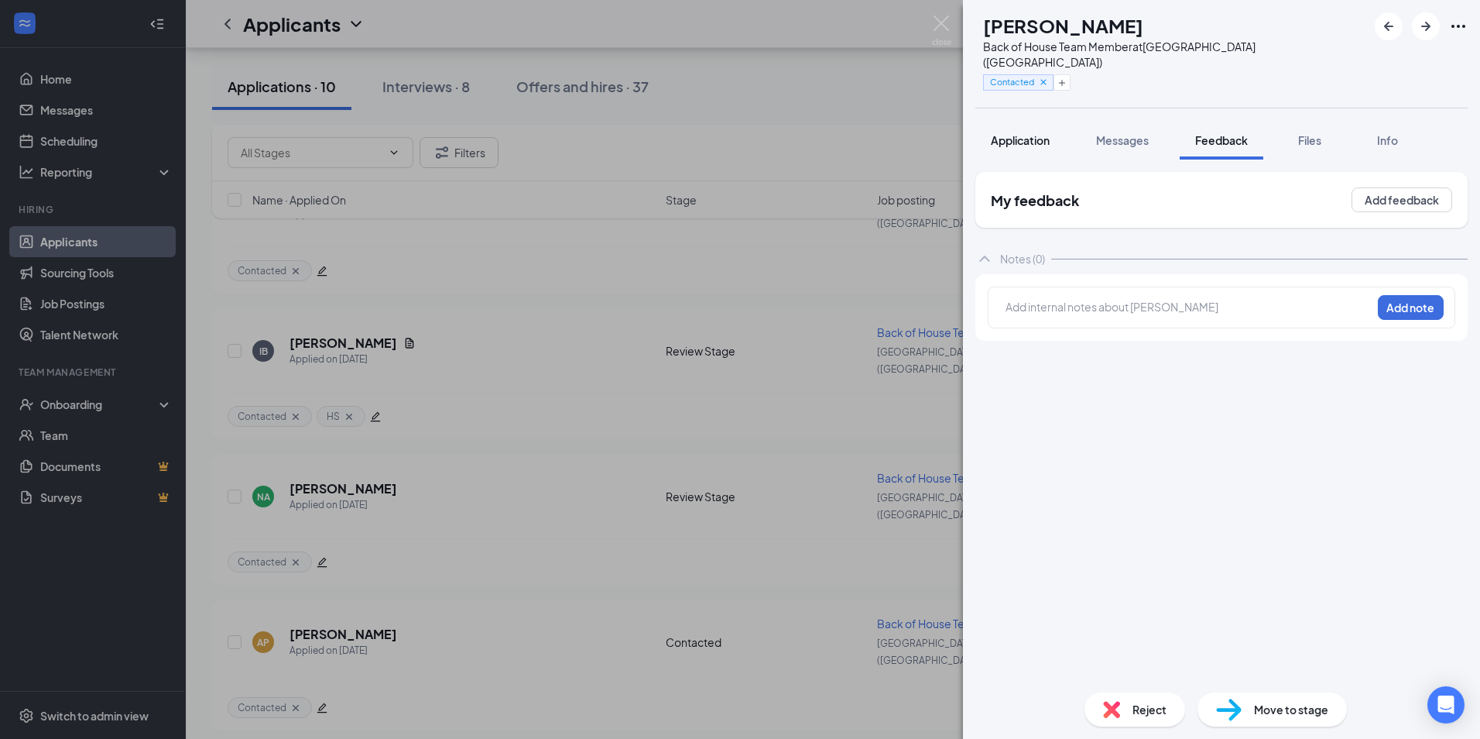
click at [1030, 133] on span "Application" at bounding box center [1020, 140] width 59 height 14
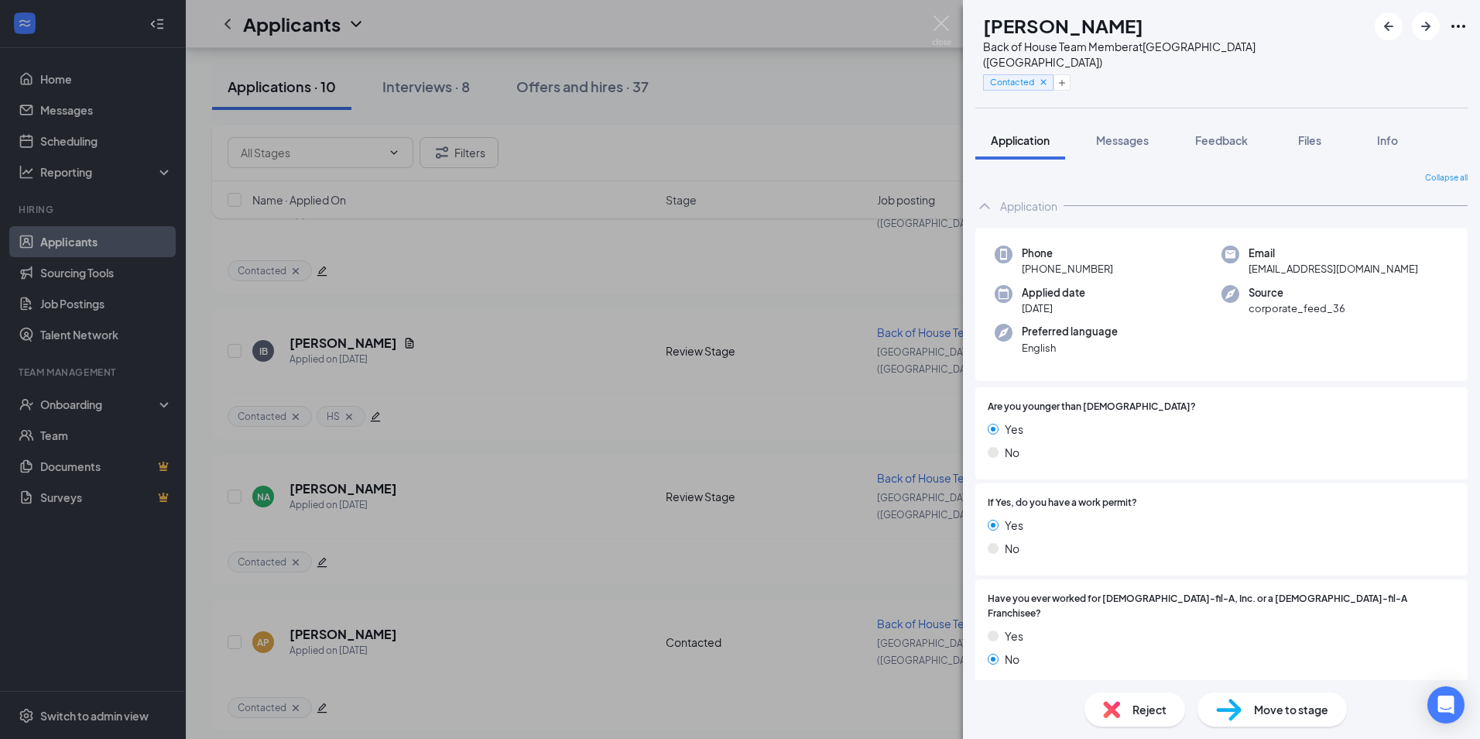
click at [1316, 261] on span "[EMAIL_ADDRESS][DOMAIN_NAME]" at bounding box center [1334, 268] width 170 height 15
copy span "[EMAIL_ADDRESS][DOMAIN_NAME]"
click at [1043, 190] on div "Application" at bounding box center [1221, 205] width 492 height 31
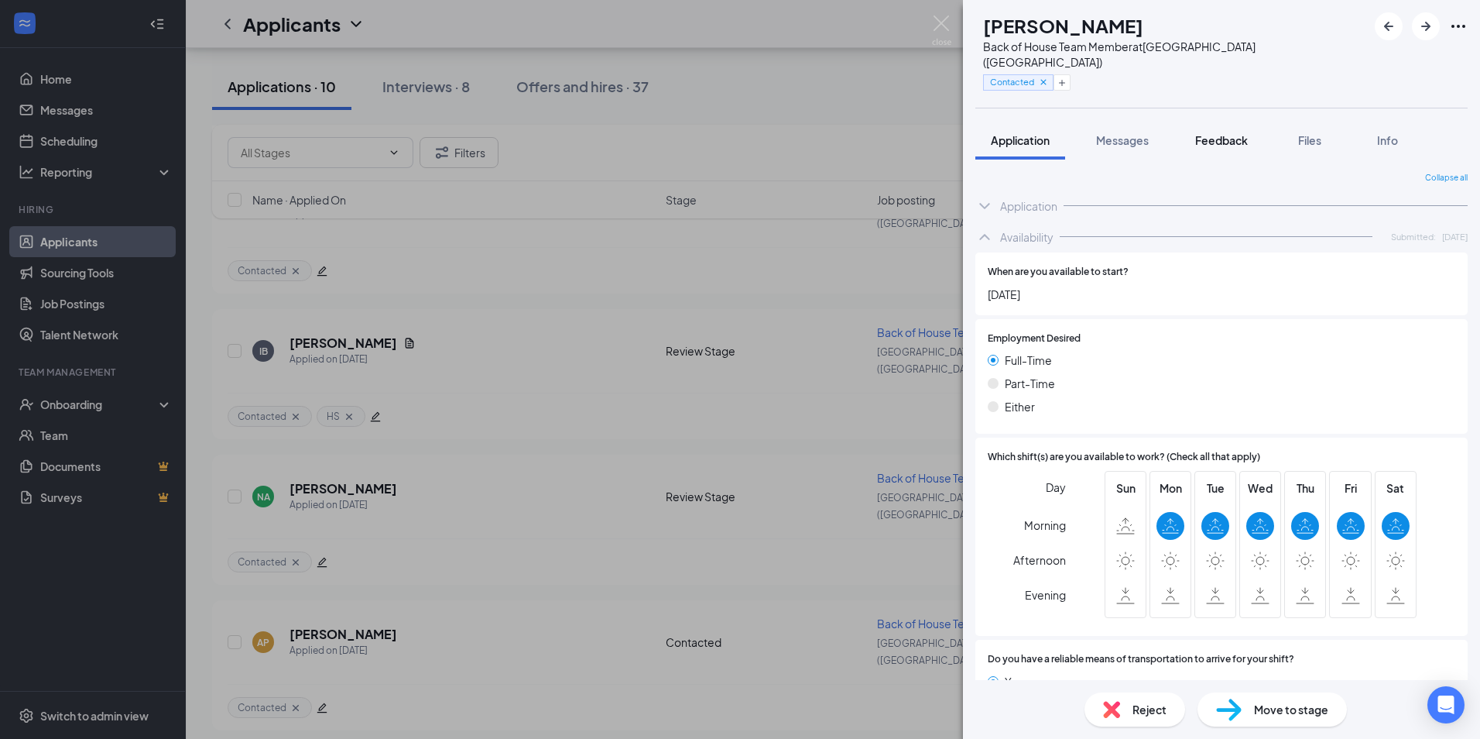
click at [1225, 134] on button "Feedback" at bounding box center [1222, 140] width 84 height 39
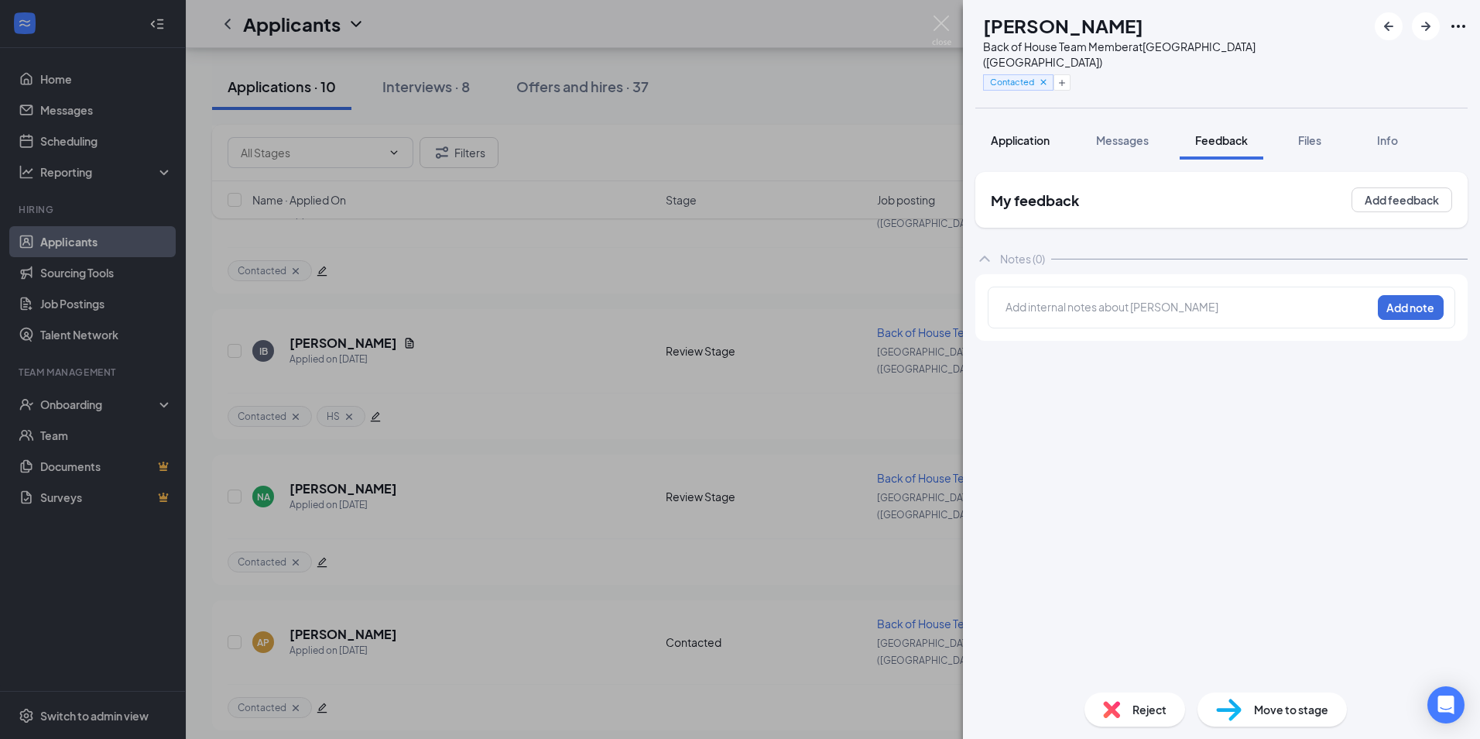
click at [1006, 121] on button "Application" at bounding box center [1020, 140] width 90 height 39
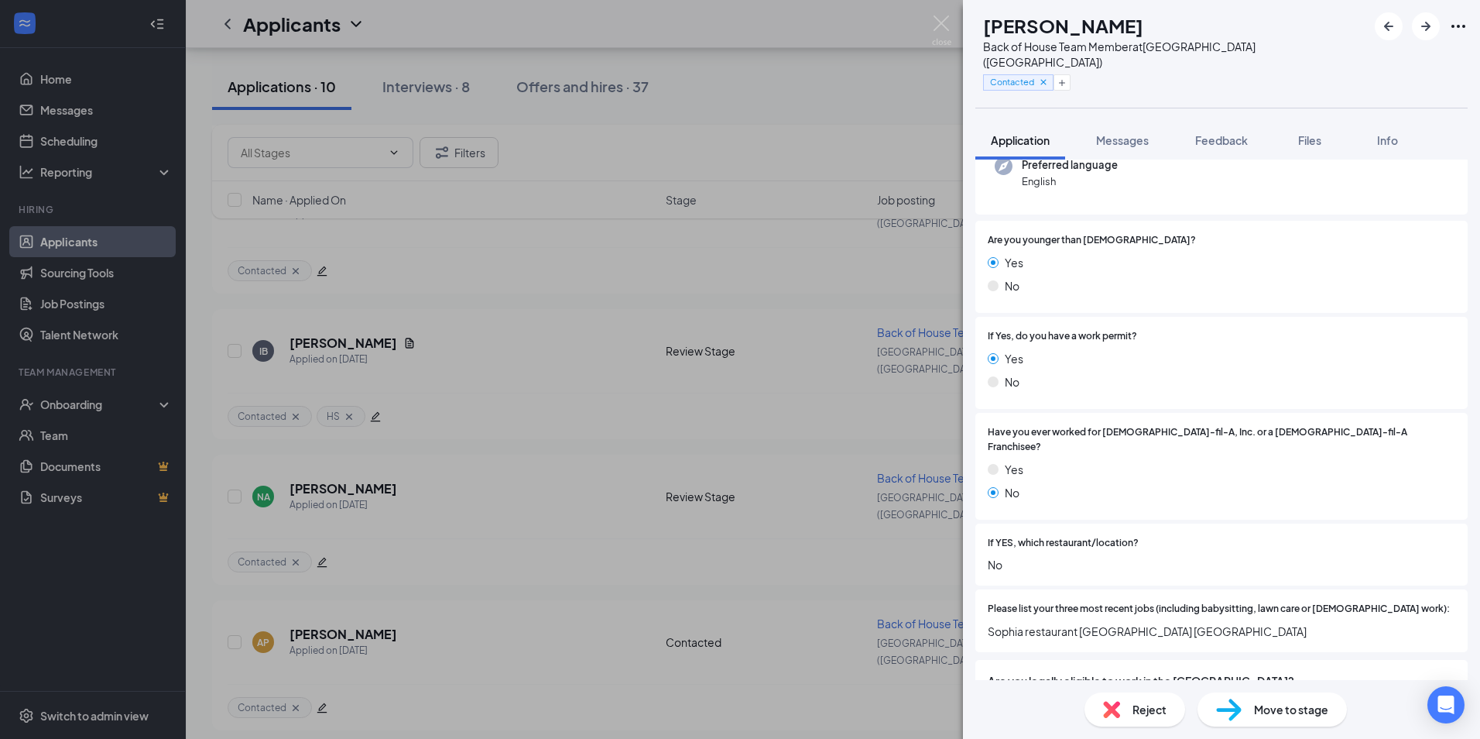
scroll to position [110, 0]
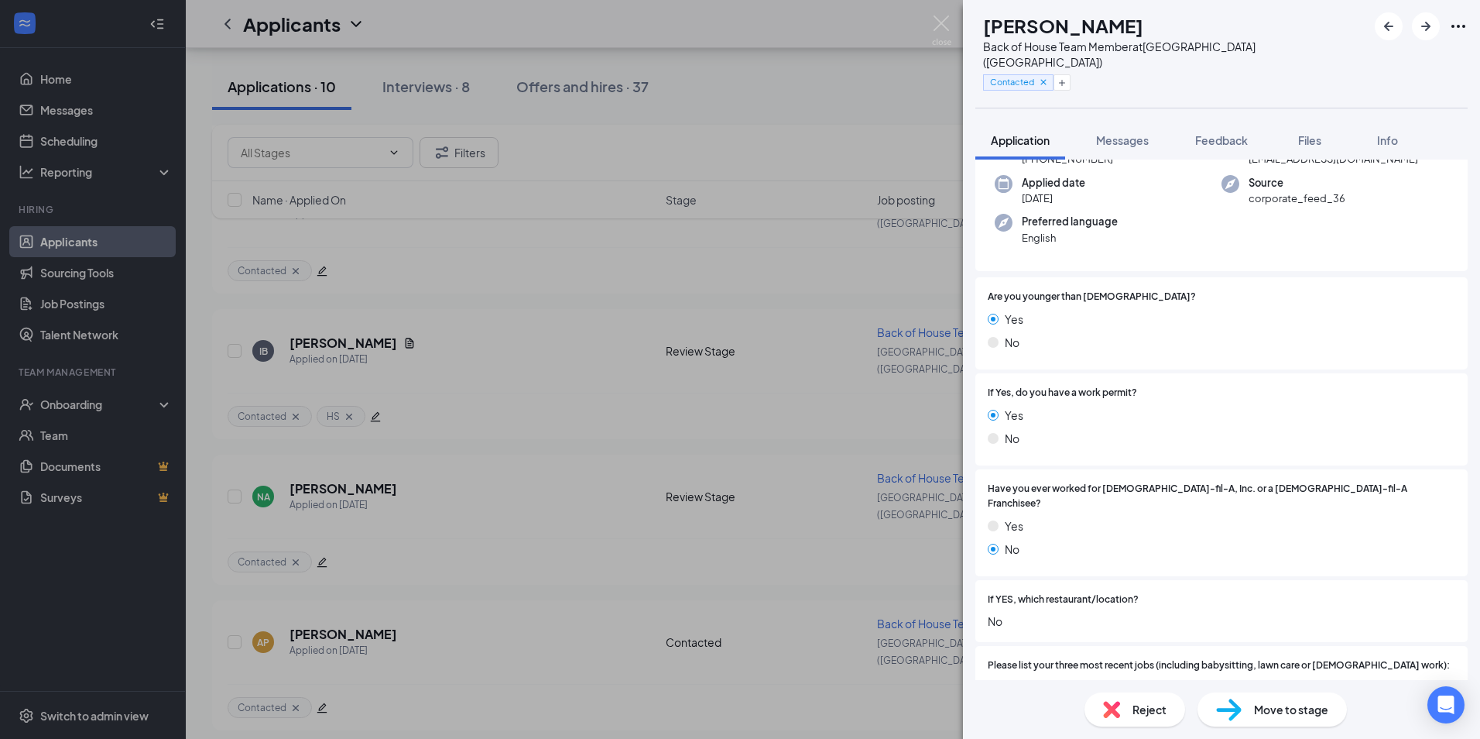
click at [1243, 701] on div "Move to stage" at bounding box center [1272, 709] width 149 height 34
type input "Contacted (next stage)"
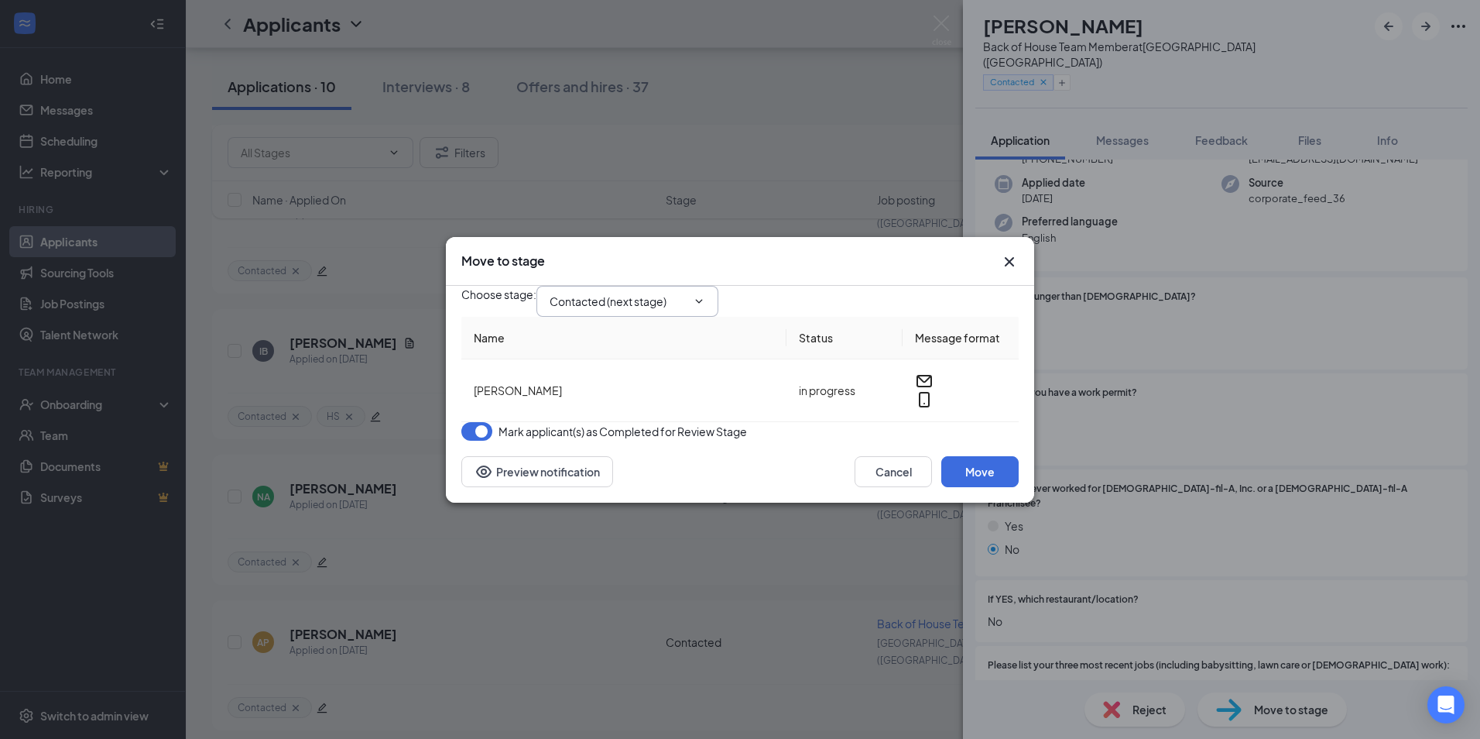
click at [687, 297] on input "Contacted (next stage)" at bounding box center [618, 301] width 137 height 17
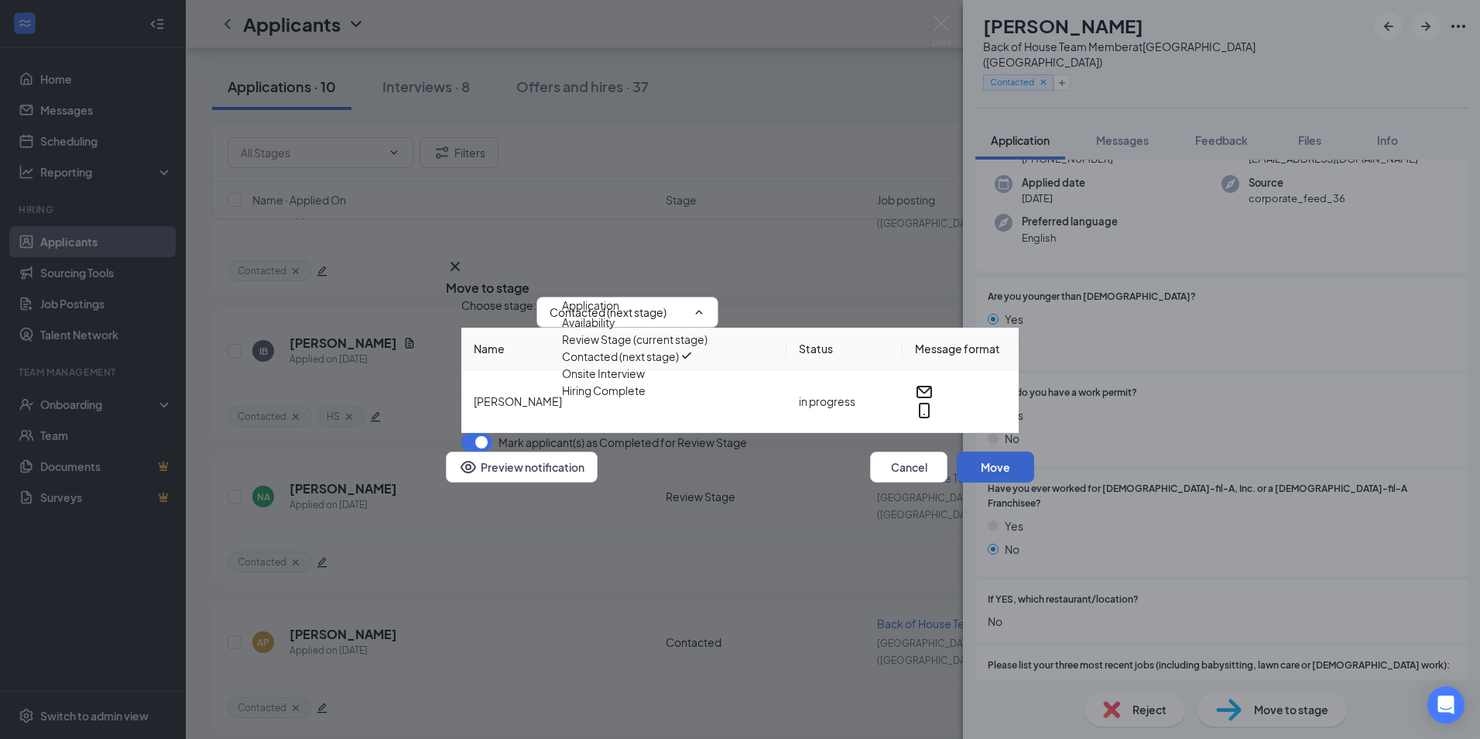
click at [1001, 482] on button "Move" at bounding box center [995, 466] width 77 height 31
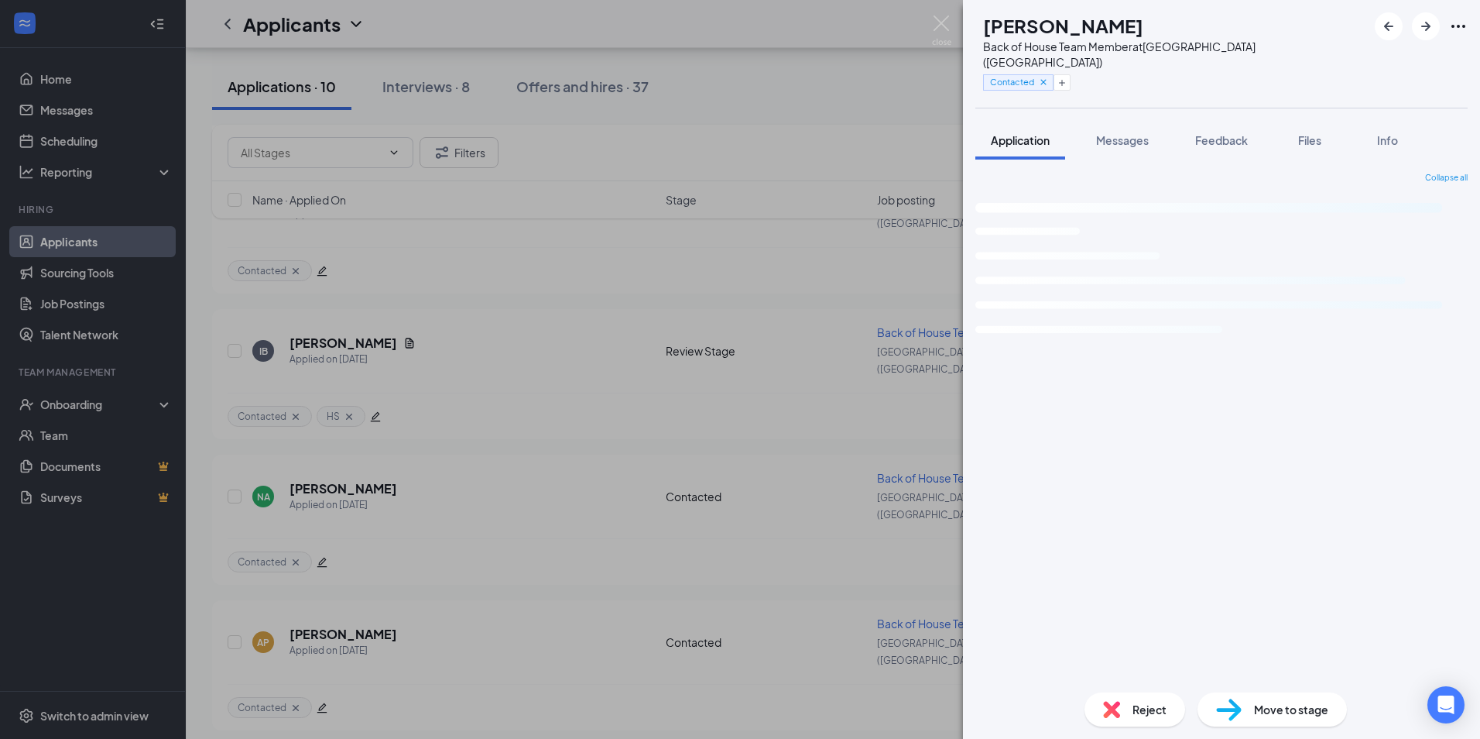
click at [808, 609] on div "AP [PERSON_NAME] Back of House Team Member at [GEOGRAPHIC_DATA] ([GEOGRAPHIC_DA…" at bounding box center [740, 369] width 1480 height 739
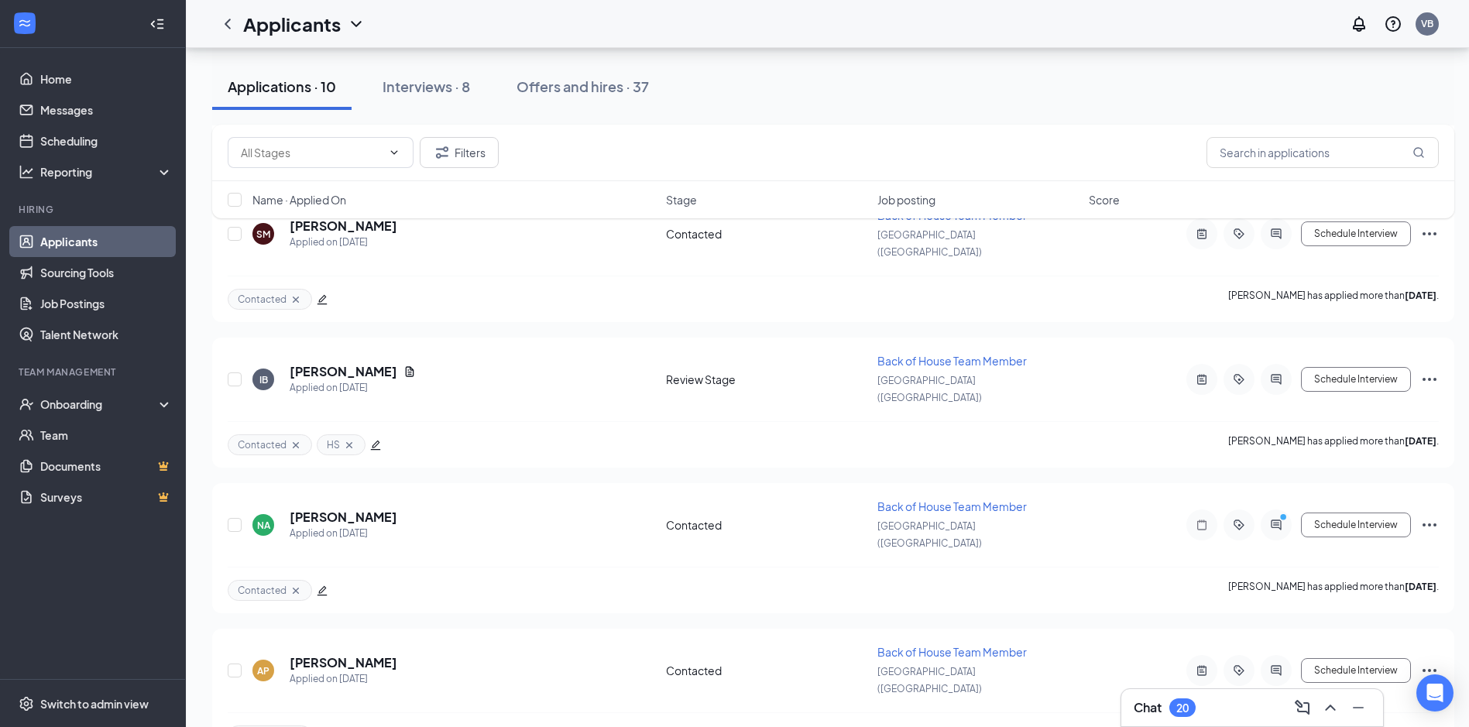
scroll to position [347, 0]
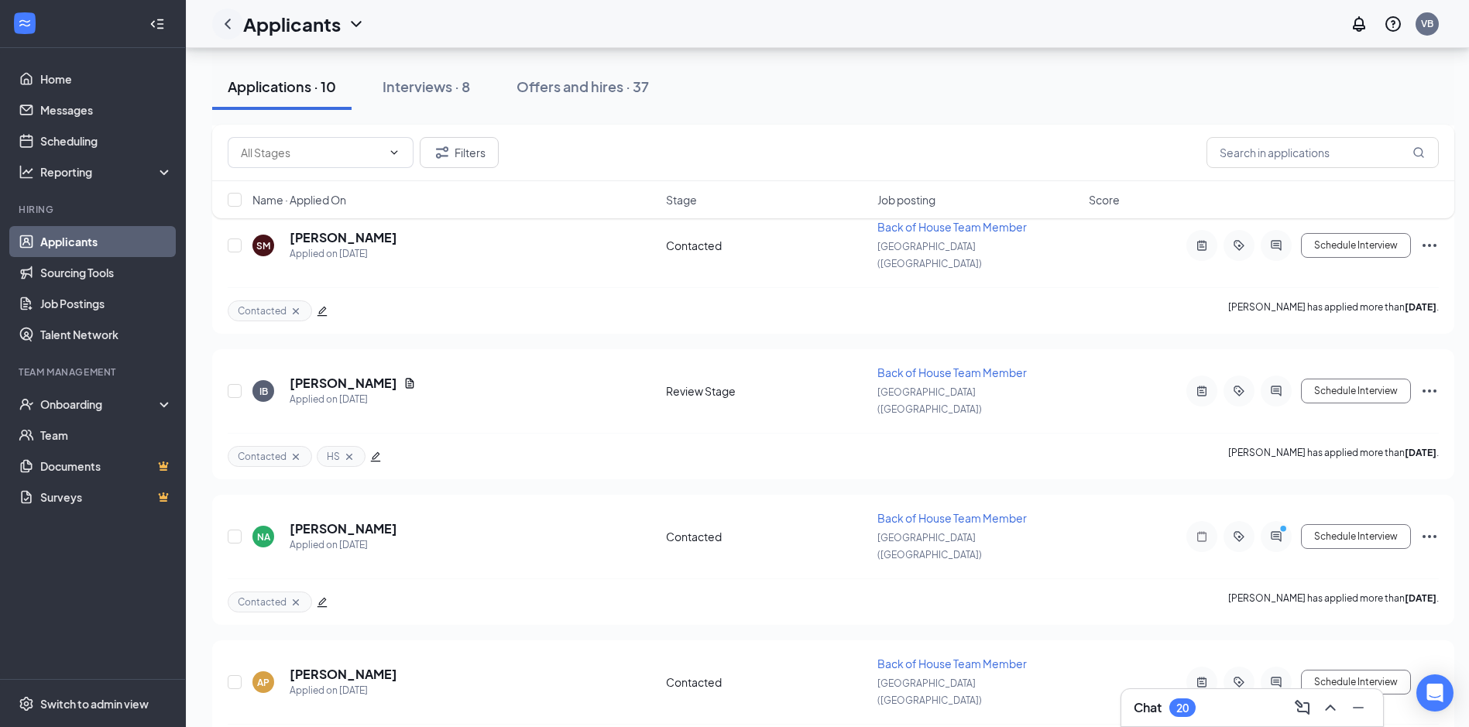
click at [225, 29] on icon "ChevronLeft" at bounding box center [227, 24] width 19 height 19
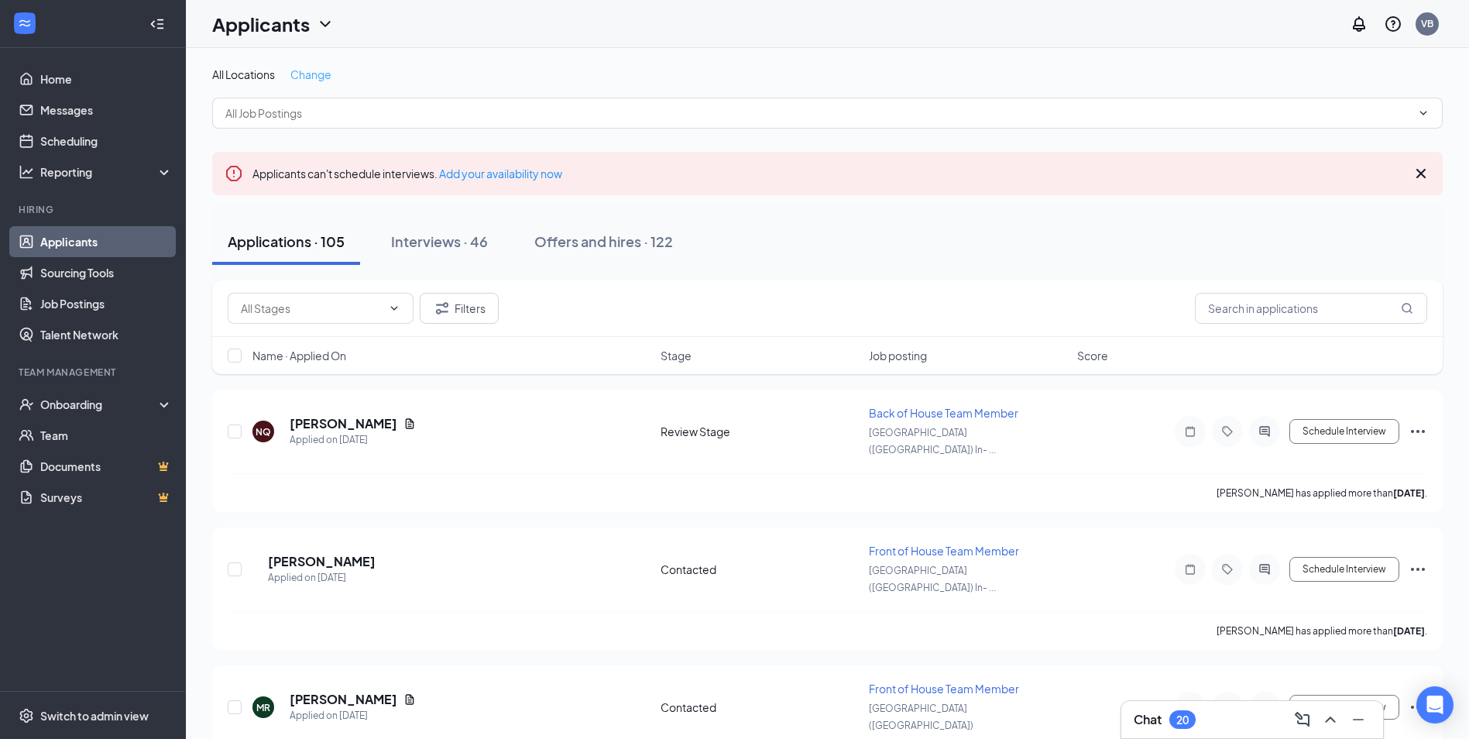
click at [304, 68] on span "Change" at bounding box center [310, 74] width 41 height 14
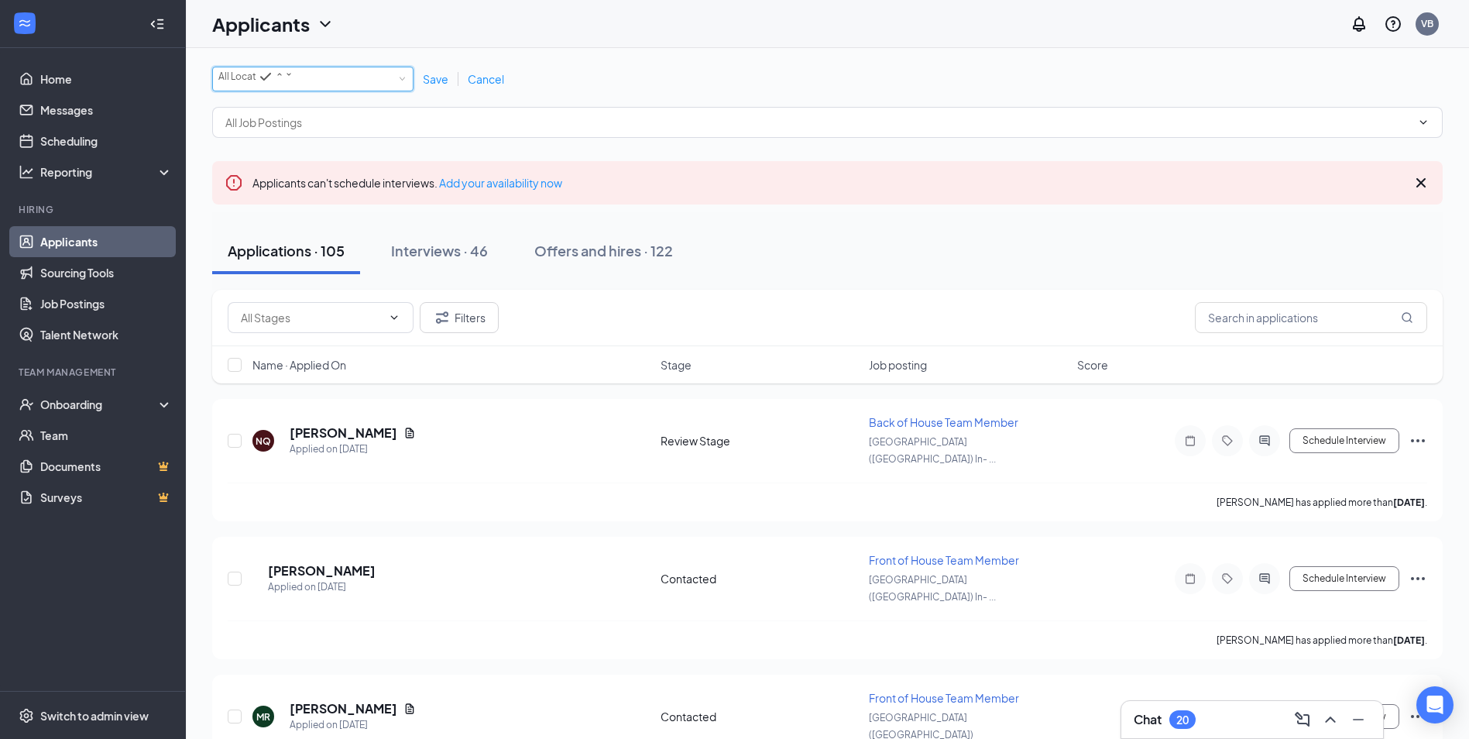
click at [293, 86] on div "All Locations" at bounding box center [255, 76] width 75 height 19
click at [334, 150] on span "[GEOGRAPHIC_DATA] ([GEOGRAPHIC_DATA]) In-Line" at bounding box center [336, 145] width 236 height 12
click at [429, 81] on span "Save" at bounding box center [436, 79] width 26 height 14
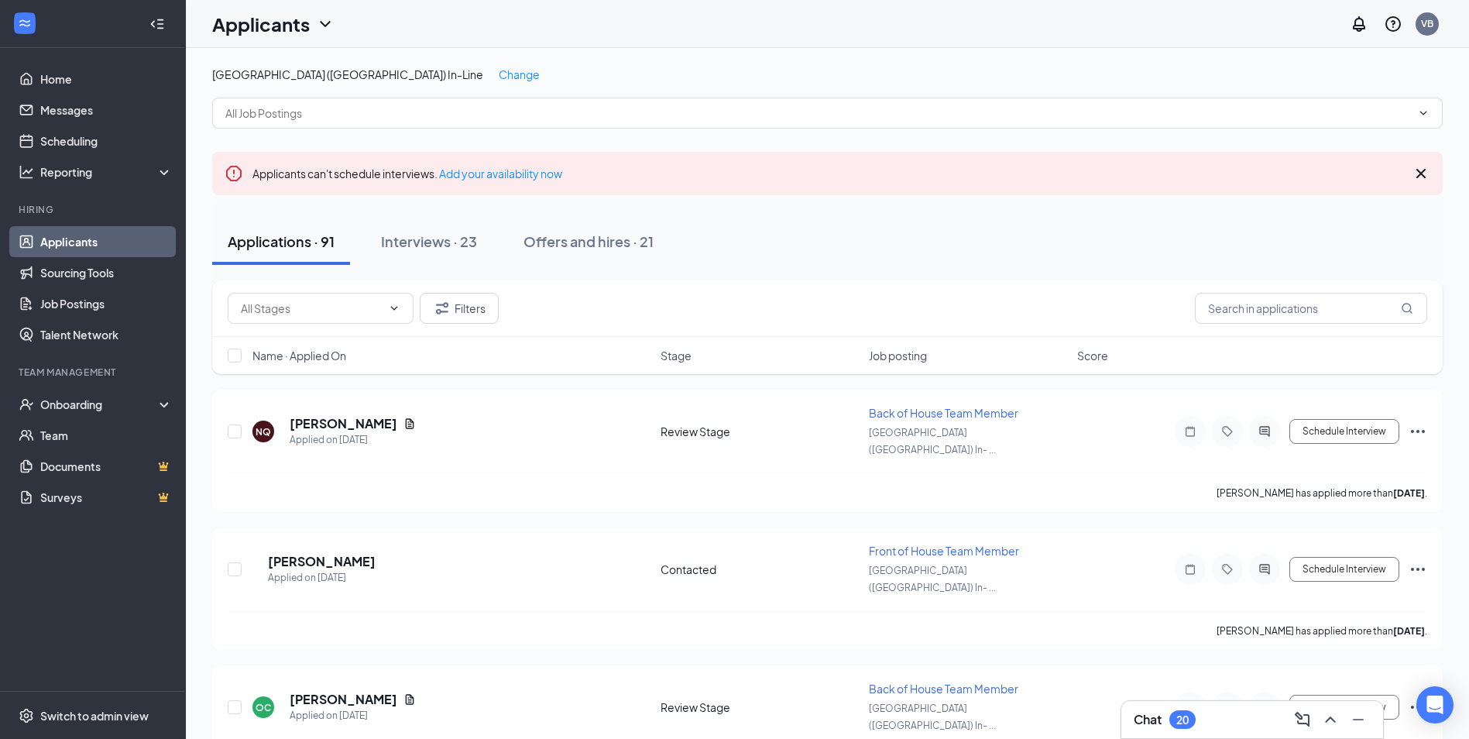
click at [372, 114] on input "text" at bounding box center [817, 113] width 1185 height 17
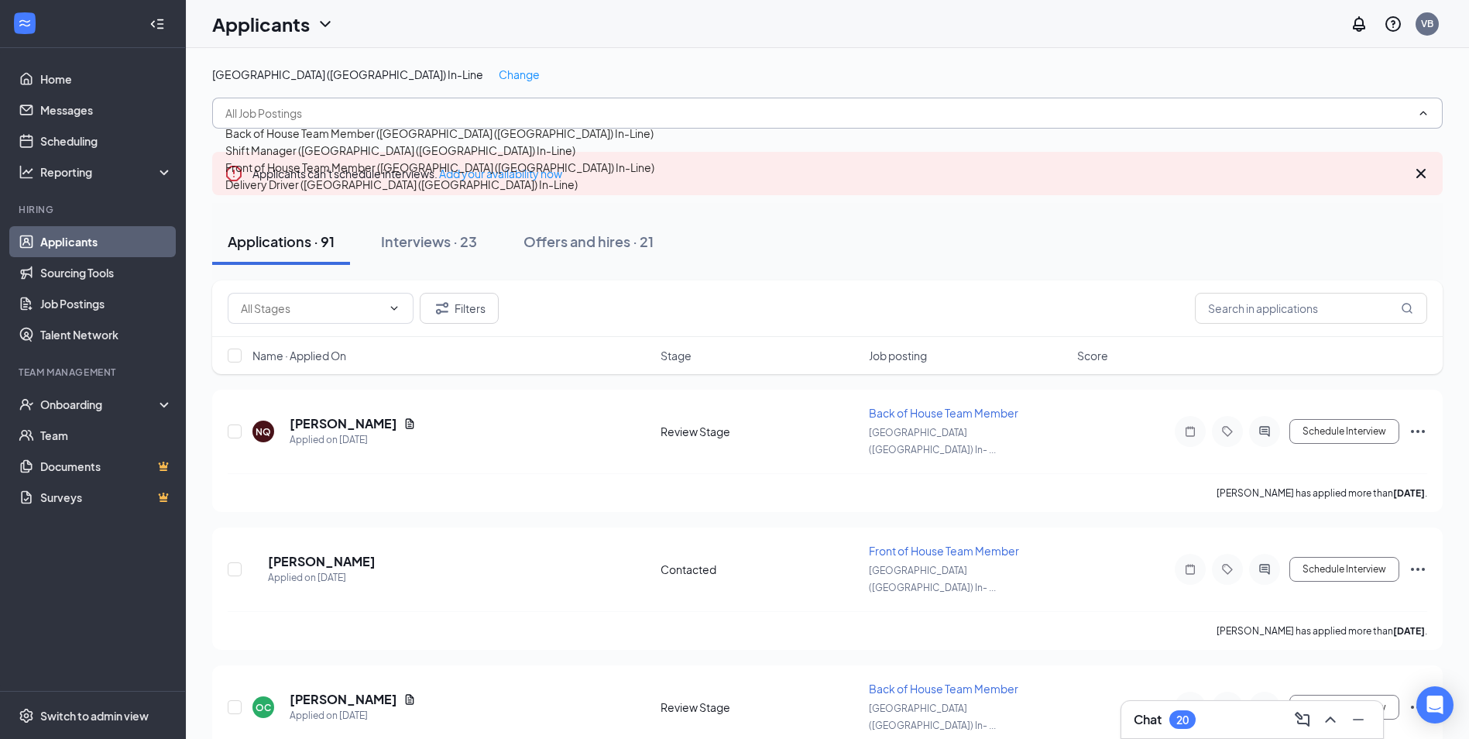
click at [529, 123] on div "[GEOGRAPHIC_DATA] ([GEOGRAPHIC_DATA]) In-Line Change Back of House Team Member …" at bounding box center [827, 98] width 1230 height 62
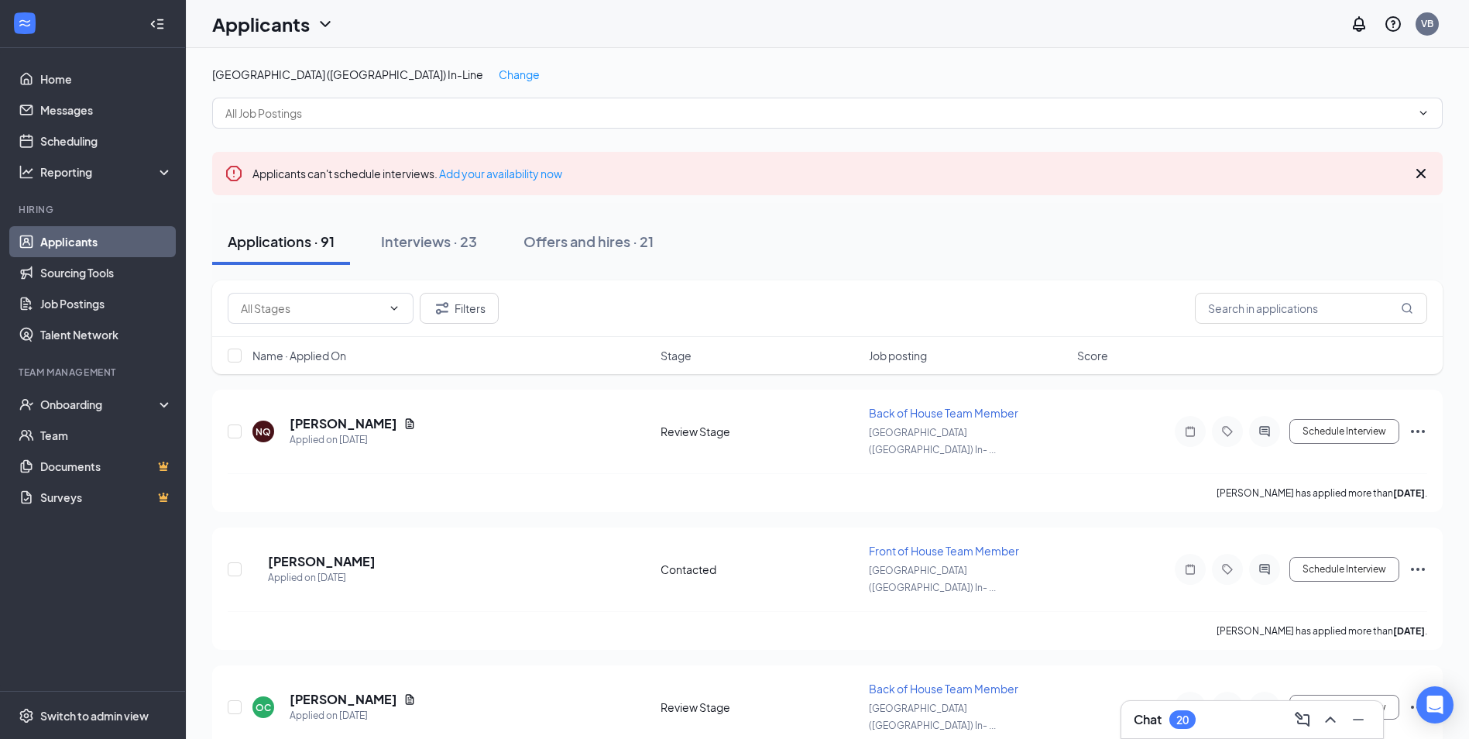
click at [305, 368] on div "Name · Applied On Stage Job posting Score" at bounding box center [827, 355] width 1230 height 37
click at [308, 356] on span "Name · Applied On" at bounding box center [299, 355] width 94 height 15
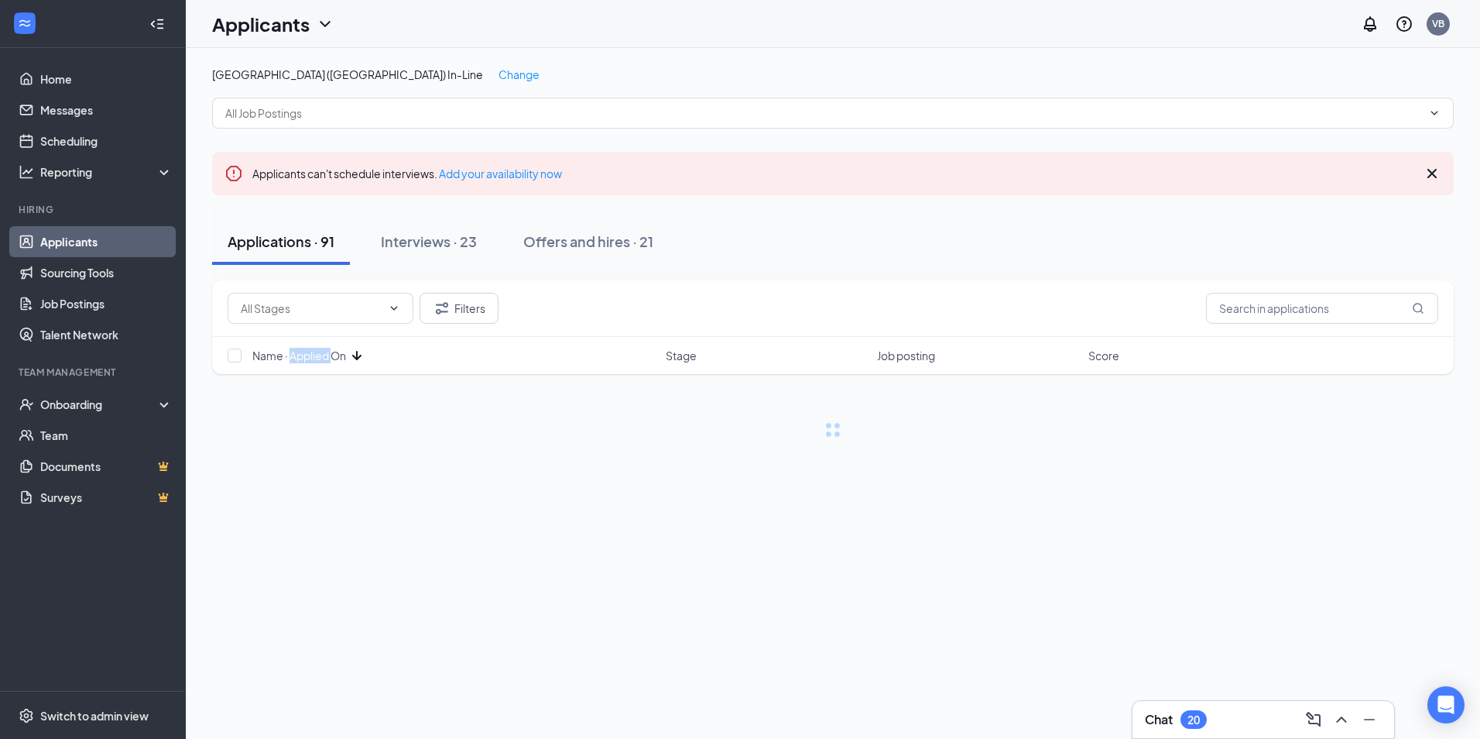
click at [308, 356] on span "Name · Applied On" at bounding box center [299, 355] width 94 height 15
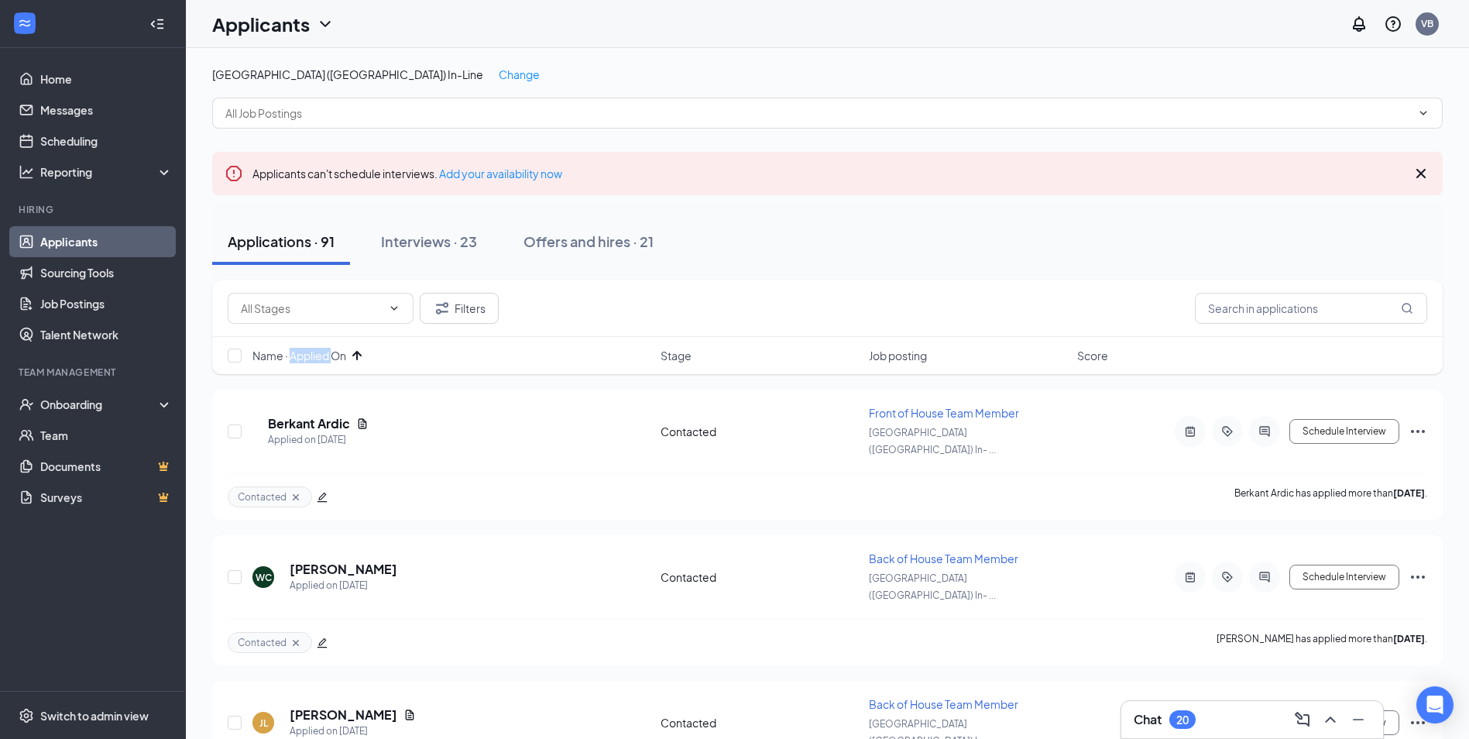
drag, startPoint x: 308, startPoint y: 356, endPoint x: 293, endPoint y: 368, distance: 19.8
click at [293, 368] on div "Name · Applied On Stage Job posting Score" at bounding box center [827, 355] width 1230 height 37
click at [330, 416] on h5 "Berkant Ardic" at bounding box center [309, 423] width 82 height 17
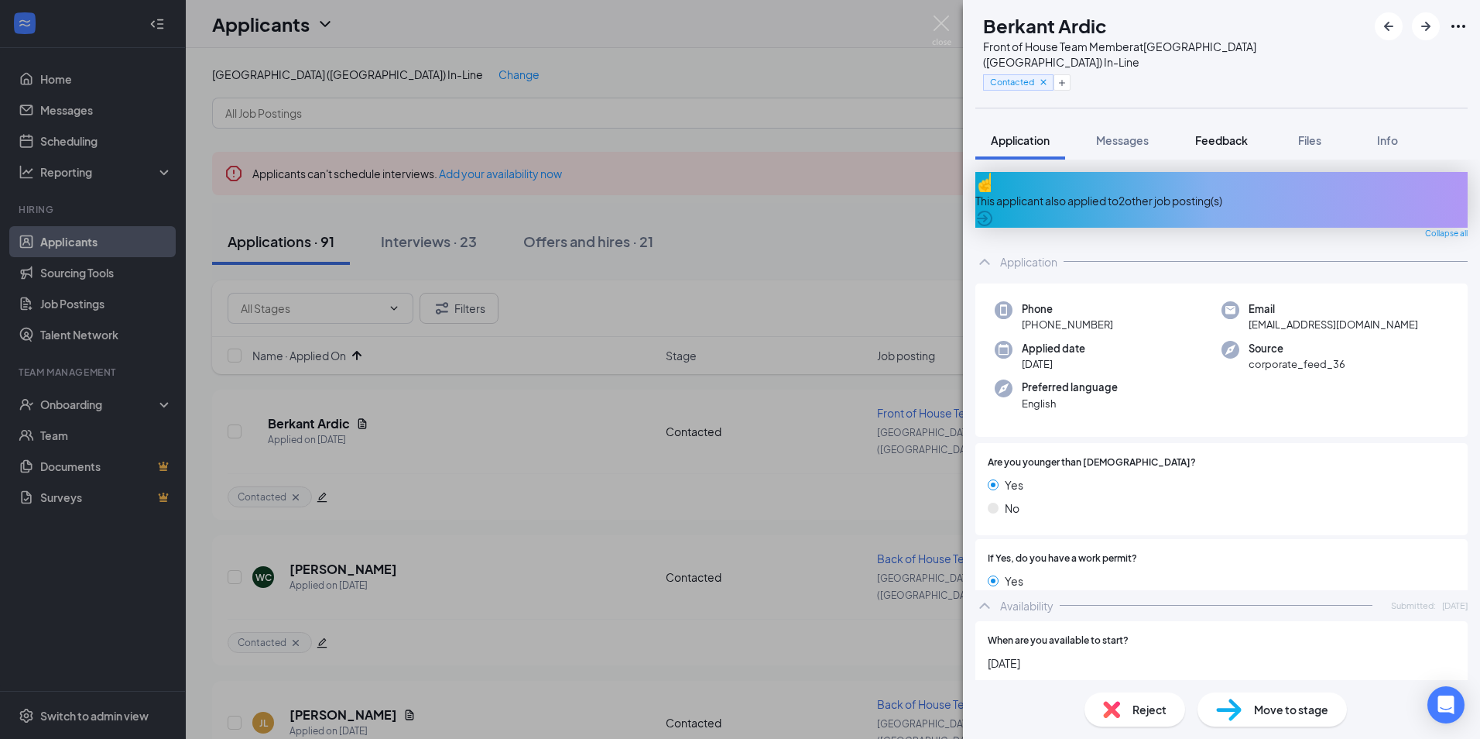
click at [1213, 133] on span "Feedback" at bounding box center [1221, 140] width 53 height 14
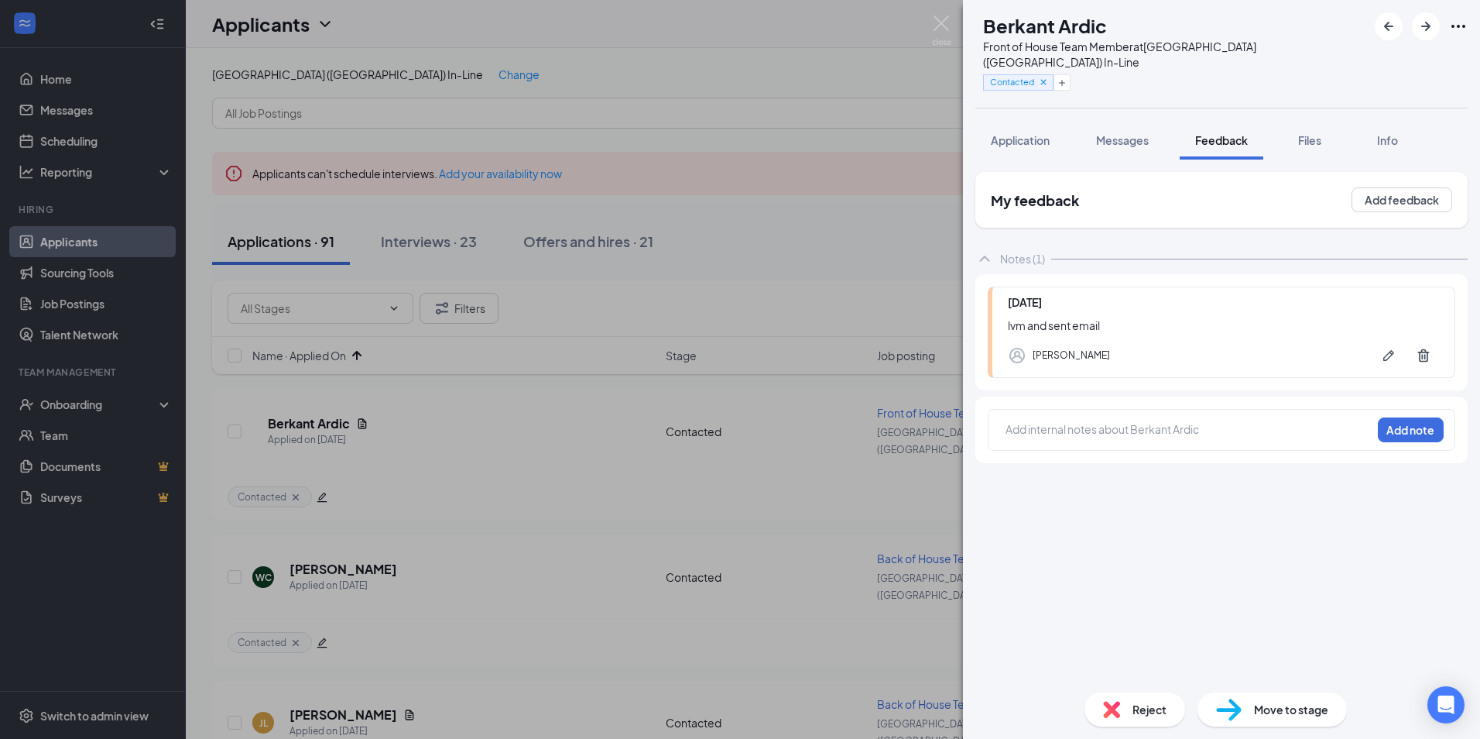
click at [1037, 421] on div at bounding box center [1188, 429] width 365 height 16
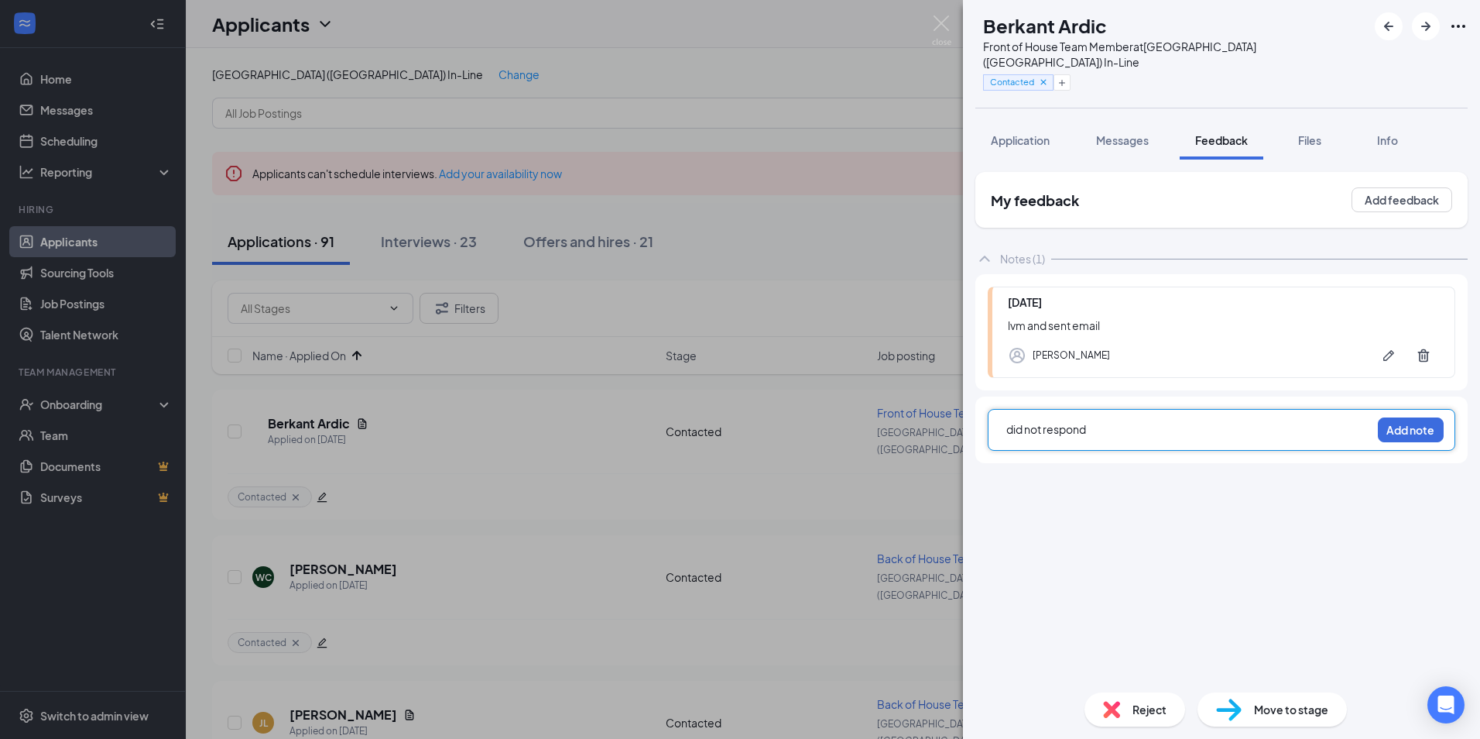
click at [1430, 427] on div "did not respond Add note" at bounding box center [1222, 430] width 468 height 42
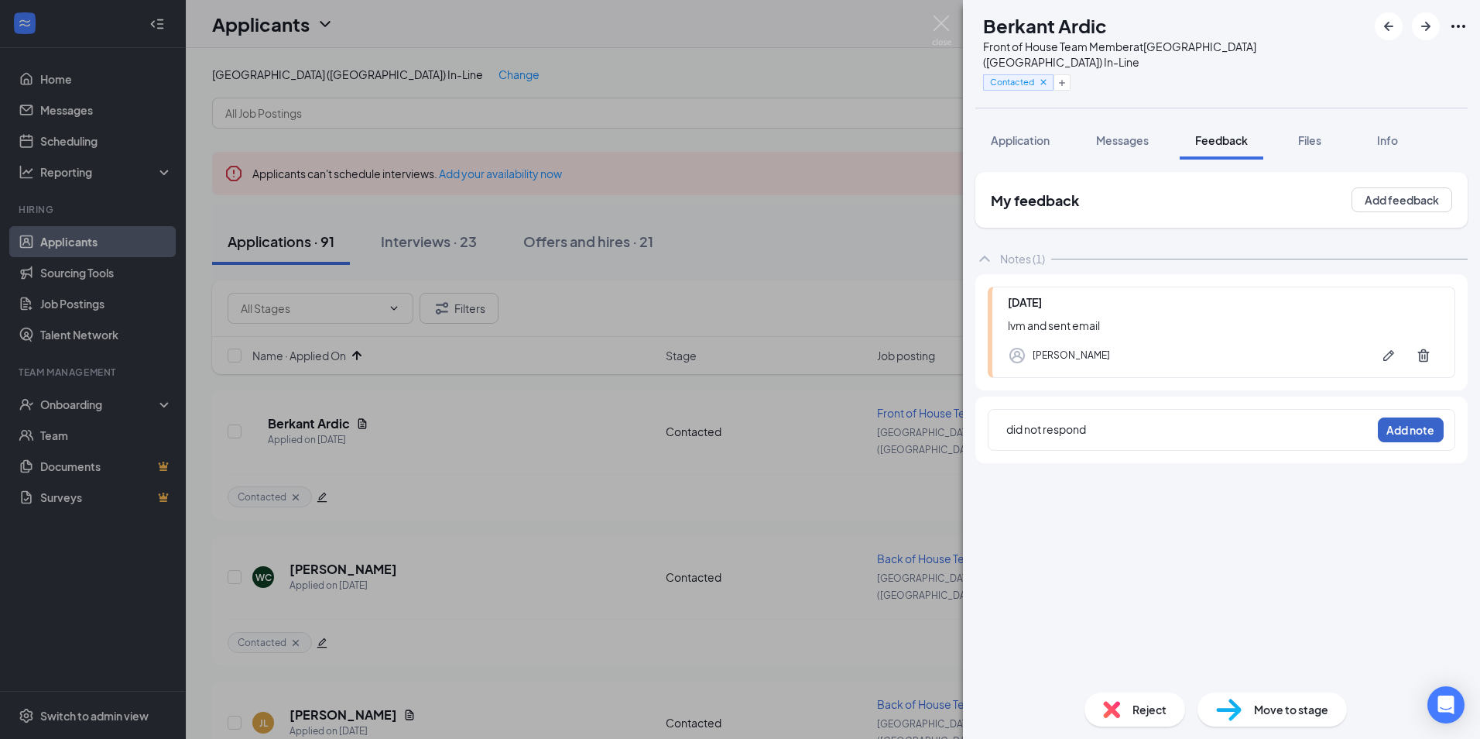
click at [1428, 423] on button "Add note" at bounding box center [1411, 429] width 66 height 25
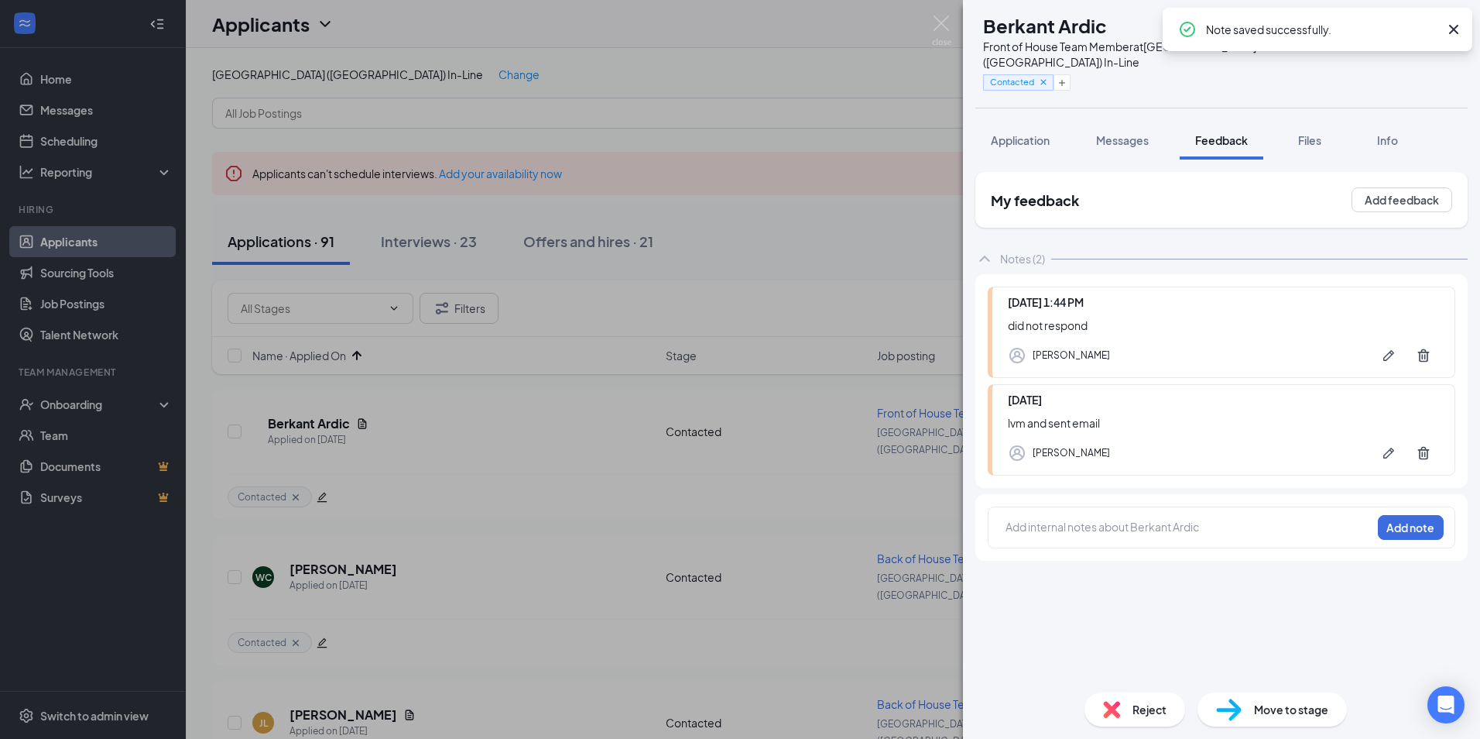
click at [1147, 700] on div "Reject" at bounding box center [1135, 709] width 101 height 34
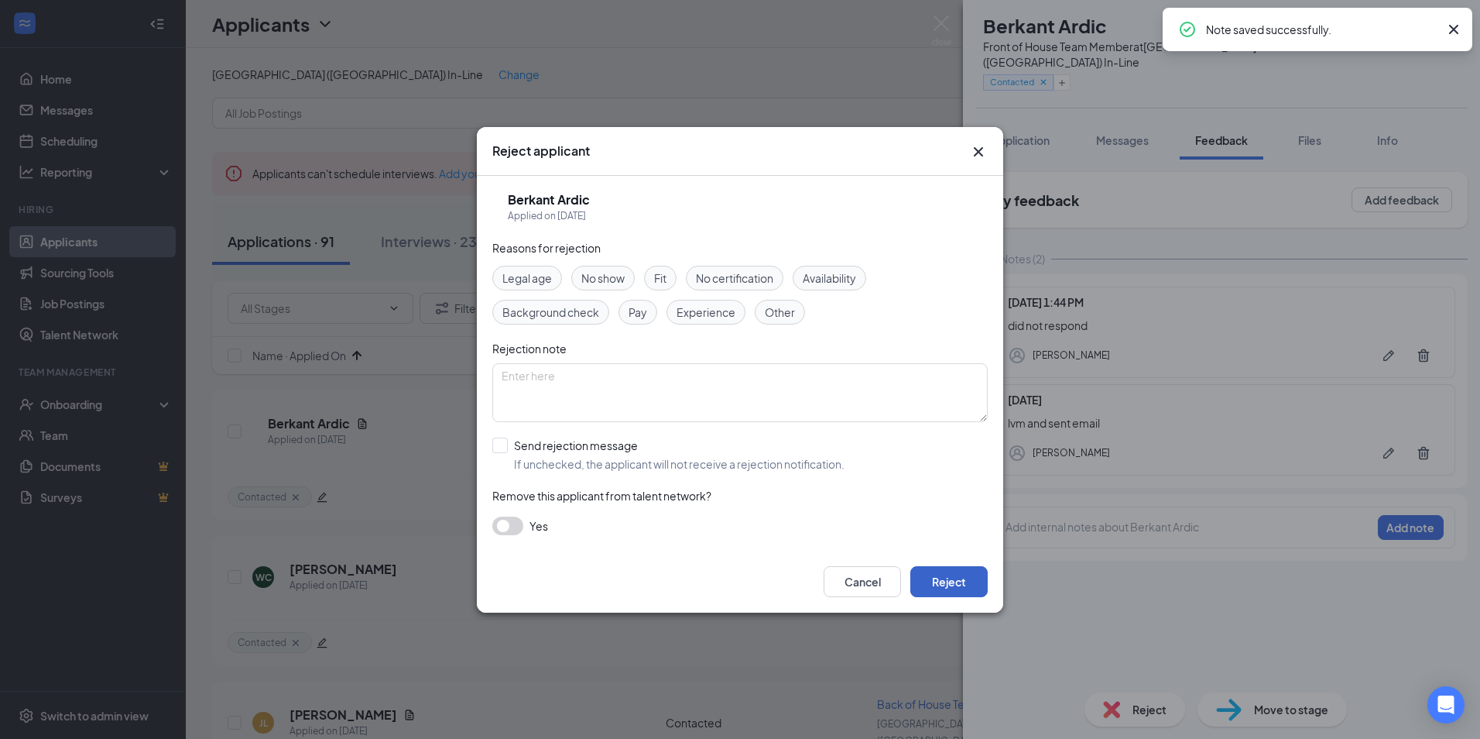
click at [955, 573] on button "Reject" at bounding box center [948, 581] width 77 height 31
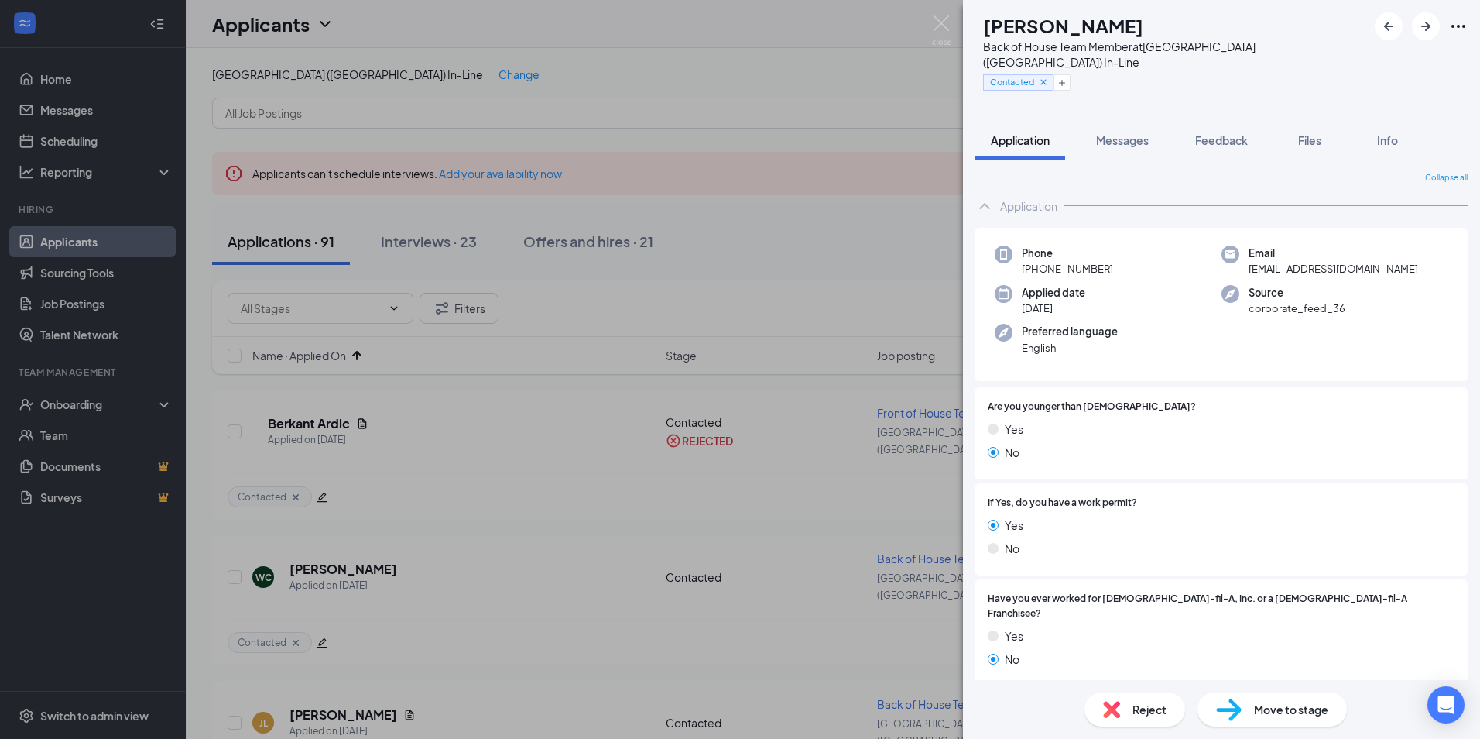
click at [1335, 261] on span "[EMAIL_ADDRESS][DOMAIN_NAME]" at bounding box center [1334, 268] width 170 height 15
click at [1325, 261] on span "[EMAIL_ADDRESS][DOMAIN_NAME]" at bounding box center [1334, 268] width 170 height 15
